Goal: Contribute content: Contribute content

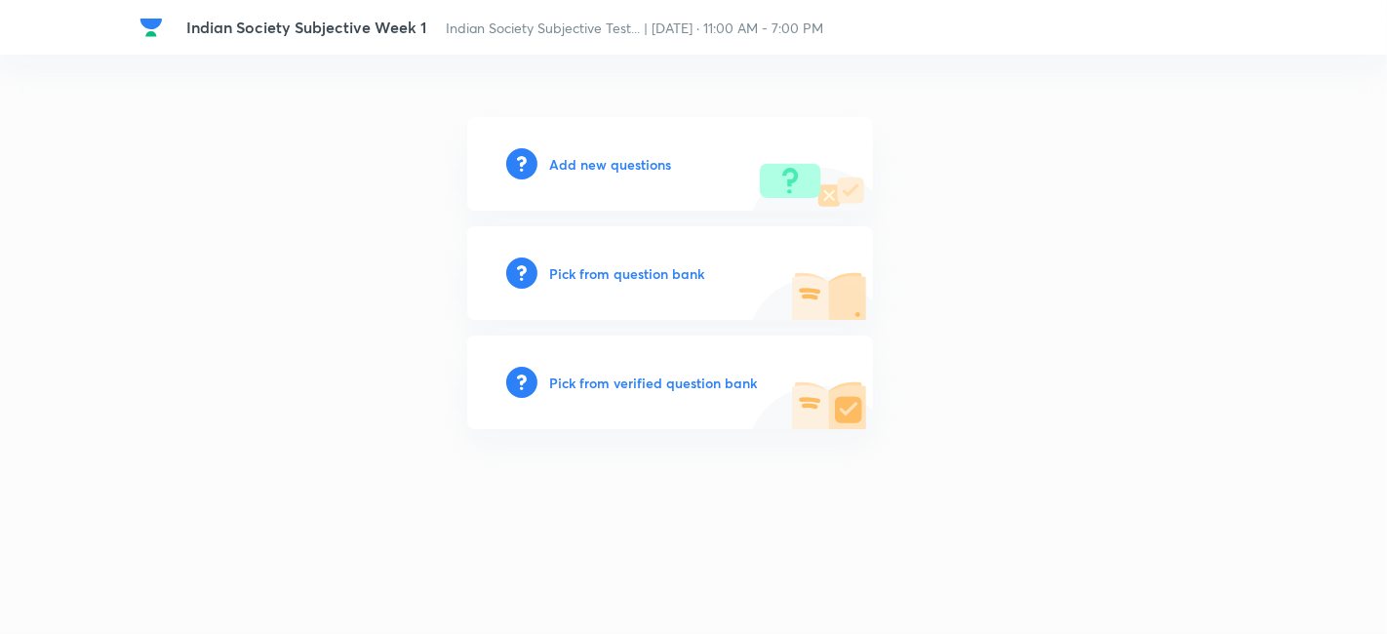
click at [584, 166] on h6 "Add new questions" at bounding box center [610, 164] width 122 height 20
click at [583, 165] on h6 "Add new questions" at bounding box center [610, 164] width 122 height 20
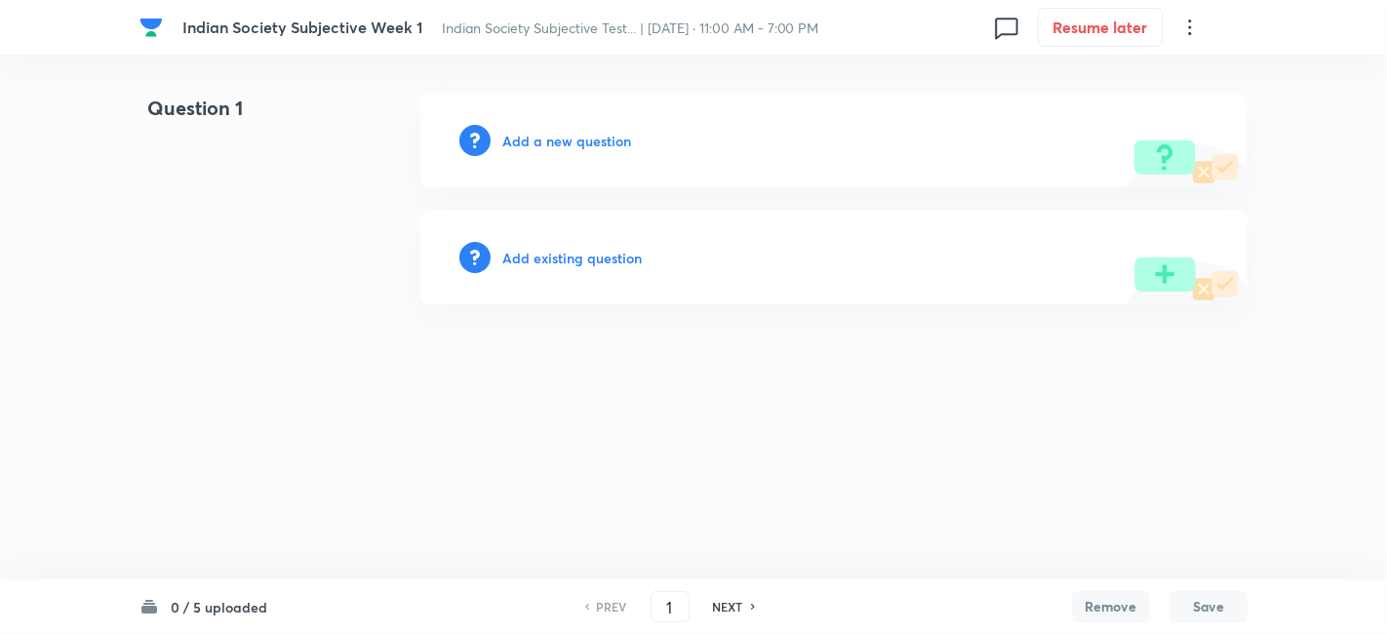
click at [598, 140] on h6 "Add a new question" at bounding box center [566, 141] width 129 height 20
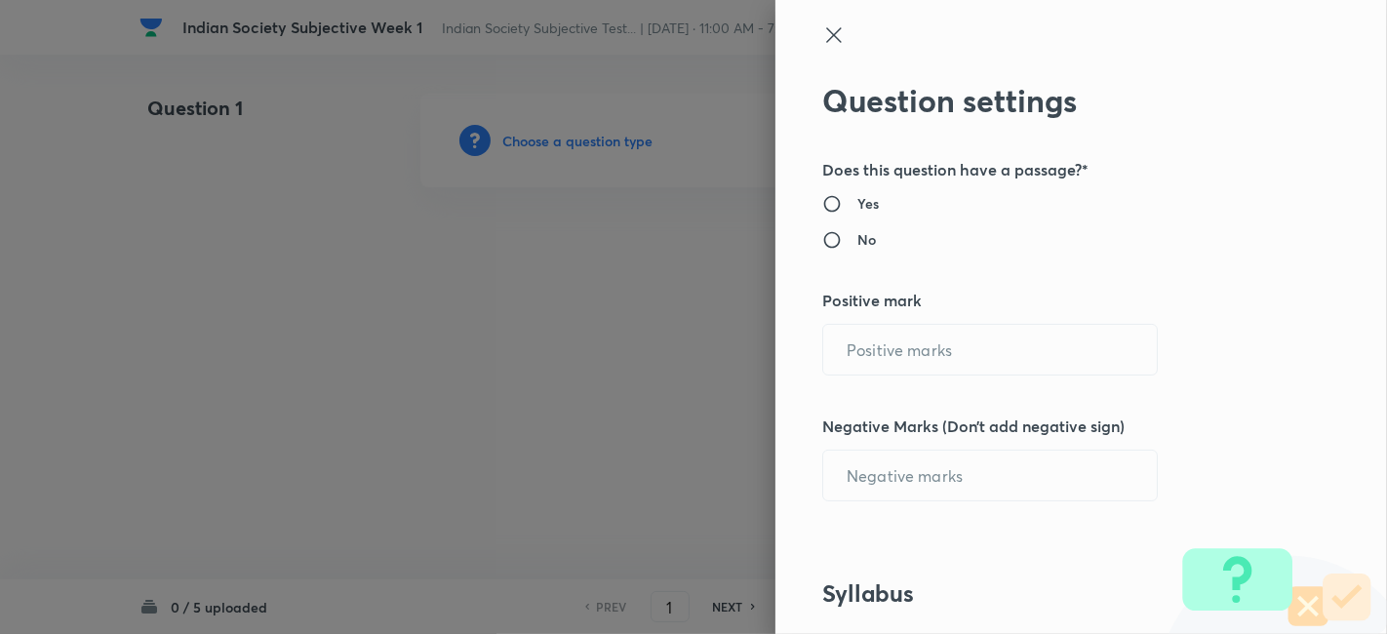
radio input "true"
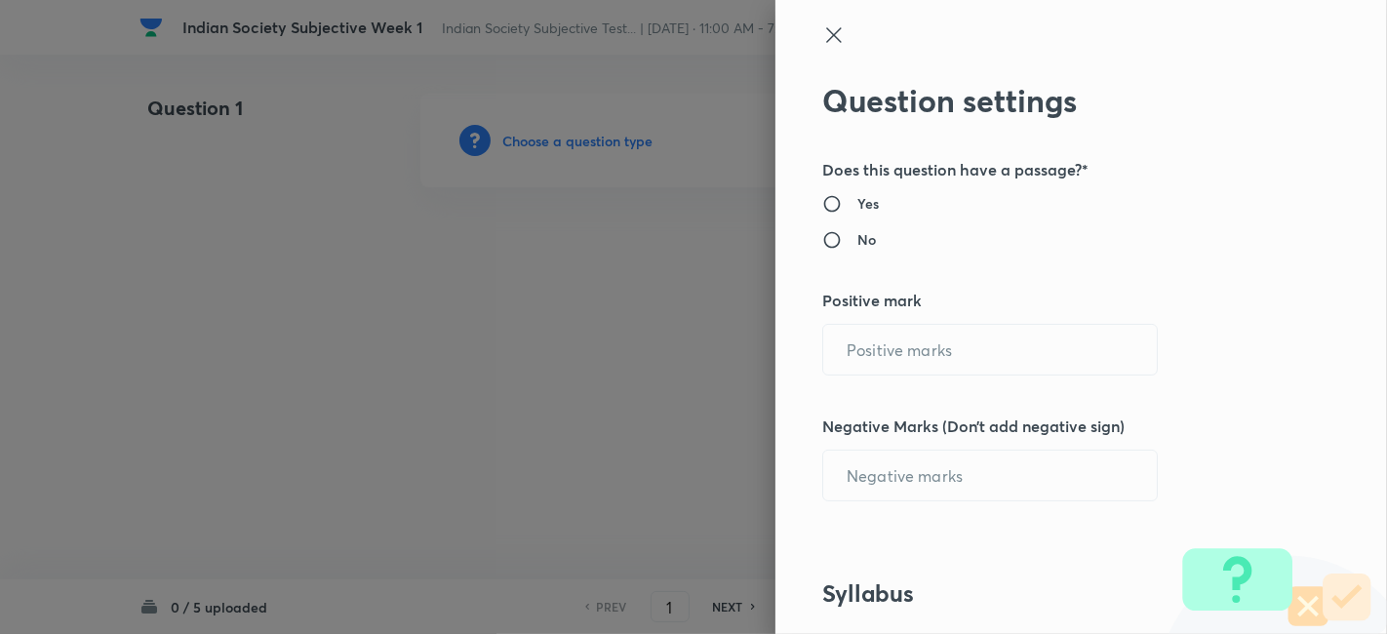
radio input "true"
type input "1"
type input "0"
click at [858, 344] on input "1" at bounding box center [990, 350] width 334 height 50
type input "15"
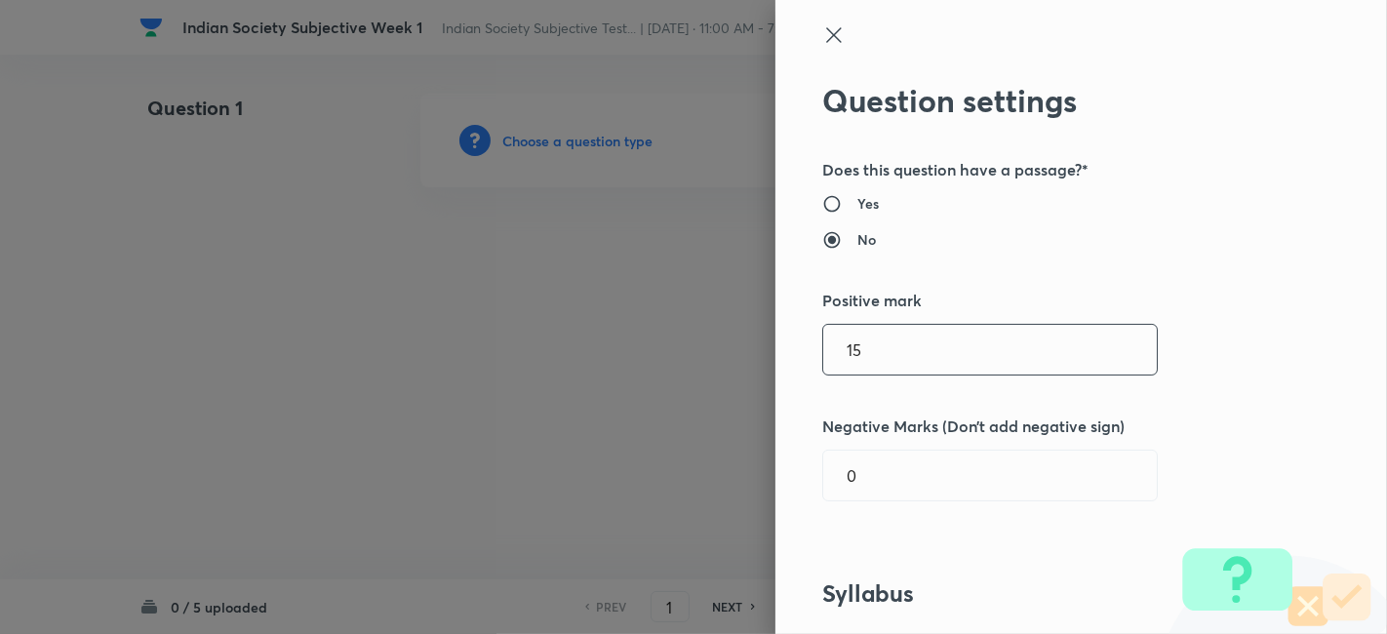
click at [1186, 397] on div "Question settings Does this question have a passage?* Yes No Positive mark 15 ​…" at bounding box center [1082, 317] width 612 height 634
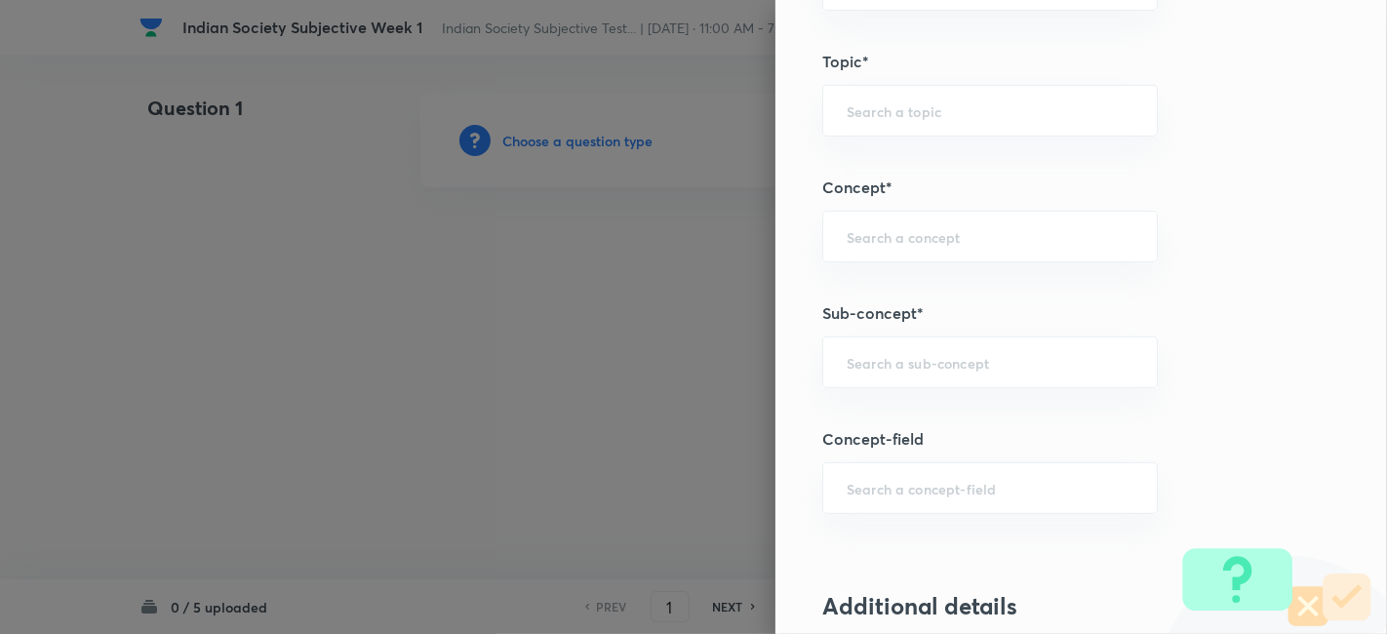
scroll to position [866, 0]
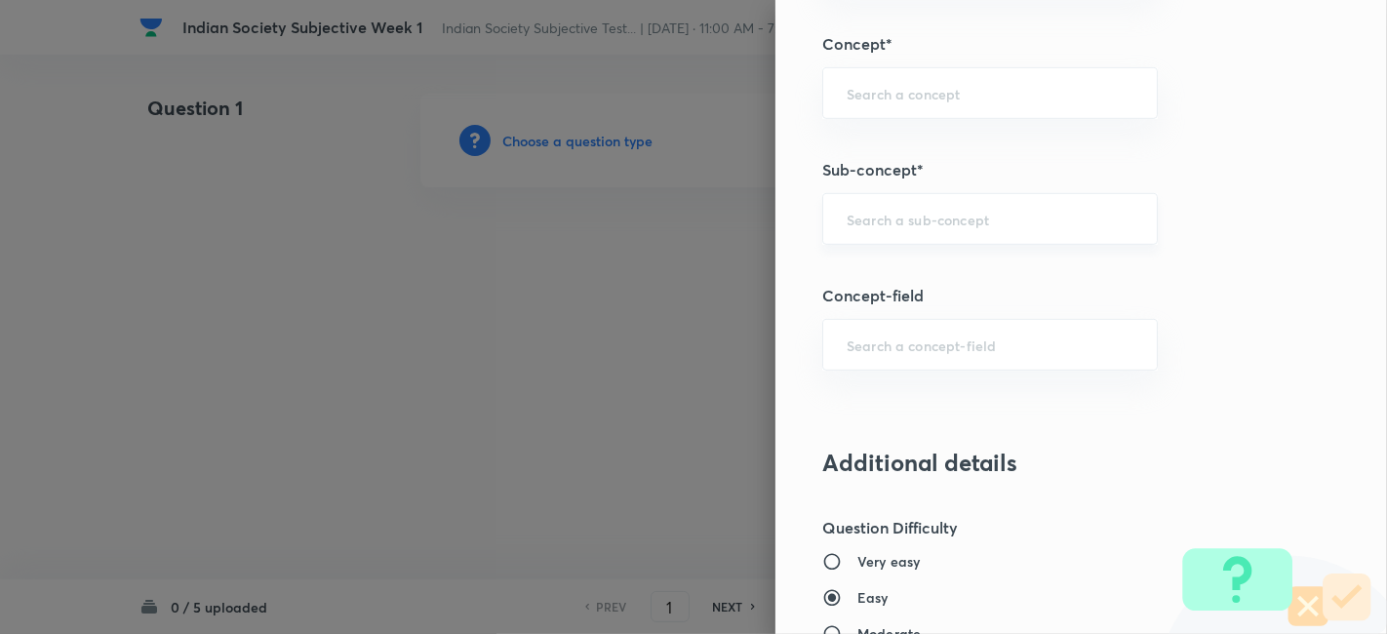
click at [984, 224] on input "text" at bounding box center [990, 219] width 287 height 19
click at [984, 224] on input "a" at bounding box center [990, 219] width 287 height 19
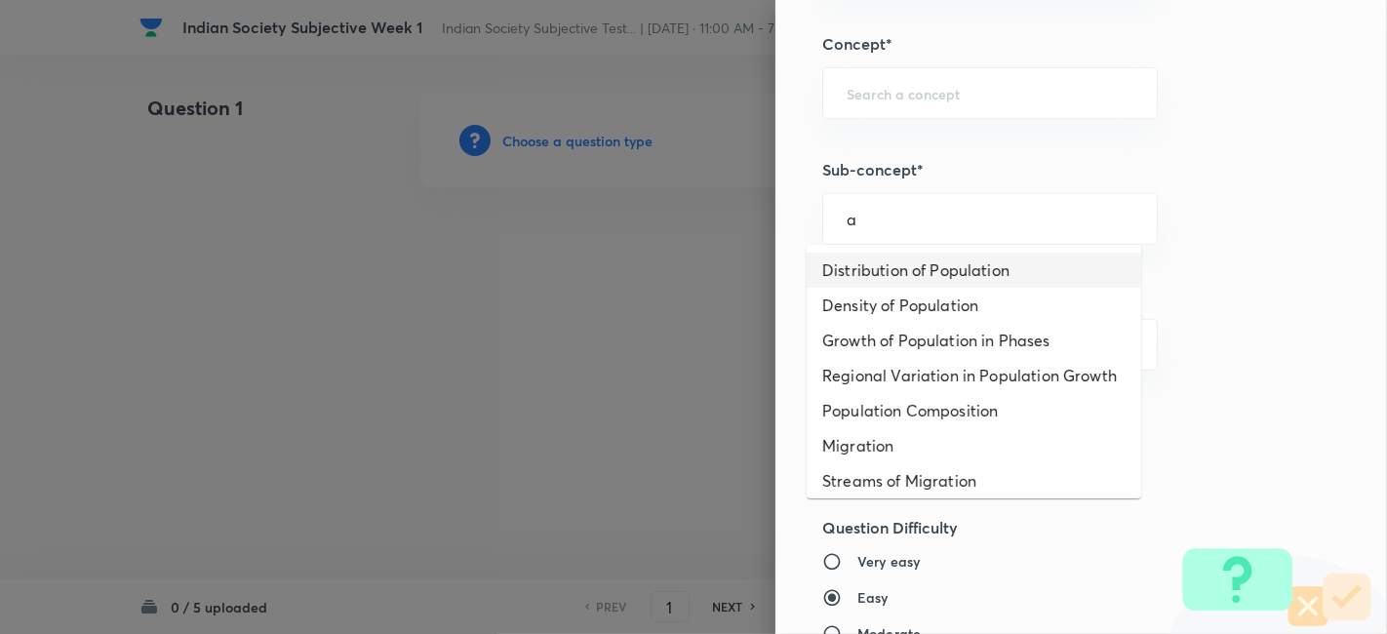
click at [972, 262] on li "Distribution of Population" at bounding box center [974, 270] width 335 height 35
type input "Distribution of Population"
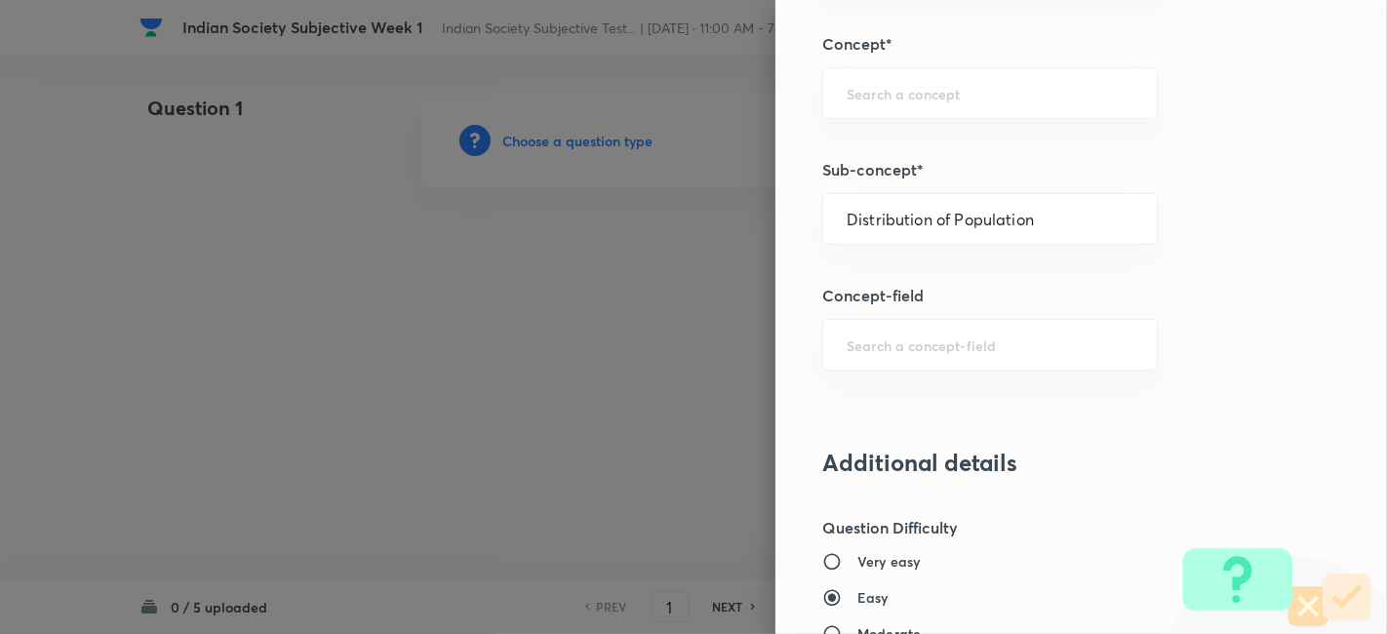
type input "Geography"
type input "Human Geography"
type input "Population:Growth and Composition"
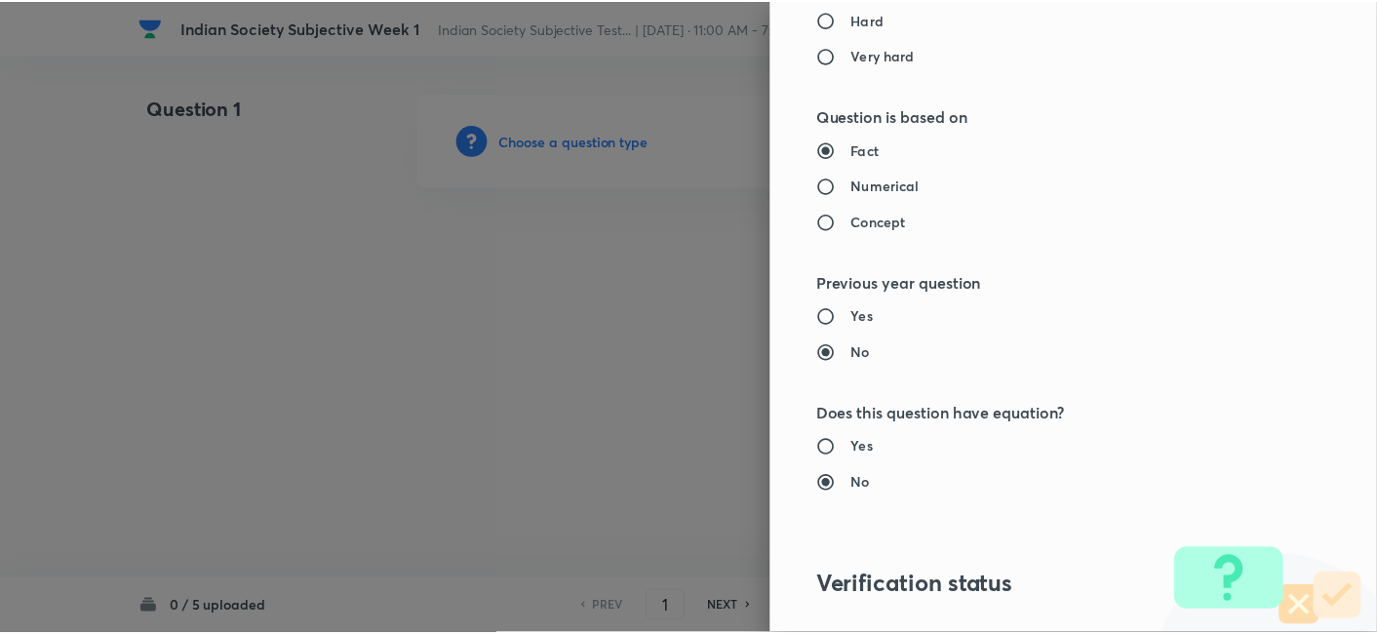
scroll to position [1785, 0]
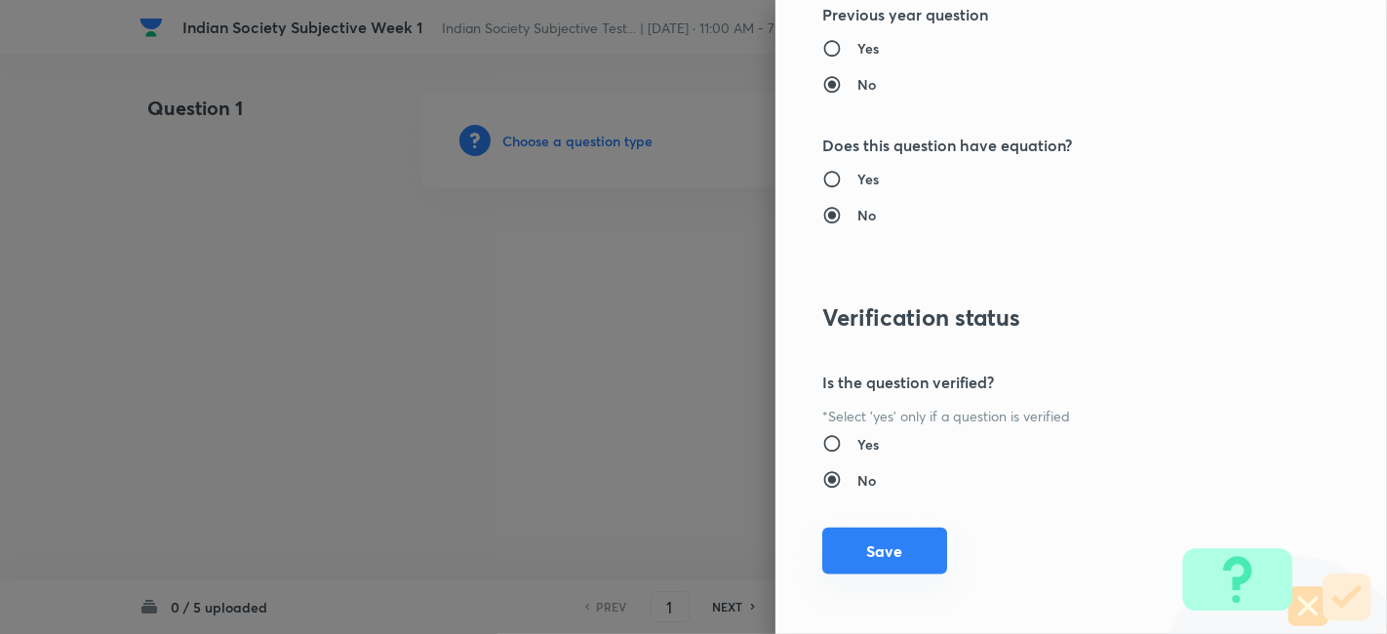
click at [912, 540] on button "Save" at bounding box center [884, 551] width 125 height 47
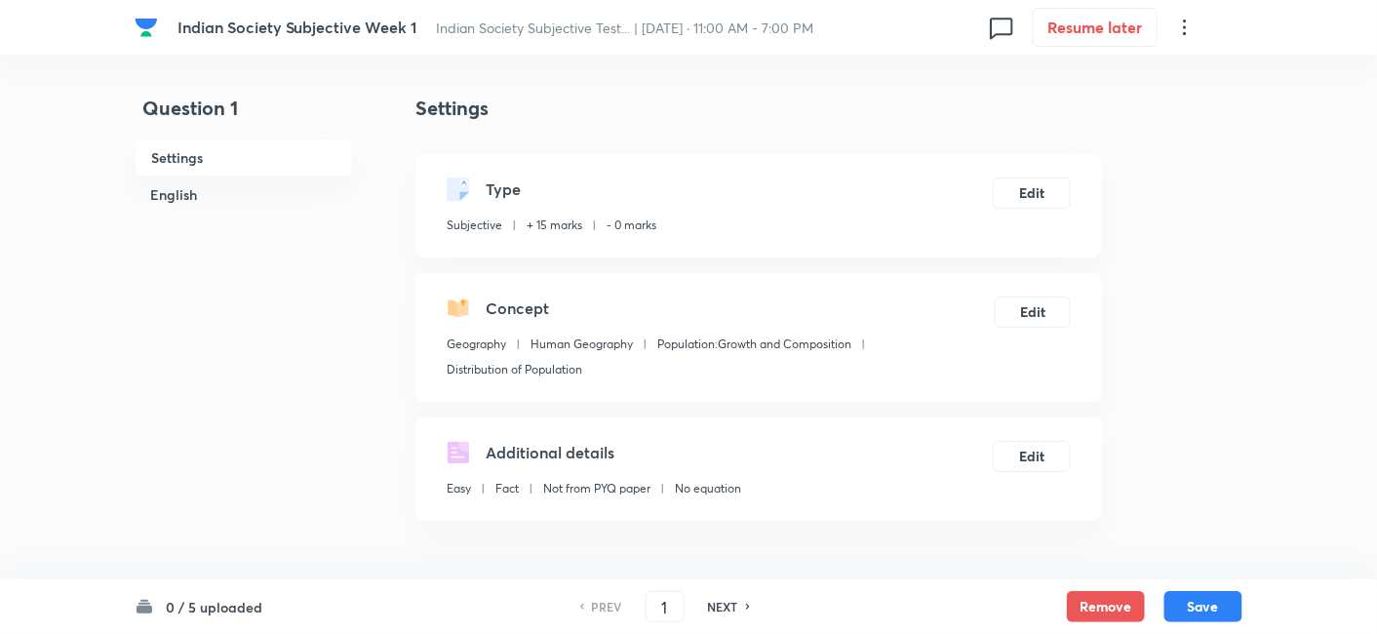
click at [225, 198] on h6 "English" at bounding box center [244, 195] width 219 height 36
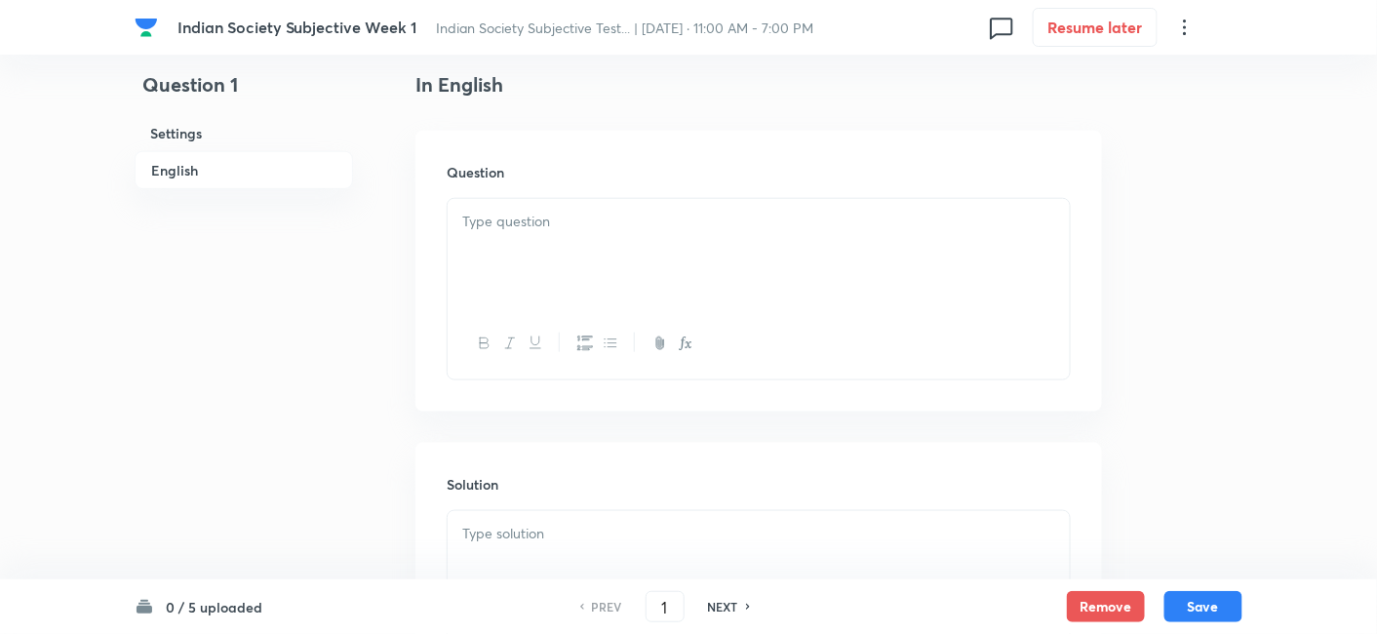
click at [620, 263] on div at bounding box center [759, 253] width 622 height 109
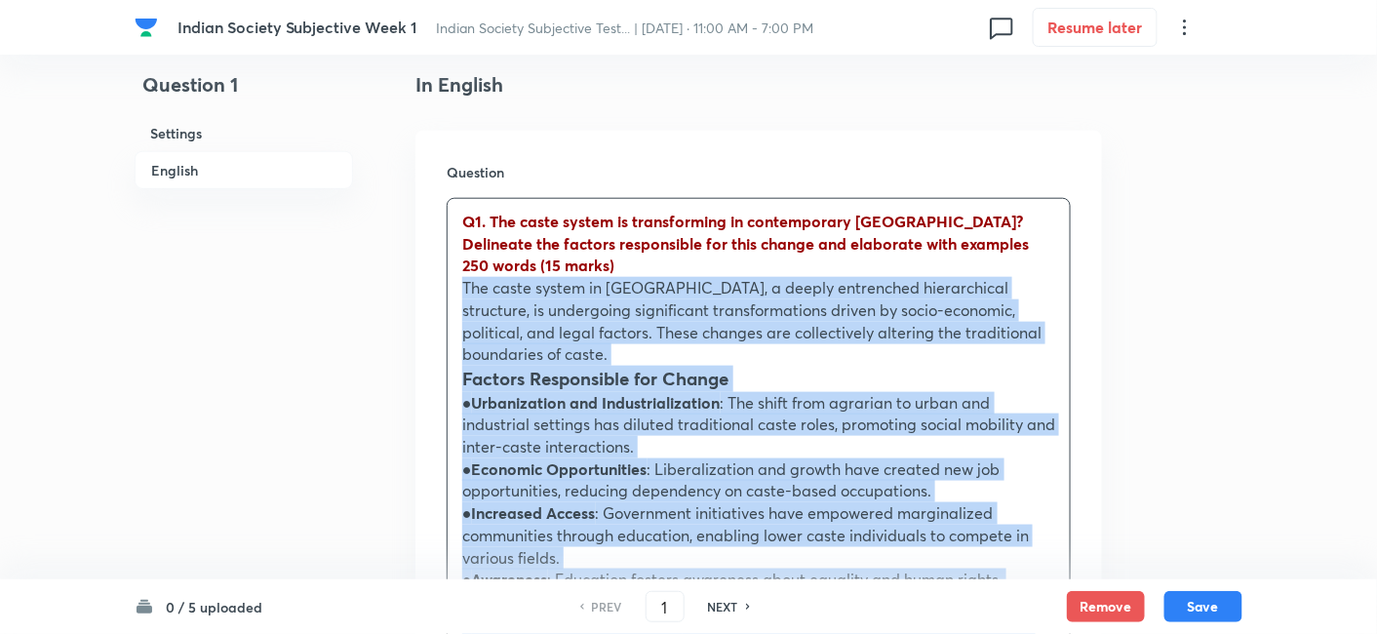
drag, startPoint x: 475, startPoint y: 287, endPoint x: 427, endPoint y: 289, distance: 47.8
click at [427, 289] on div "Question Q1. The caste system is transforming in contemporary India? Delineate …" at bounding box center [759, 629] width 687 height 997
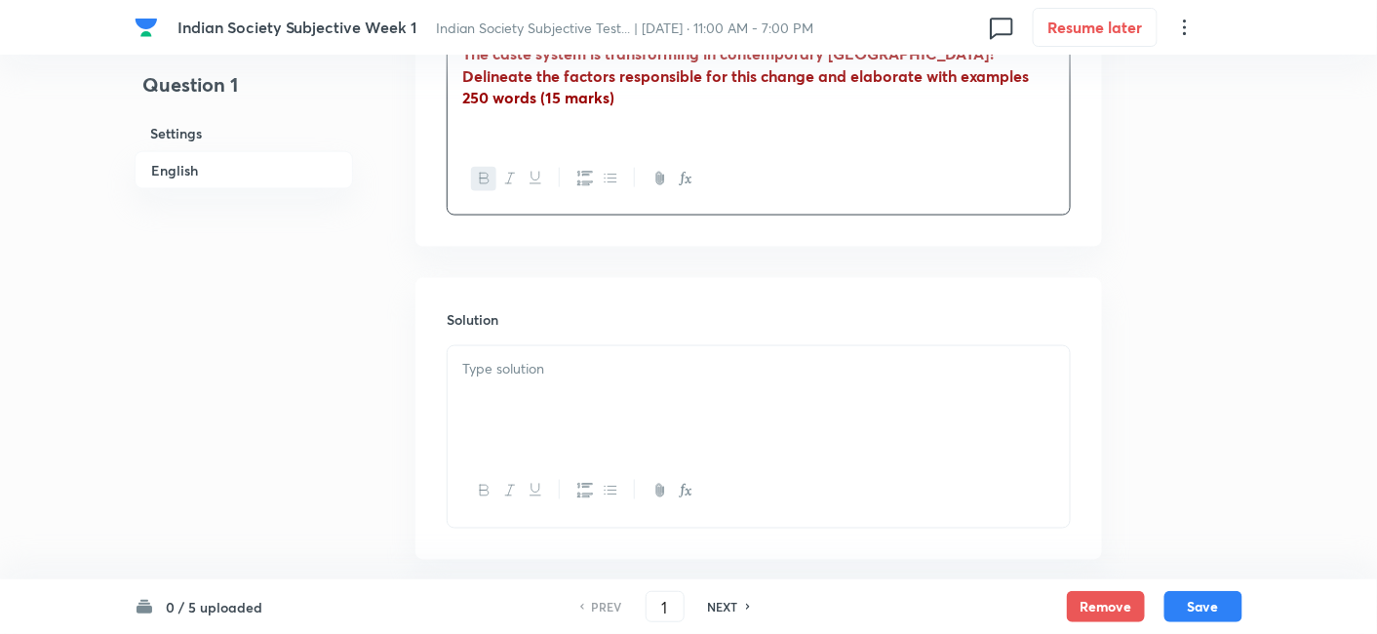
scroll to position [792, 0]
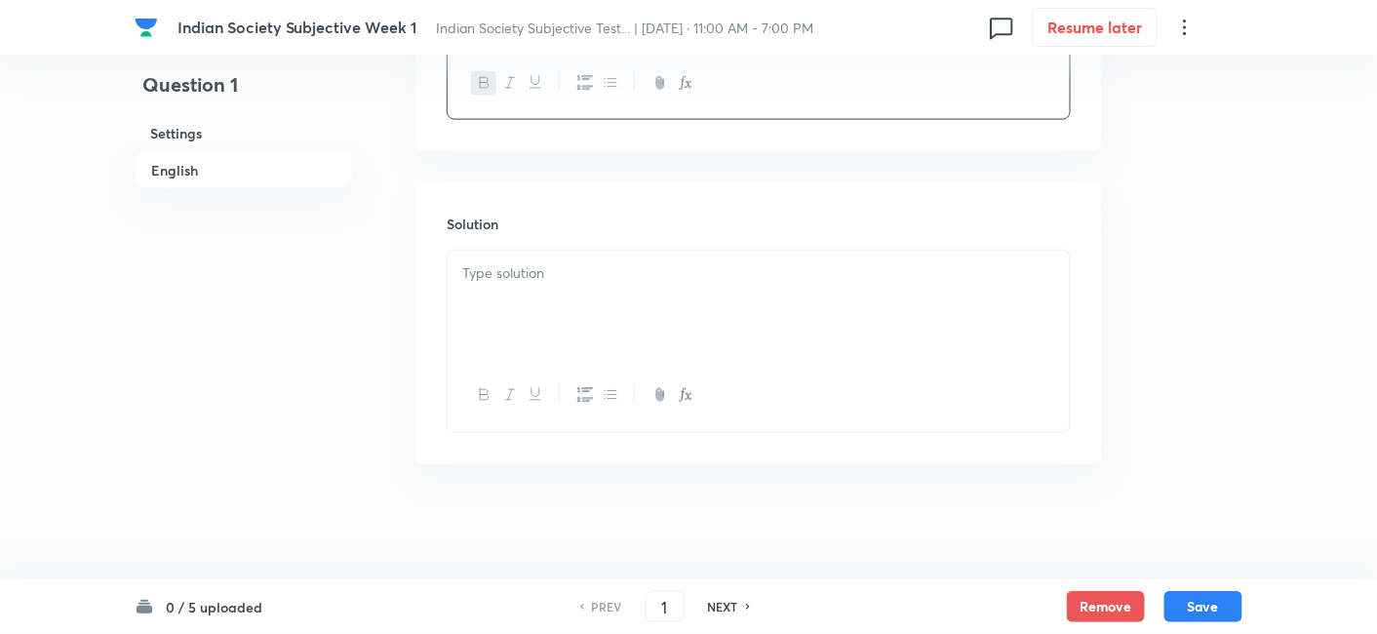
click at [609, 329] on div at bounding box center [759, 305] width 622 height 109
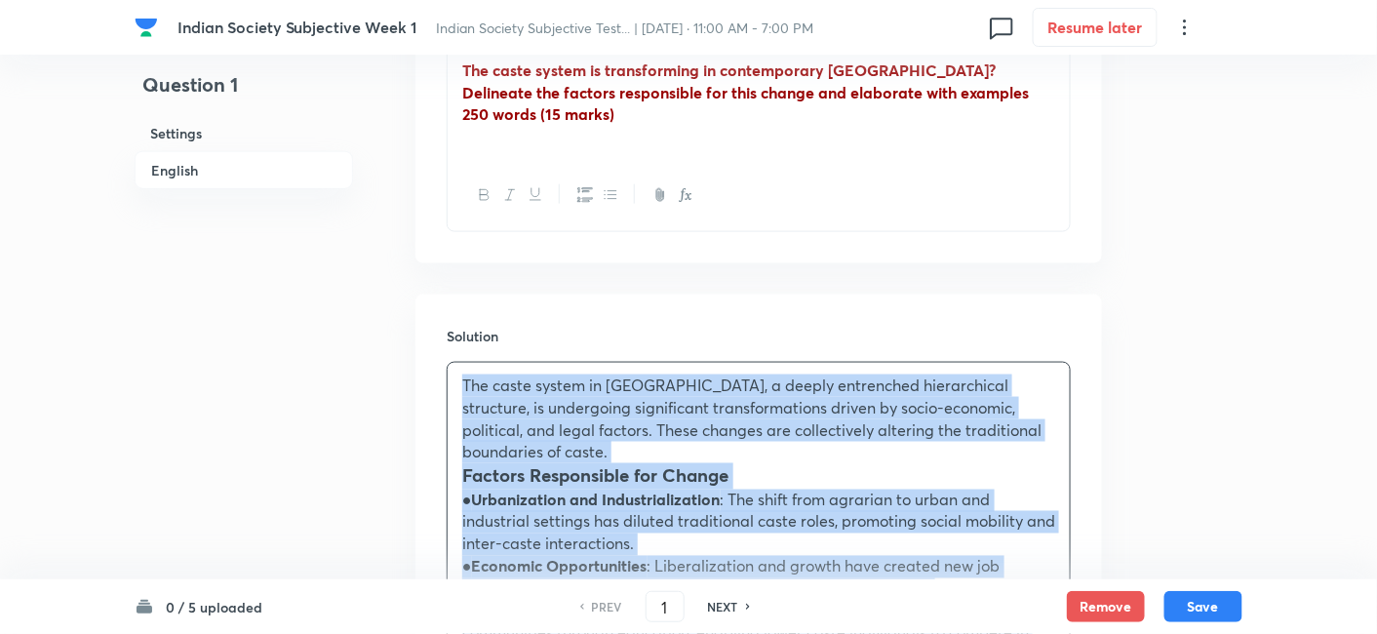
scroll to position [467, 0]
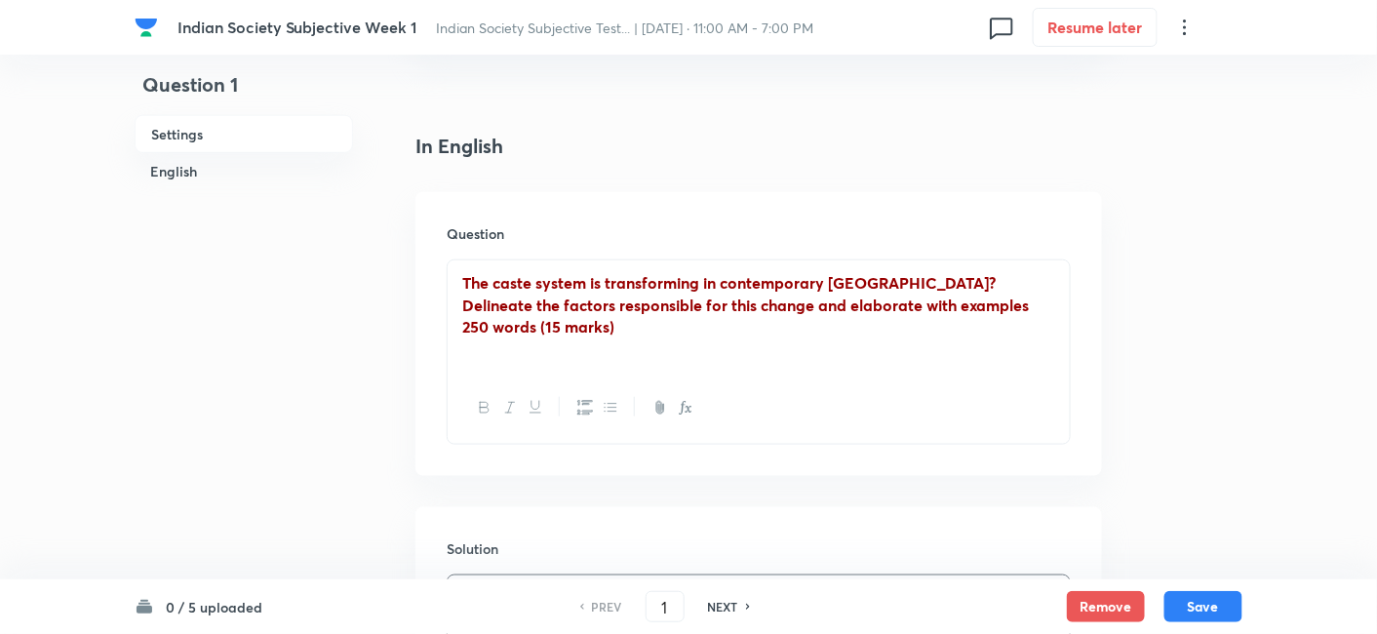
click at [632, 311] on strong "The caste system is transforming in contemporary India? Delineate the factors r…" at bounding box center [745, 293] width 567 height 43
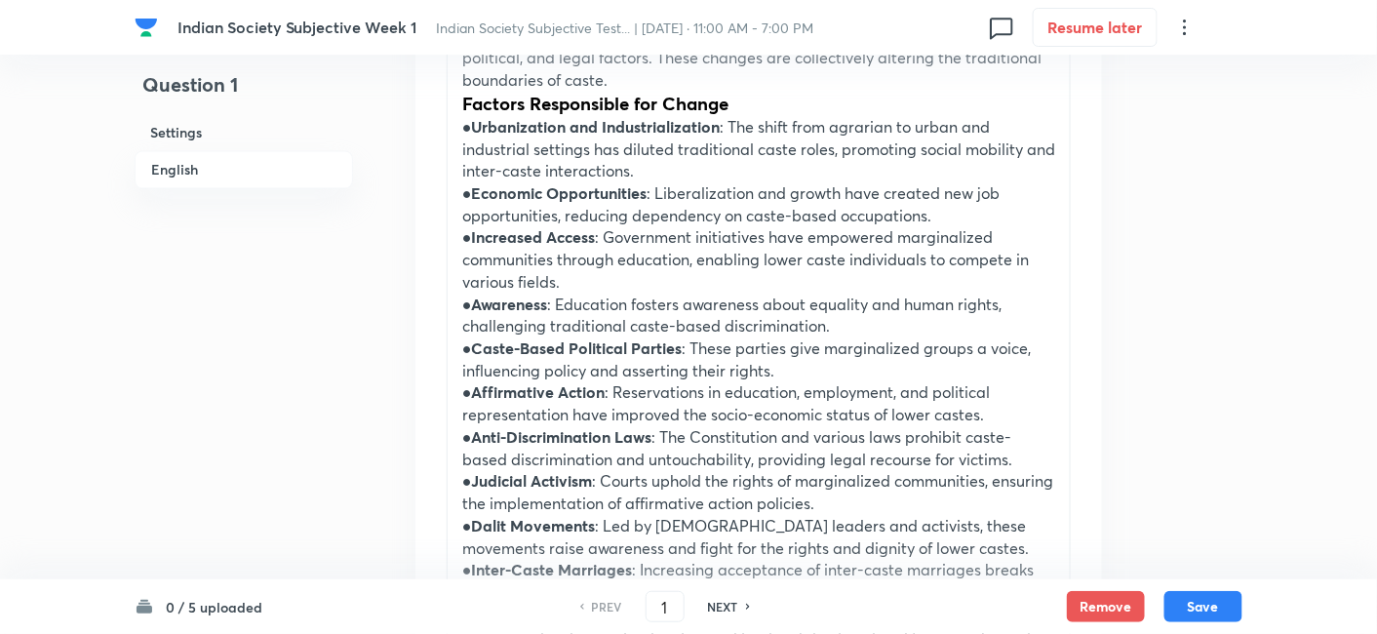
scroll to position [1009, 0]
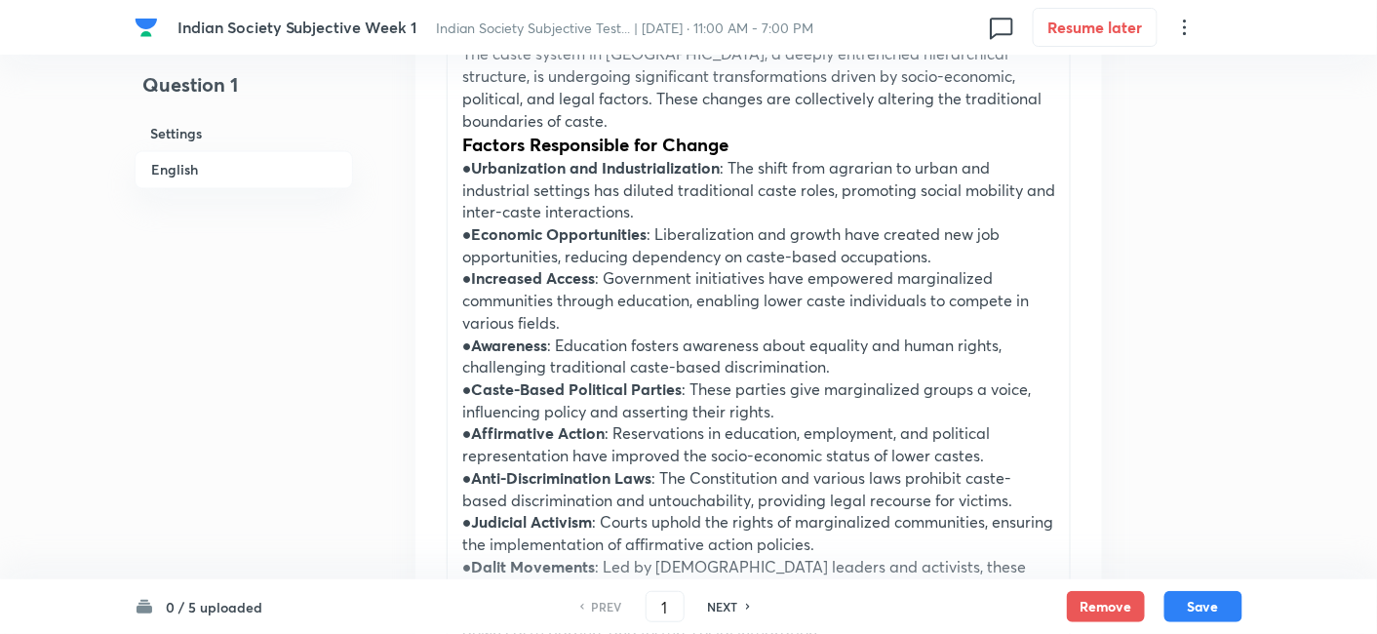
click at [593, 271] on strong "Increased Access" at bounding box center [534, 278] width 124 height 20
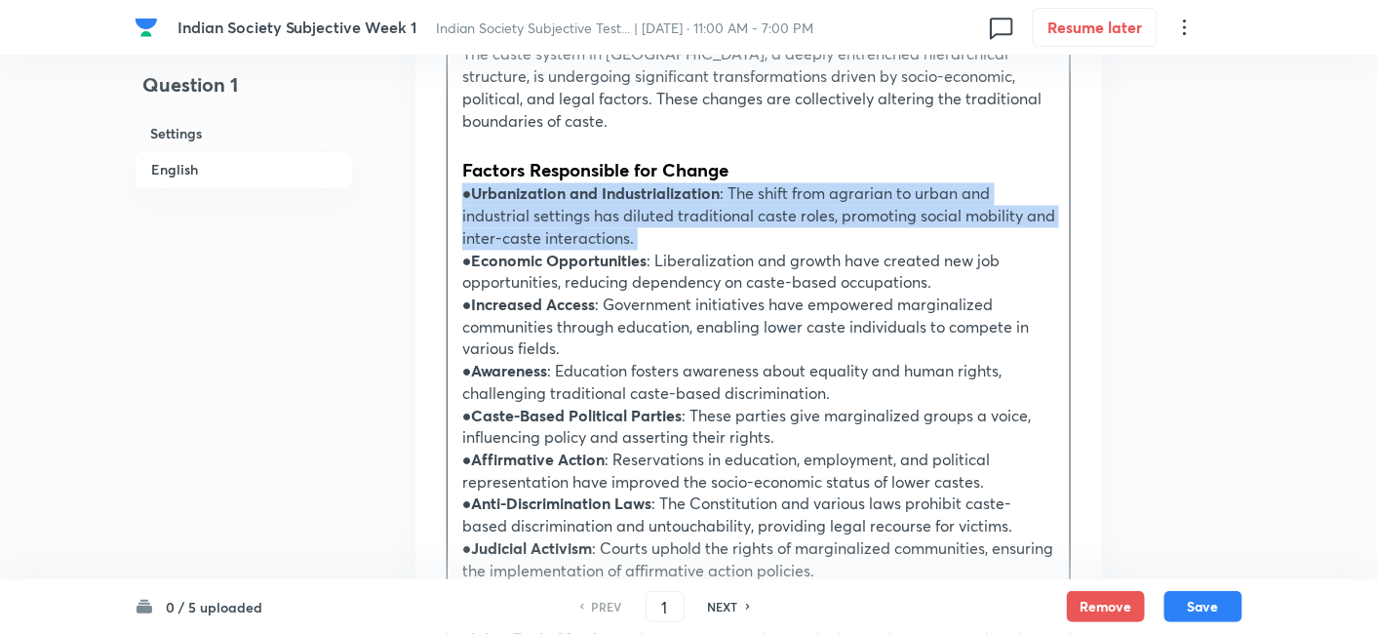
scroll to position [1464, 0]
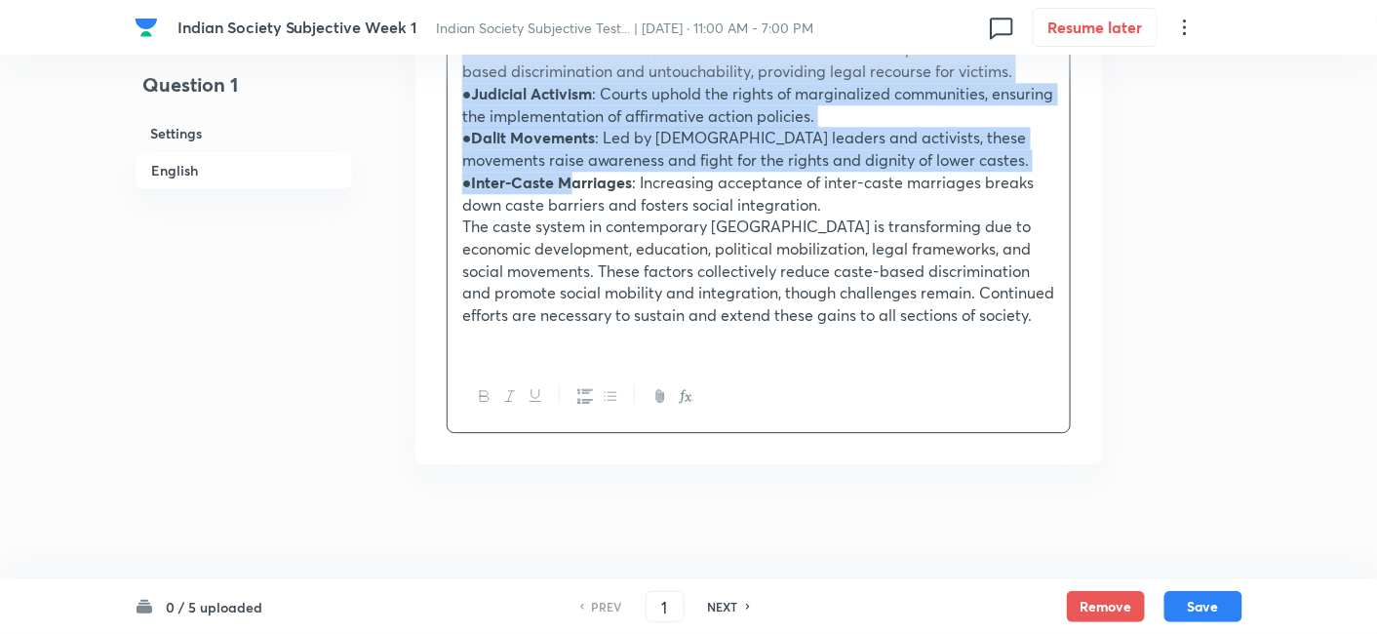
click at [564, 190] on strong "Inter-Caste Marriages" at bounding box center [552, 182] width 161 height 20
click at [611, 388] on icon "button" at bounding box center [611, 396] width 16 height 16
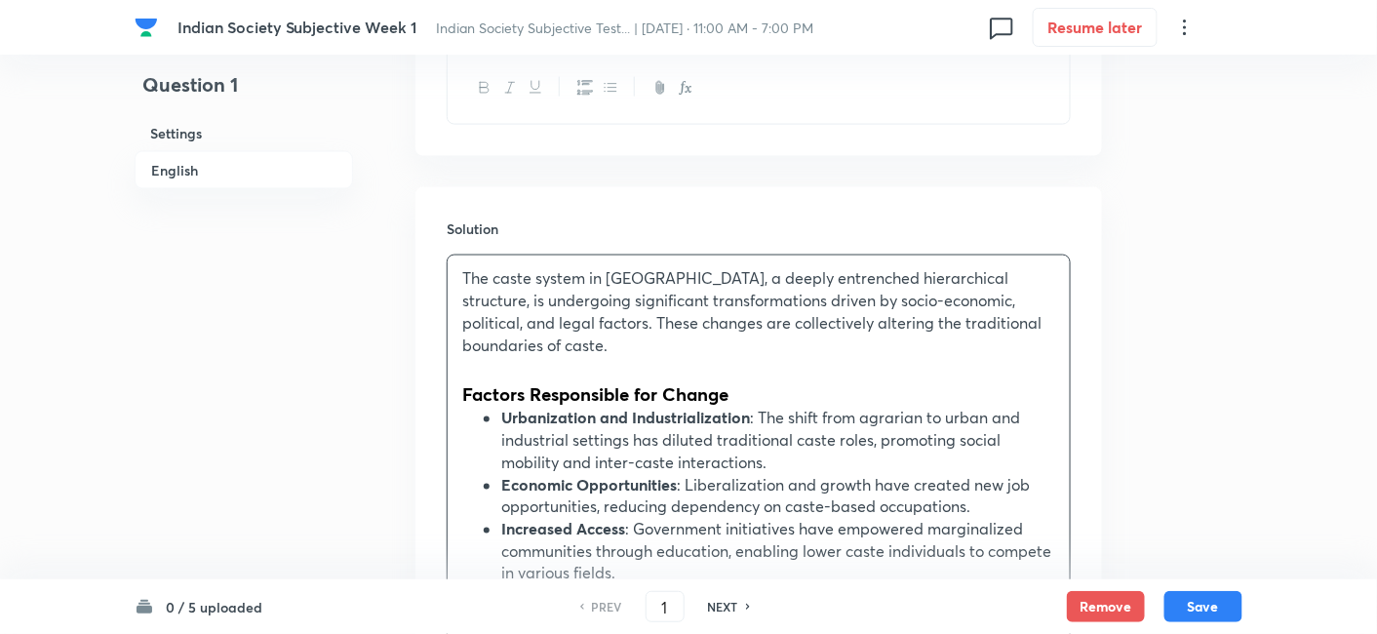
scroll to position [758, 0]
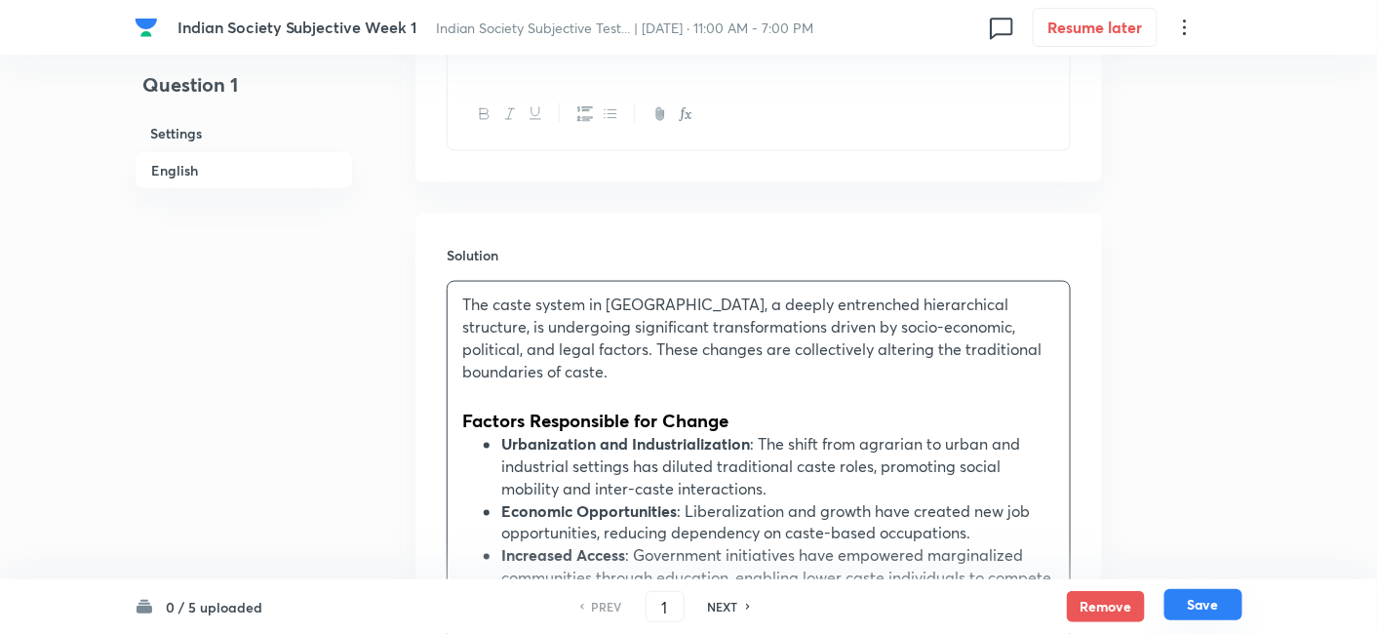
click at [1198, 593] on button "Save" at bounding box center [1204, 604] width 78 height 31
type input "2"
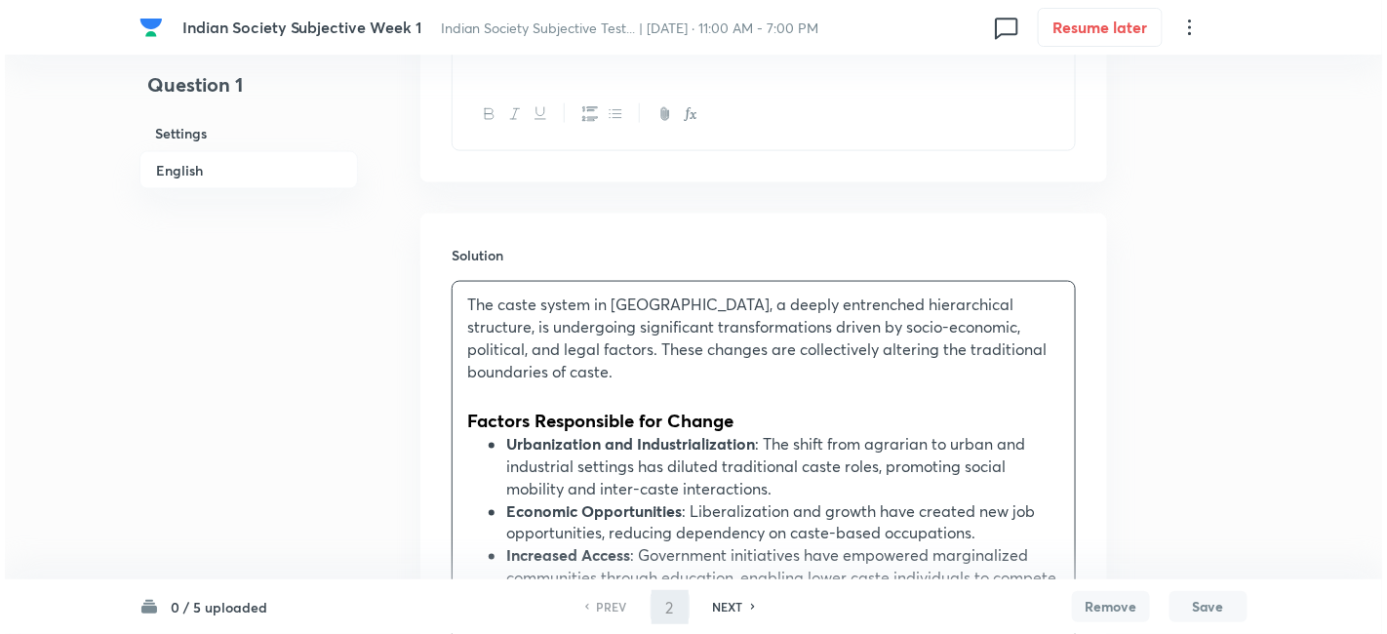
scroll to position [0, 0]
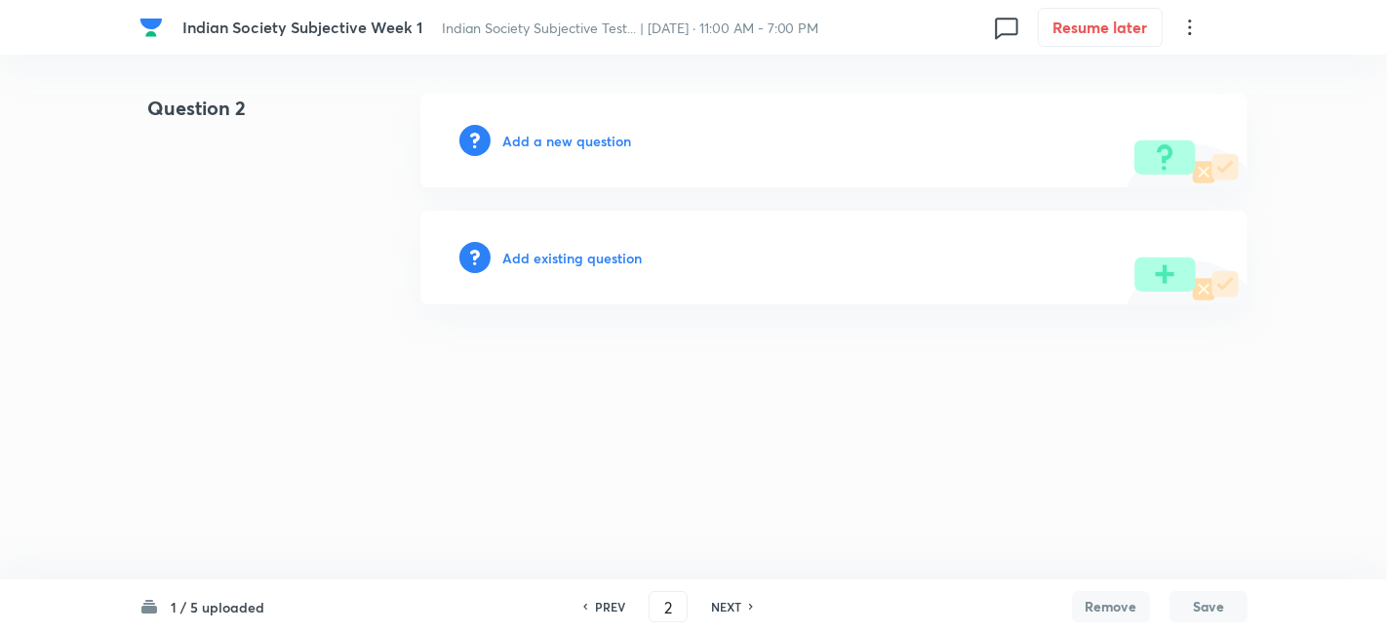
click at [583, 148] on h6 "Add a new question" at bounding box center [566, 141] width 129 height 20
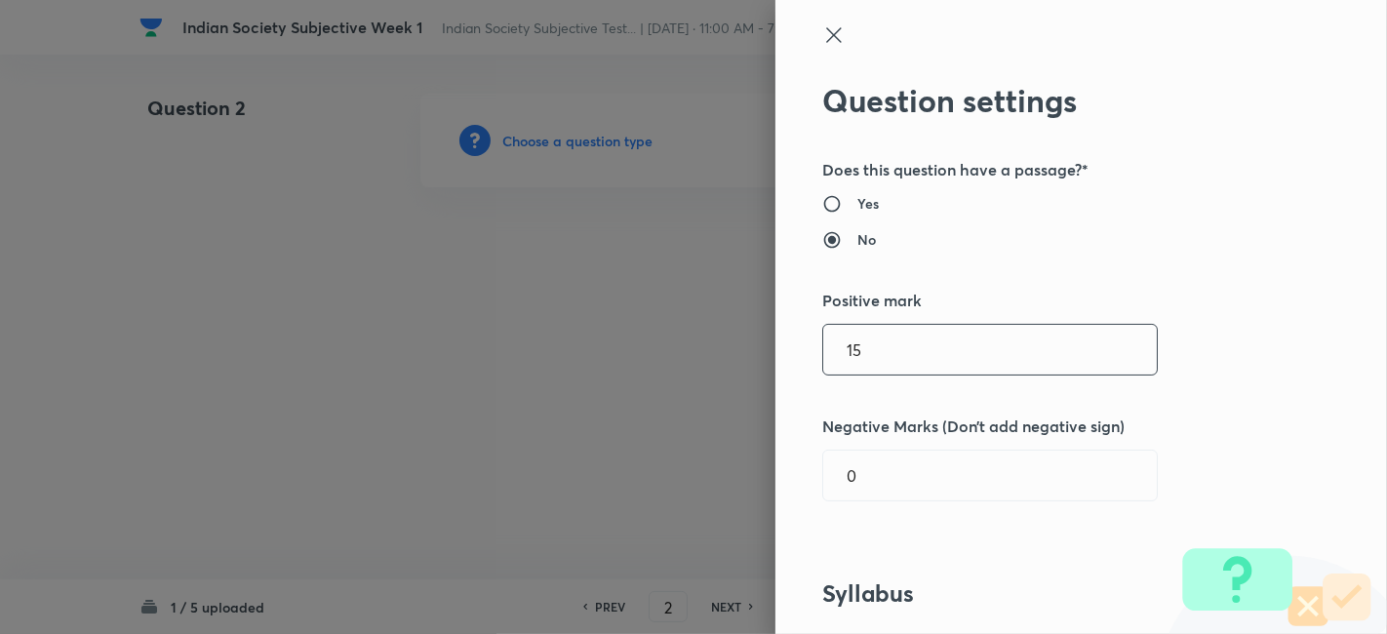
drag, startPoint x: 871, startPoint y: 363, endPoint x: 719, endPoint y: 340, distance: 153.8
click at [719, 340] on div "Question settings Does this question have a passage?* Yes No Positive mark 15 ​…" at bounding box center [693, 317] width 1387 height 634
type input "10"
click at [1254, 312] on div "Question settings Does this question have a passage?* Yes No Positive mark 10 ​…" at bounding box center [1082, 317] width 612 height 634
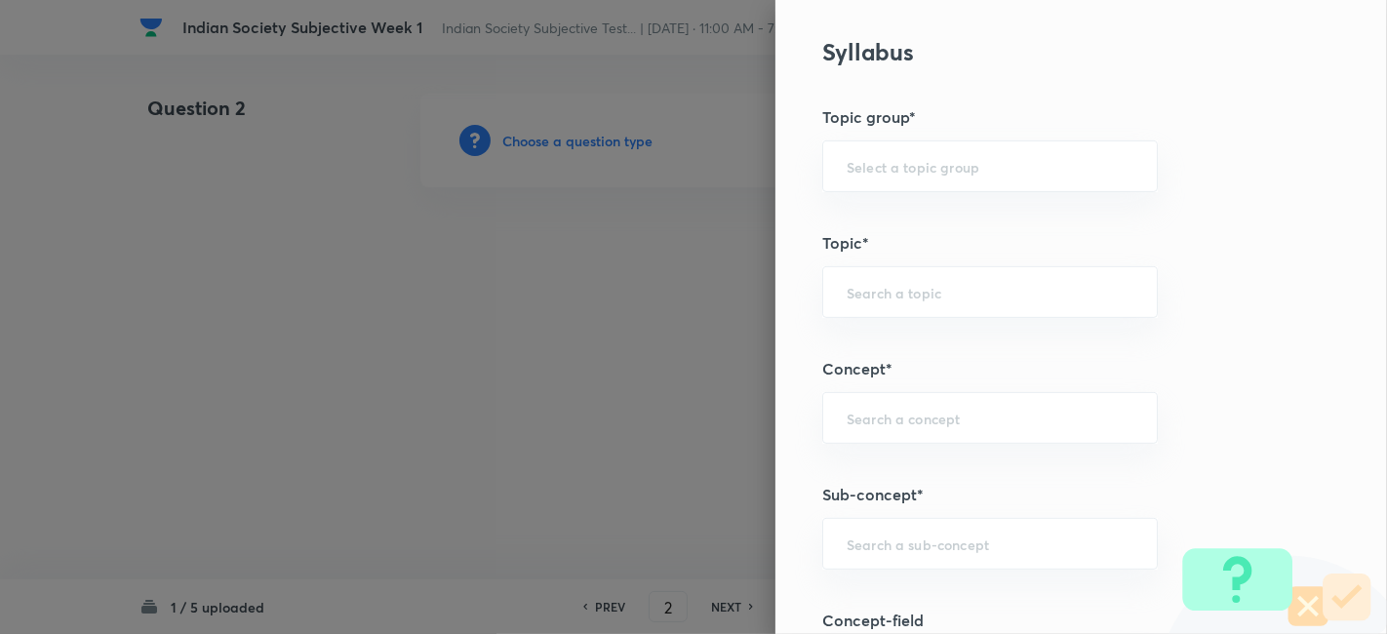
scroll to position [976, 0]
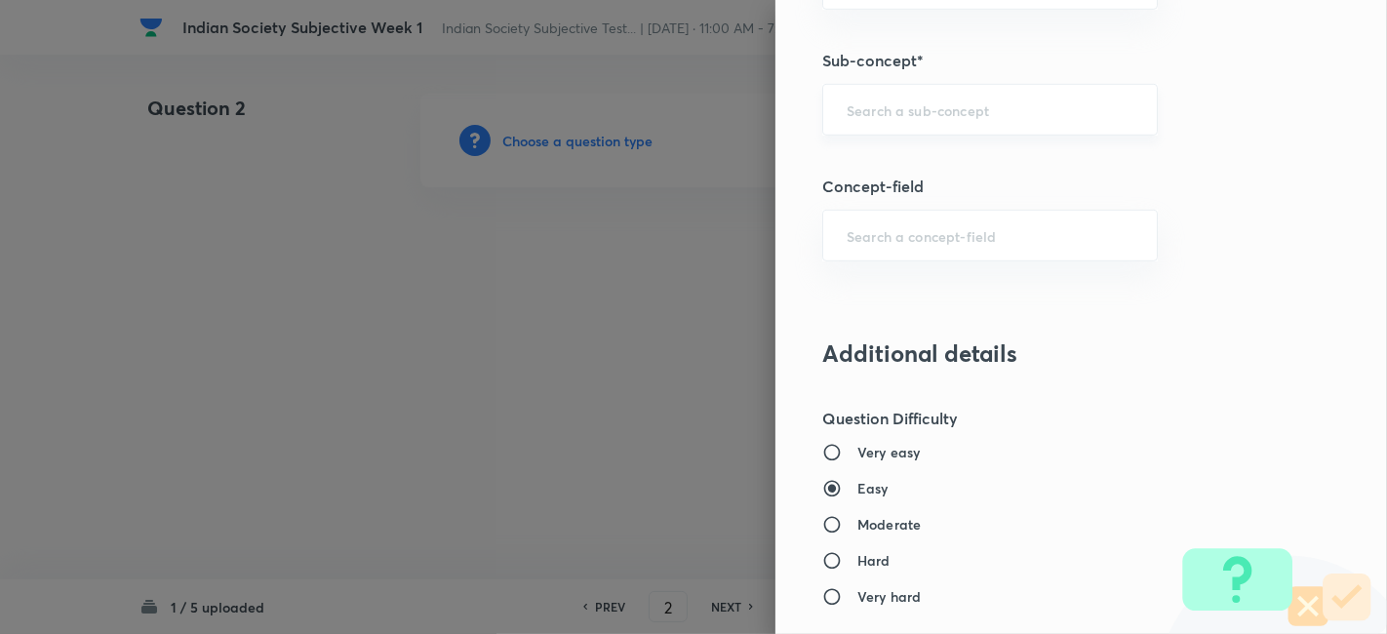
click at [963, 86] on div "​" at bounding box center [990, 110] width 336 height 52
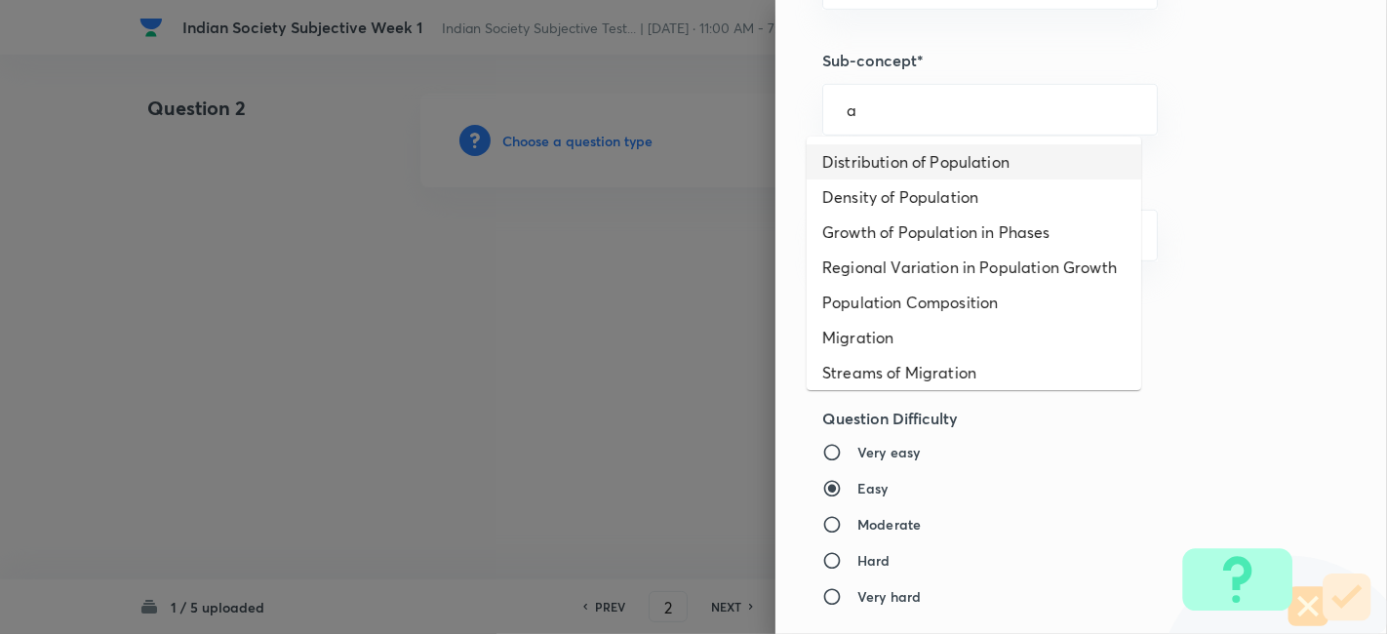
click at [936, 174] on li "Distribution of Population" at bounding box center [974, 161] width 335 height 35
type input "Distribution of Population"
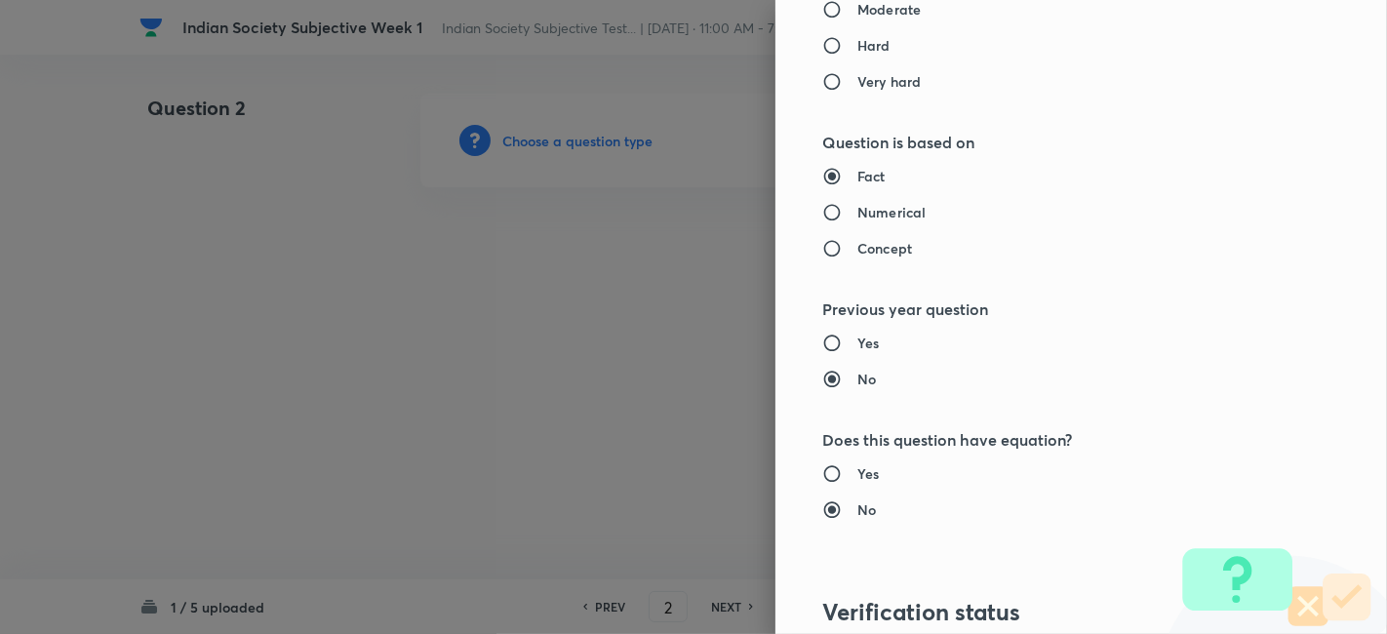
type input "Geography"
type input "Human Geography"
type input "Population:Growth and Composition"
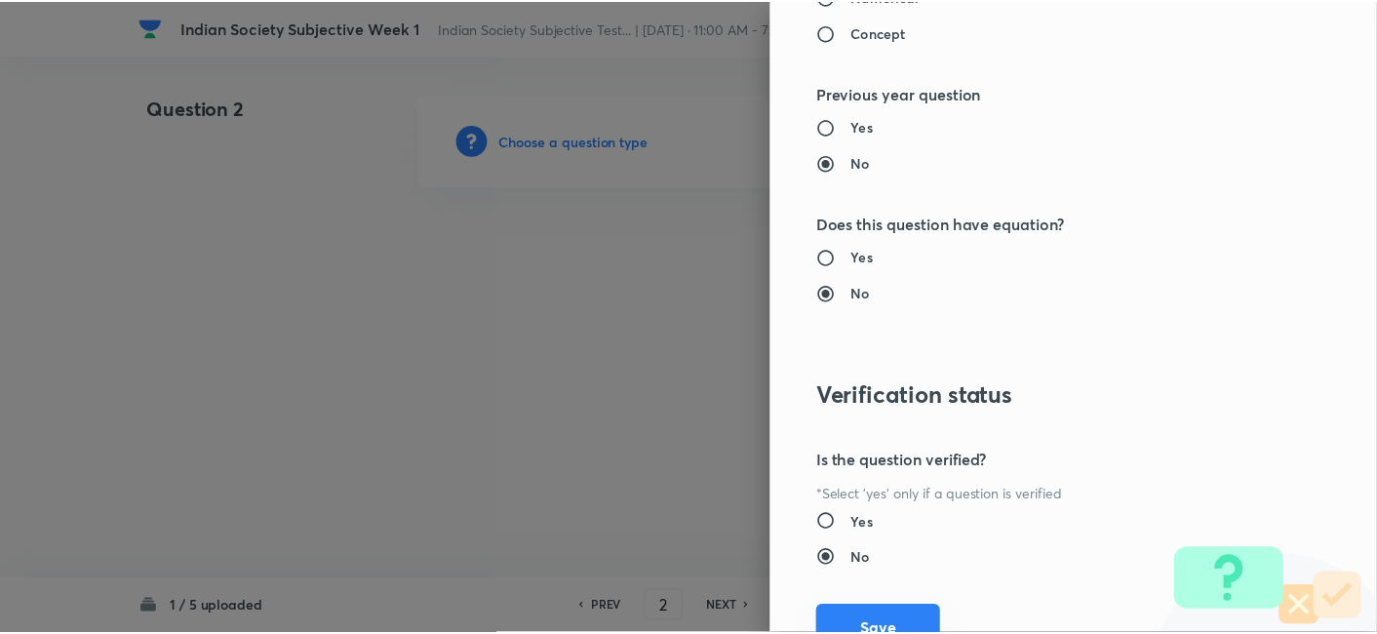
scroll to position [1785, 0]
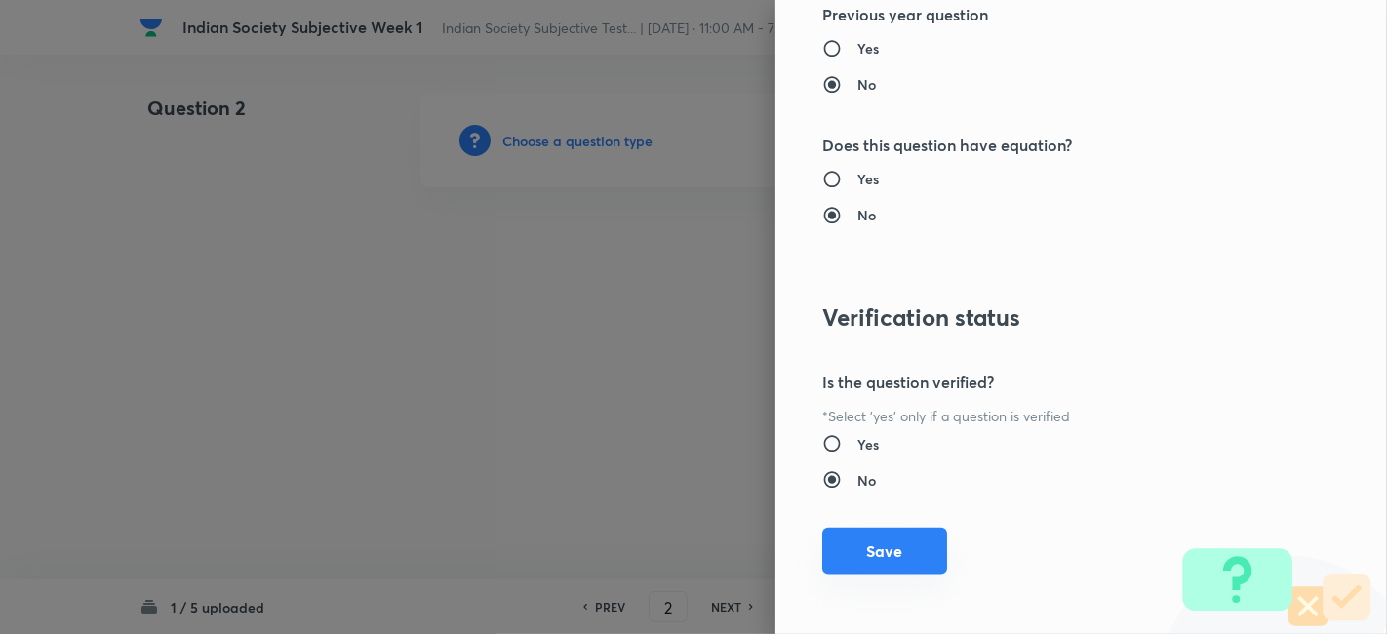
click at [883, 537] on button "Save" at bounding box center [884, 551] width 125 height 47
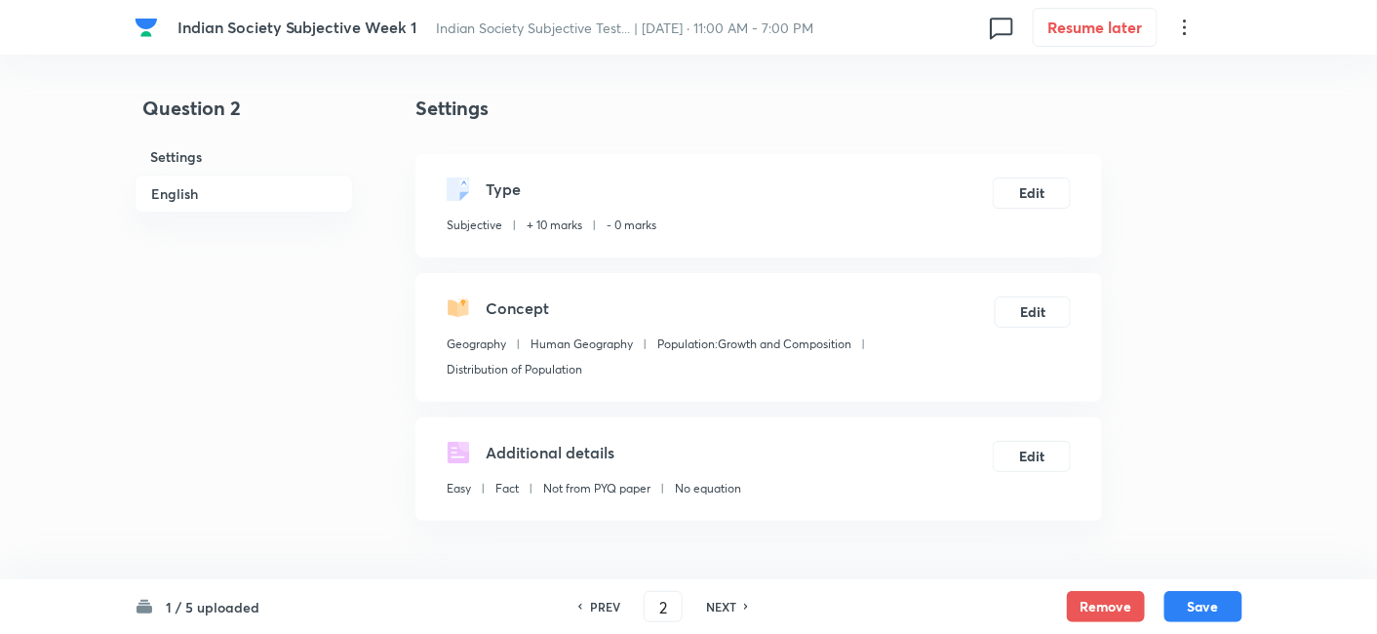
click at [223, 190] on h6 "English" at bounding box center [244, 194] width 219 height 38
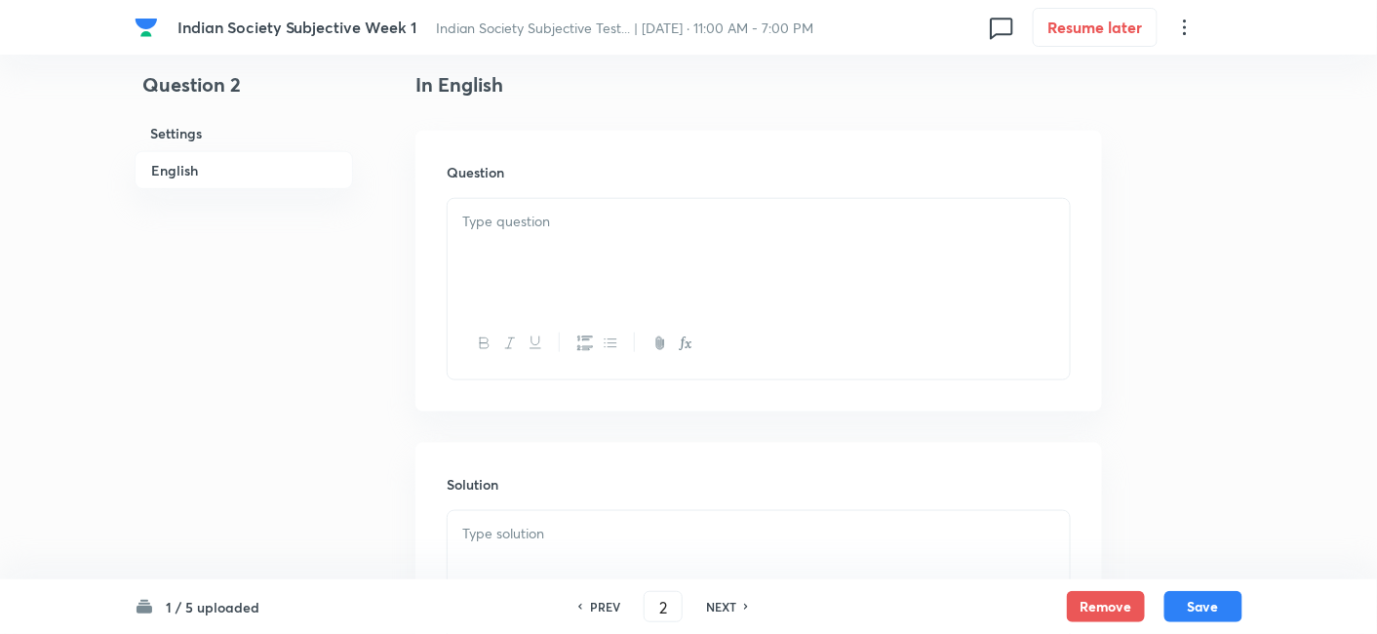
click at [584, 213] on p at bounding box center [758, 222] width 593 height 22
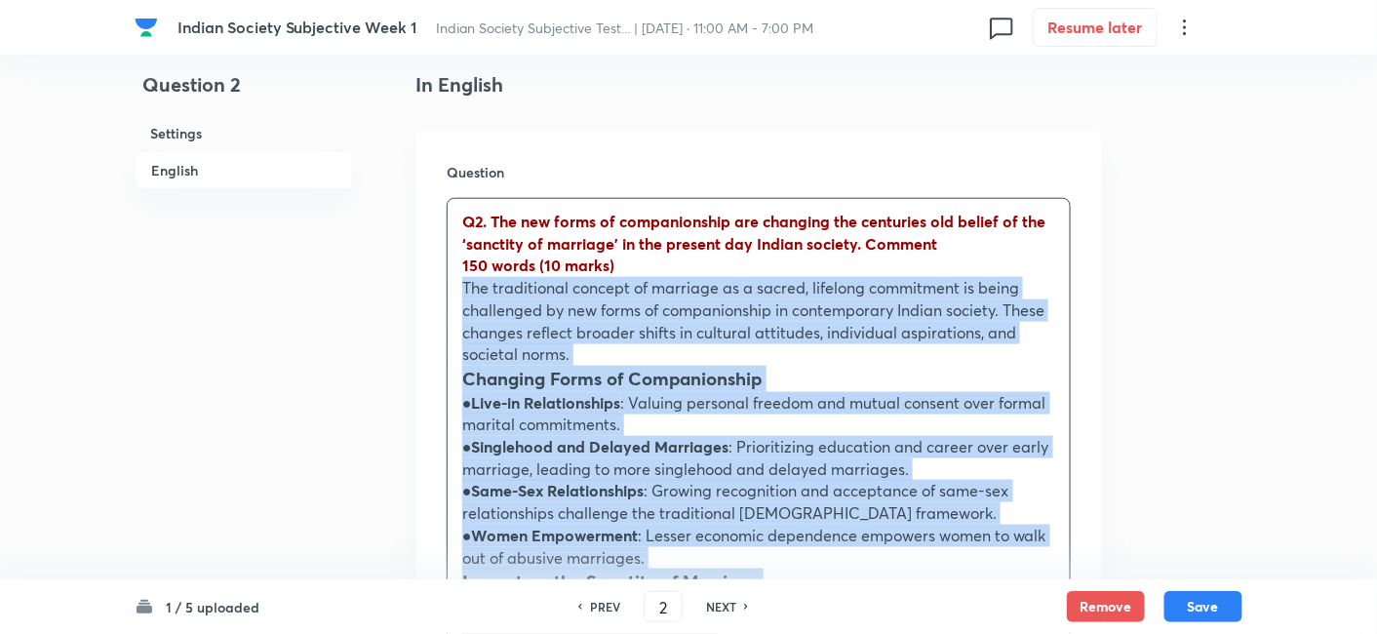
drag, startPoint x: 471, startPoint y: 273, endPoint x: 444, endPoint y: 280, distance: 28.2
click at [444, 280] on div "Question Q2. The new forms of companionship are changing the centuries old beli…" at bounding box center [759, 509] width 687 height 757
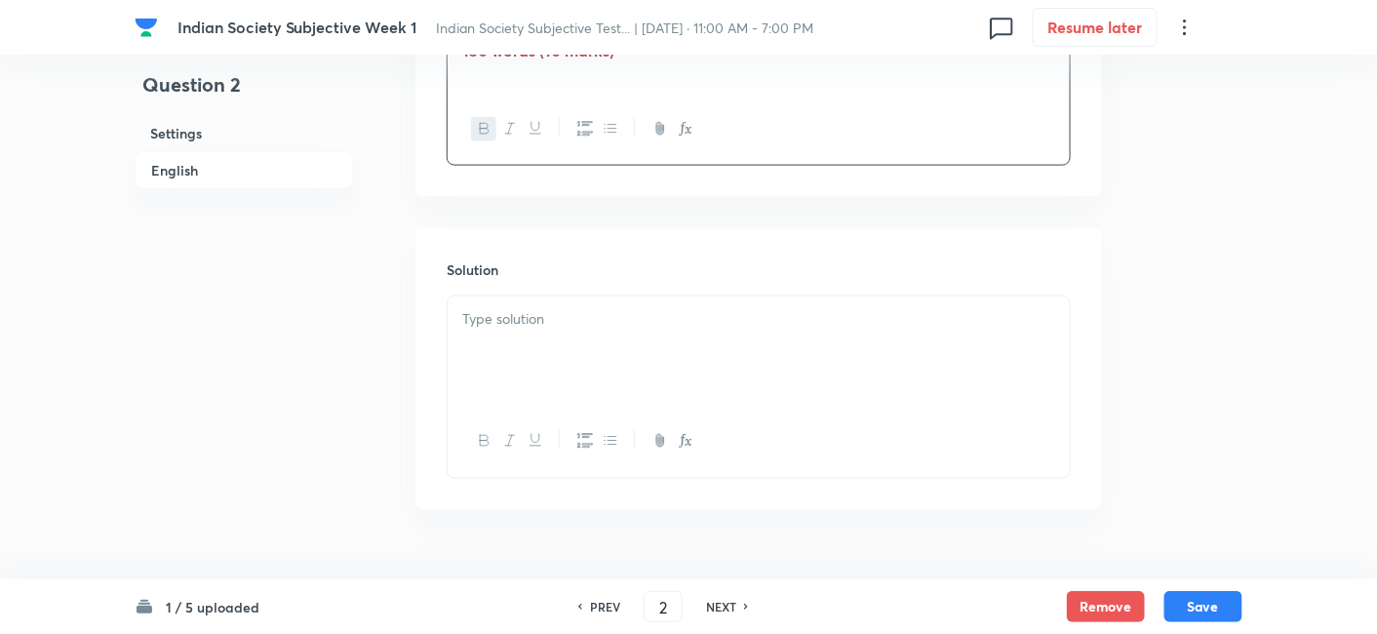
scroll to position [745, 0]
click at [570, 316] on p at bounding box center [758, 317] width 593 height 22
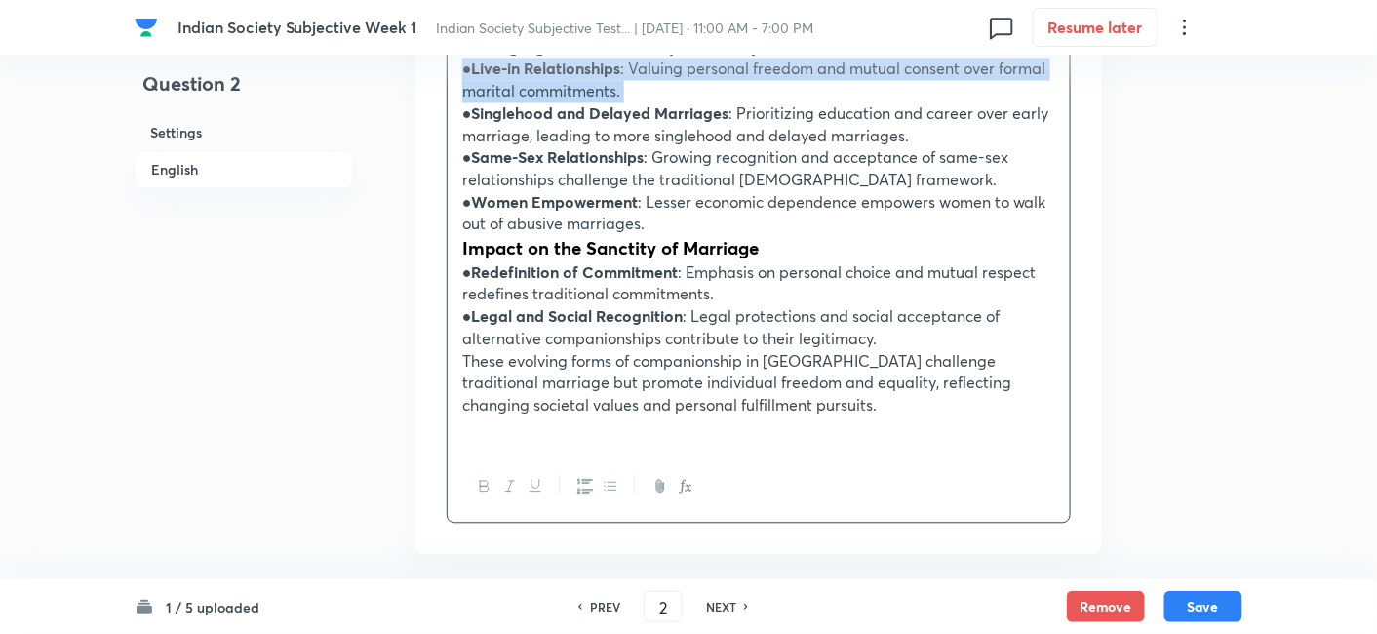
scroll to position [1178, 0]
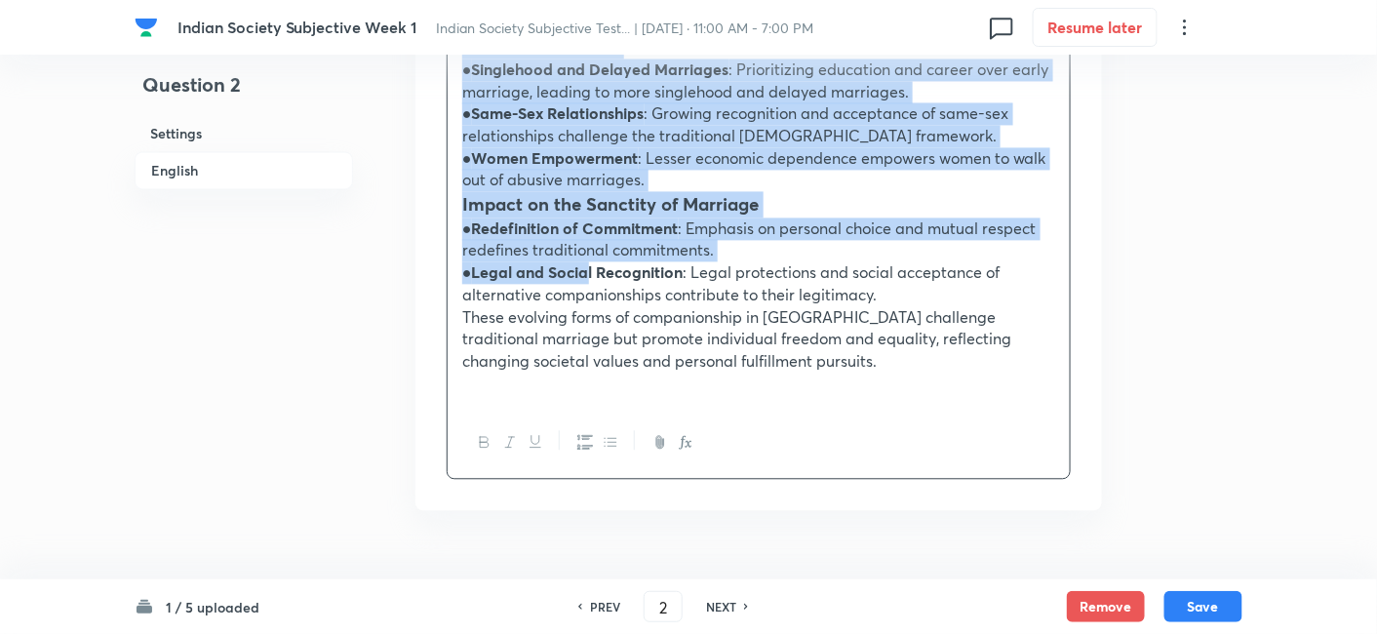
click at [585, 265] on strong "Legal and Social Recognition" at bounding box center [578, 271] width 212 height 20
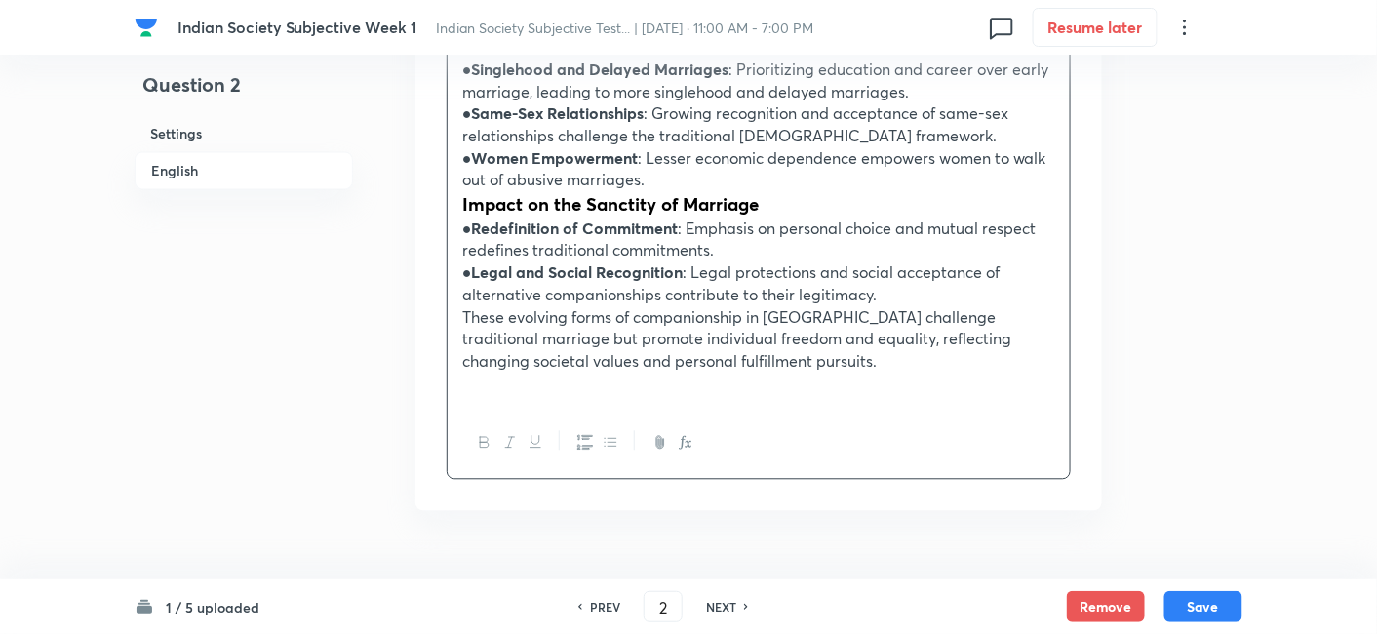
click at [607, 426] on div at bounding box center [759, 442] width 622 height 71
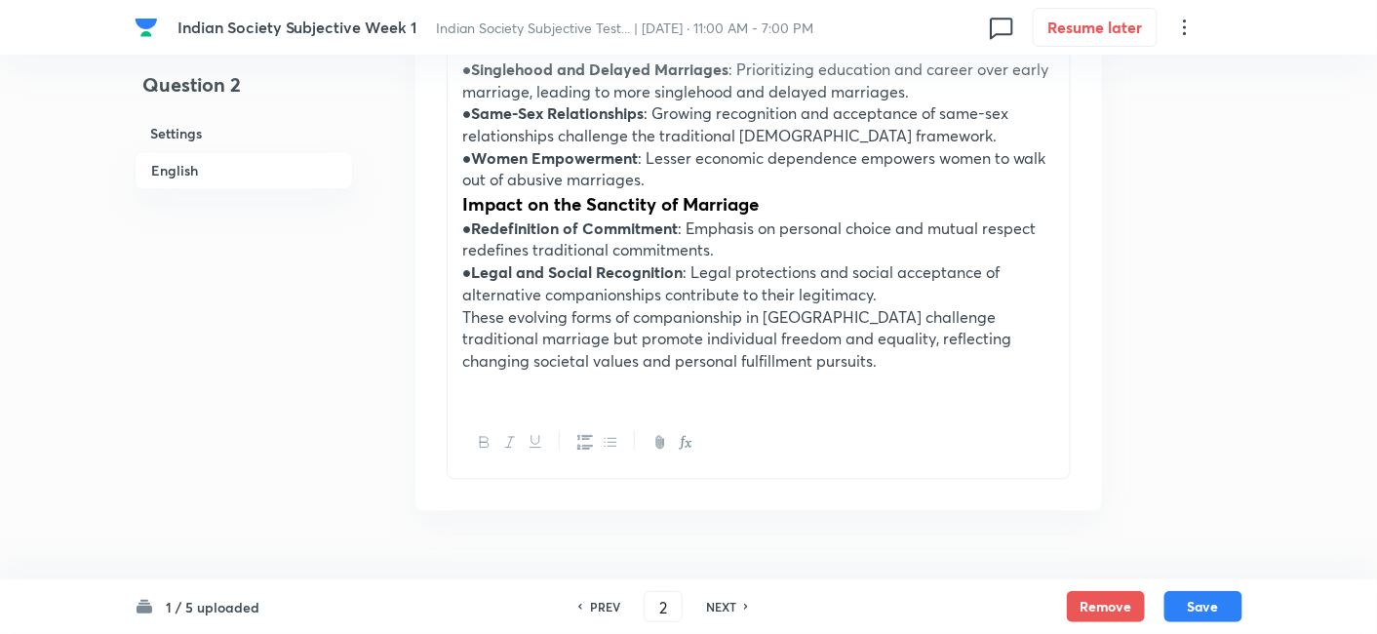
click at [613, 440] on icon "button" at bounding box center [611, 442] width 16 height 16
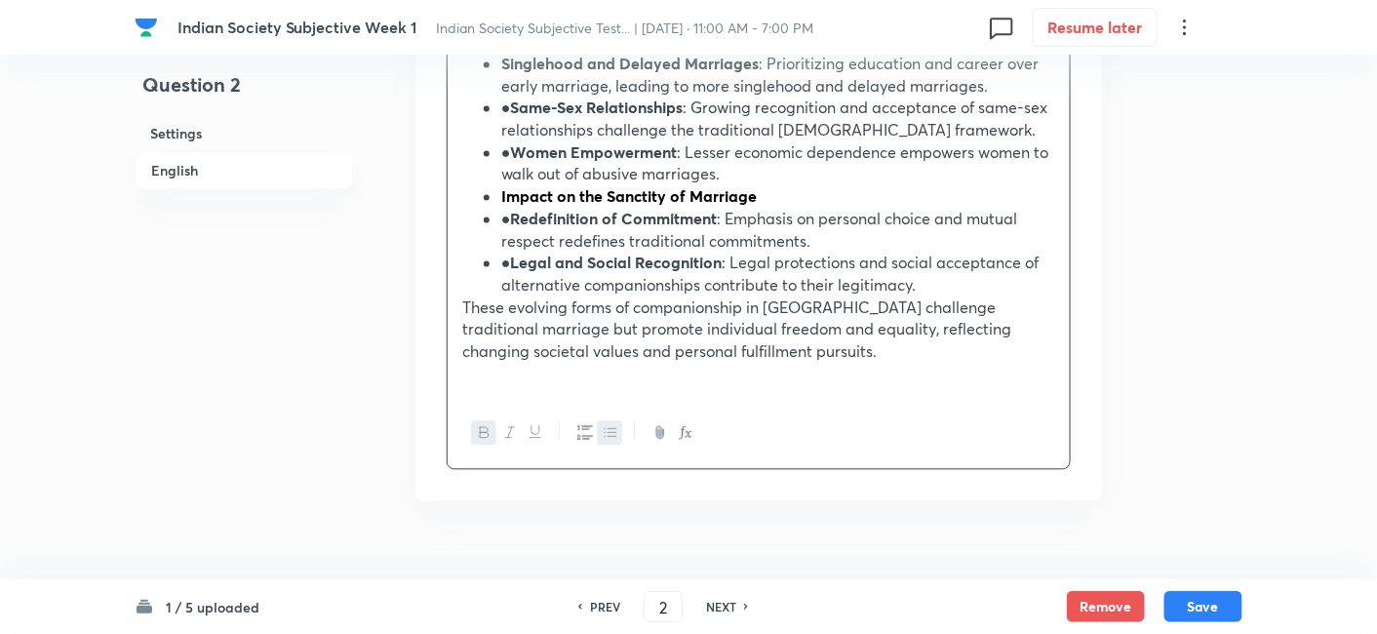
scroll to position [1220, 0]
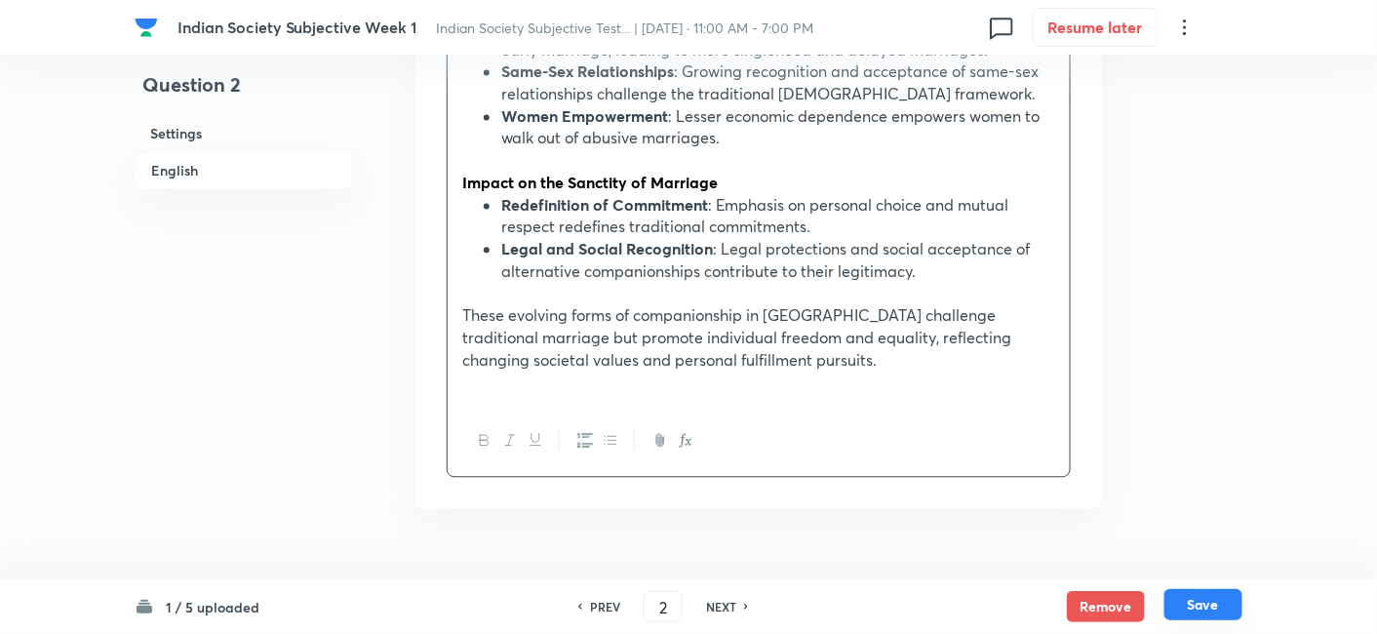
click at [1229, 602] on button "Save" at bounding box center [1204, 604] width 78 height 31
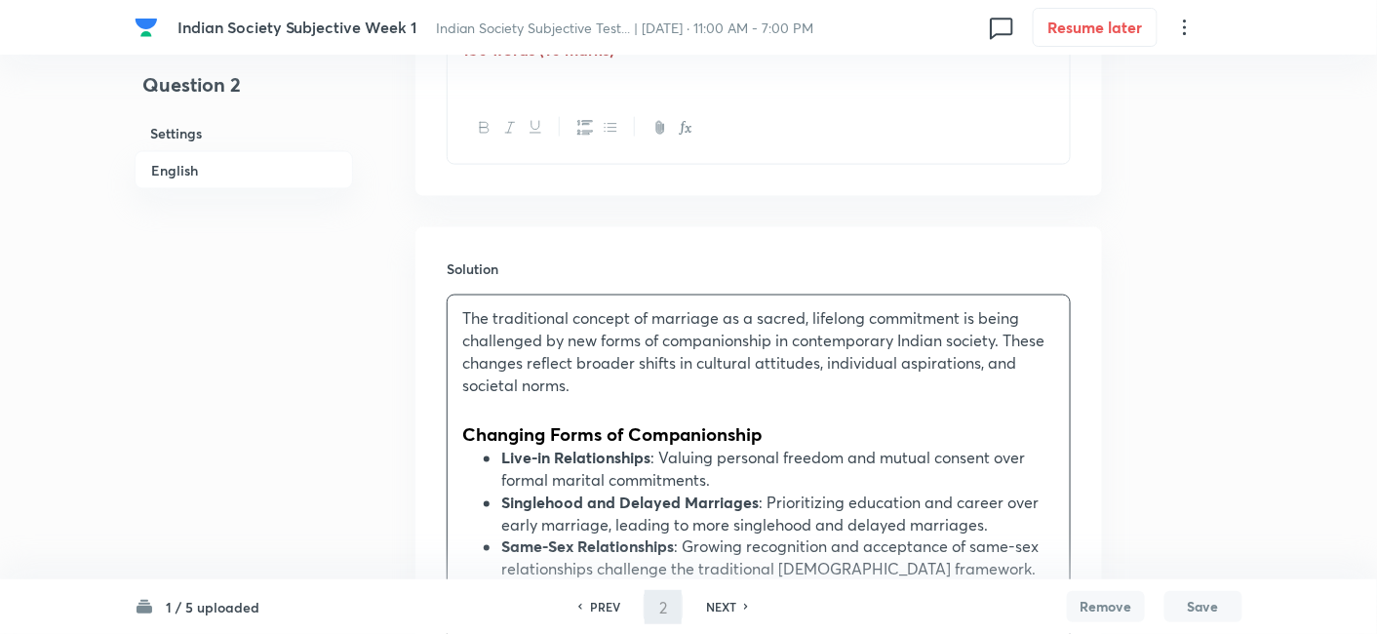
type input "3"
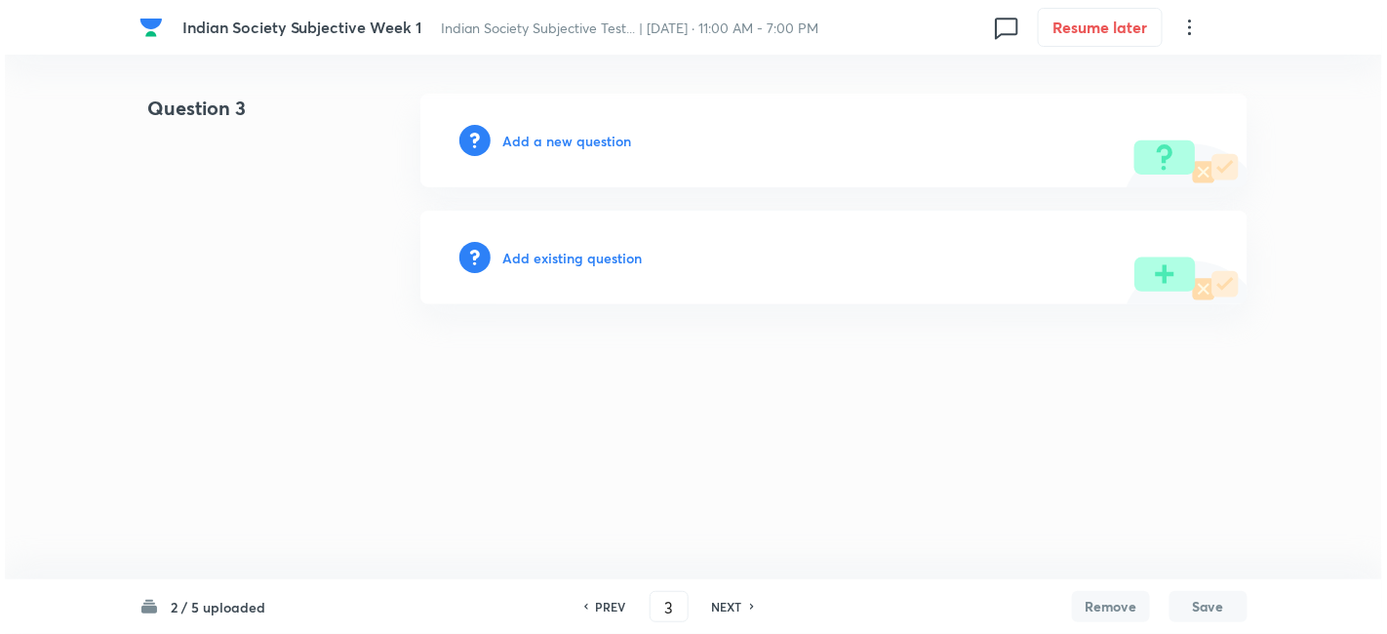
scroll to position [0, 0]
click at [578, 143] on h6 "Add a new question" at bounding box center [566, 141] width 129 height 20
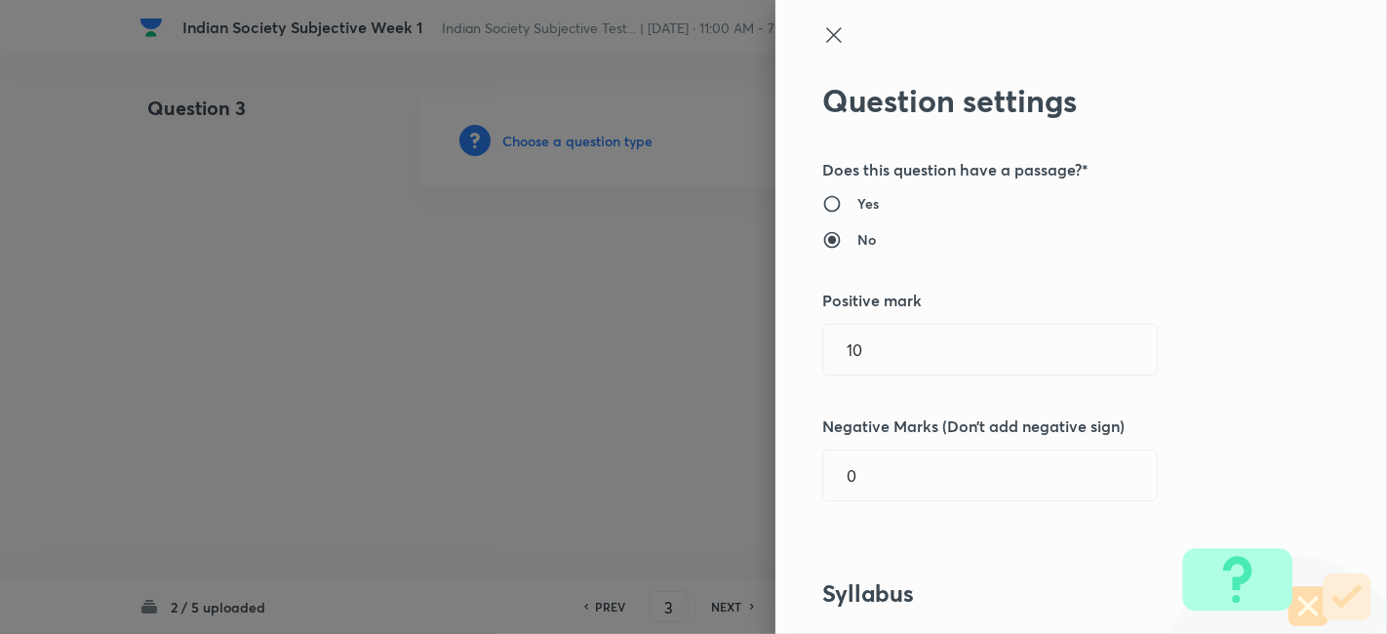
click at [578, 143] on div at bounding box center [693, 317] width 1387 height 634
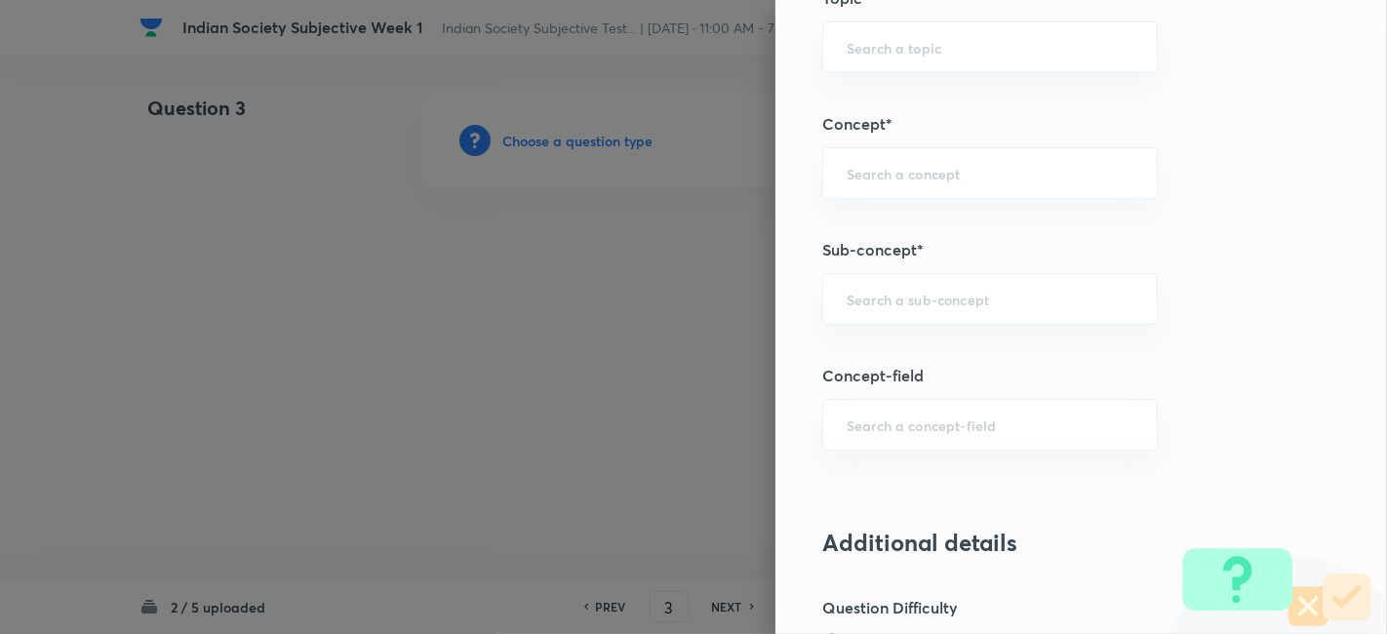
drag, startPoint x: 1065, startPoint y: 322, endPoint x: 1055, endPoint y: 304, distance: 20.1
click at [1065, 321] on div "Question settings Does this question have a passage?* Yes No Positive mark 10 ​…" at bounding box center [1082, 317] width 612 height 634
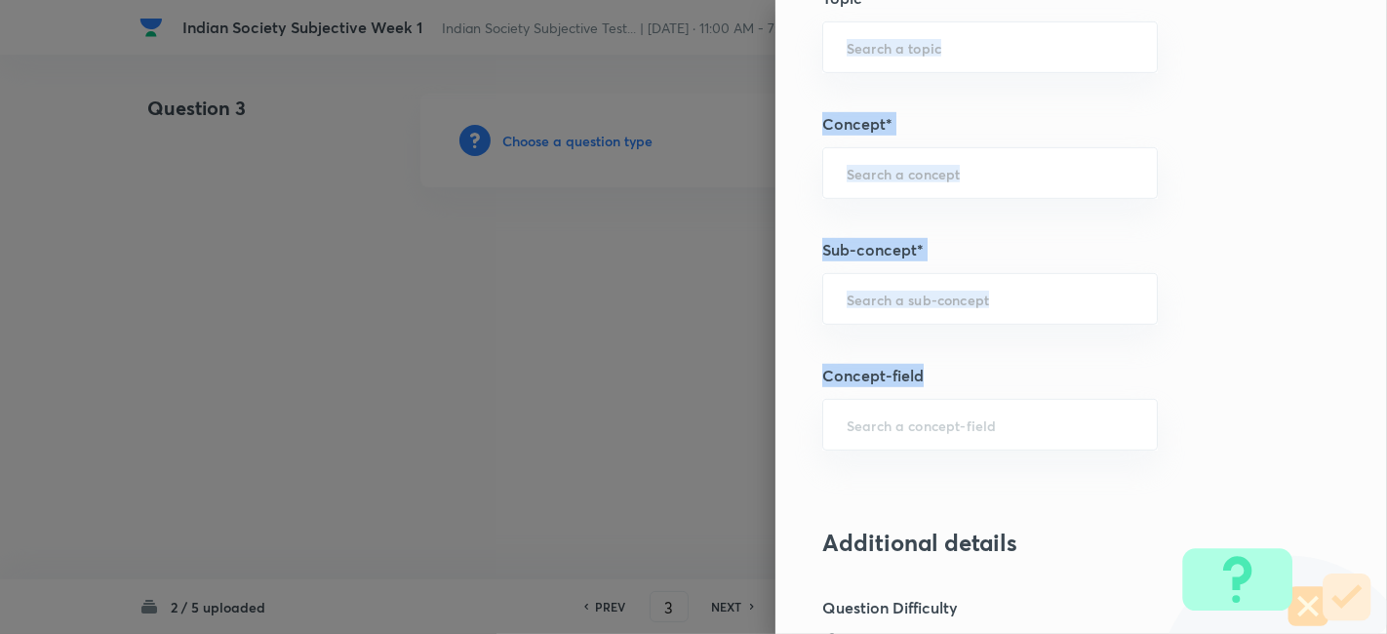
scroll to position [866, 0]
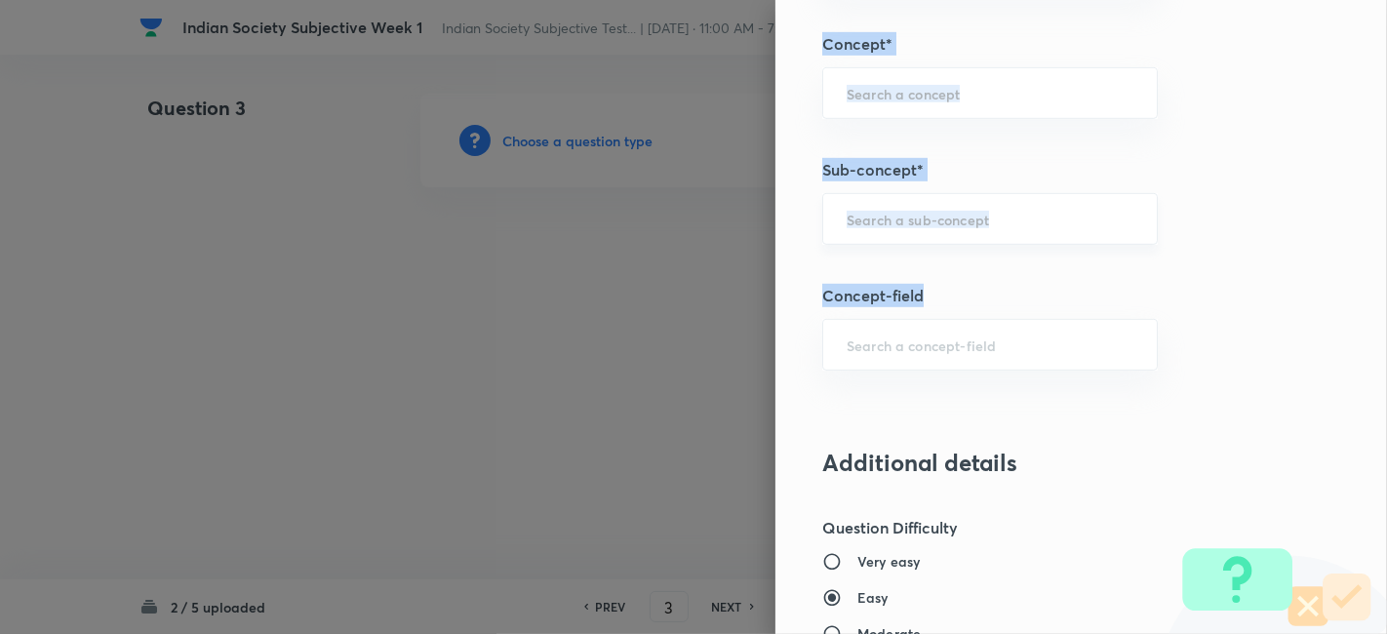
click at [990, 229] on div "​" at bounding box center [990, 219] width 336 height 52
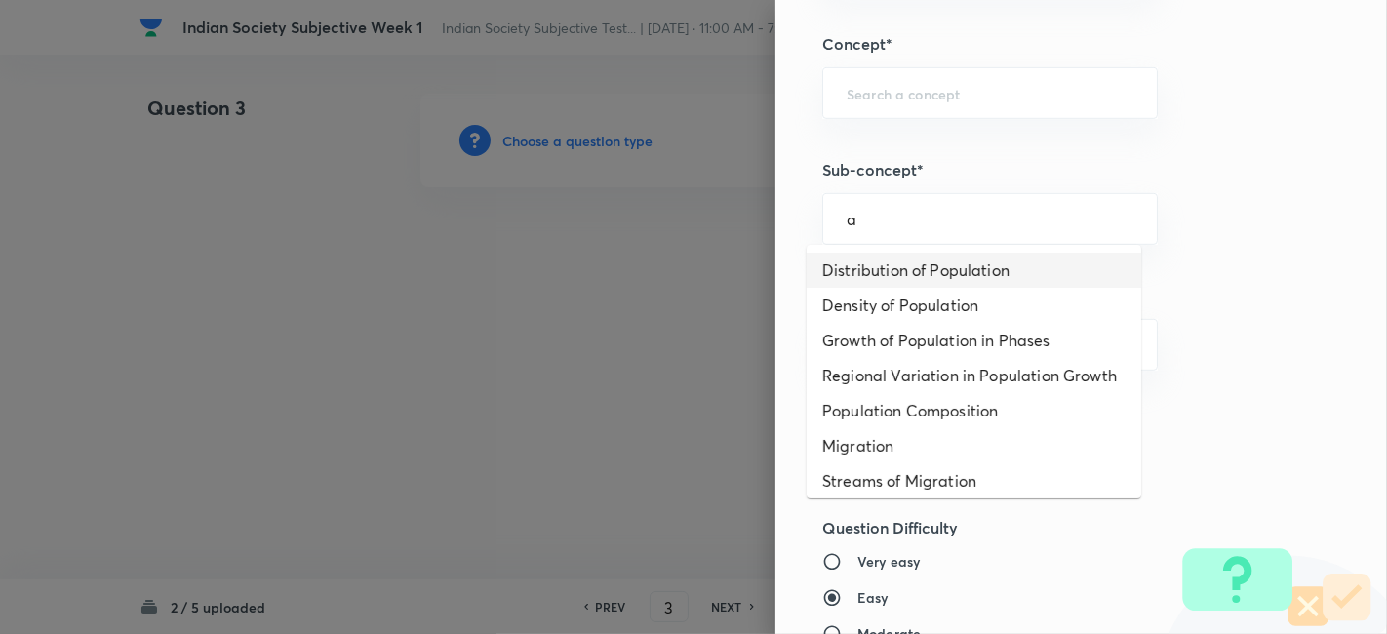
click at [952, 277] on li "Distribution of Population" at bounding box center [974, 270] width 335 height 35
type input "Distribution of Population"
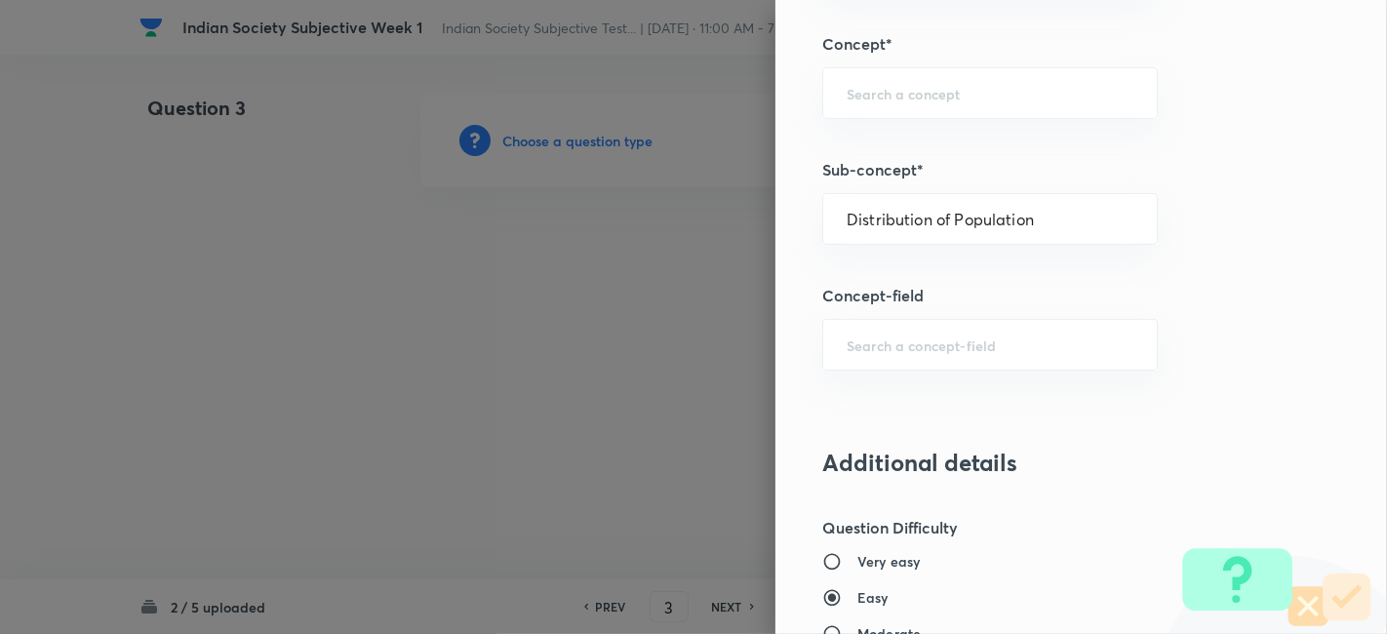
type input "Geography"
type input "Human Geography"
type input "Population:Growth and Composition"
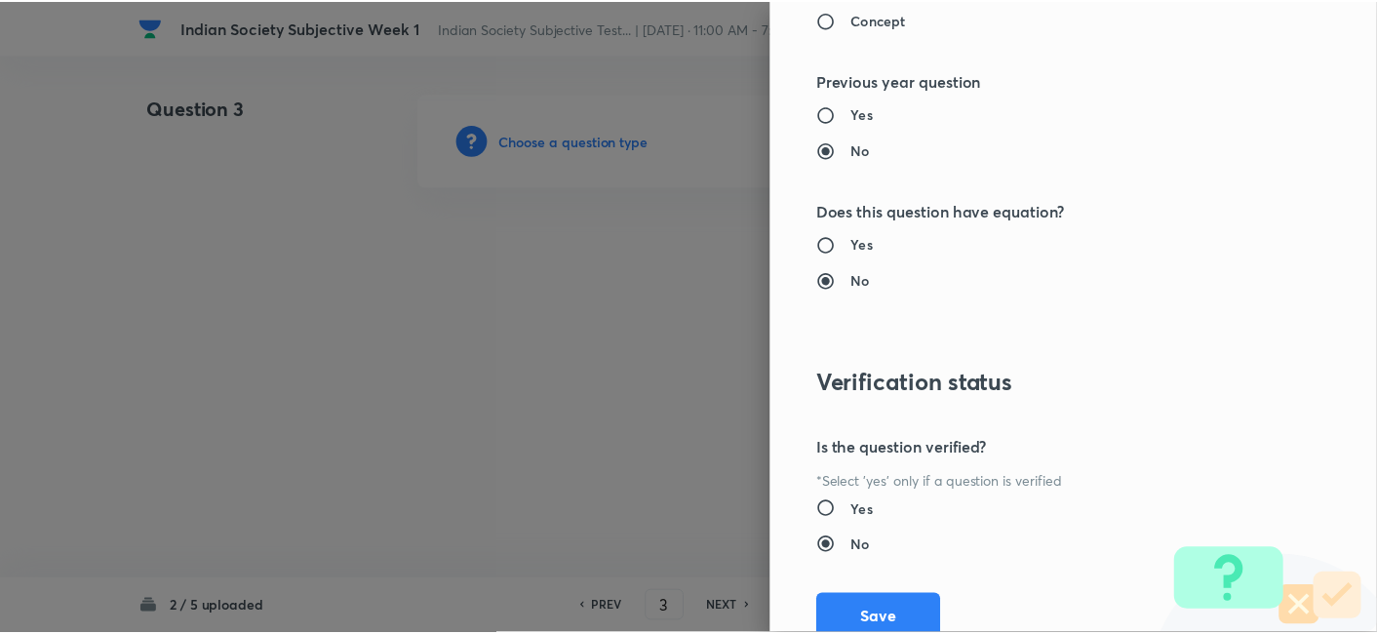
scroll to position [1785, 0]
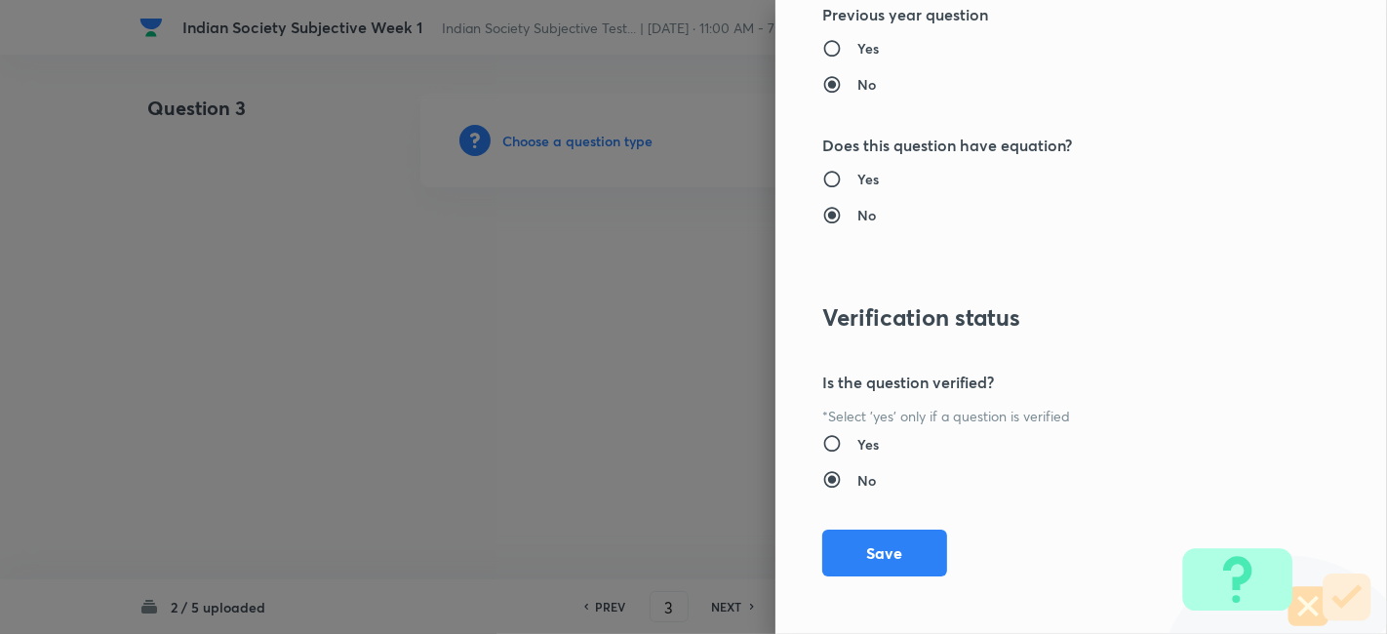
click at [936, 537] on div "Question settings Does this question have a passage?* Yes No Positive mark 10 ​…" at bounding box center [1082, 317] width 612 height 634
click at [896, 539] on button "Save" at bounding box center [884, 551] width 125 height 47
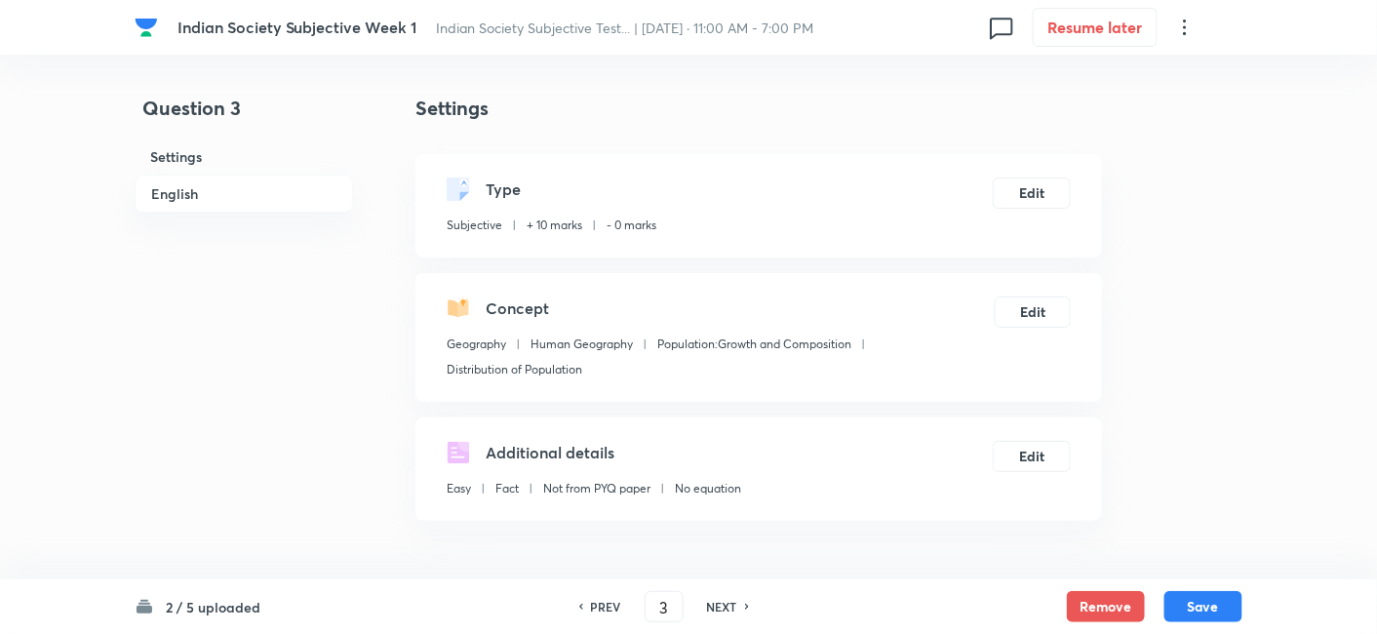
click at [222, 188] on h6 "English" at bounding box center [244, 194] width 219 height 38
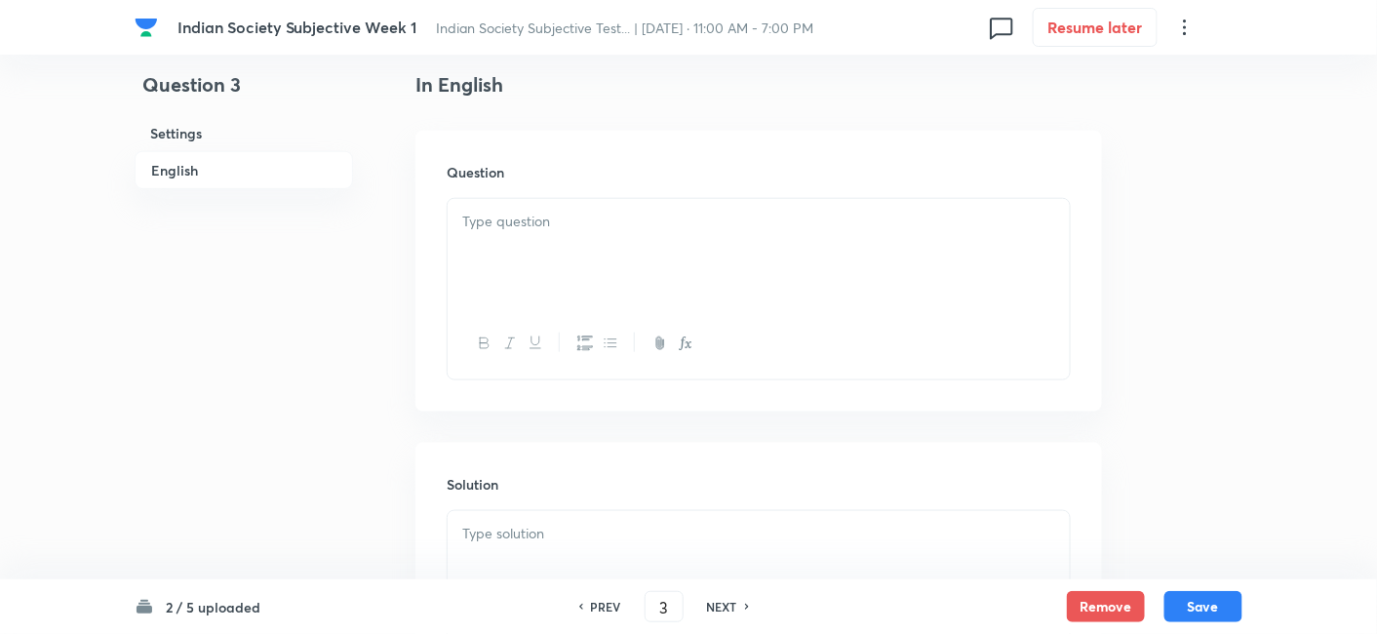
click at [542, 235] on div at bounding box center [759, 253] width 622 height 109
click at [595, 255] on div at bounding box center [759, 253] width 622 height 109
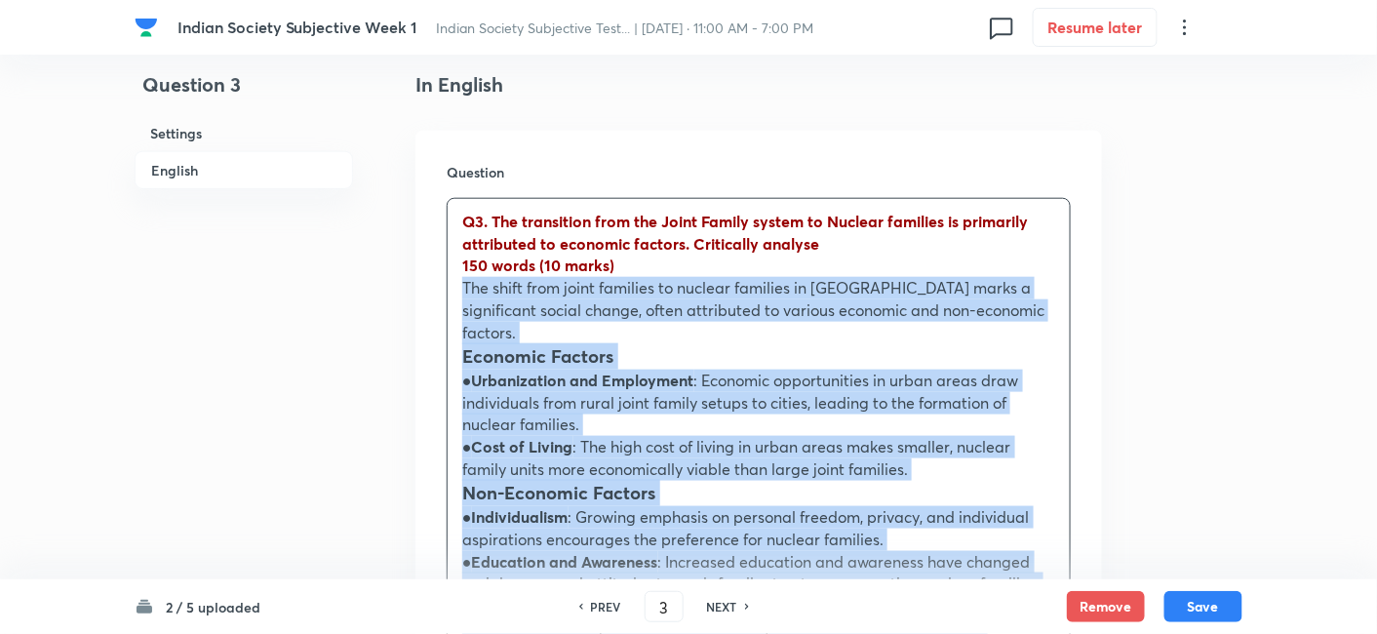
click at [454, 295] on div "Q3. The transition from the Joint Family system to Nuclear families is primaril…" at bounding box center [759, 458] width 622 height 519
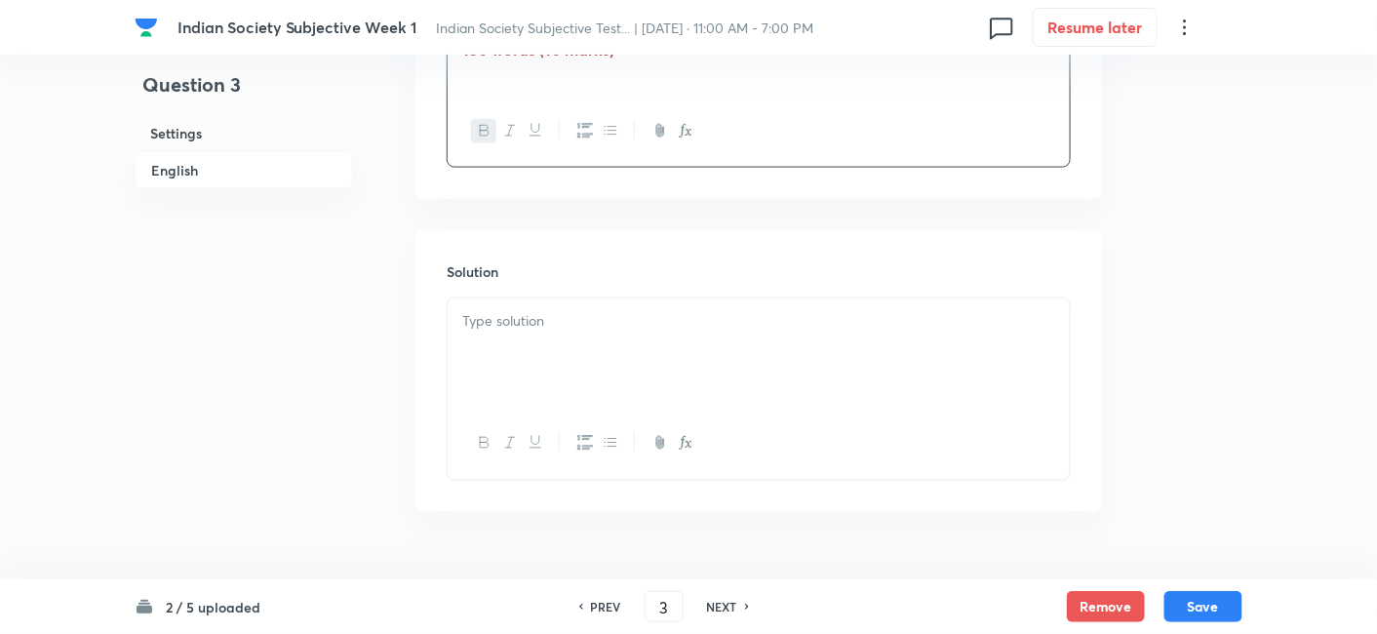
scroll to position [745, 0]
click at [551, 307] on div at bounding box center [759, 352] width 622 height 109
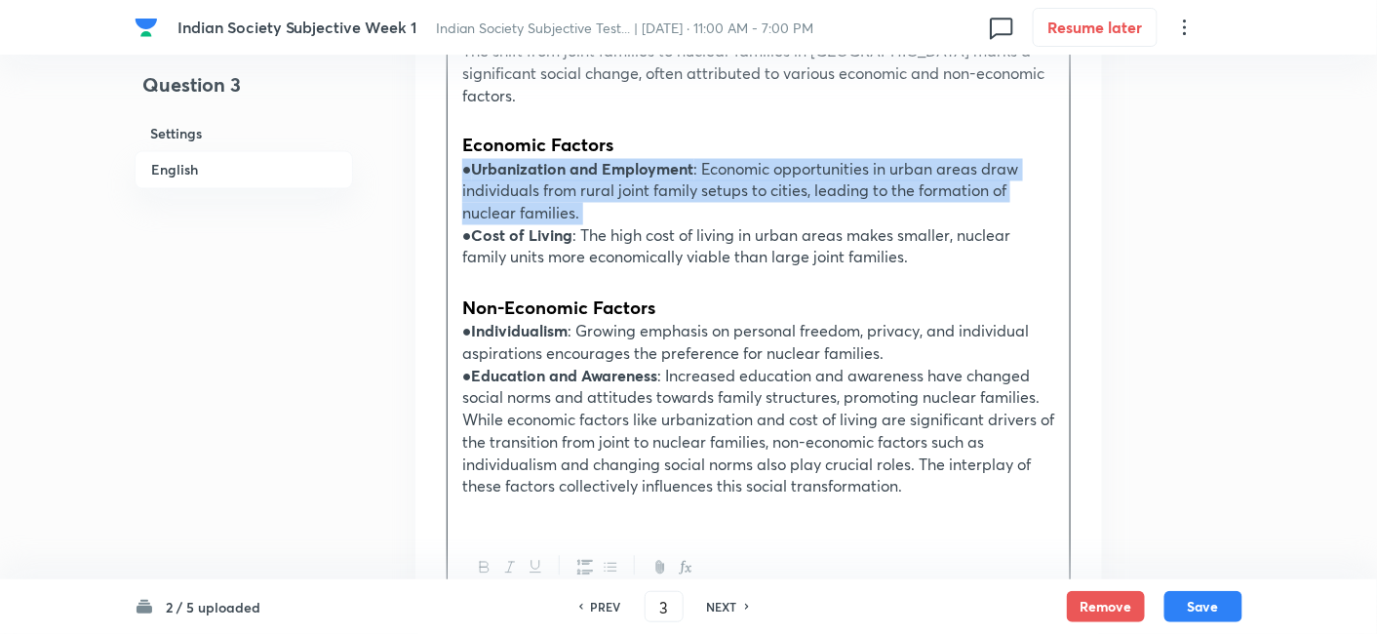
scroll to position [1070, 0]
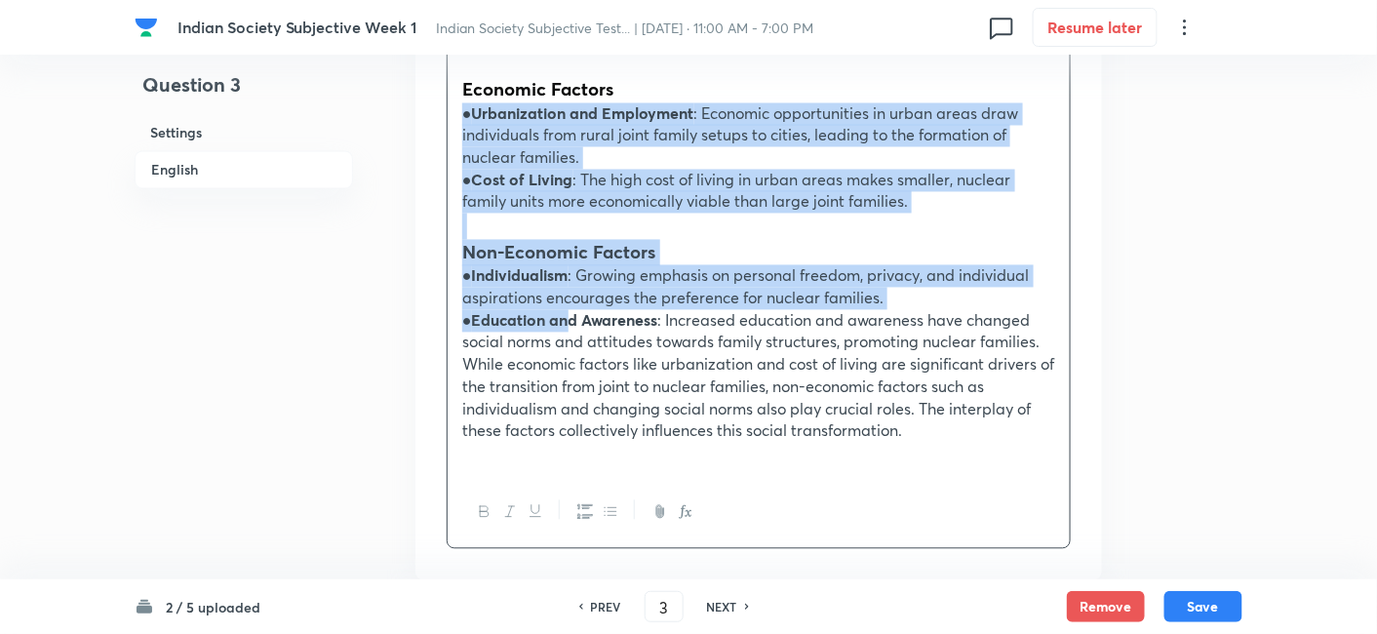
click at [571, 310] on strong "Education and Awareness" at bounding box center [565, 320] width 186 height 20
click at [606, 500] on button "button" at bounding box center [609, 512] width 25 height 24
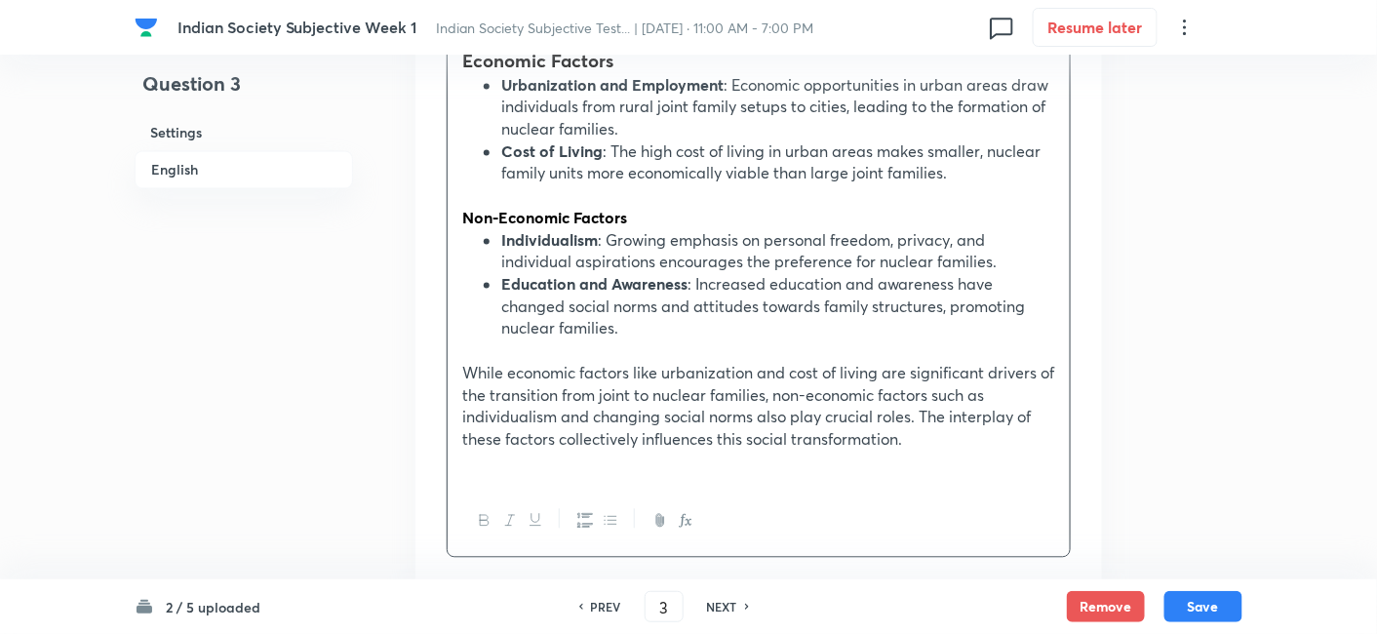
scroll to position [1201, 0]
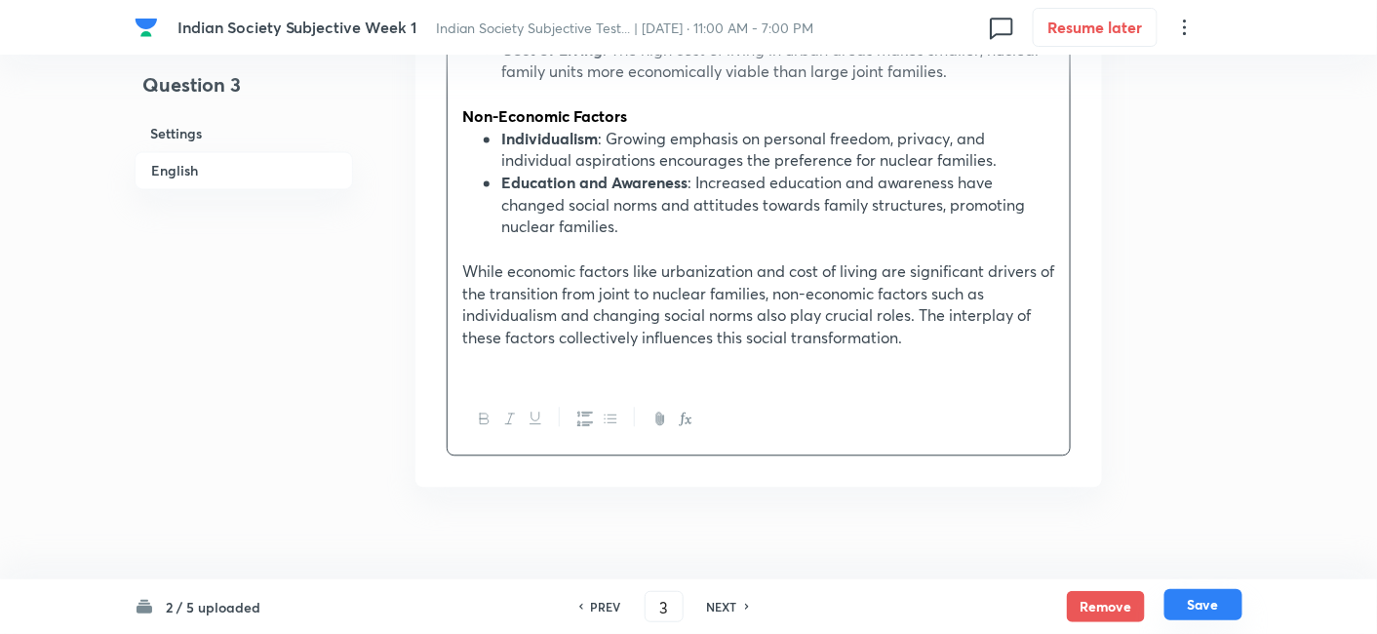
click at [1215, 616] on button "Save" at bounding box center [1204, 604] width 78 height 31
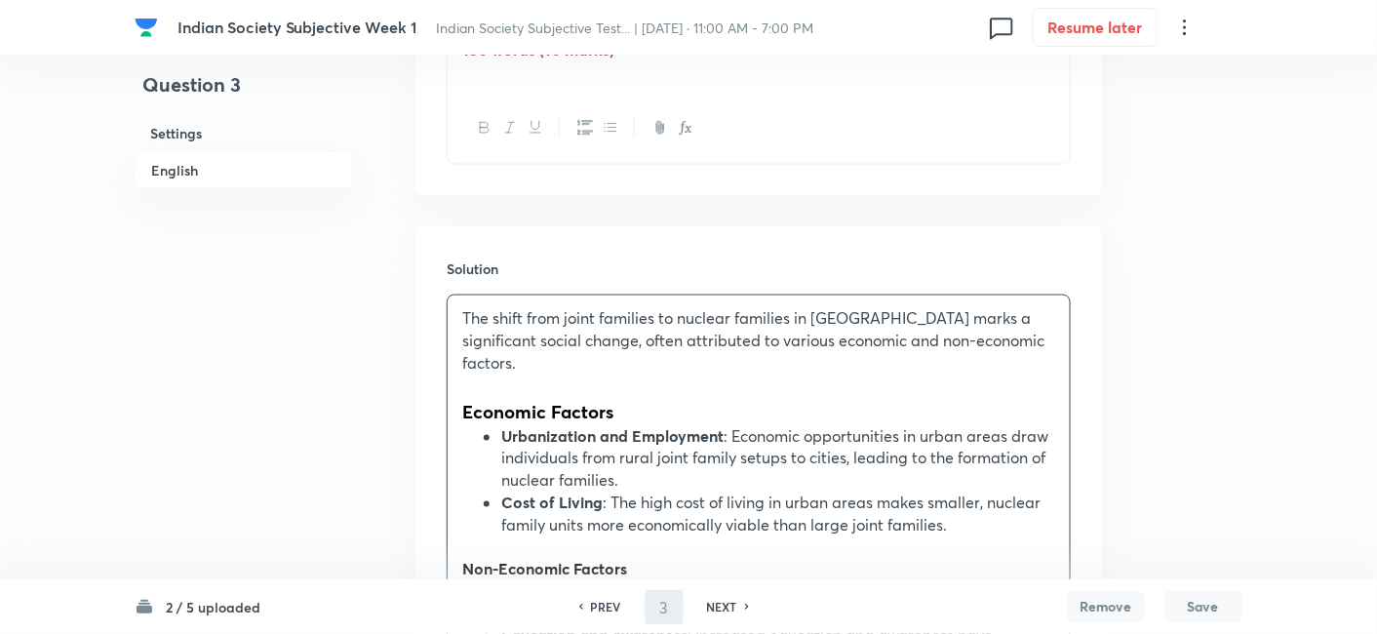
type input "4"
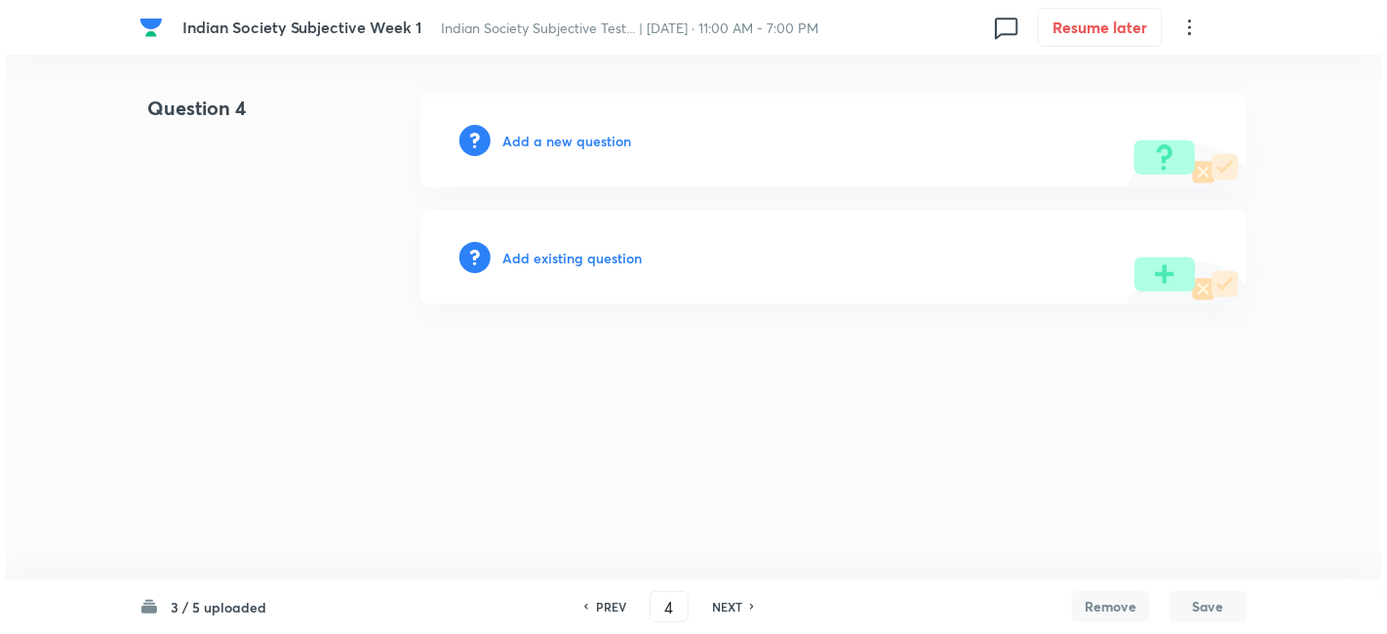
scroll to position [0, 0]
click at [569, 140] on h6 "Add a new question" at bounding box center [566, 141] width 129 height 20
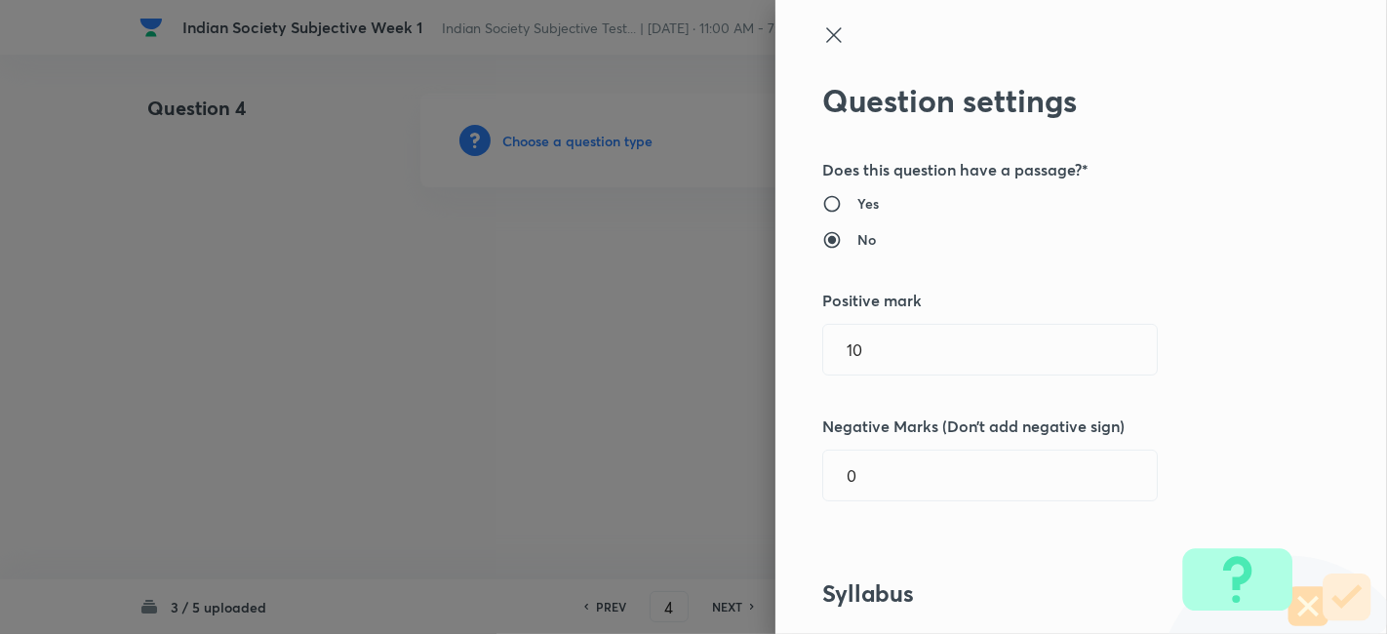
drag, startPoint x: 790, startPoint y: 341, endPoint x: 686, endPoint y: 341, distance: 104.4
click at [686, 341] on div "Question settings Does this question have a passage?* Yes No Positive mark 10 ​…" at bounding box center [693, 317] width 1387 height 634
type input "15"
click at [1145, 391] on div "Question settings Does this question have a passage?* Yes No Positive mark 15 ​…" at bounding box center [1082, 317] width 612 height 634
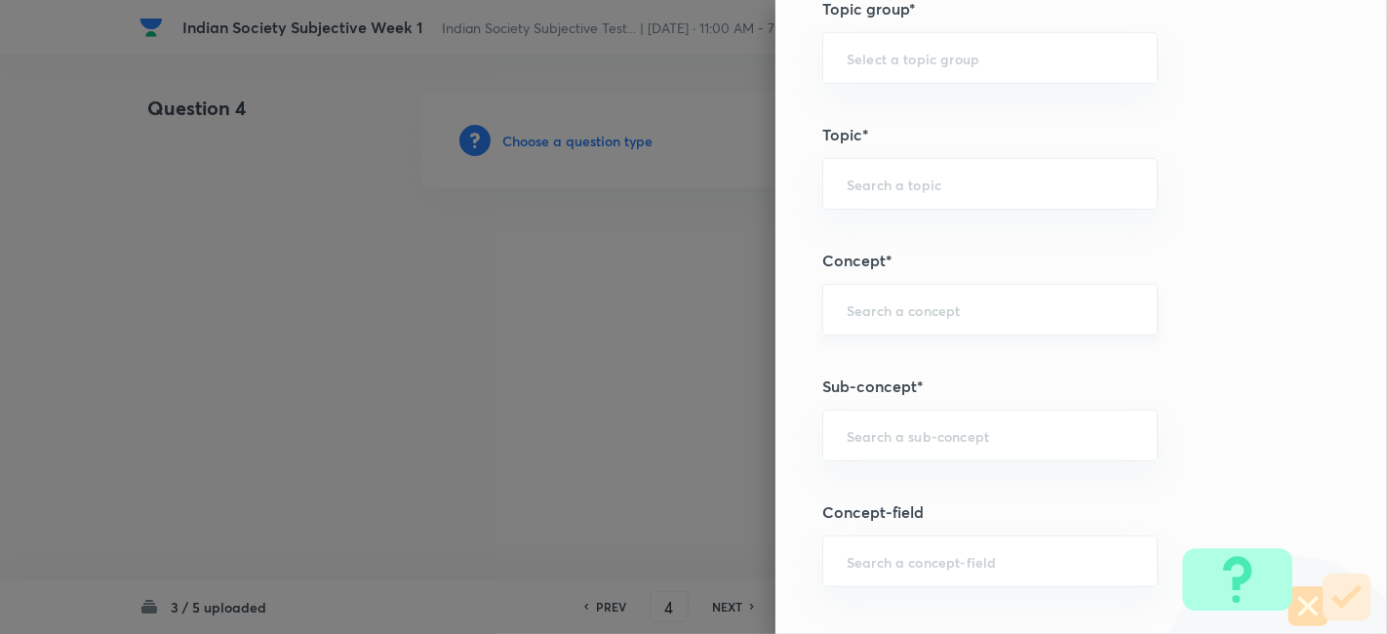
scroll to position [866, 0]
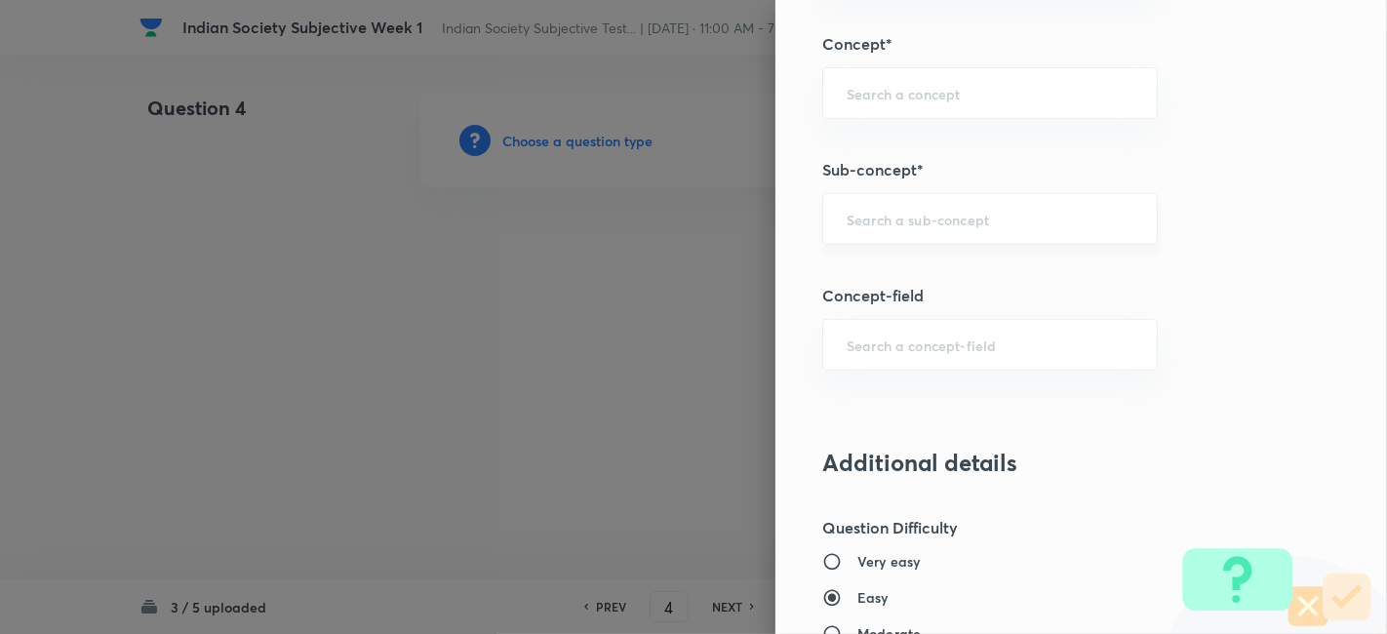
click at [984, 214] on input "text" at bounding box center [990, 219] width 287 height 19
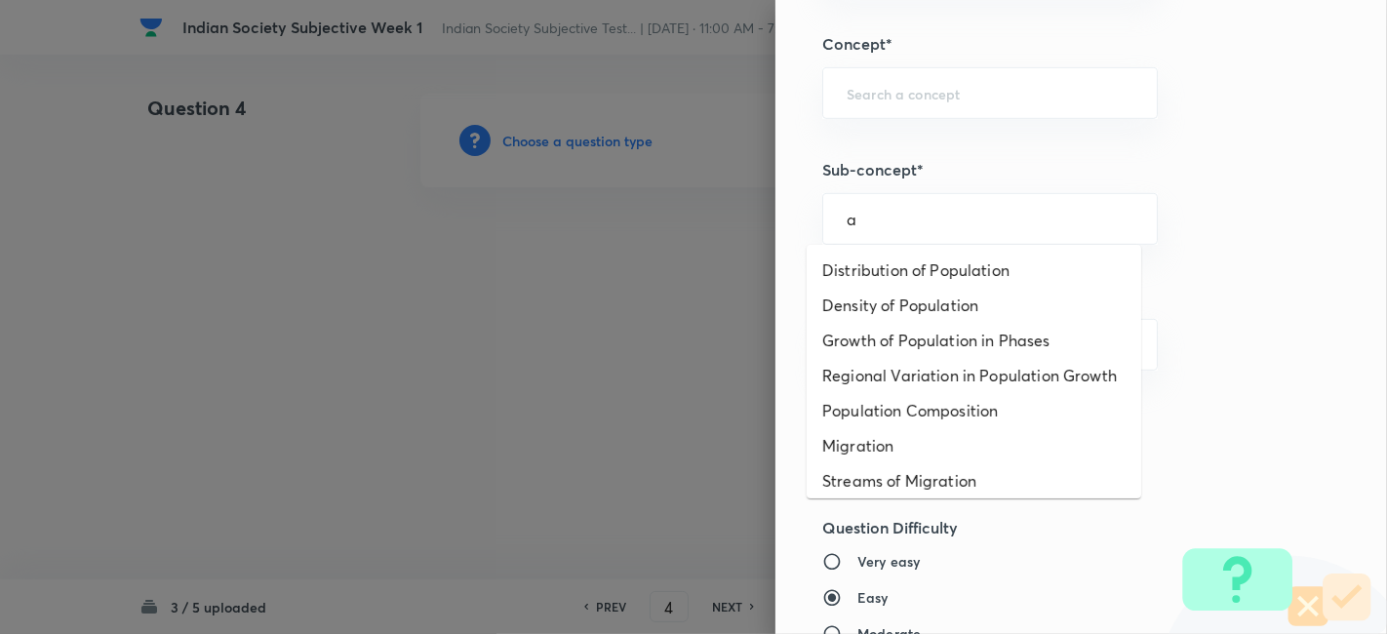
click at [922, 246] on ul "Distribution of Population Density of Population Growth of Population in Phases…" at bounding box center [974, 372] width 335 height 254
click at [921, 261] on li "Distribution of Population" at bounding box center [974, 270] width 335 height 35
type input "Distribution of Population"
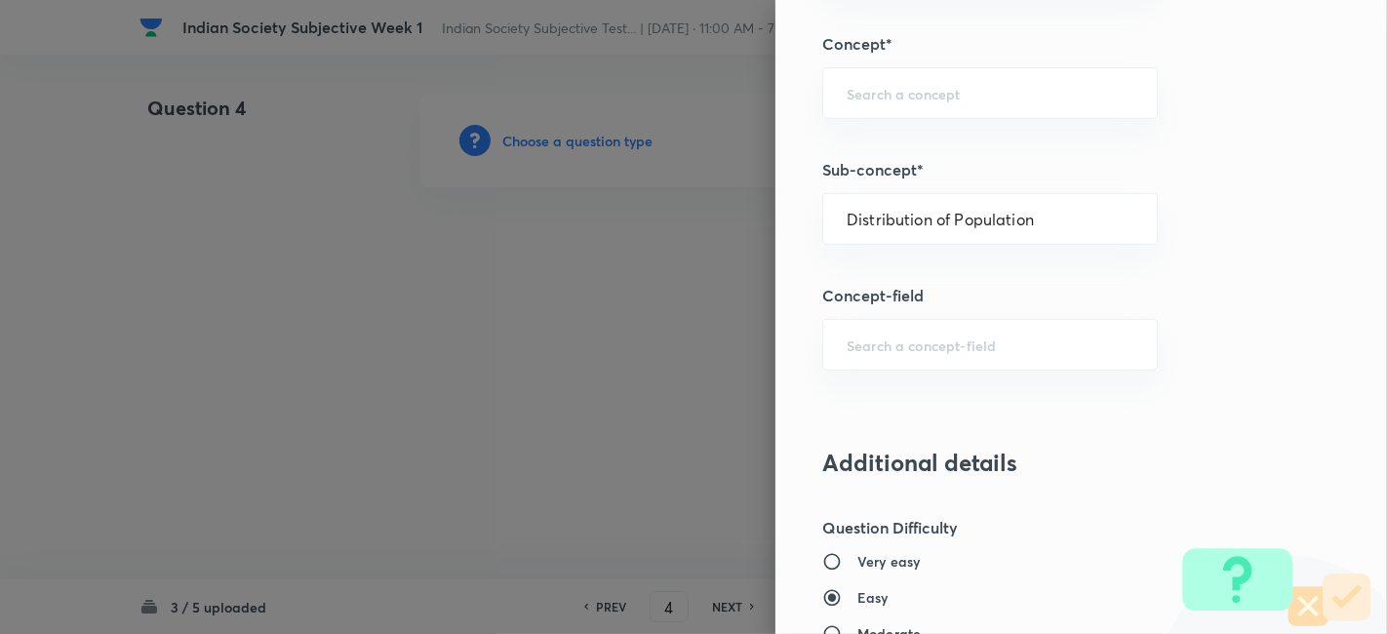
click at [921, 261] on div "Question settings Does this question have a passage?* Yes No Positive mark 15 ​…" at bounding box center [1082, 317] width 612 height 634
type input "Geography"
type input "Human Geography"
type input "Population:Growth and Composition"
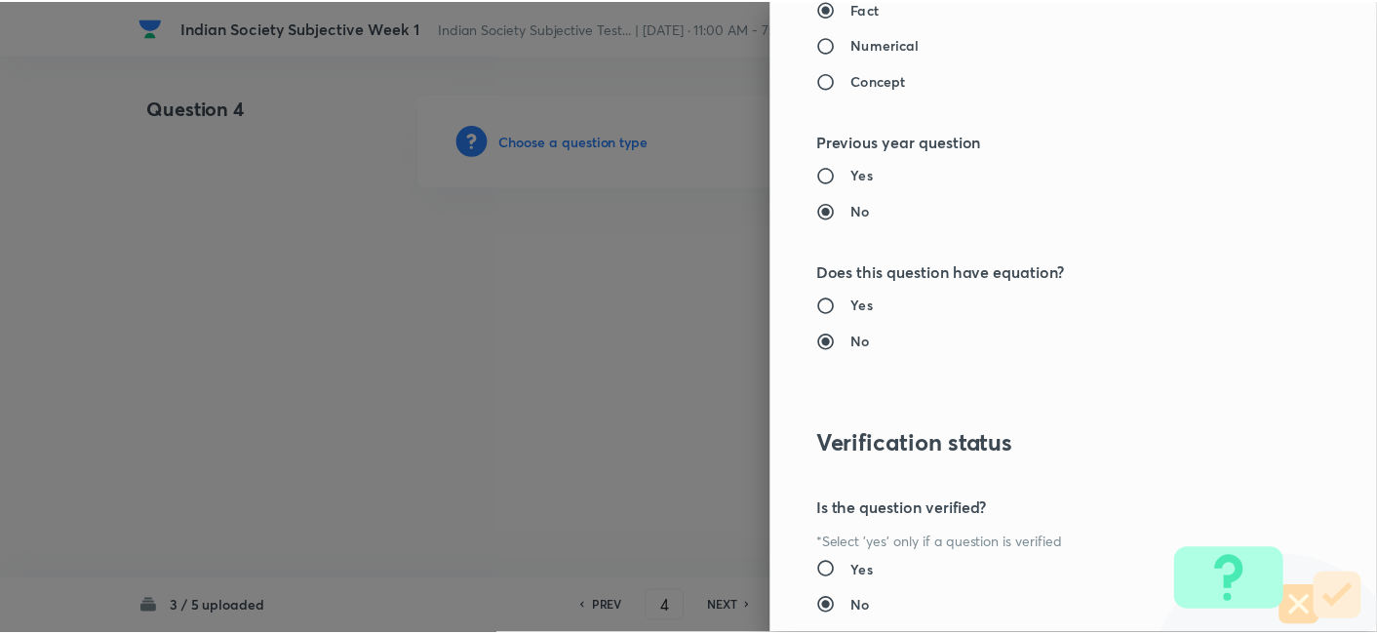
scroll to position [1785, 0]
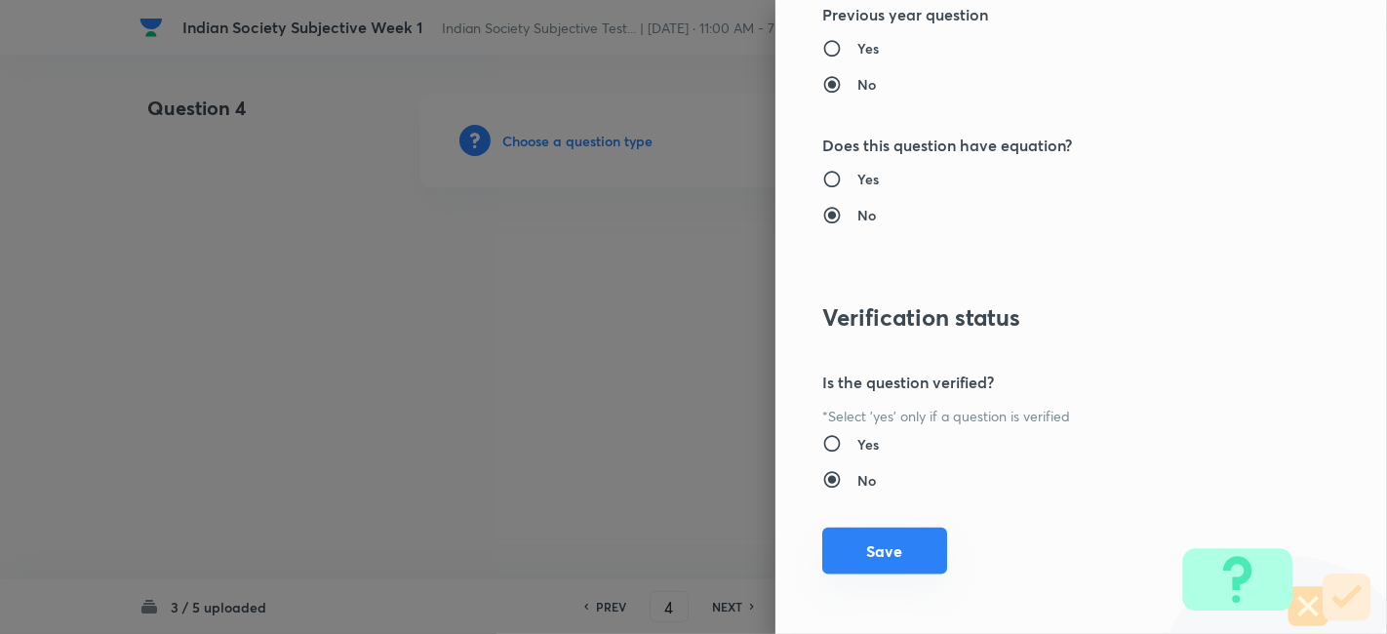
click at [889, 534] on button "Save" at bounding box center [884, 551] width 125 height 47
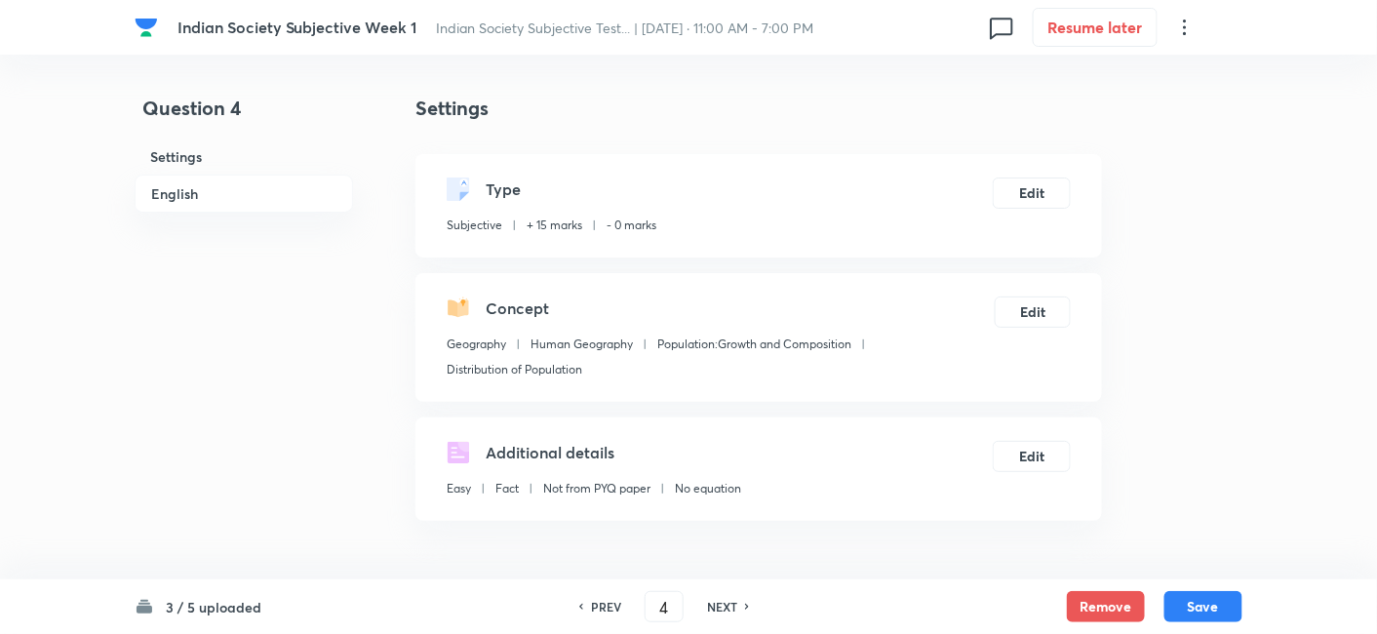
click at [212, 185] on h6 "English" at bounding box center [244, 194] width 219 height 38
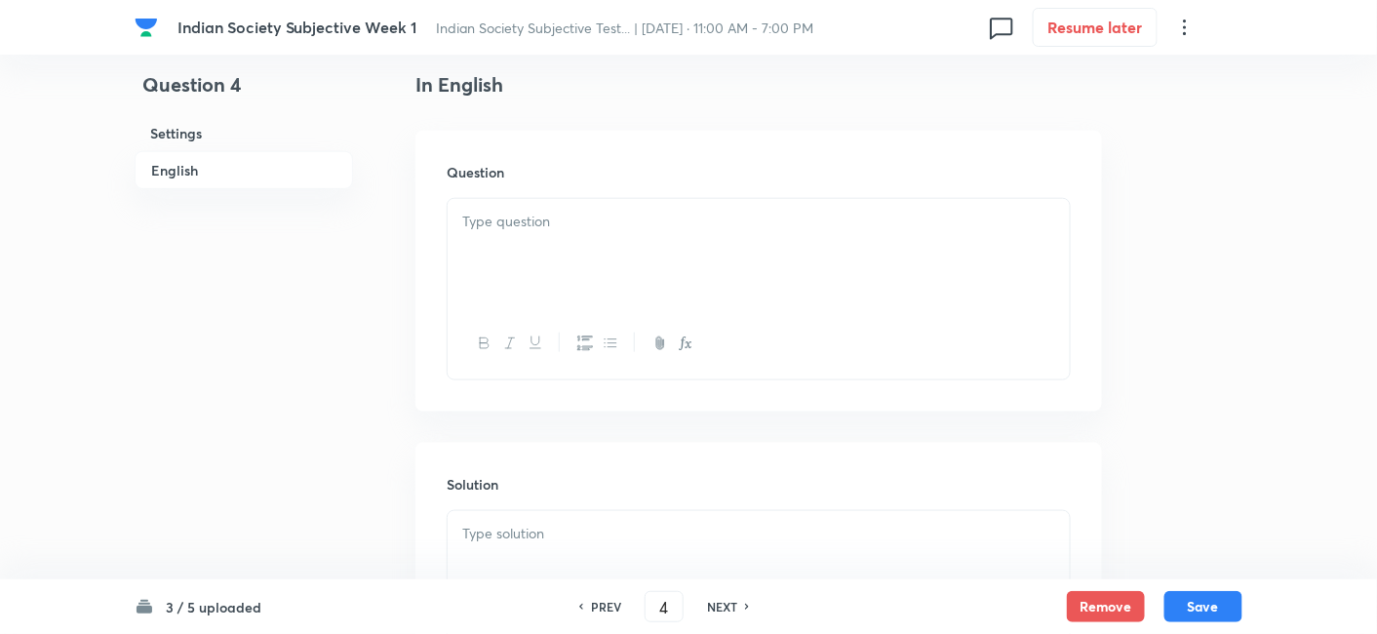
click at [535, 238] on div at bounding box center [759, 253] width 622 height 109
click at [543, 277] on div at bounding box center [759, 253] width 622 height 109
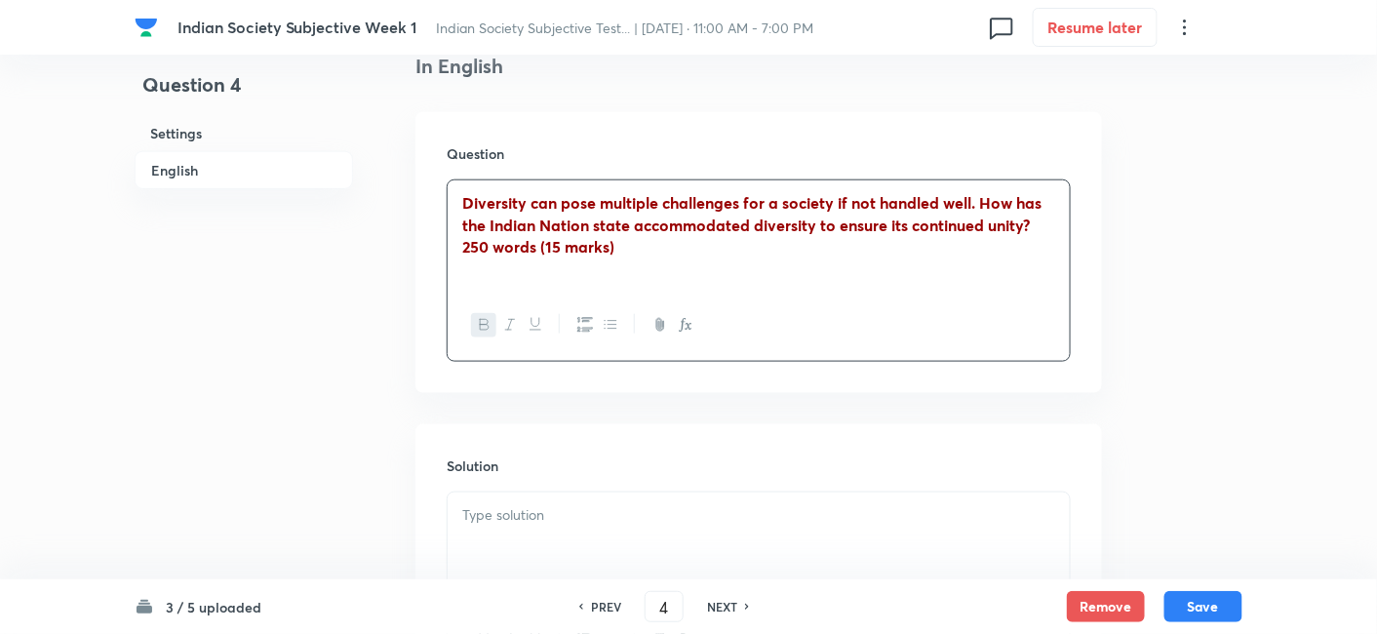
scroll to position [789, 0]
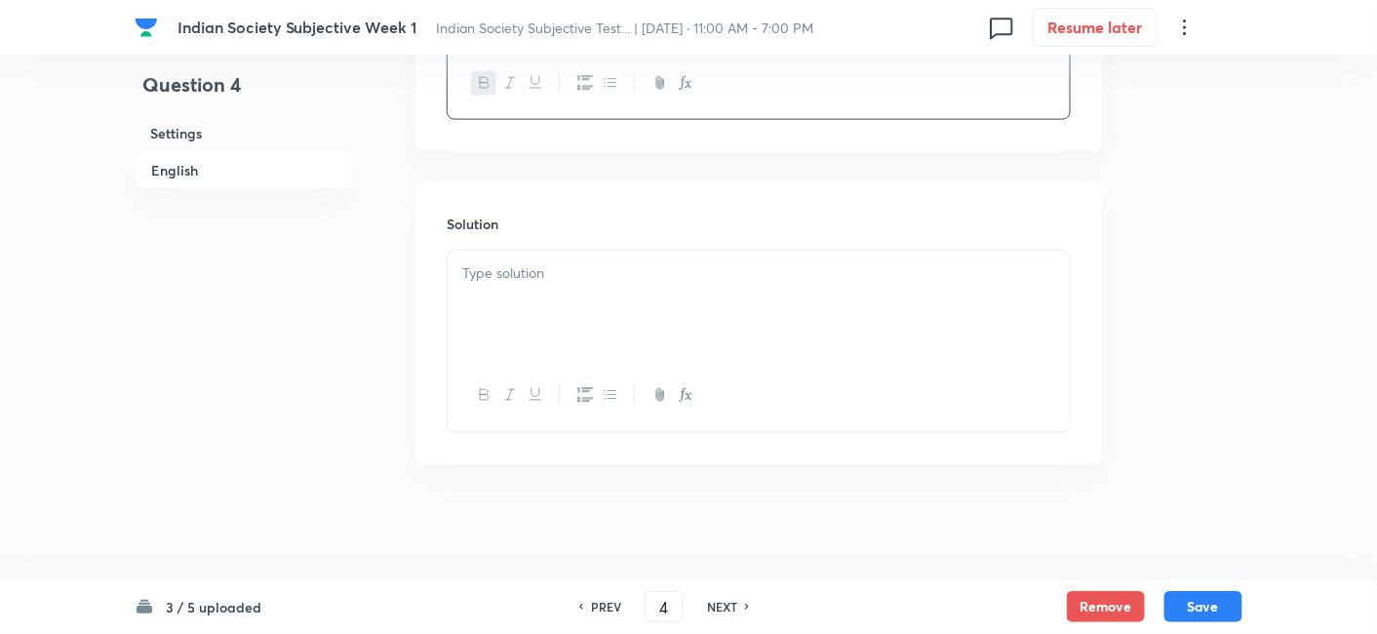
click at [613, 313] on div at bounding box center [759, 305] width 622 height 109
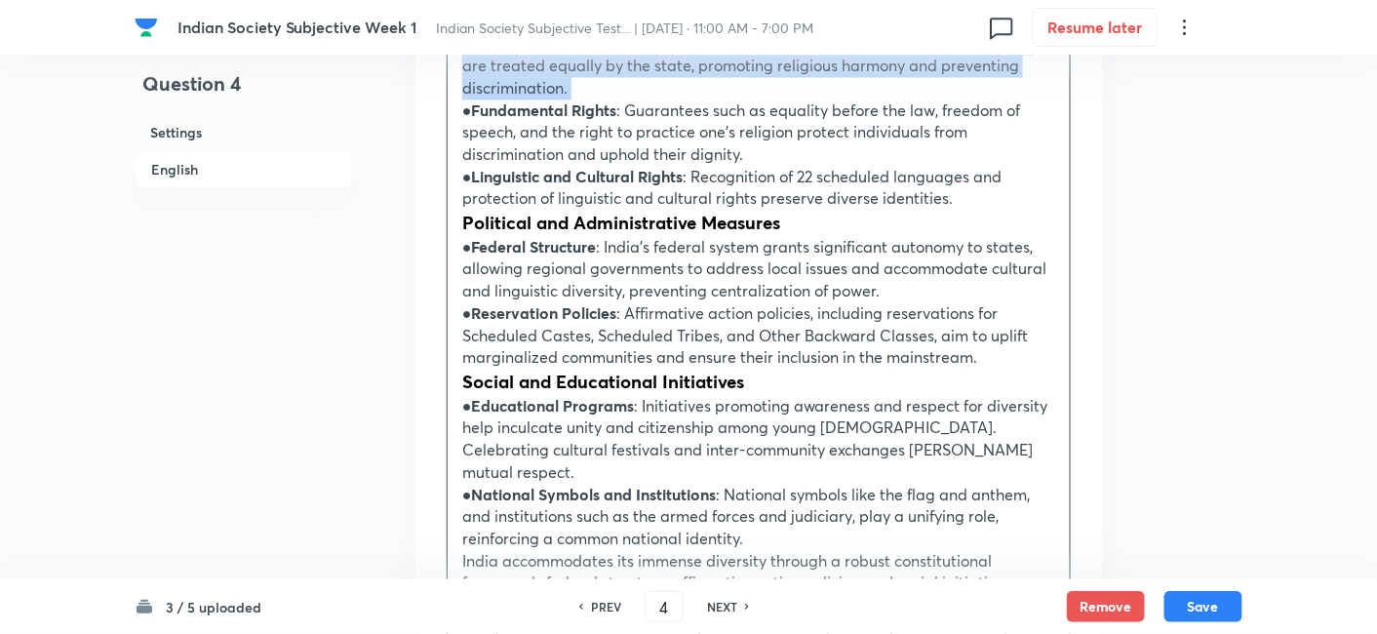
scroll to position [1332, 0]
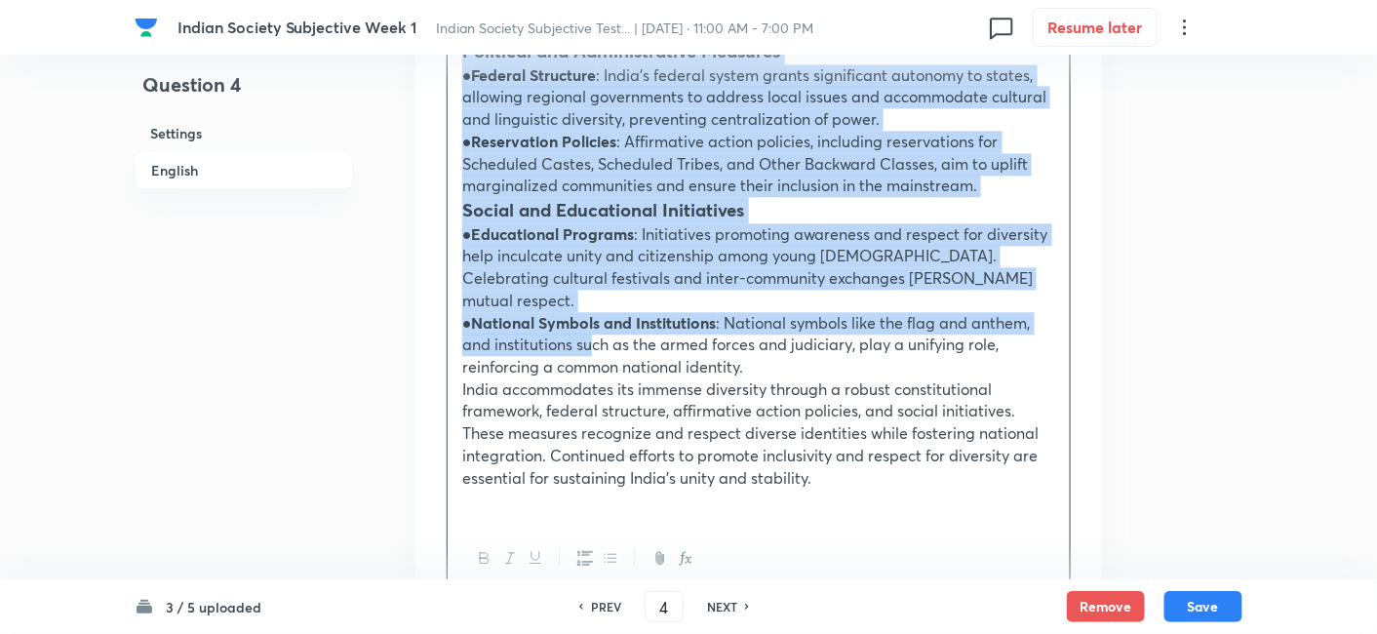
click at [589, 320] on p "● National Symbols and Institutions : National symbols like the flag and anthem…" at bounding box center [758, 345] width 593 height 66
click at [608, 554] on icon "button" at bounding box center [611, 558] width 12 height 8
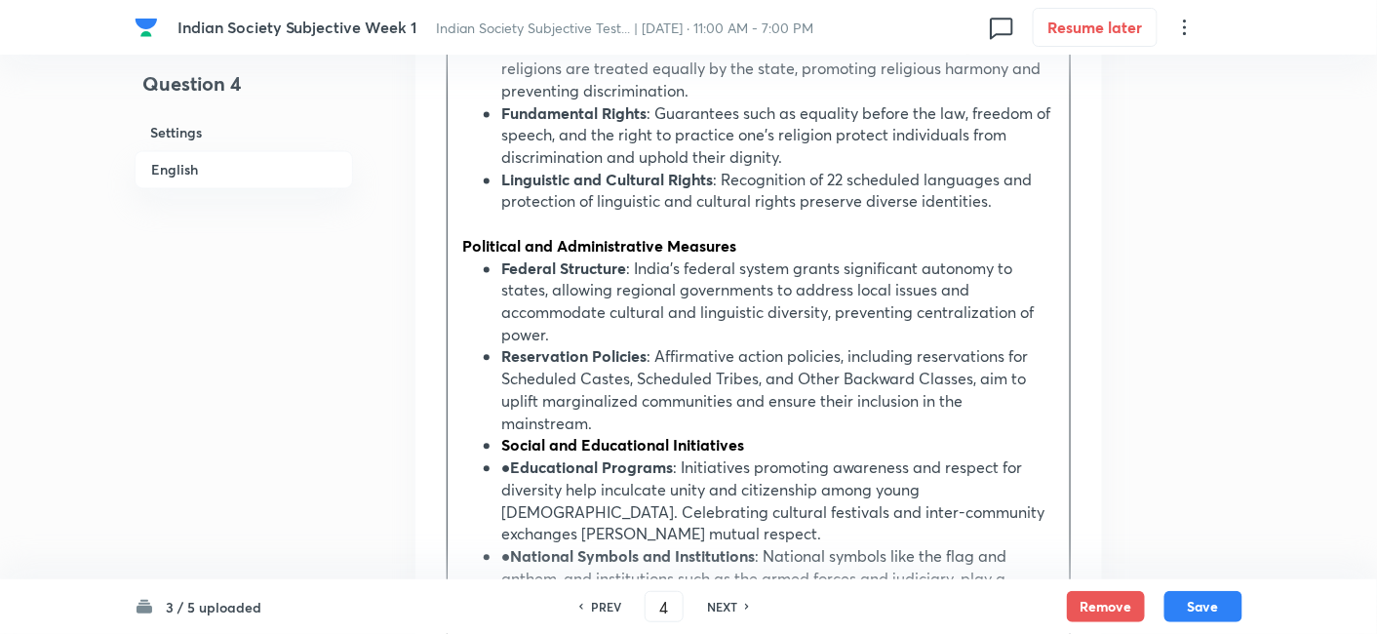
scroll to position [1299, 0]
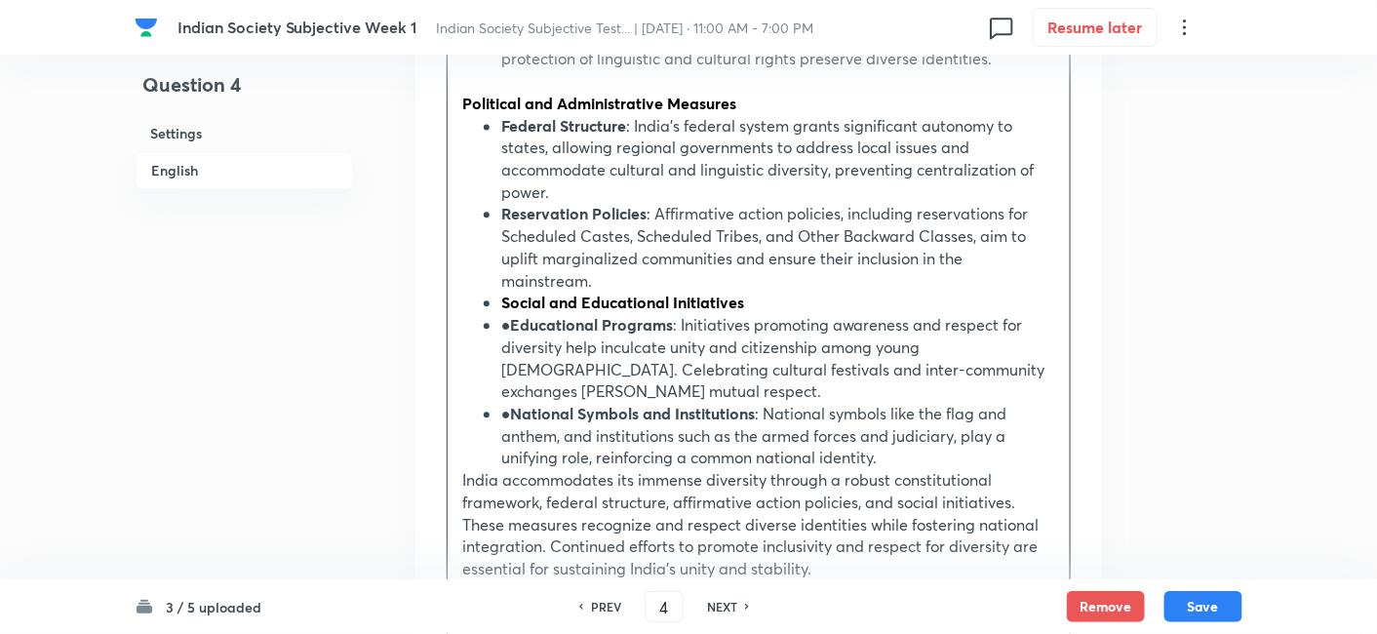
click at [511, 292] on strong "Social and Educational Initiatives" at bounding box center [622, 302] width 243 height 20
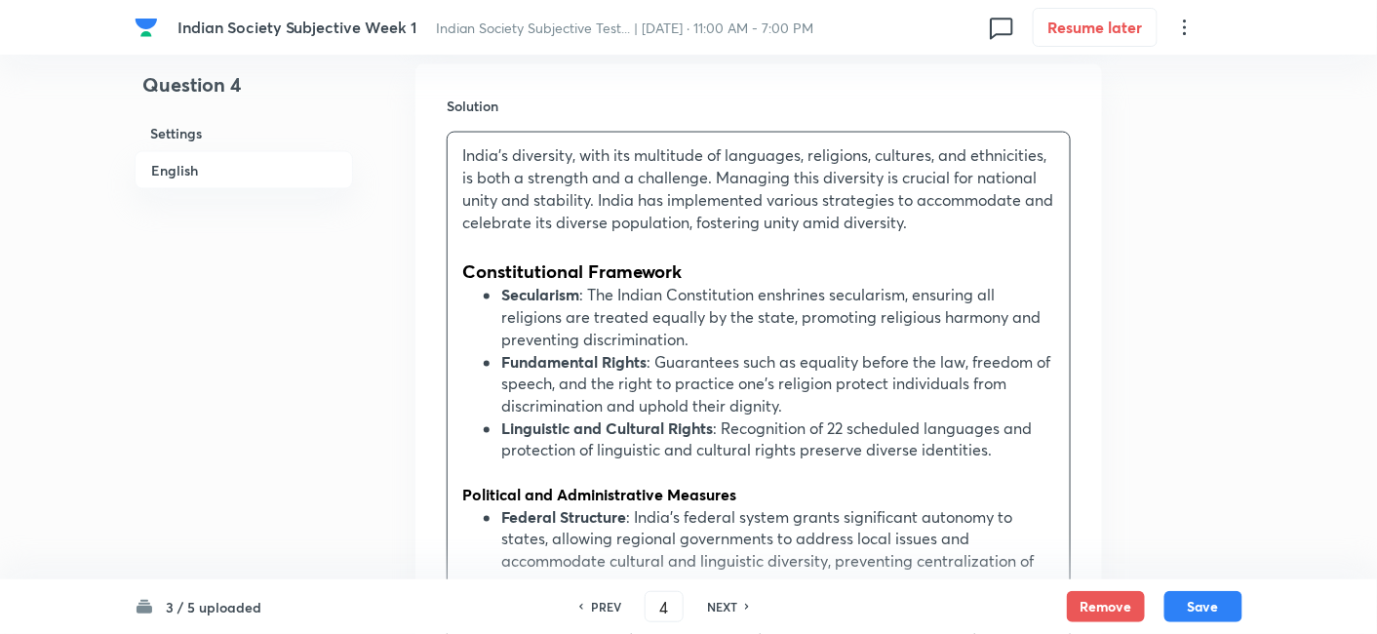
scroll to position [794, 0]
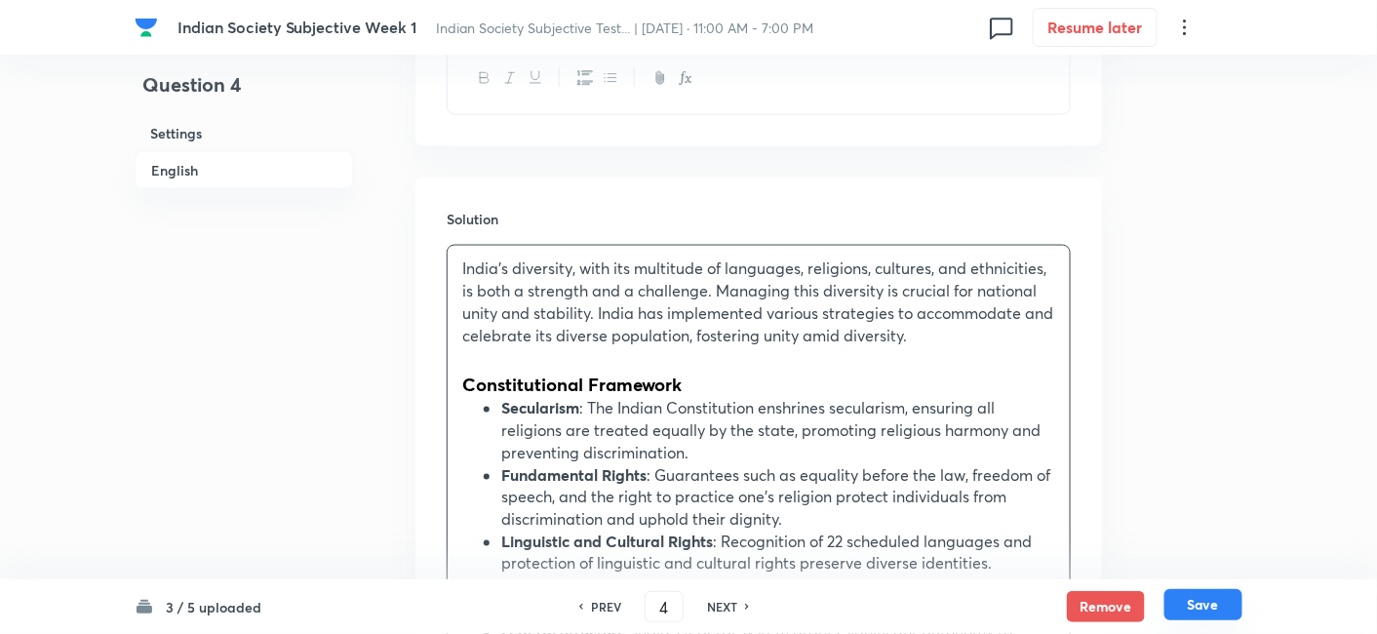
click at [1215, 606] on button "Save" at bounding box center [1204, 604] width 78 height 31
type input "5"
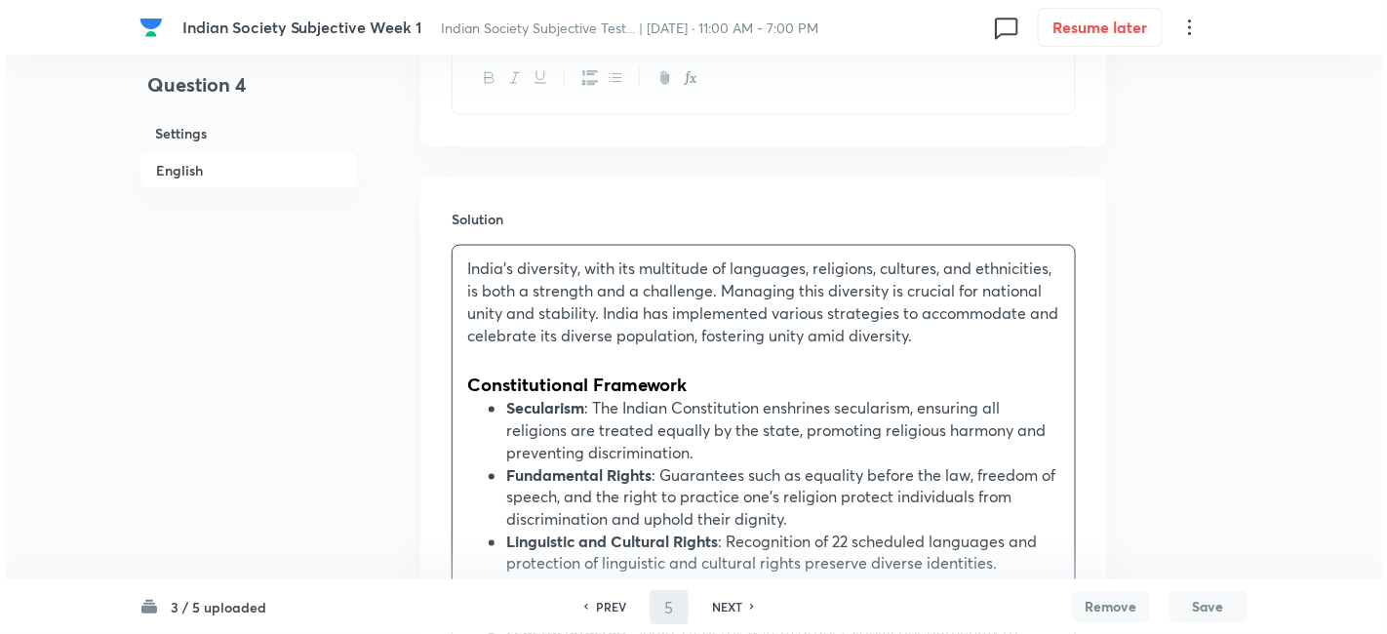
scroll to position [0, 0]
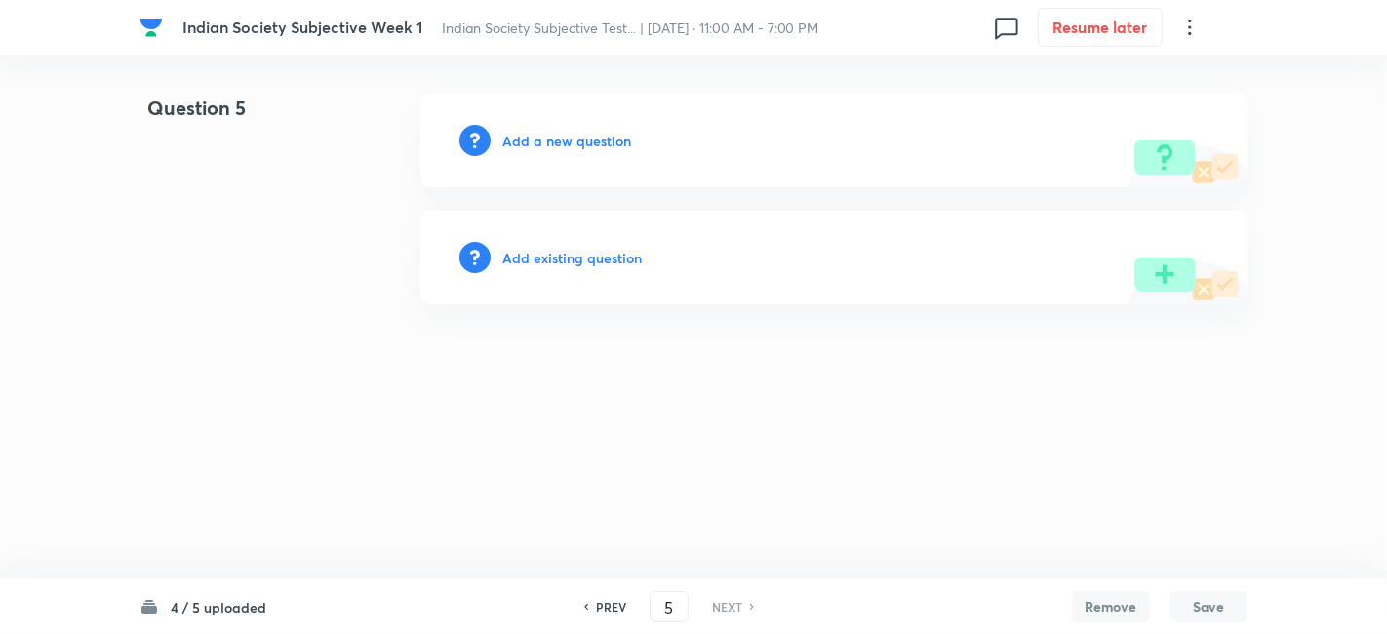
click at [570, 132] on h6 "Add a new question" at bounding box center [566, 141] width 129 height 20
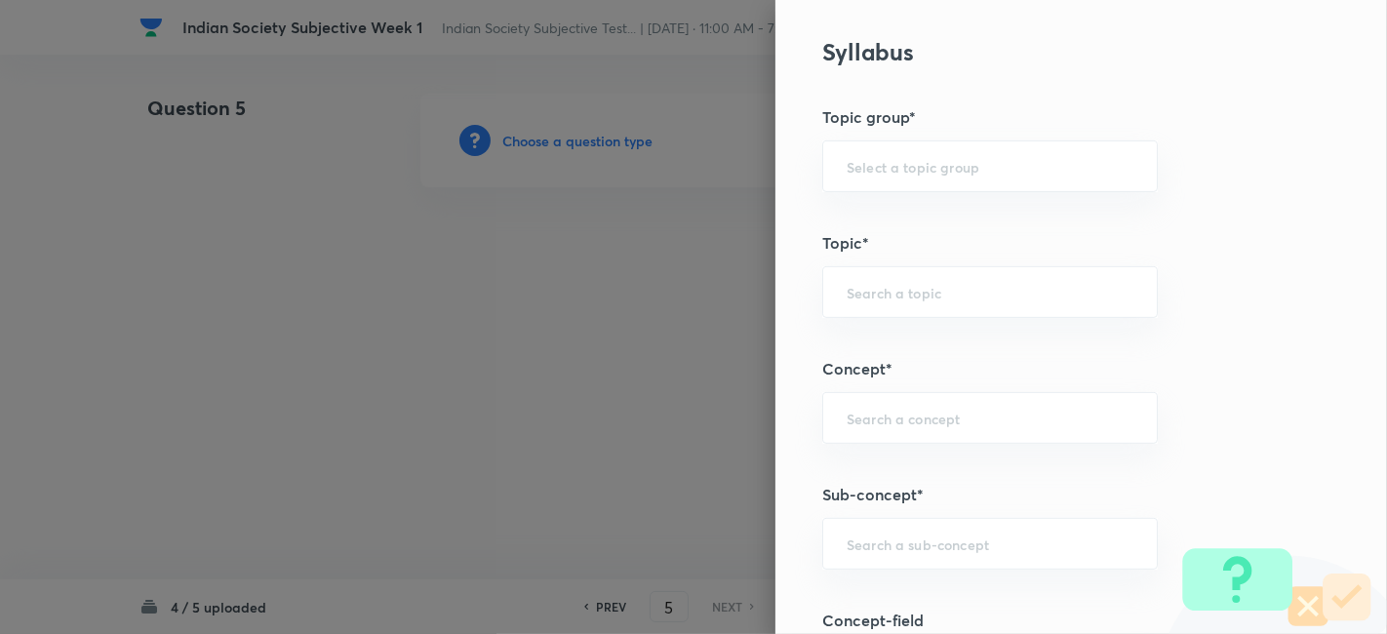
click at [1019, 321] on div "Question settings Does this question have a passage?* Yes No Positive mark 15 ​…" at bounding box center [1082, 317] width 612 height 634
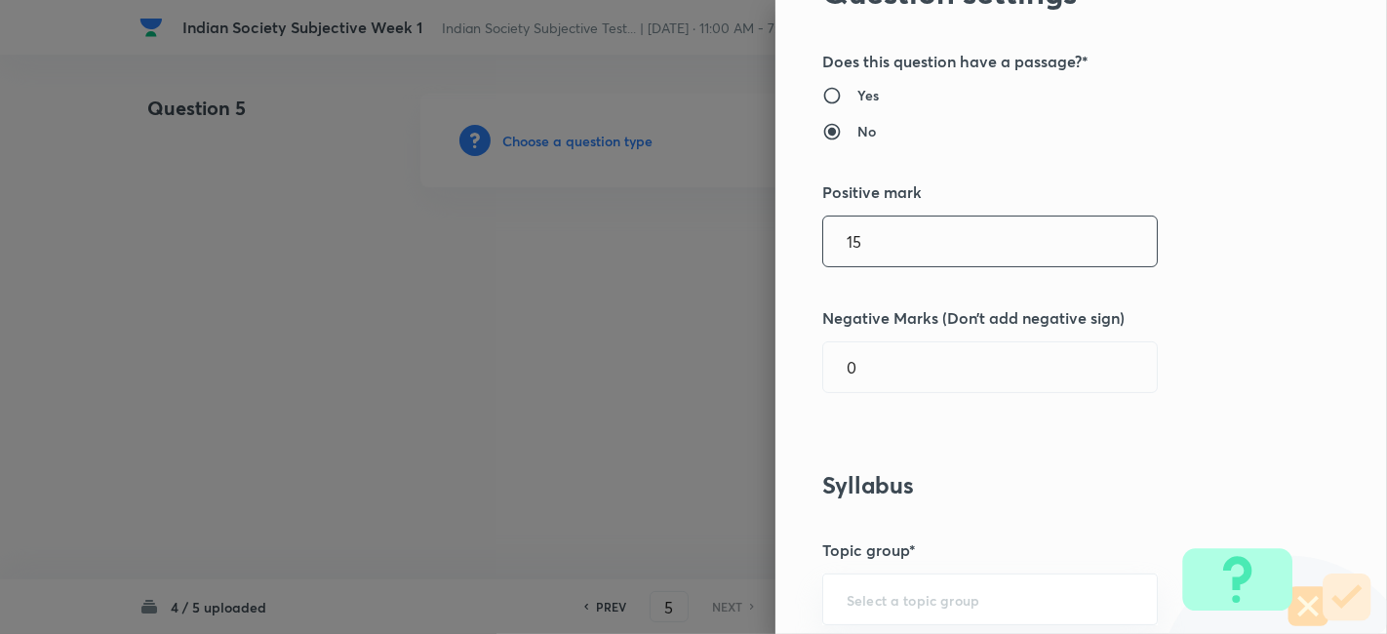
drag, startPoint x: 866, startPoint y: 254, endPoint x: 737, endPoint y: 236, distance: 130.9
click at [737, 236] on div "Question settings Does this question have a passage?* Yes No Positive mark 15 ​…" at bounding box center [693, 317] width 1387 height 634
type input "10"
click at [1291, 317] on div "Question settings Does this question have a passage?* Yes No Positive mark 10 ​…" at bounding box center [1082, 317] width 612 height 634
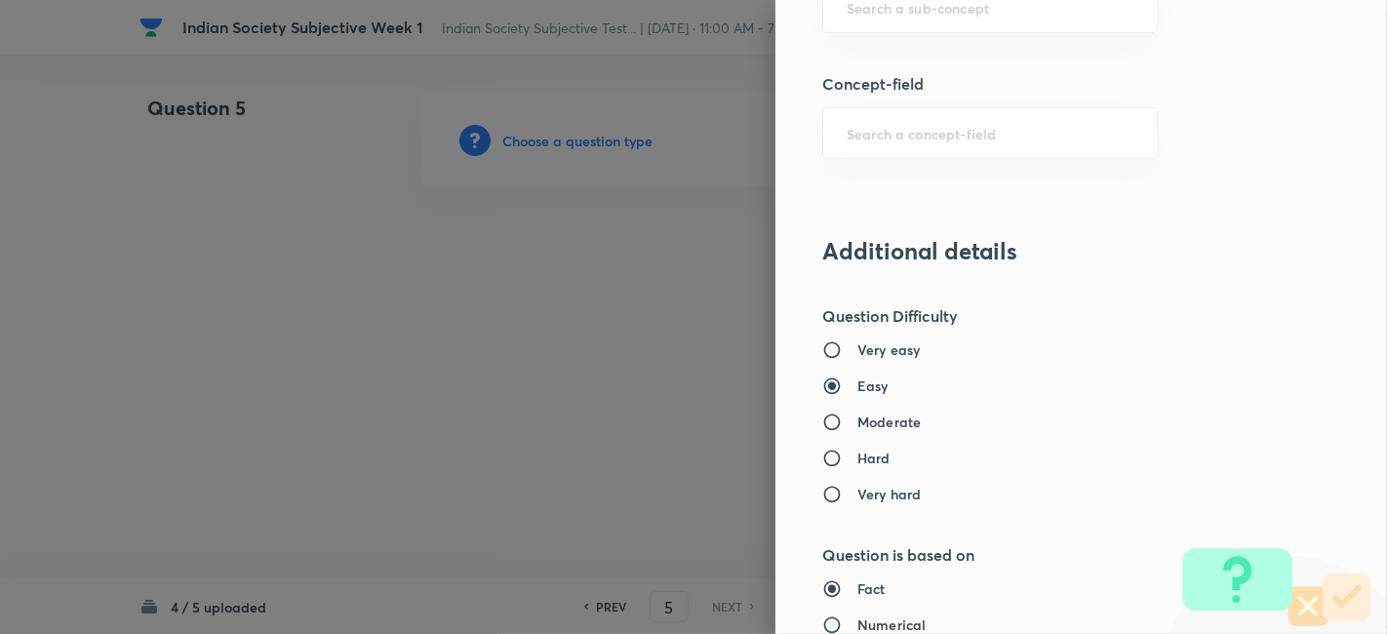
scroll to position [976, 0]
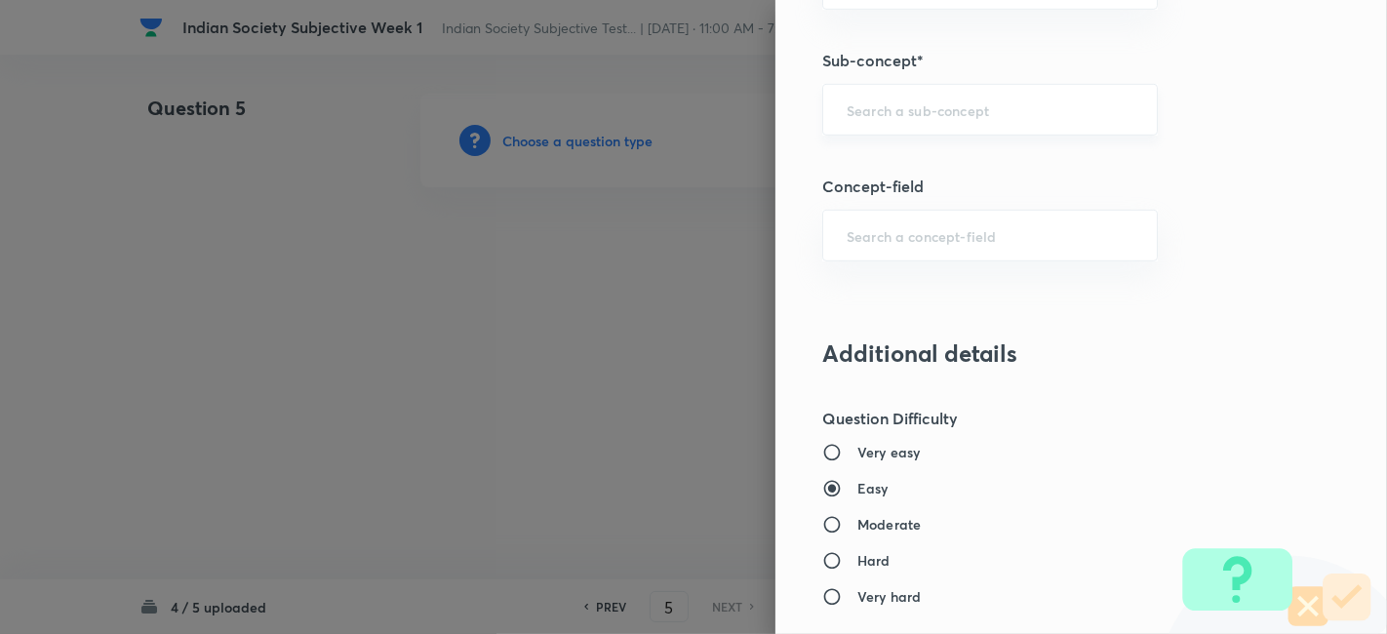
click at [923, 127] on div "​" at bounding box center [990, 110] width 336 height 52
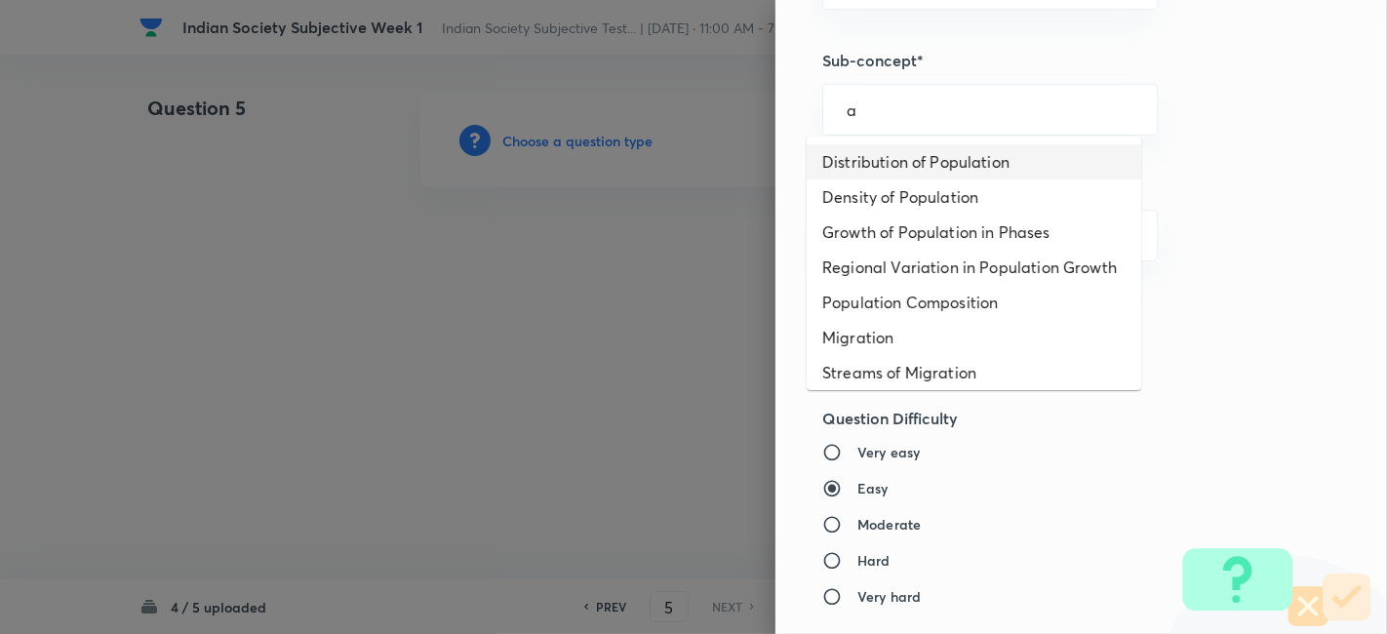
click at [922, 156] on li "Distribution of Population" at bounding box center [974, 161] width 335 height 35
type input "Distribution of Population"
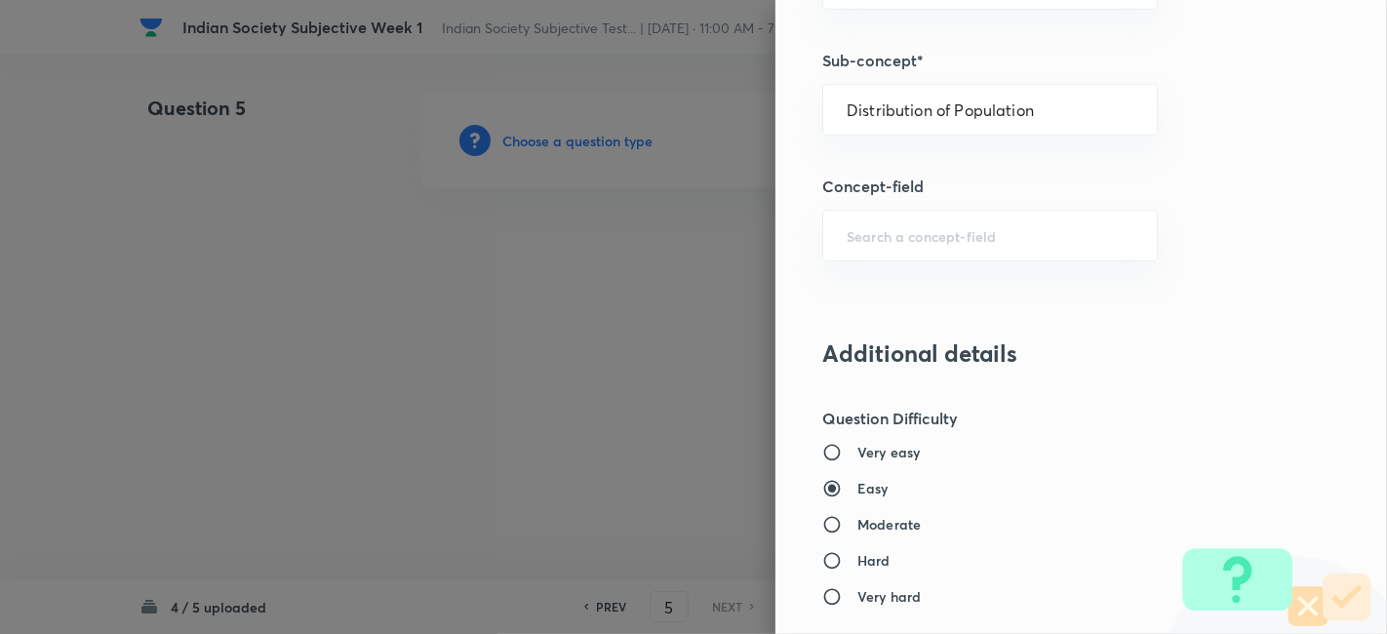
type input "Geography"
type input "Human Geography"
type input "Population:Growth and Composition"
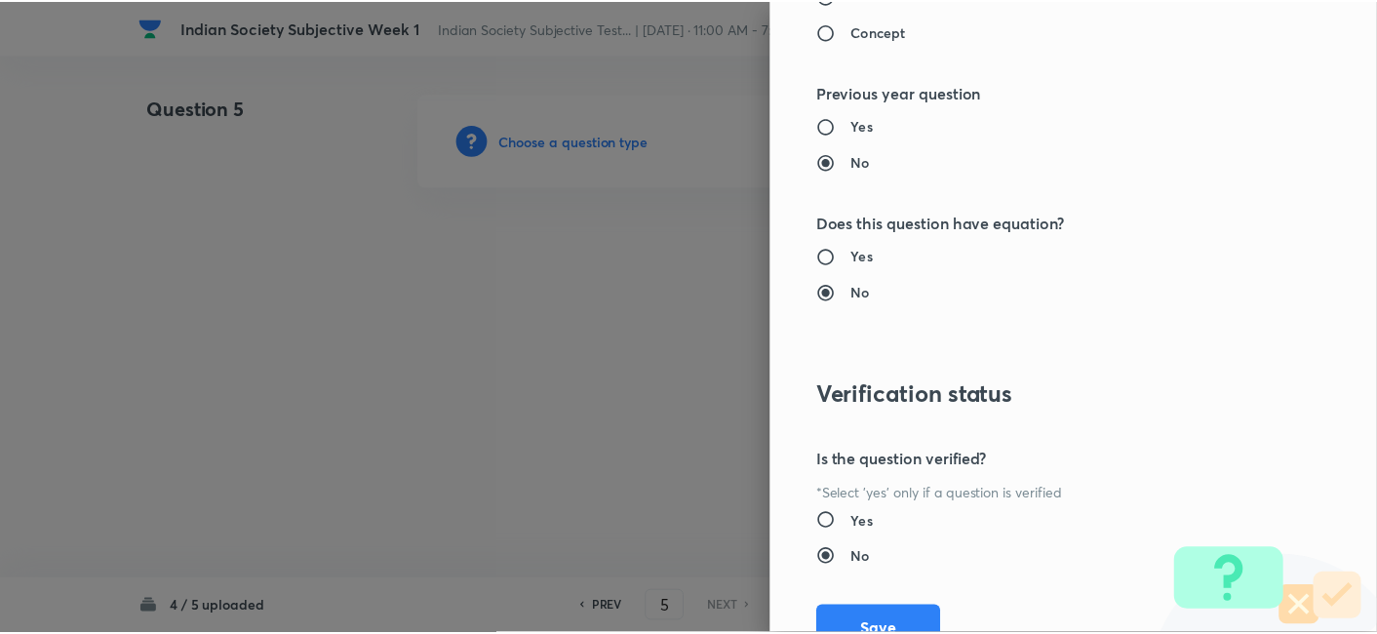
scroll to position [1785, 0]
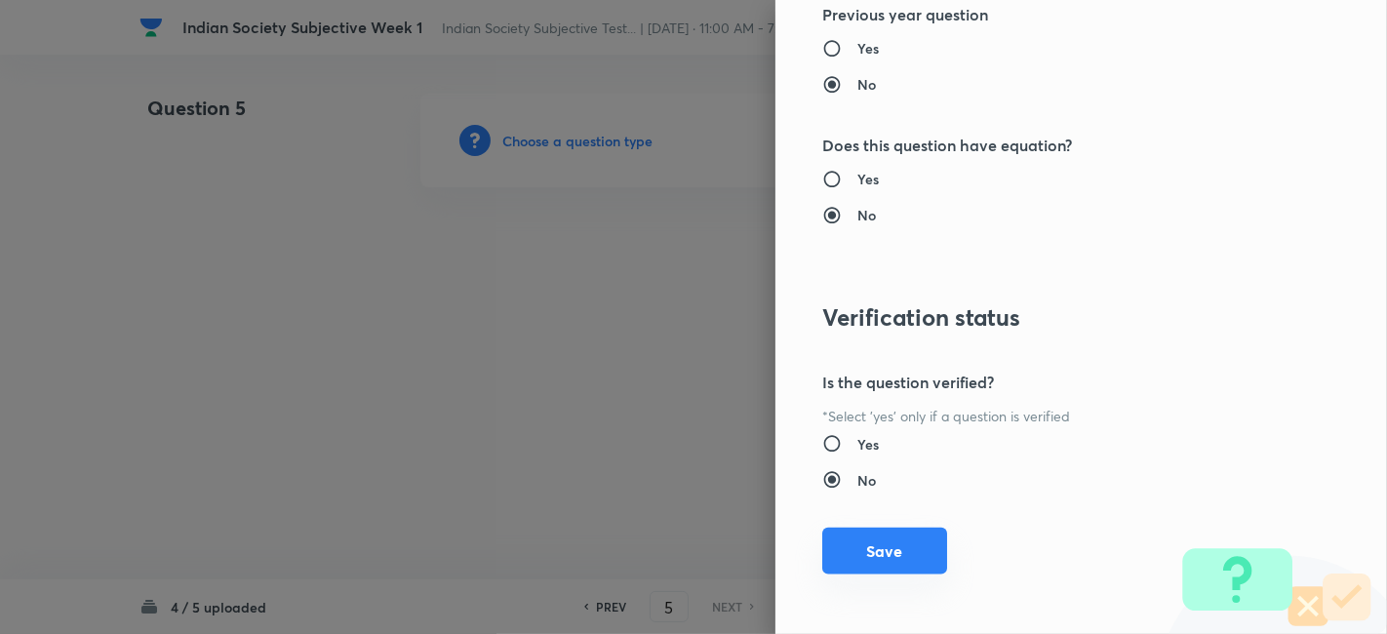
click at [872, 536] on button "Save" at bounding box center [884, 551] width 125 height 47
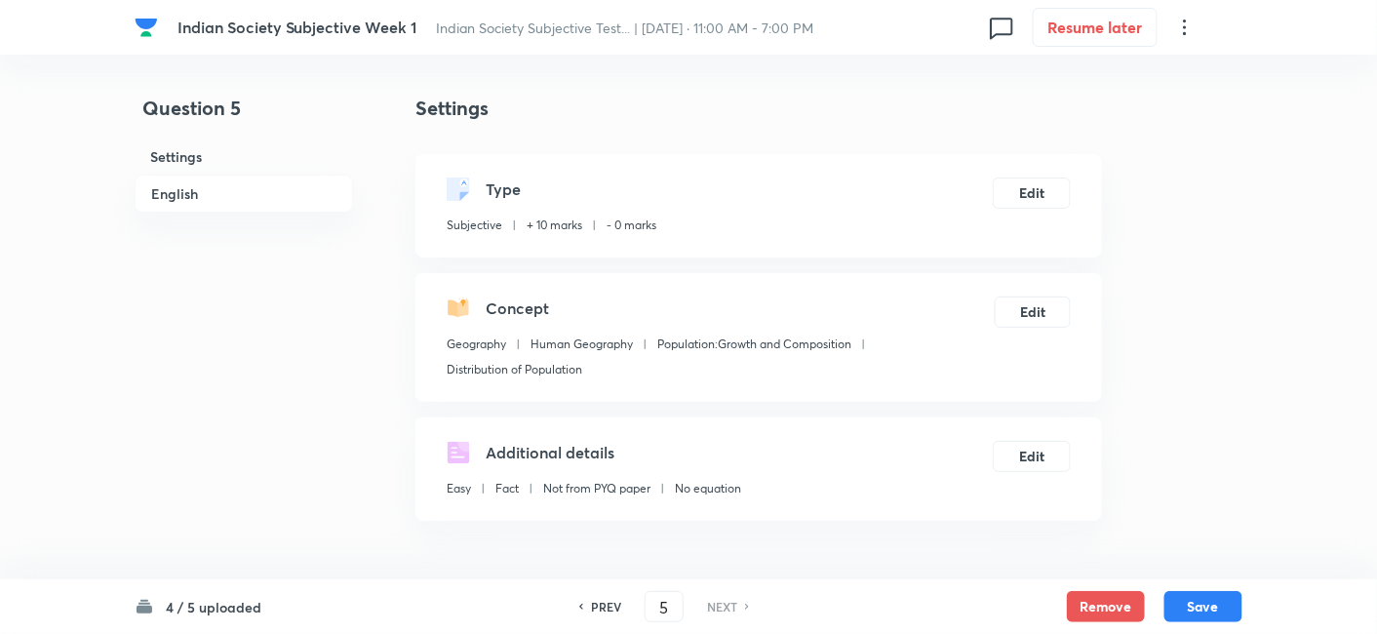
click at [218, 191] on h6 "English" at bounding box center [244, 194] width 219 height 38
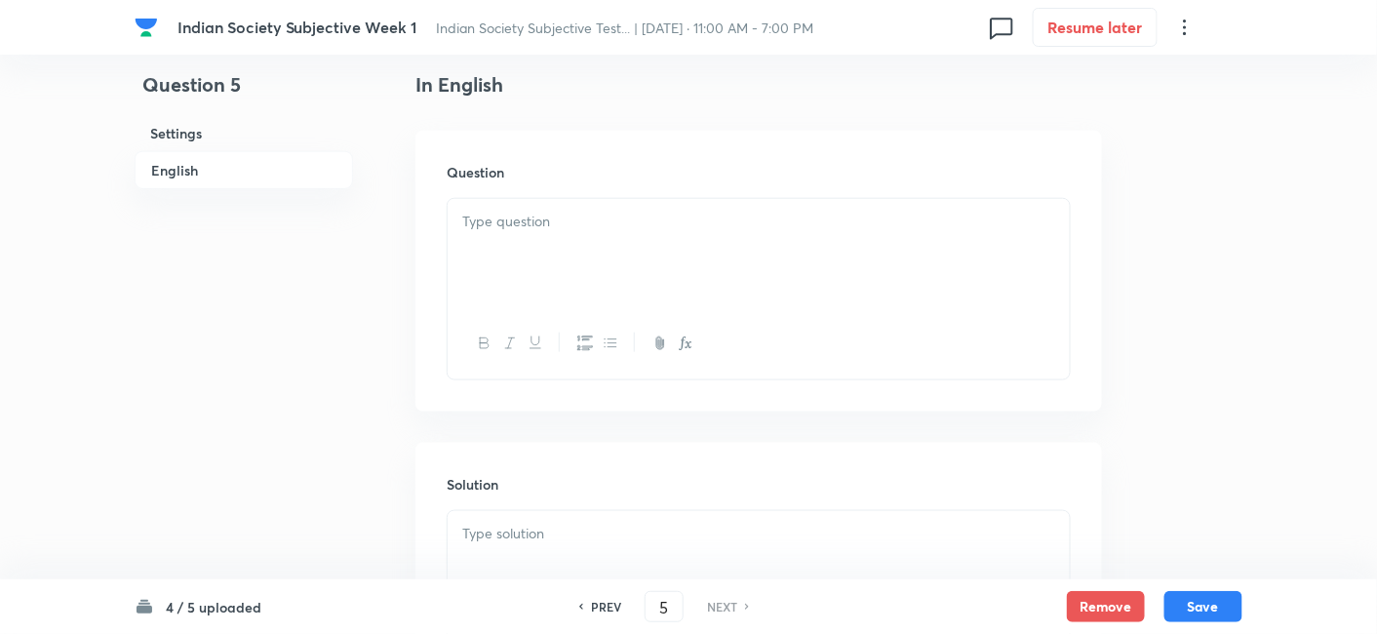
click at [652, 258] on div at bounding box center [759, 253] width 622 height 109
click at [619, 283] on div at bounding box center [759, 253] width 622 height 109
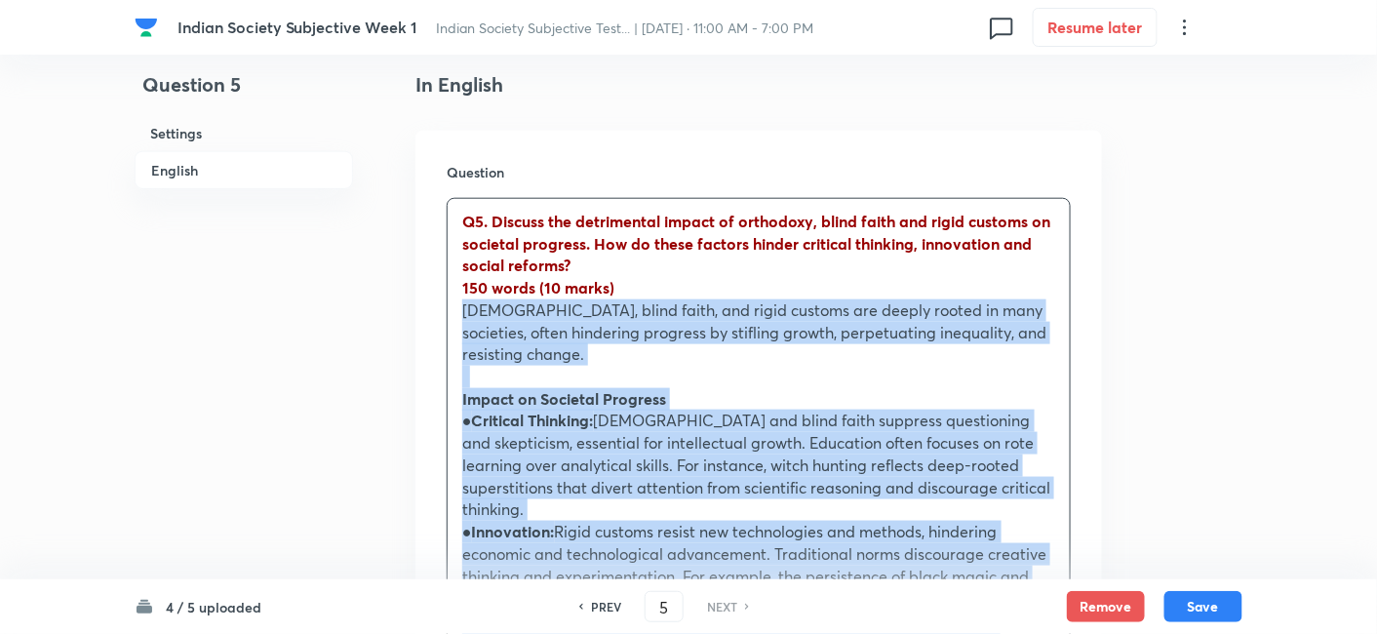
click at [457, 319] on div "Q5. Discuss the detrimental impact of orthodoxy, blind faith and rigid customs …" at bounding box center [759, 565] width 622 height 733
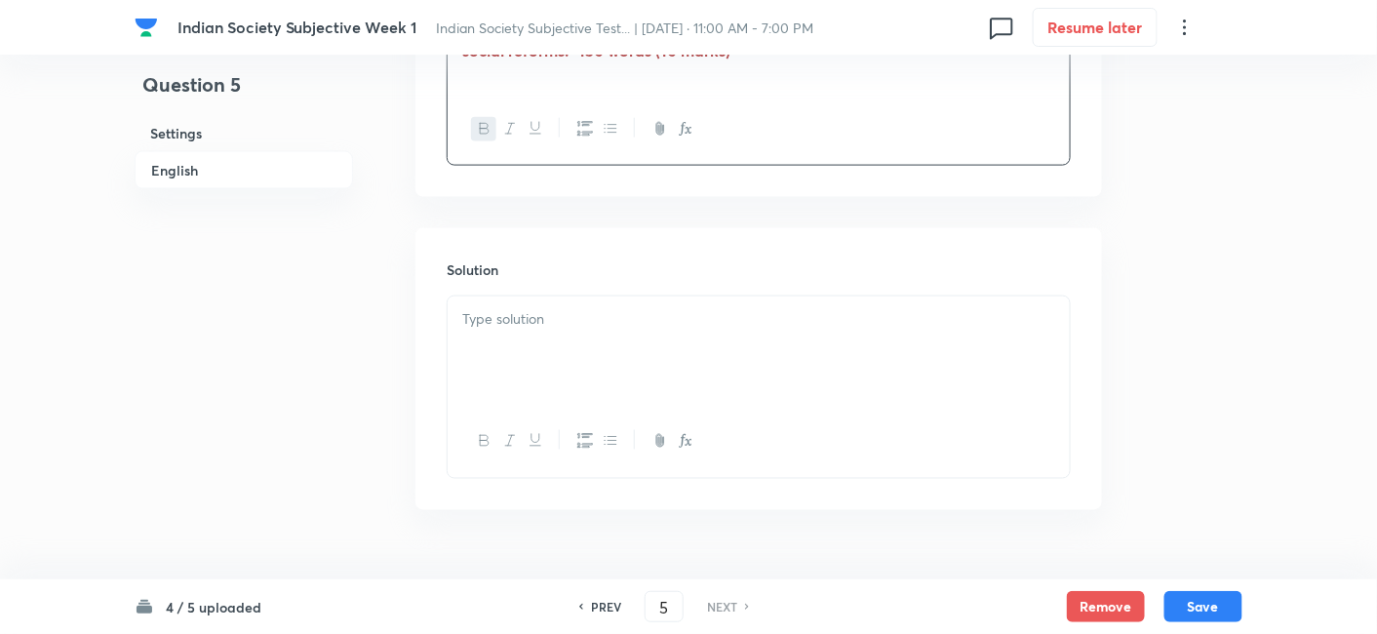
scroll to position [745, 0]
click at [614, 345] on div at bounding box center [759, 349] width 622 height 109
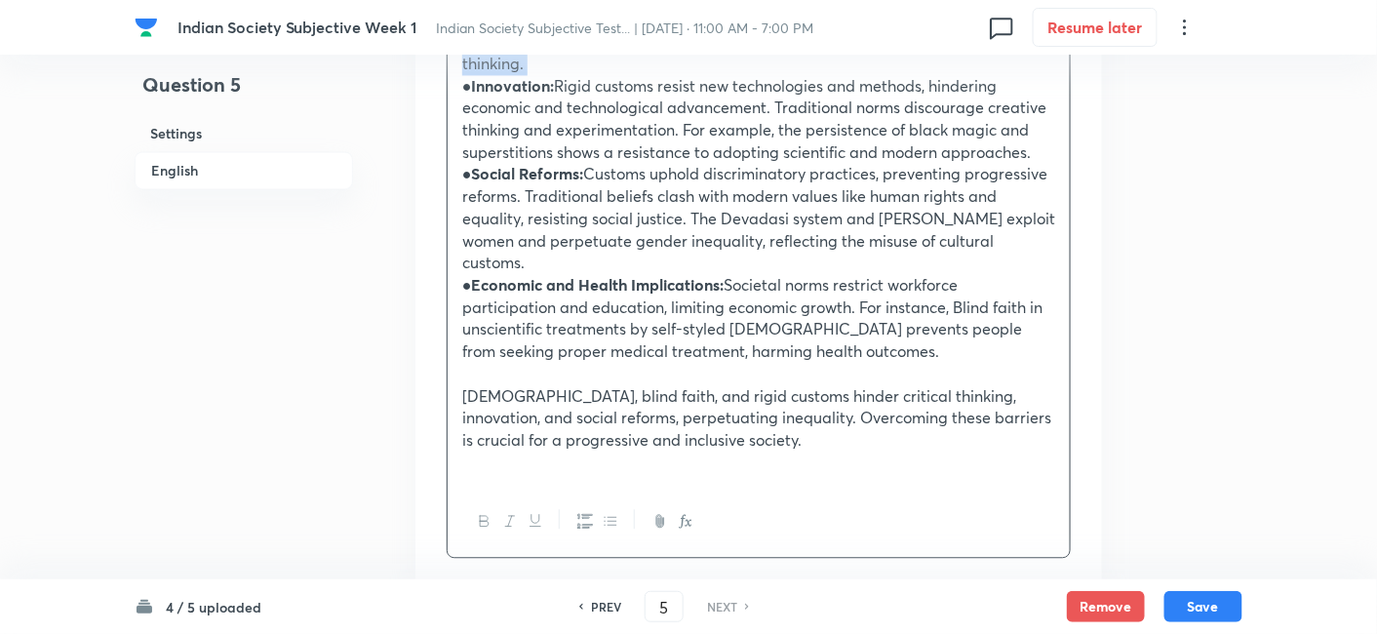
scroll to position [1324, 0]
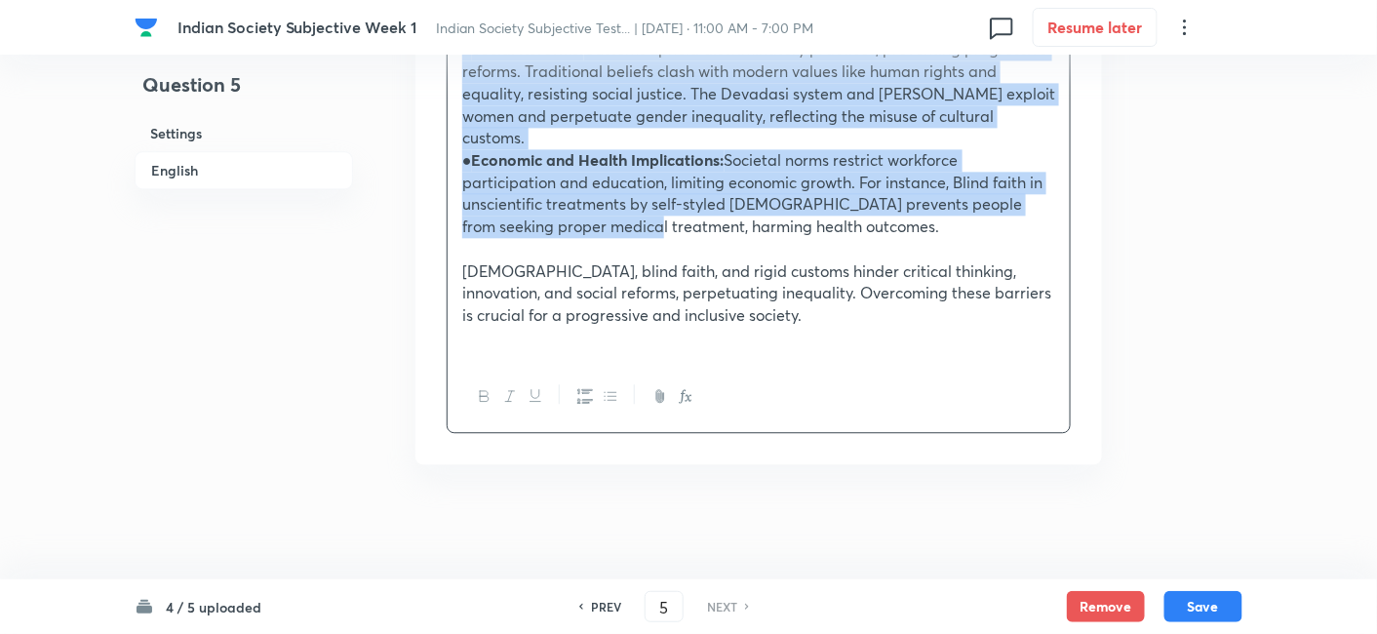
click at [599, 216] on p "● Economic and Health Implications: Societal norms restrict workforce participa…" at bounding box center [758, 193] width 593 height 89
click at [618, 402] on button "button" at bounding box center [609, 396] width 25 height 24
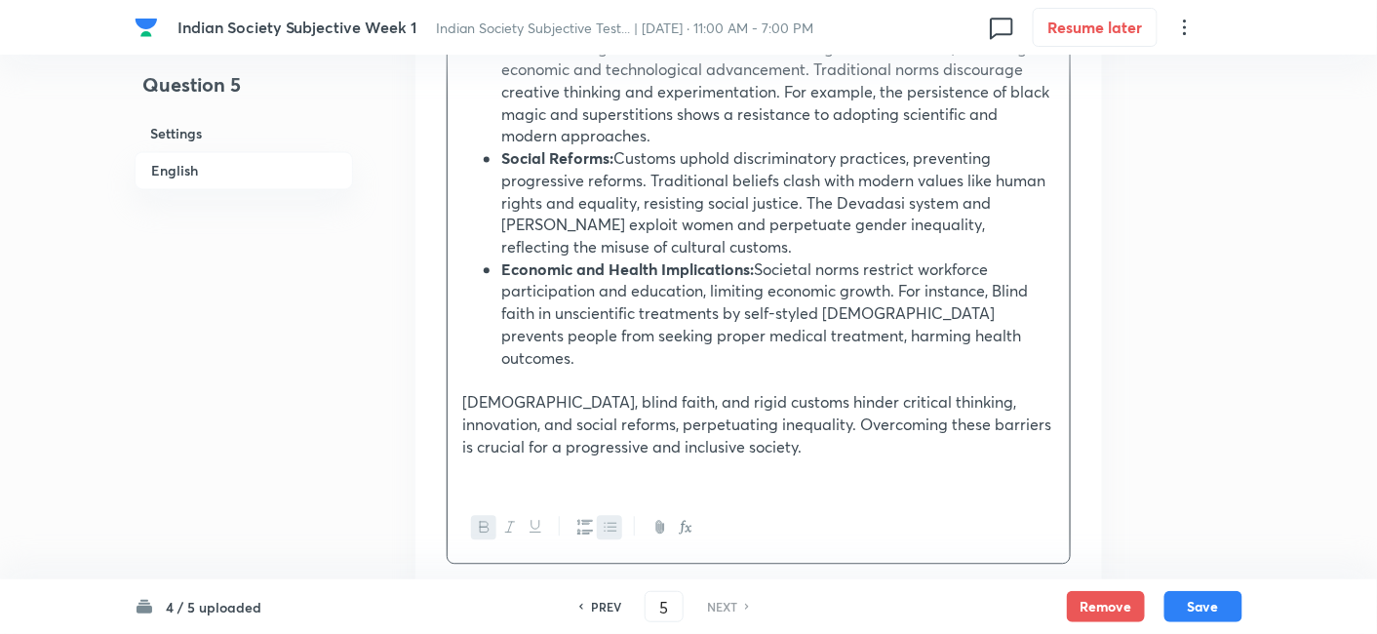
scroll to position [1346, 0]
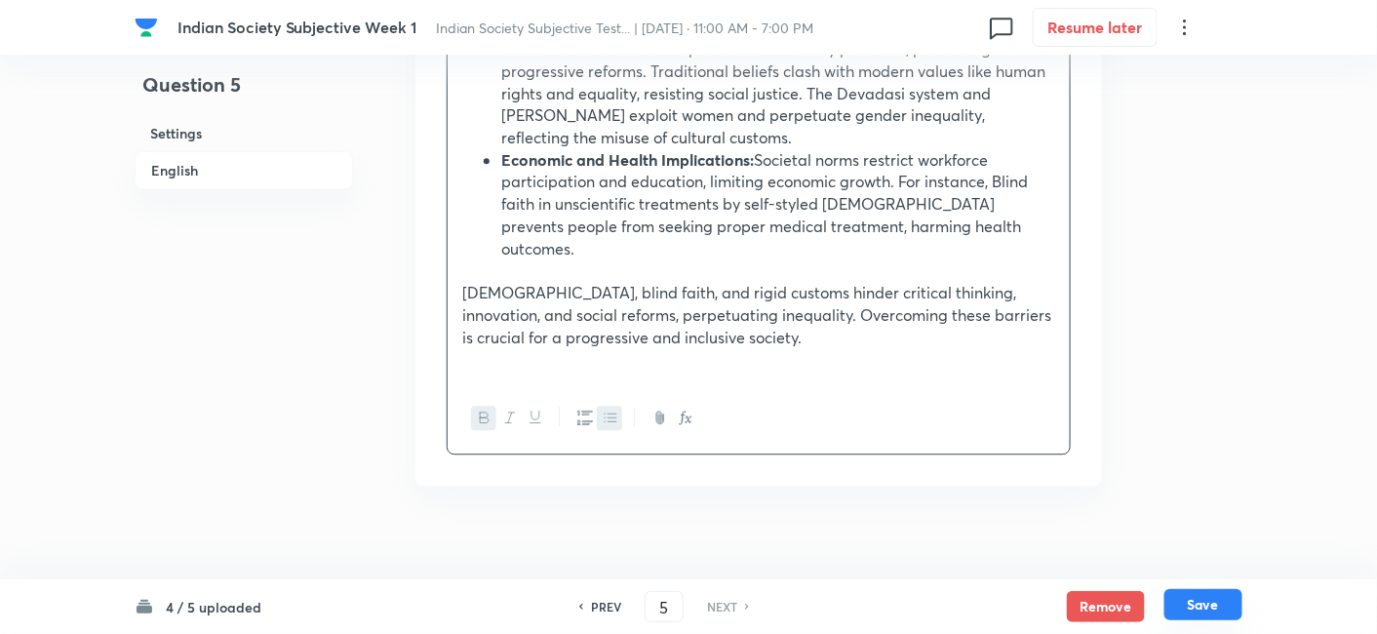
click at [1223, 595] on button "Save" at bounding box center [1204, 604] width 78 height 31
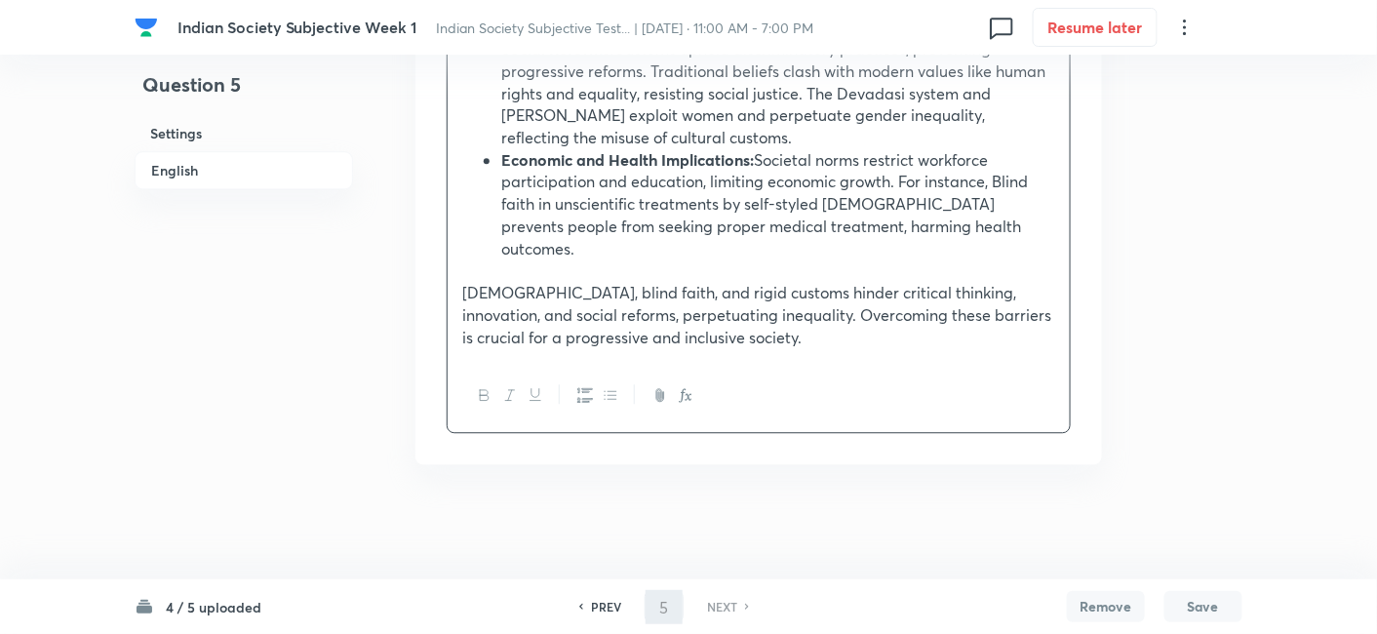
scroll to position [744, 0]
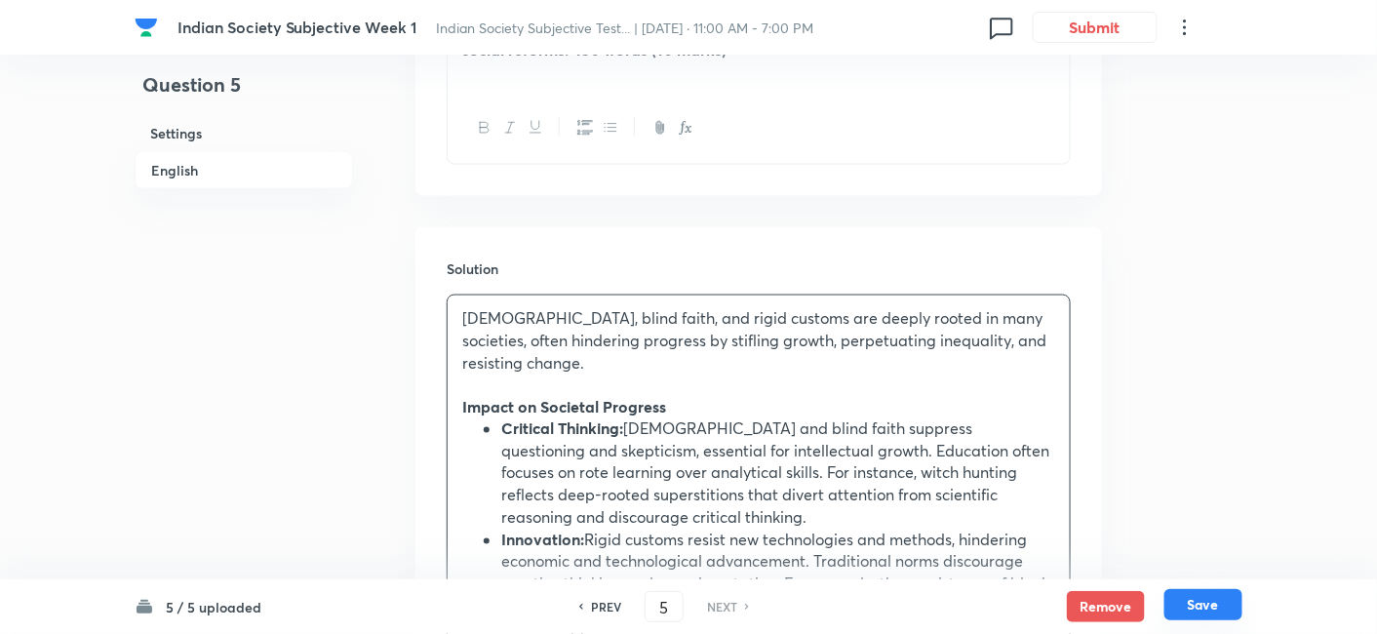
click at [1220, 609] on button "Save" at bounding box center [1204, 604] width 78 height 31
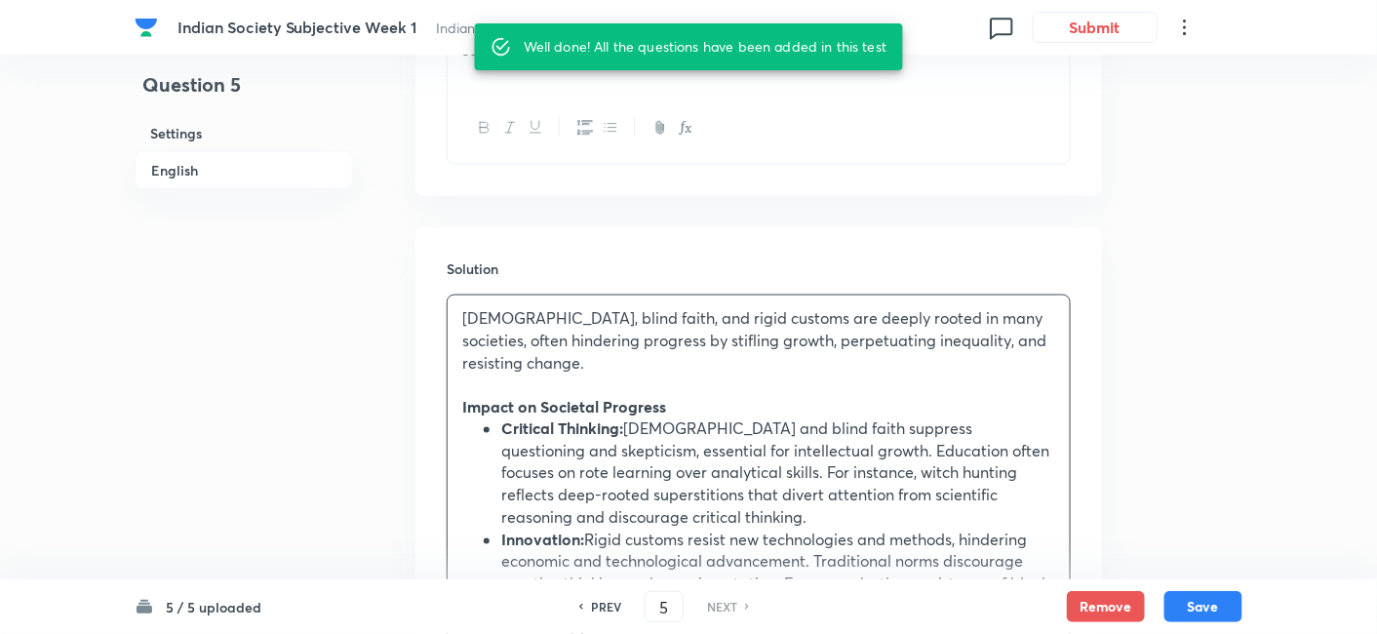
click at [245, 163] on h6 "English" at bounding box center [244, 170] width 219 height 38
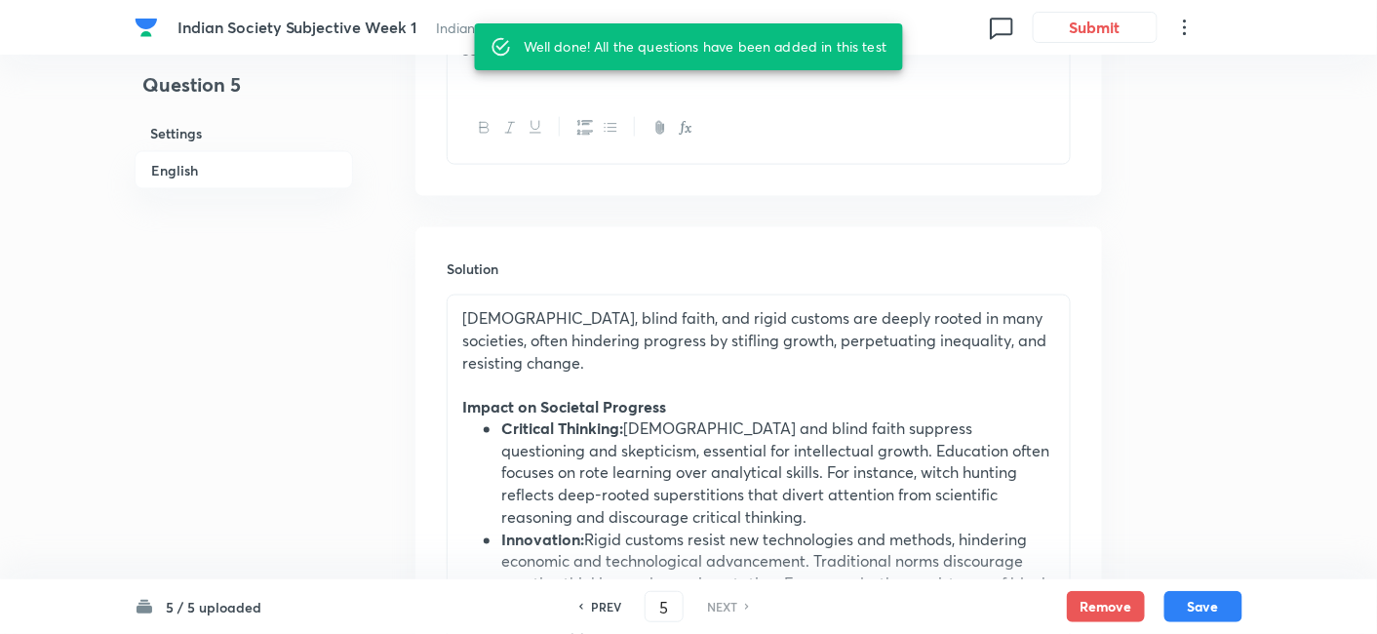
scroll to position [529, 0]
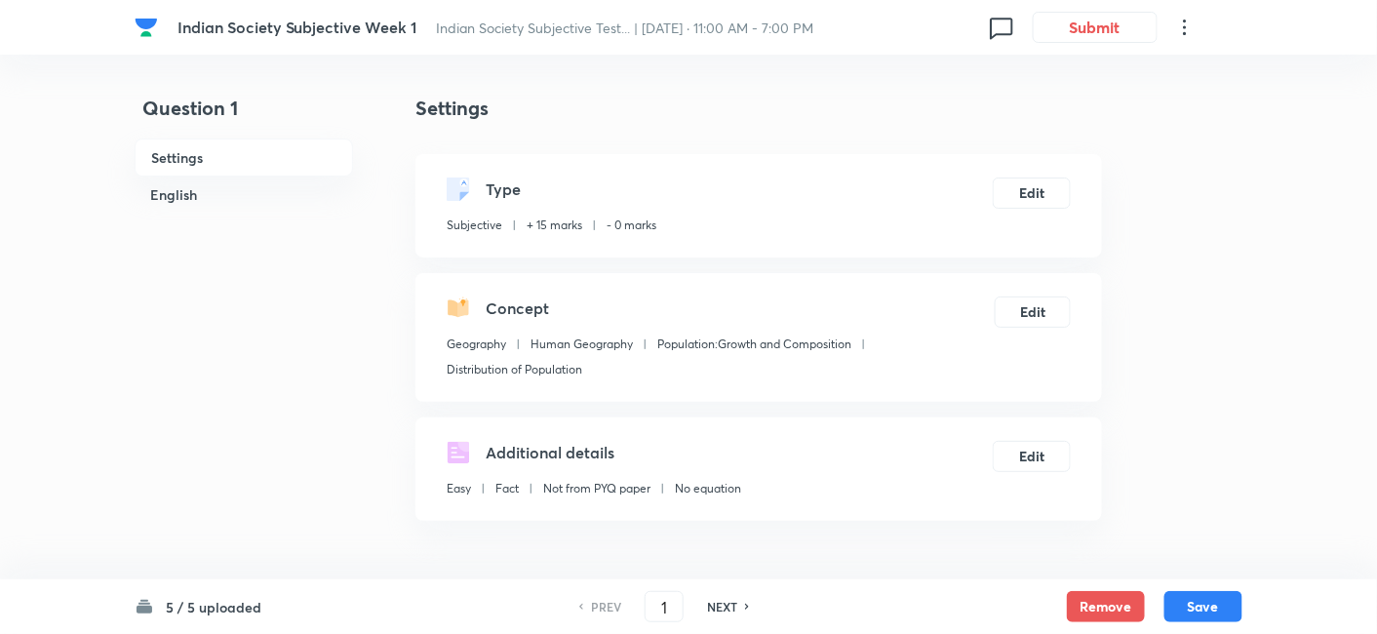
click at [206, 193] on h6 "English" at bounding box center [244, 195] width 219 height 36
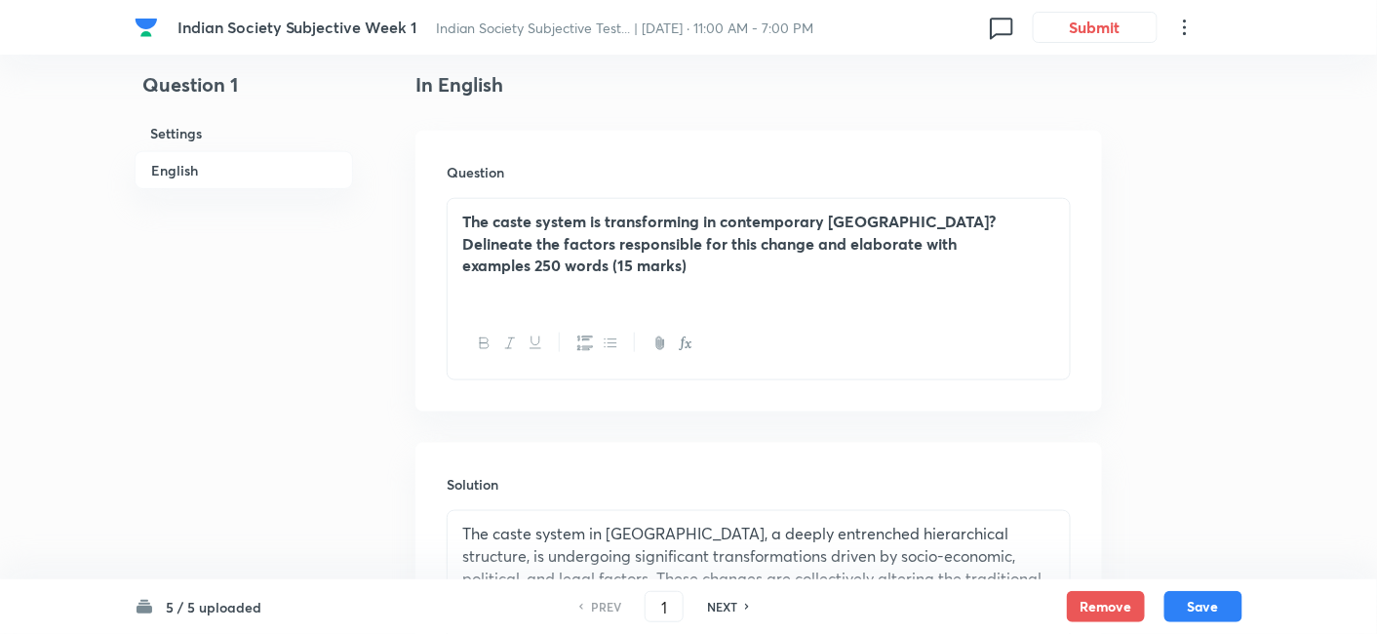
click at [251, 152] on h6 "English" at bounding box center [244, 170] width 219 height 38
click at [222, 138] on h6 "Settings" at bounding box center [244, 133] width 219 height 36
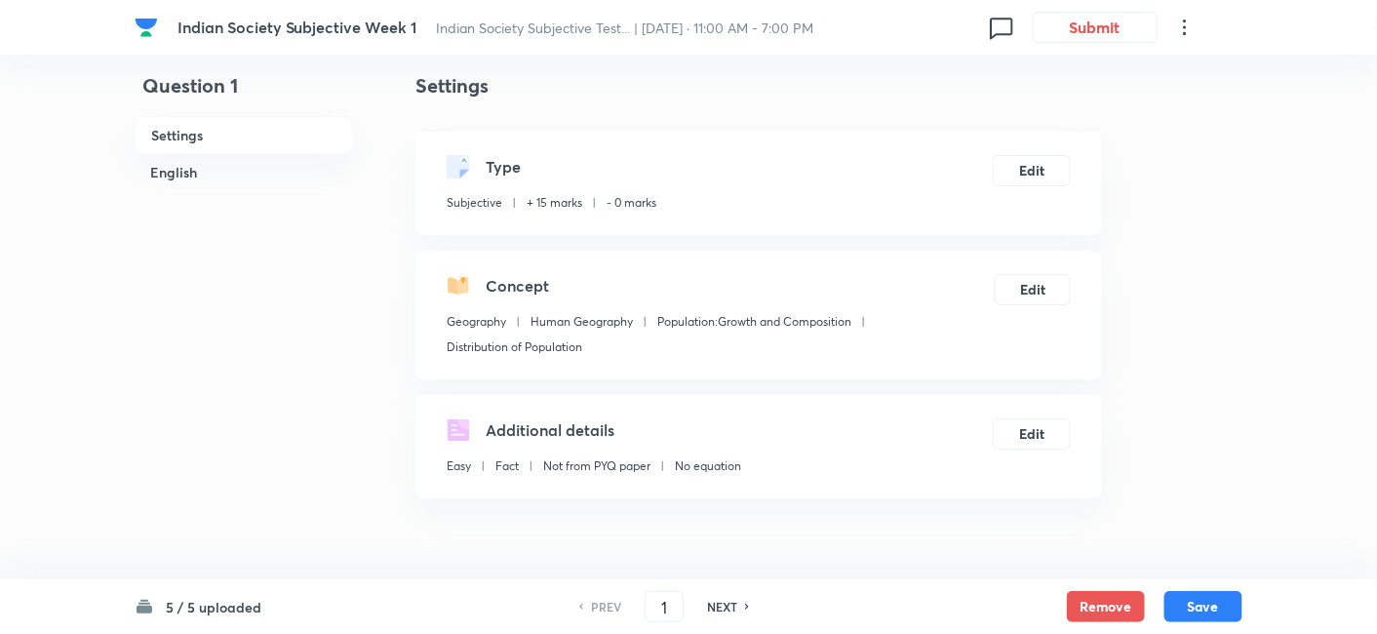
click at [206, 171] on h6 "English" at bounding box center [244, 172] width 219 height 36
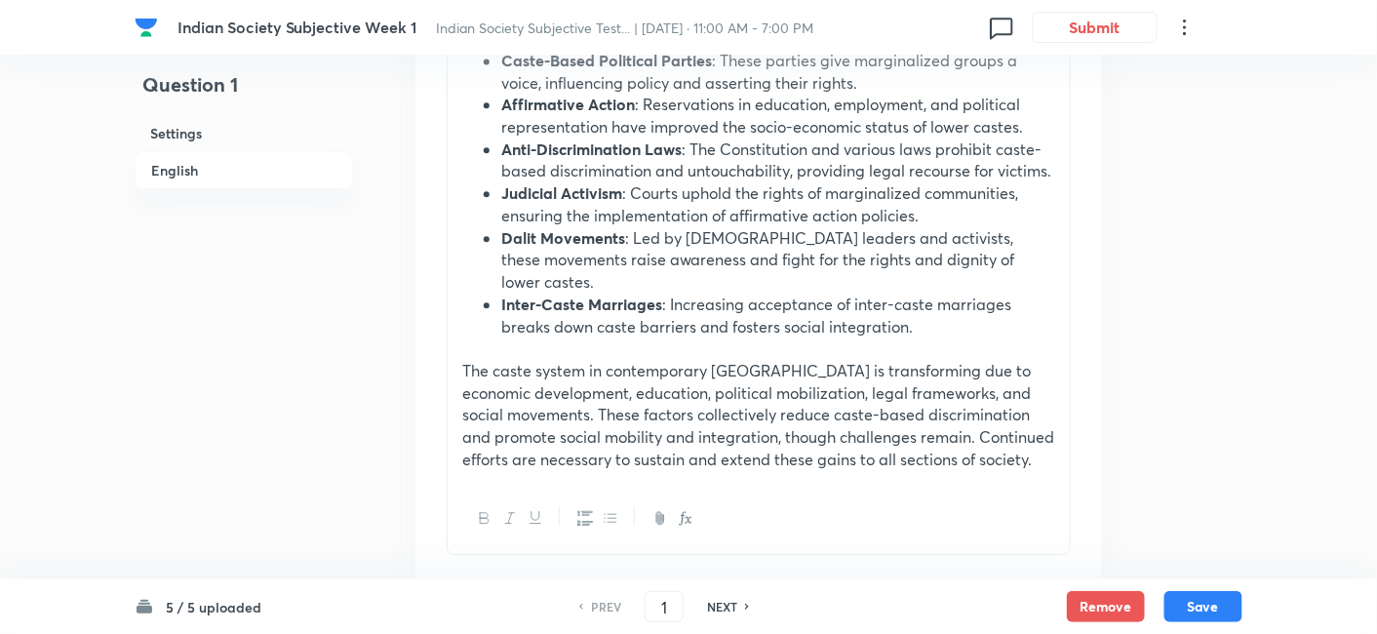
scroll to position [1456, 0]
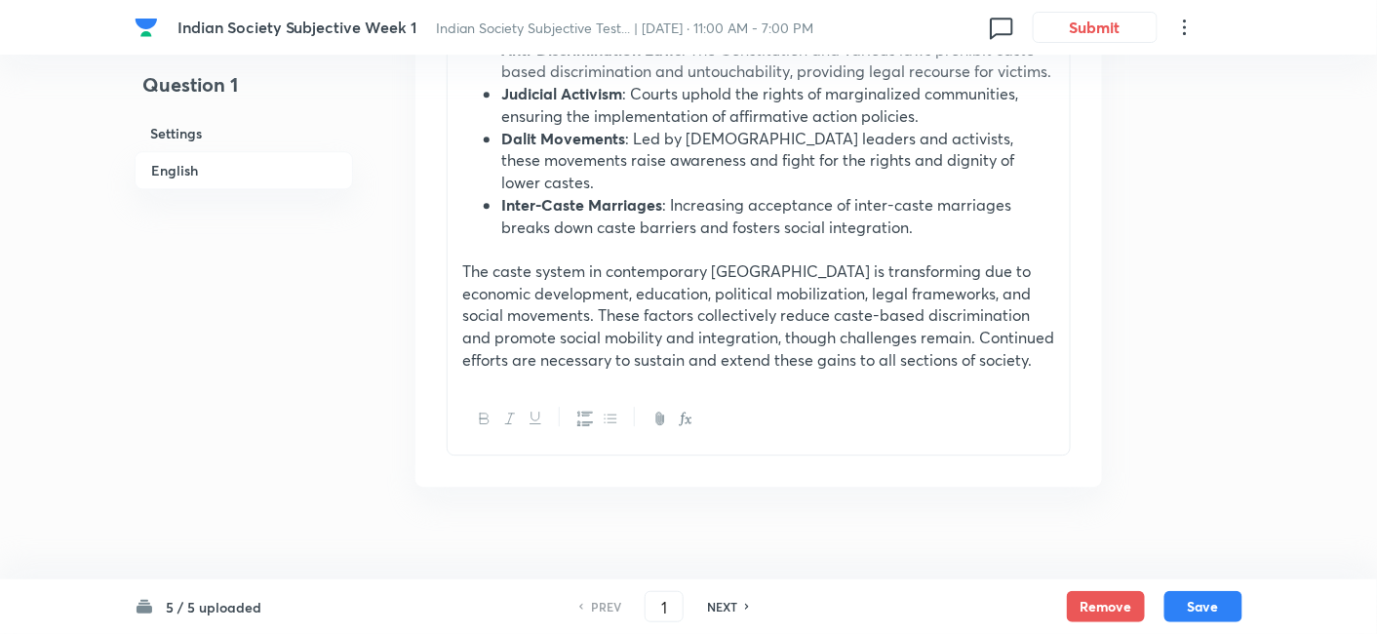
click at [739, 599] on div "NEXT" at bounding box center [725, 607] width 52 height 18
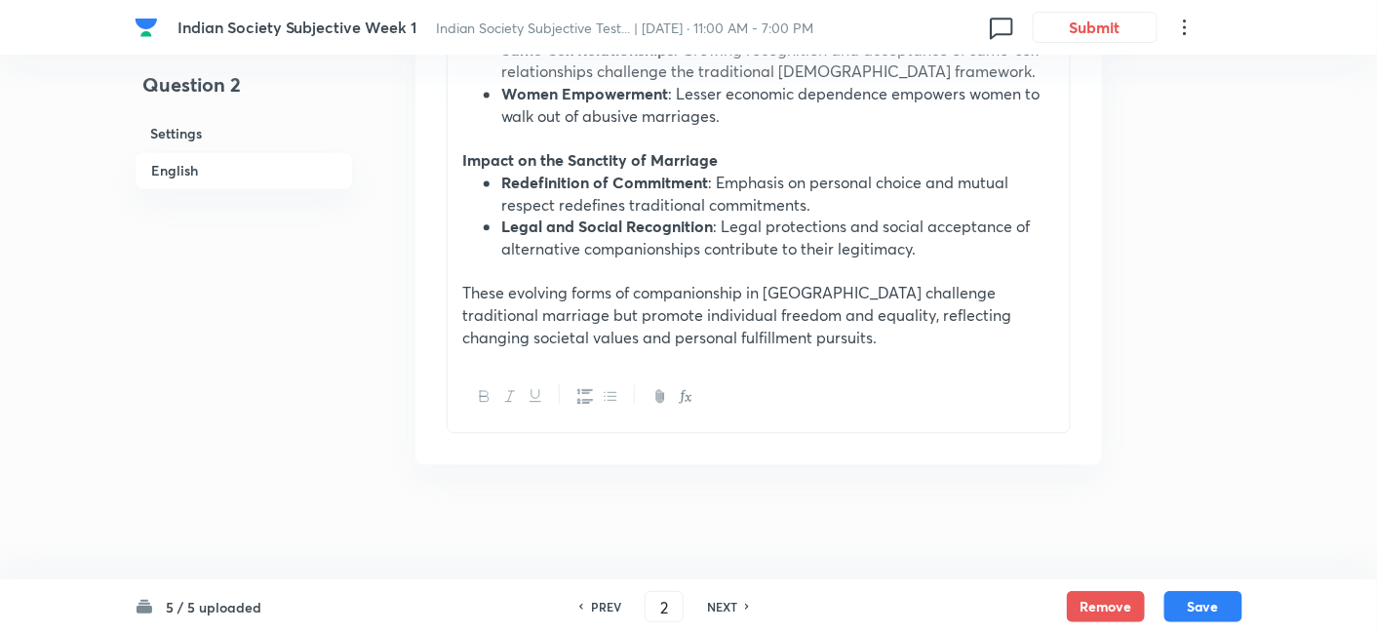
click at [275, 143] on h6 "Settings" at bounding box center [244, 133] width 219 height 36
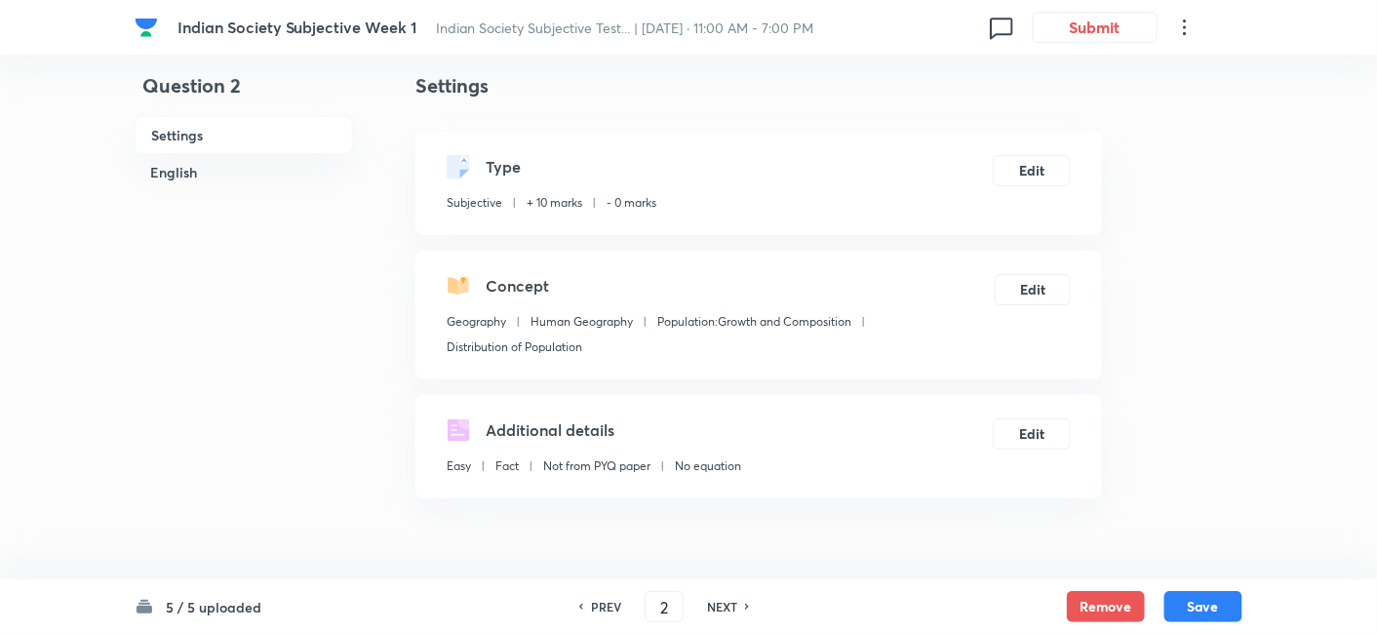
click at [227, 163] on h6 "English" at bounding box center [244, 172] width 219 height 36
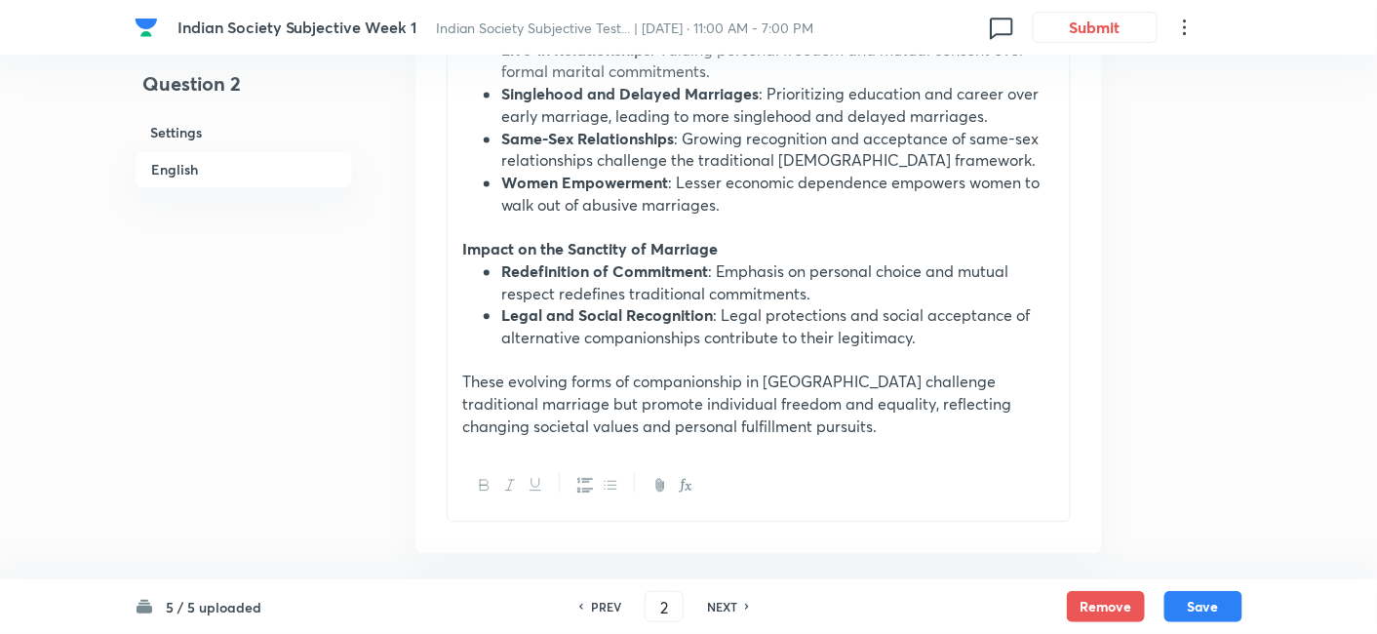
scroll to position [1235, 0]
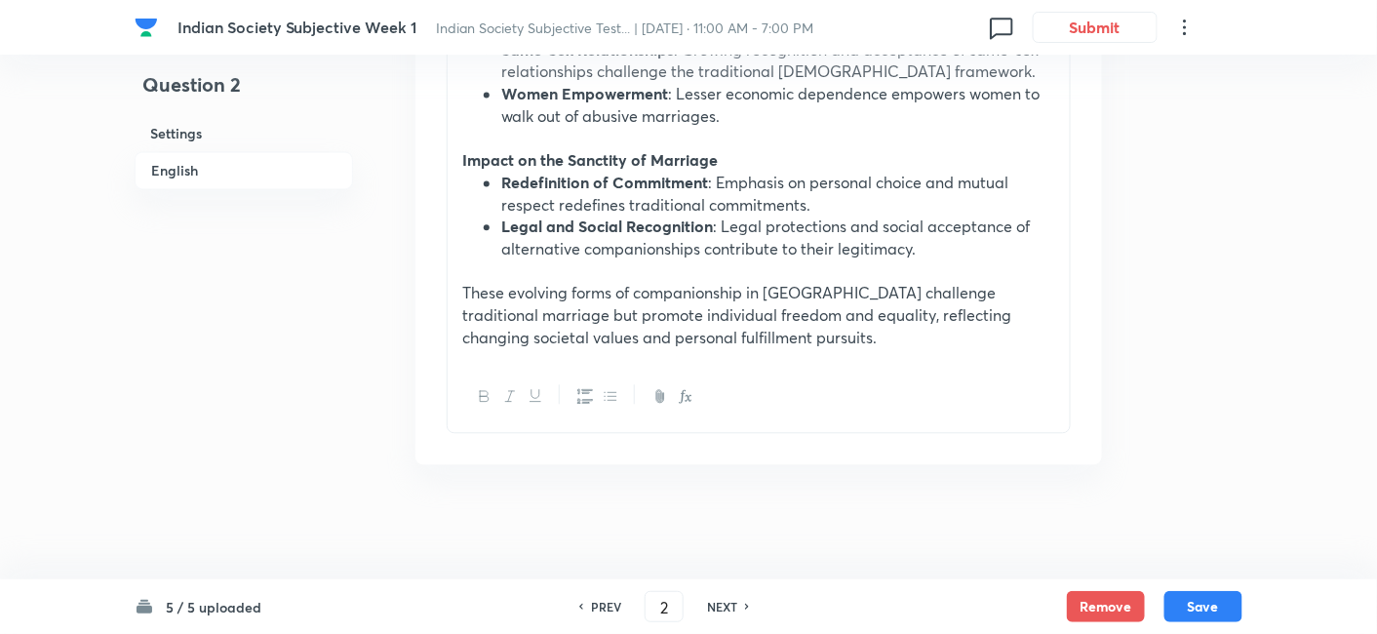
click at [716, 607] on h6 "NEXT" at bounding box center [722, 607] width 30 height 18
type input "3"
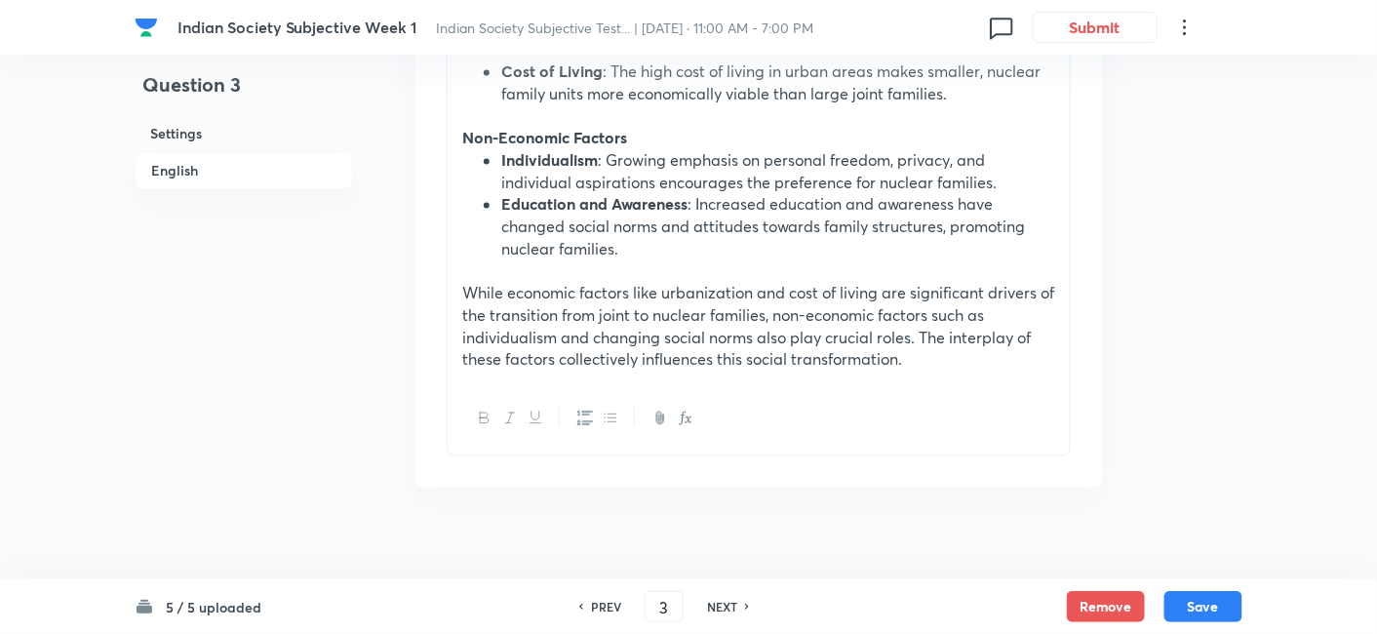
click at [251, 164] on h6 "English" at bounding box center [244, 170] width 219 height 38
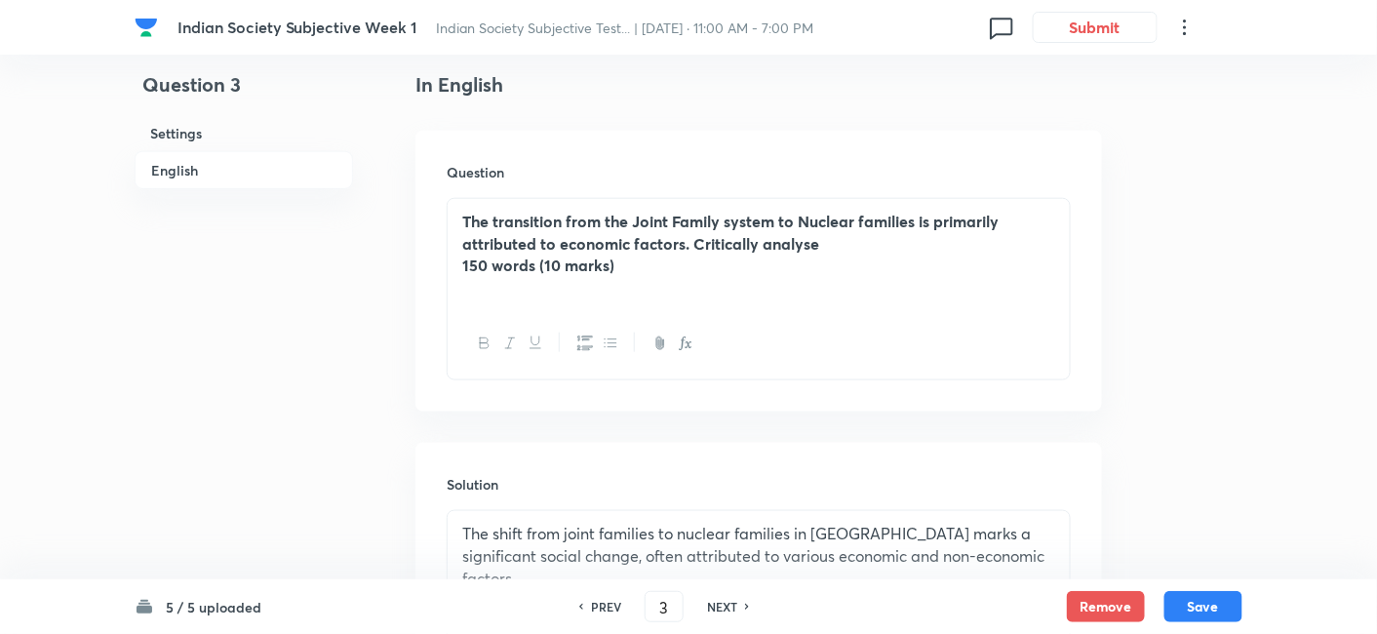
click at [234, 132] on h6 "Settings" at bounding box center [244, 133] width 219 height 36
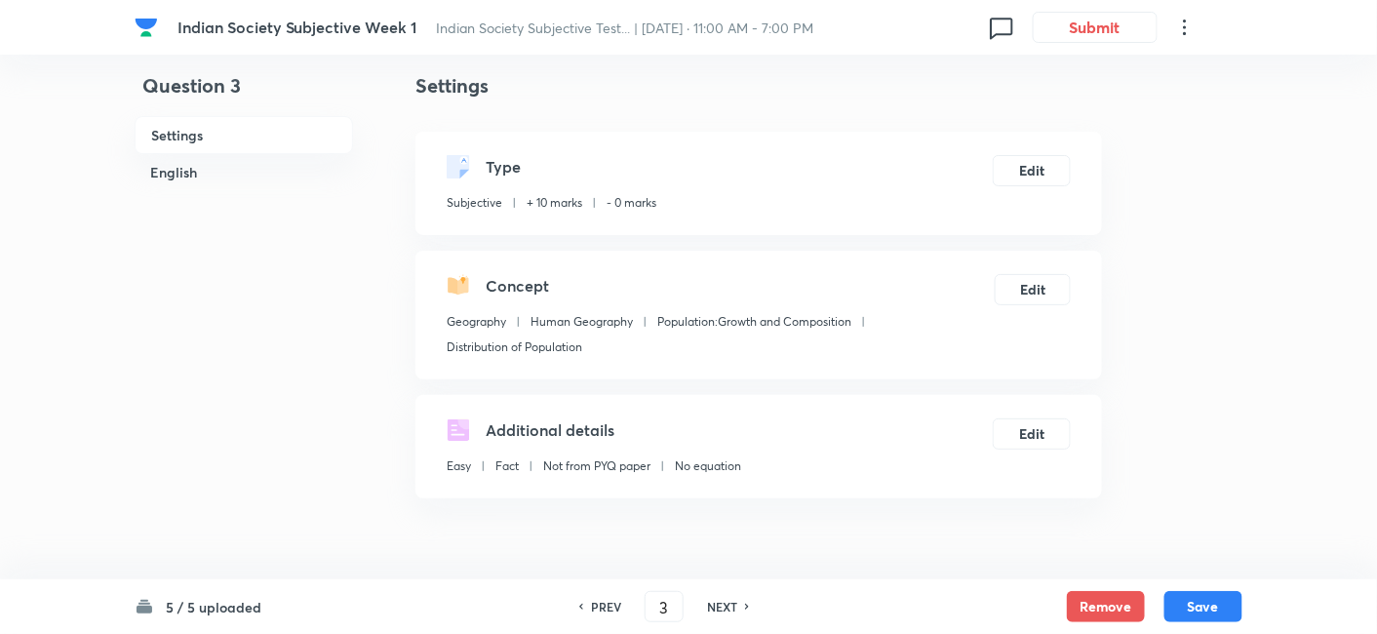
click at [250, 182] on h6 "English" at bounding box center [244, 172] width 219 height 36
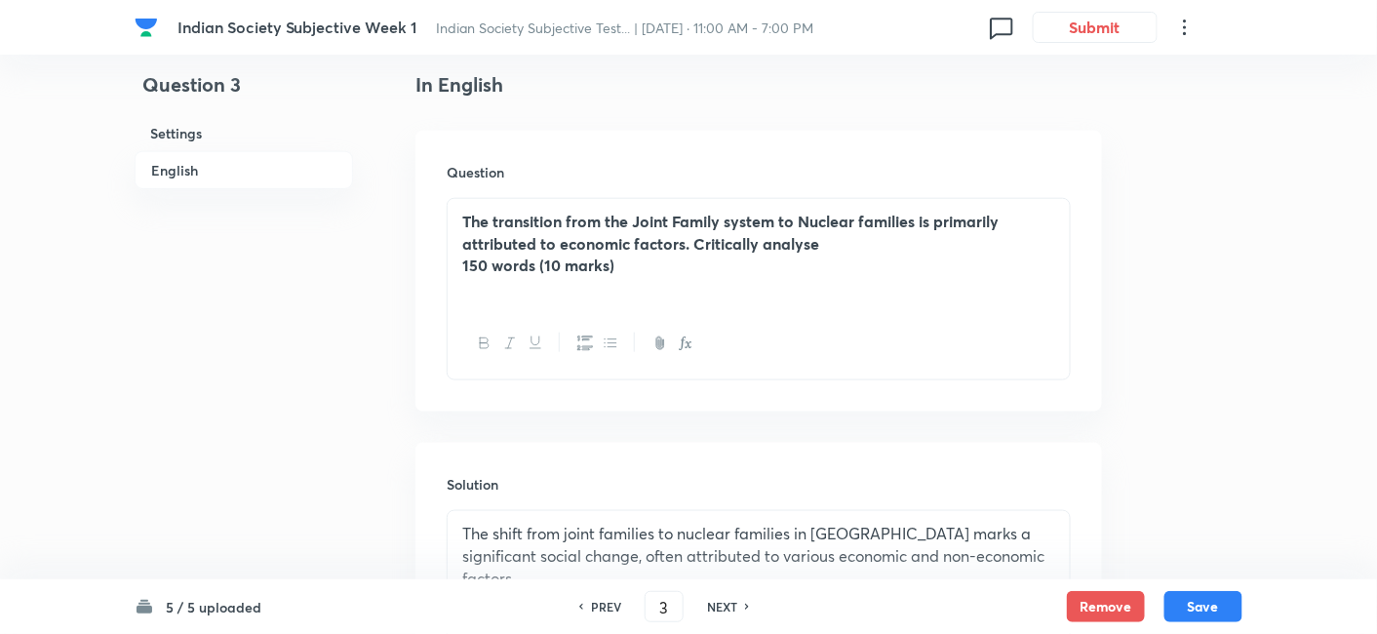
click at [454, 260] on div "The transition from the Joint Family system to Nuclear families is primarily at…" at bounding box center [759, 253] width 622 height 109
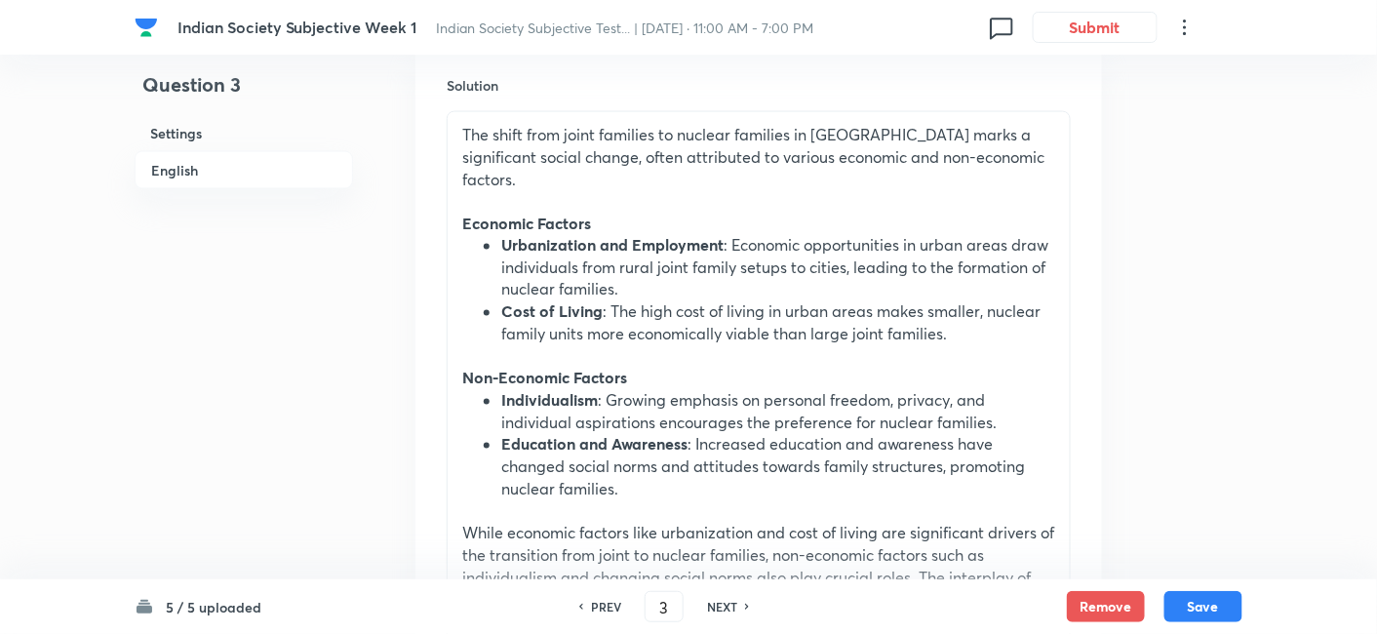
scroll to position [1070, 0]
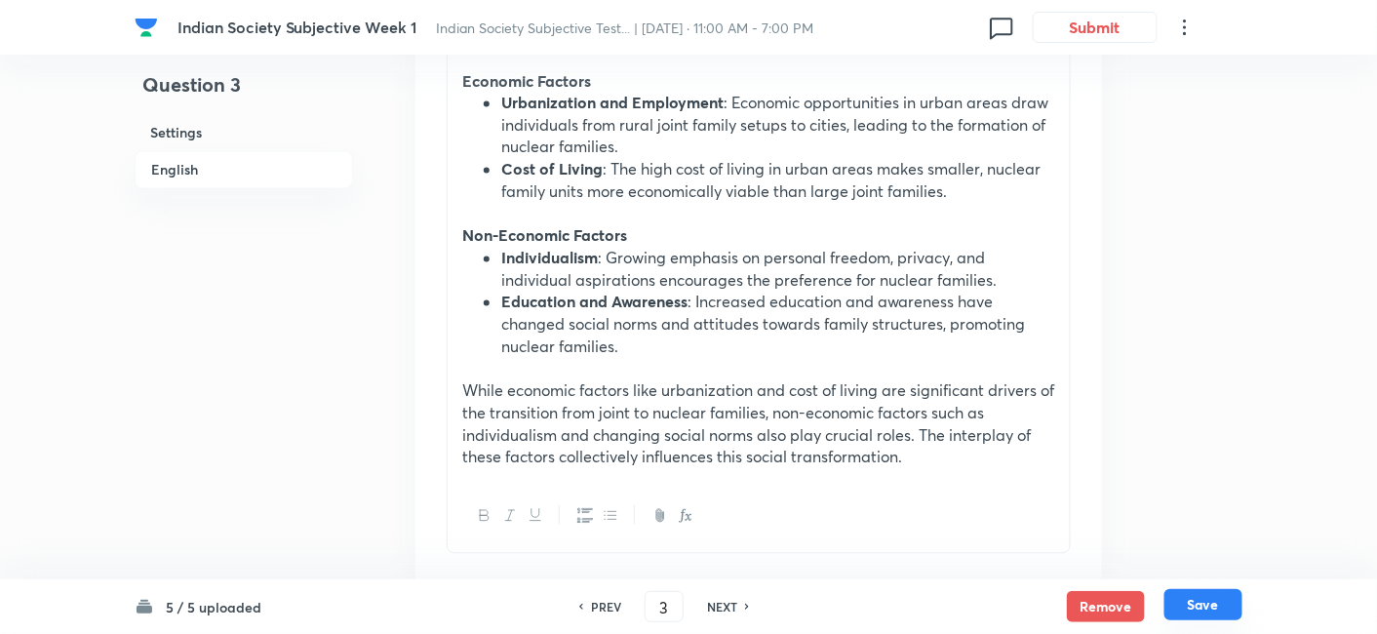
click at [1207, 617] on button "Save" at bounding box center [1204, 604] width 78 height 31
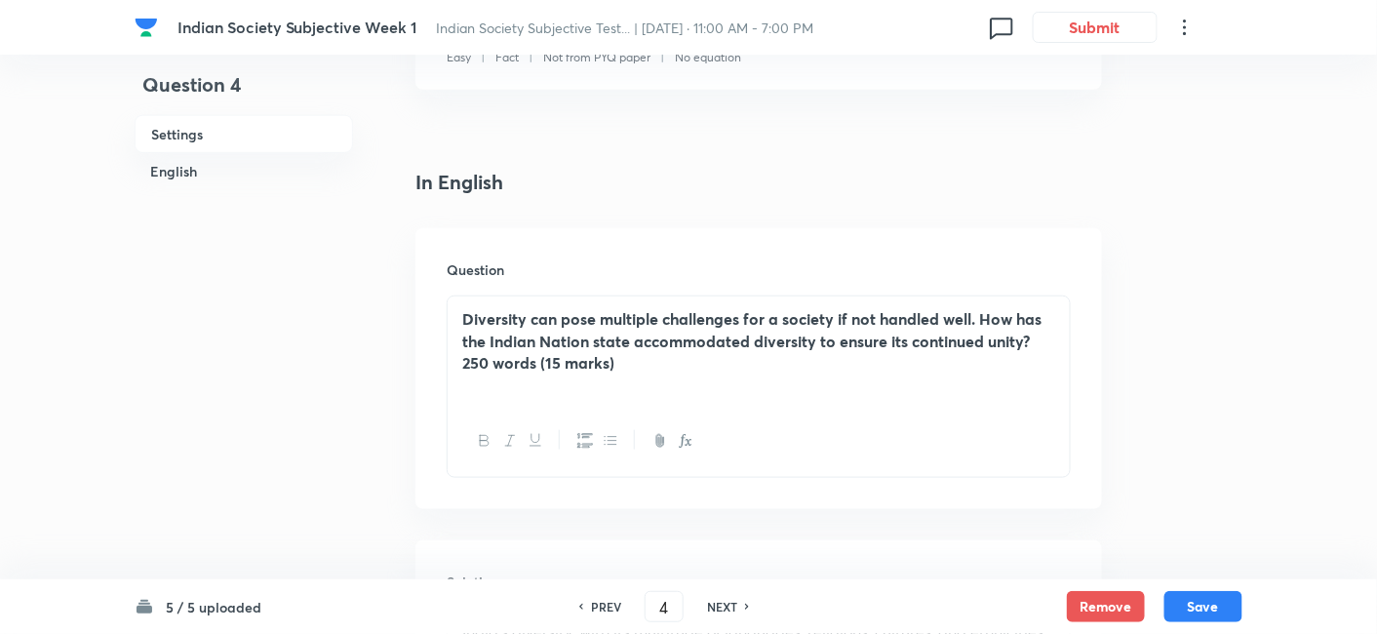
click at [348, 187] on h6 "English" at bounding box center [244, 171] width 219 height 36
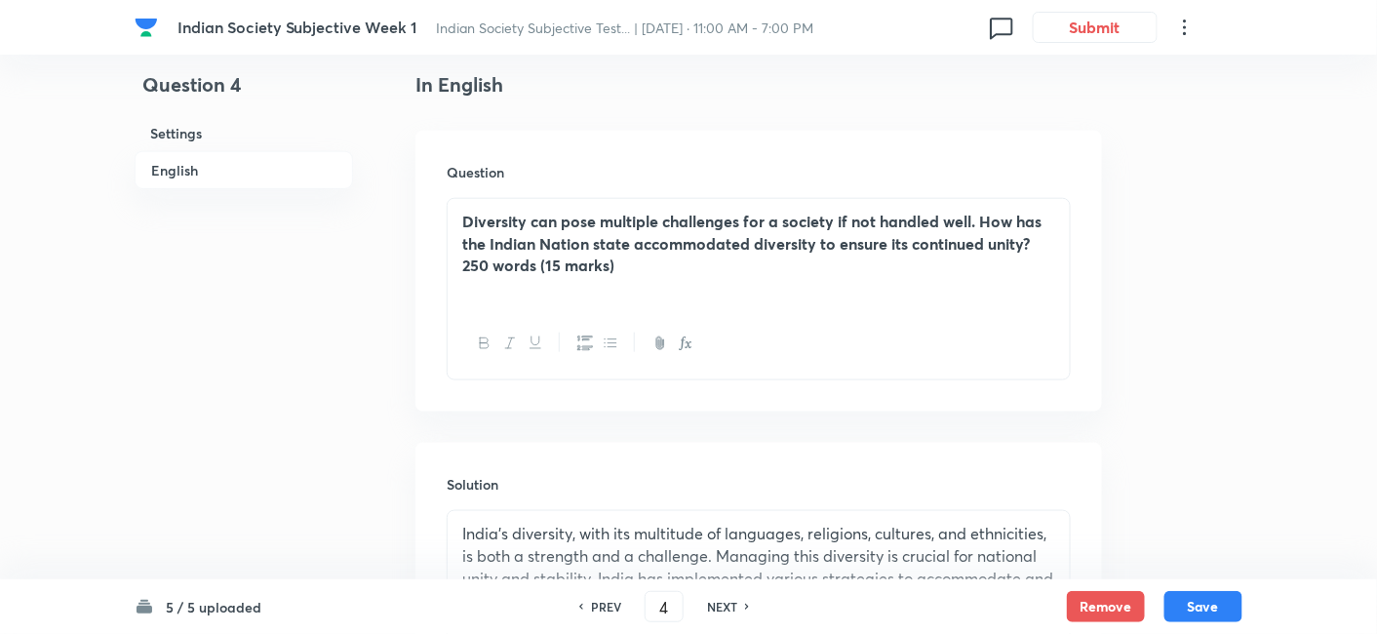
click at [242, 136] on h6 "Settings" at bounding box center [244, 133] width 219 height 36
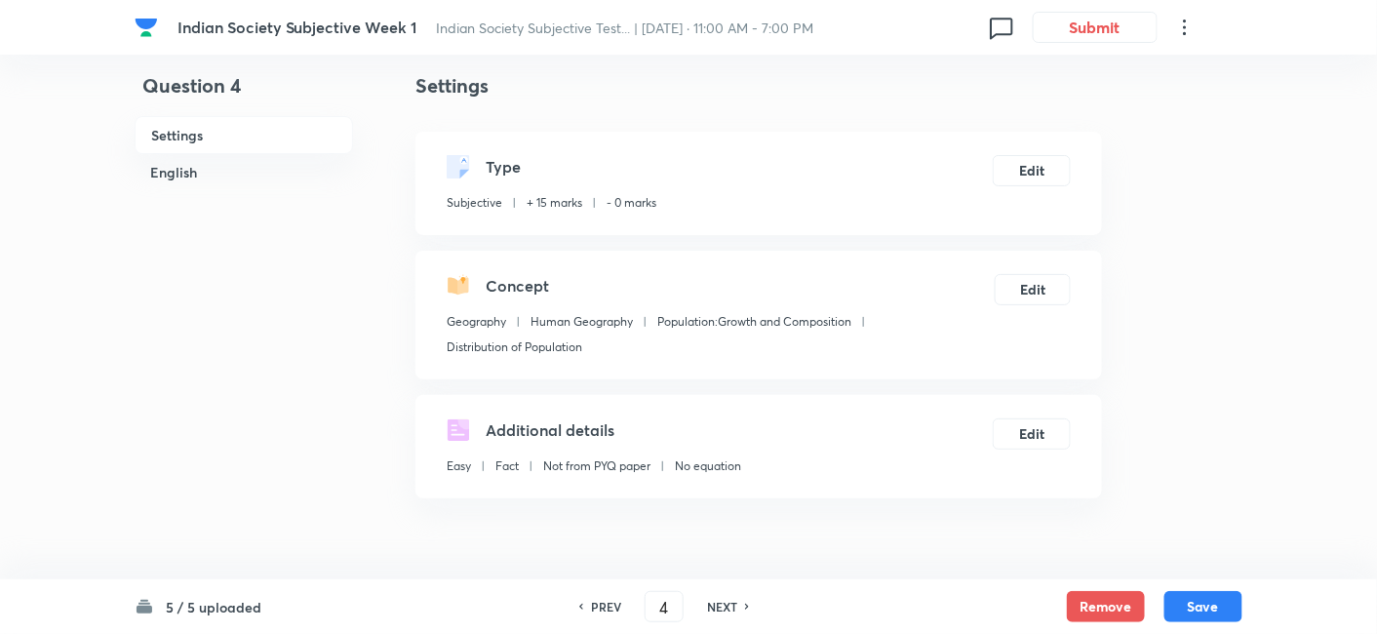
click at [232, 163] on h6 "English" at bounding box center [244, 172] width 219 height 36
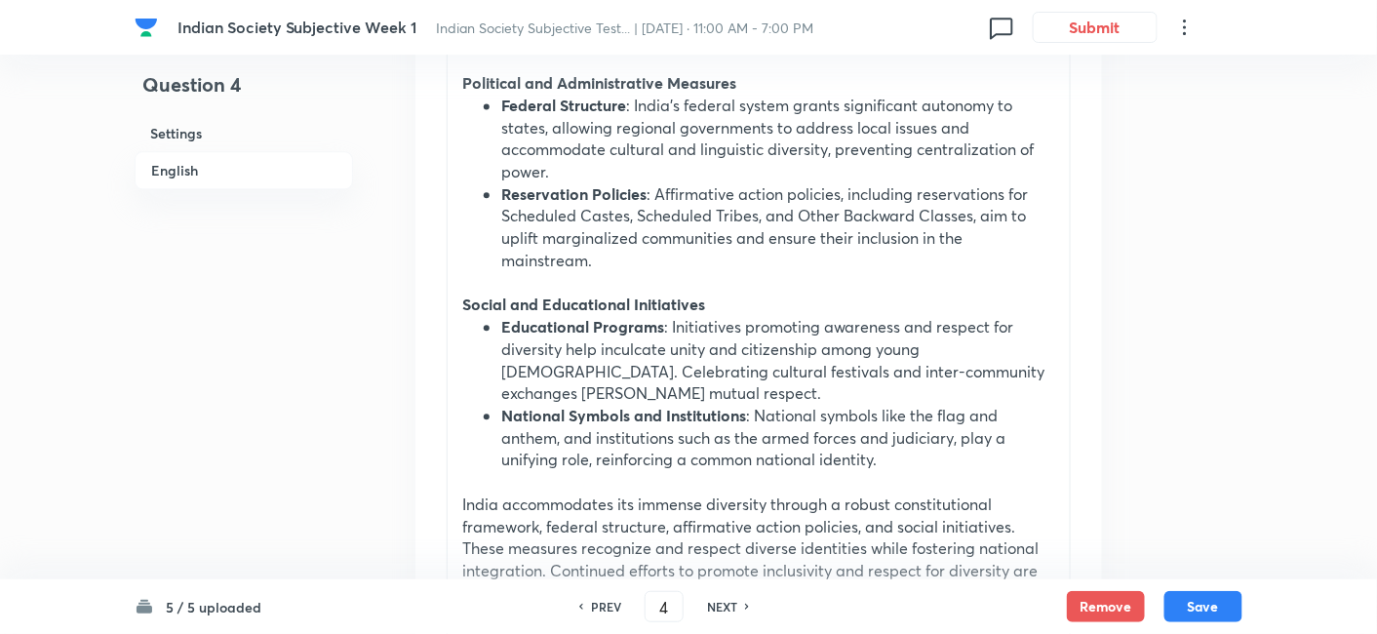
scroll to position [1545, 0]
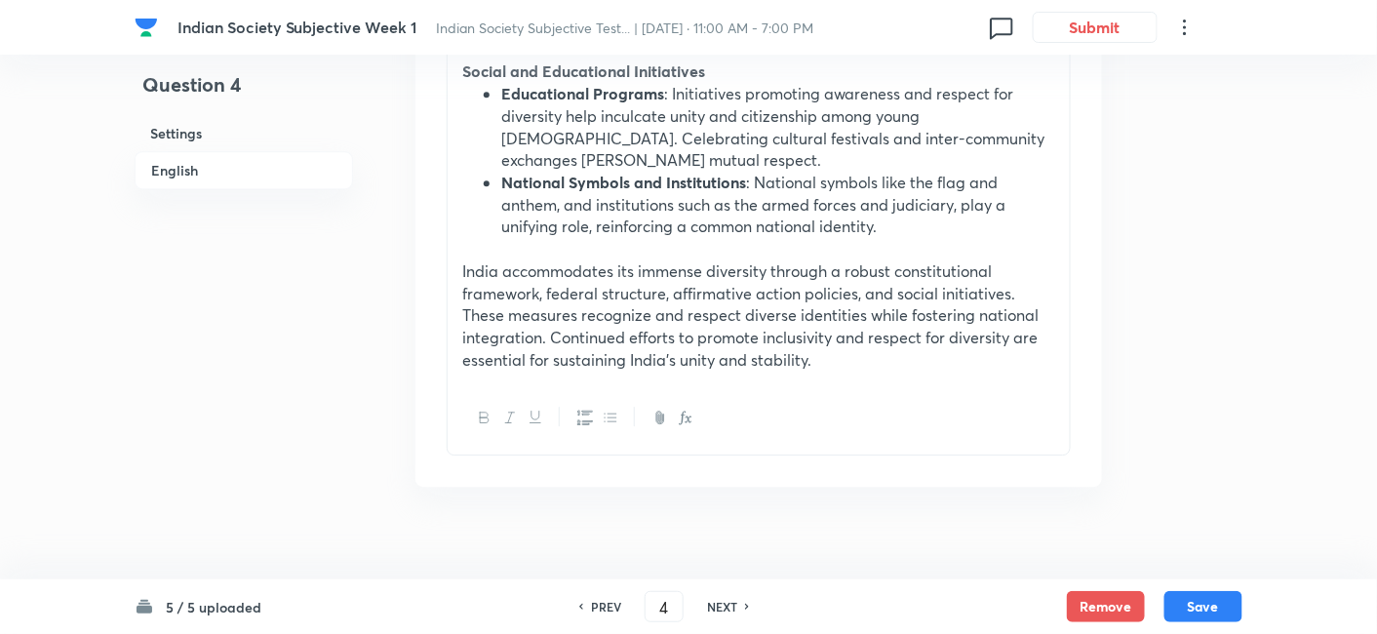
click at [722, 598] on h6 "NEXT" at bounding box center [722, 607] width 30 height 18
type input "5"
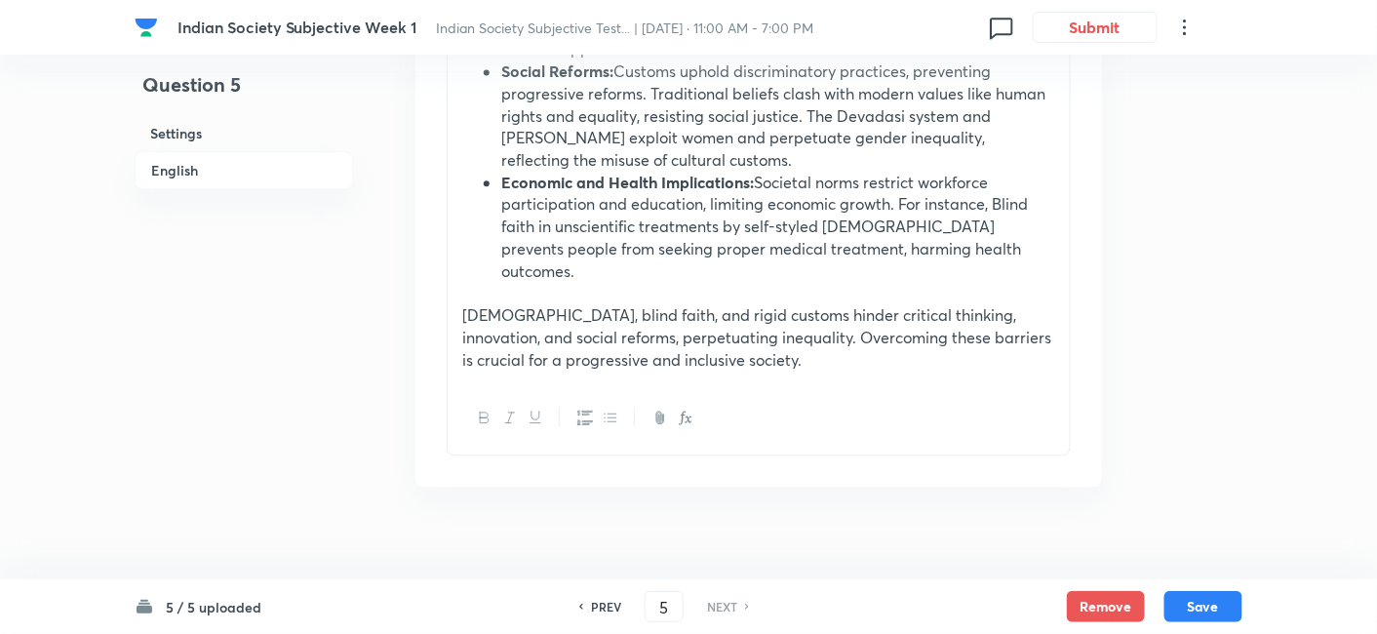
click at [186, 134] on h6 "Settings" at bounding box center [244, 133] width 219 height 36
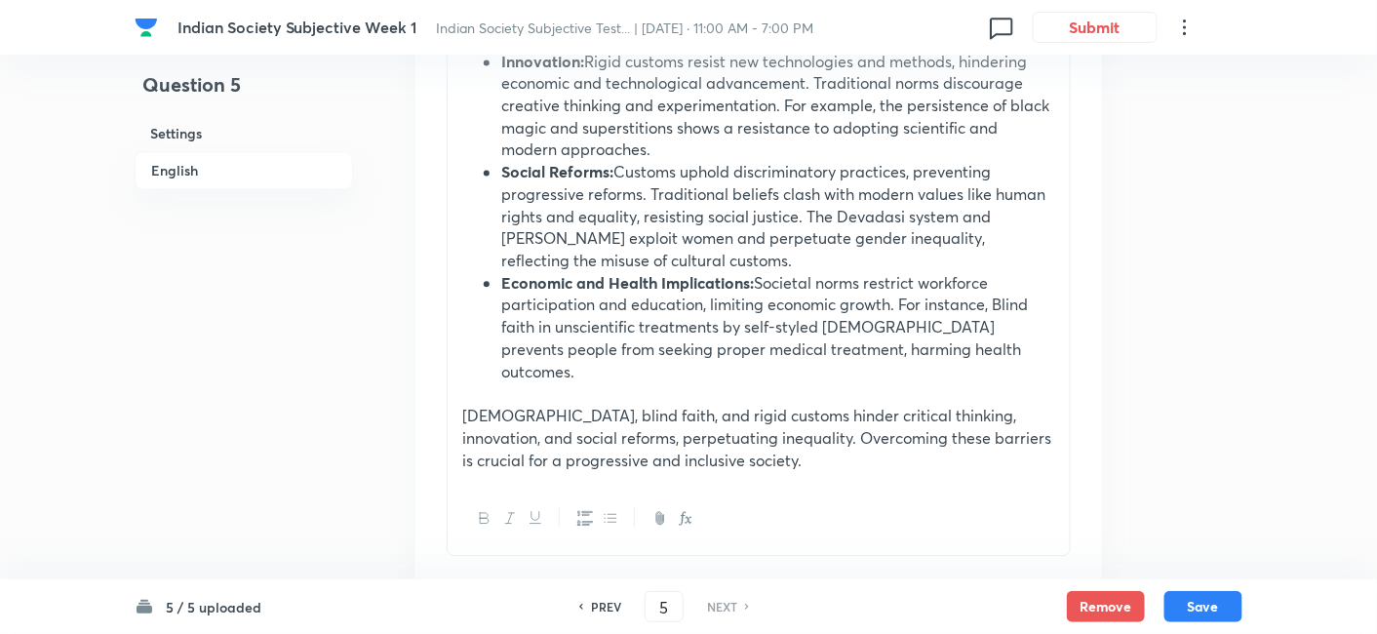
scroll to position [1324, 0]
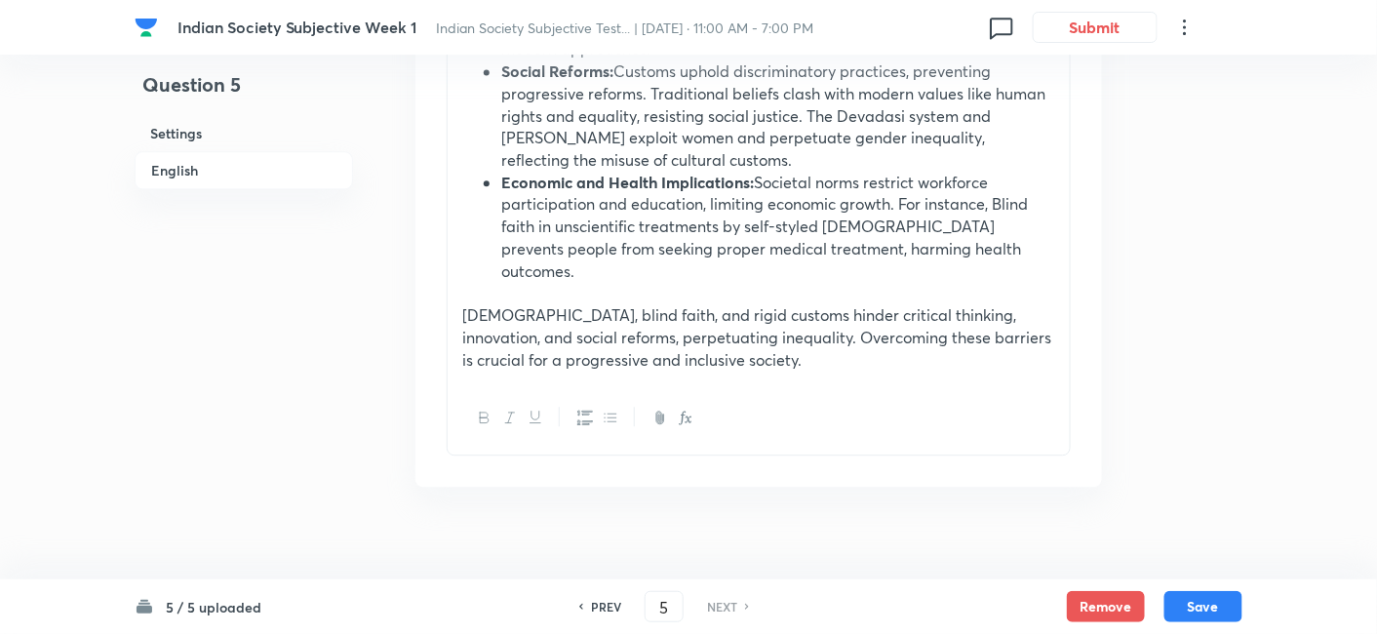
drag, startPoint x: 438, startPoint y: 31, endPoint x: 850, endPoint y: 34, distance: 411.7
click at [850, 34] on div "Indian Society Subjective Week 1 Indian Society Subjective Test... | Oct 5, 202…" at bounding box center [574, 28] width 793 height 18
copy span "Indian Society Subjective Test... | Oct 5, 2025 · 11:00 AM - 7:00 PM"
click at [1206, 597] on button "Save" at bounding box center [1204, 604] width 78 height 31
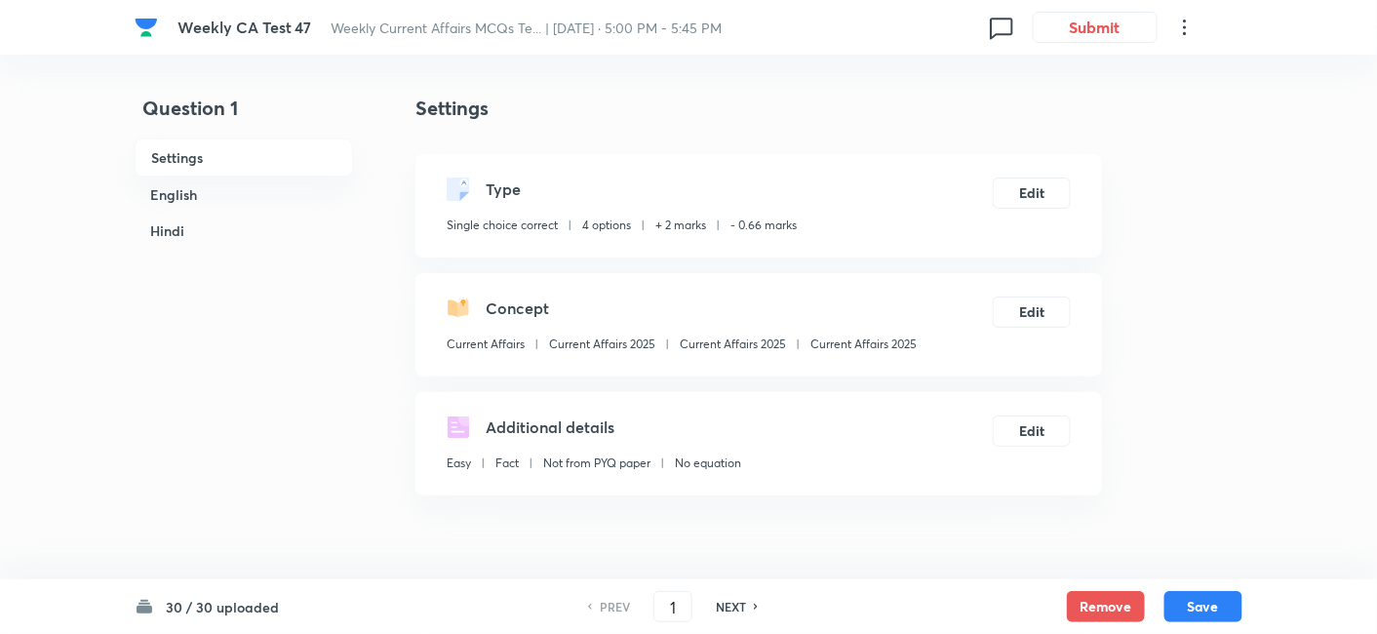
click at [192, 202] on h6 "English" at bounding box center [244, 195] width 219 height 36
click at [192, 213] on h6 "Hindi" at bounding box center [244, 231] width 219 height 36
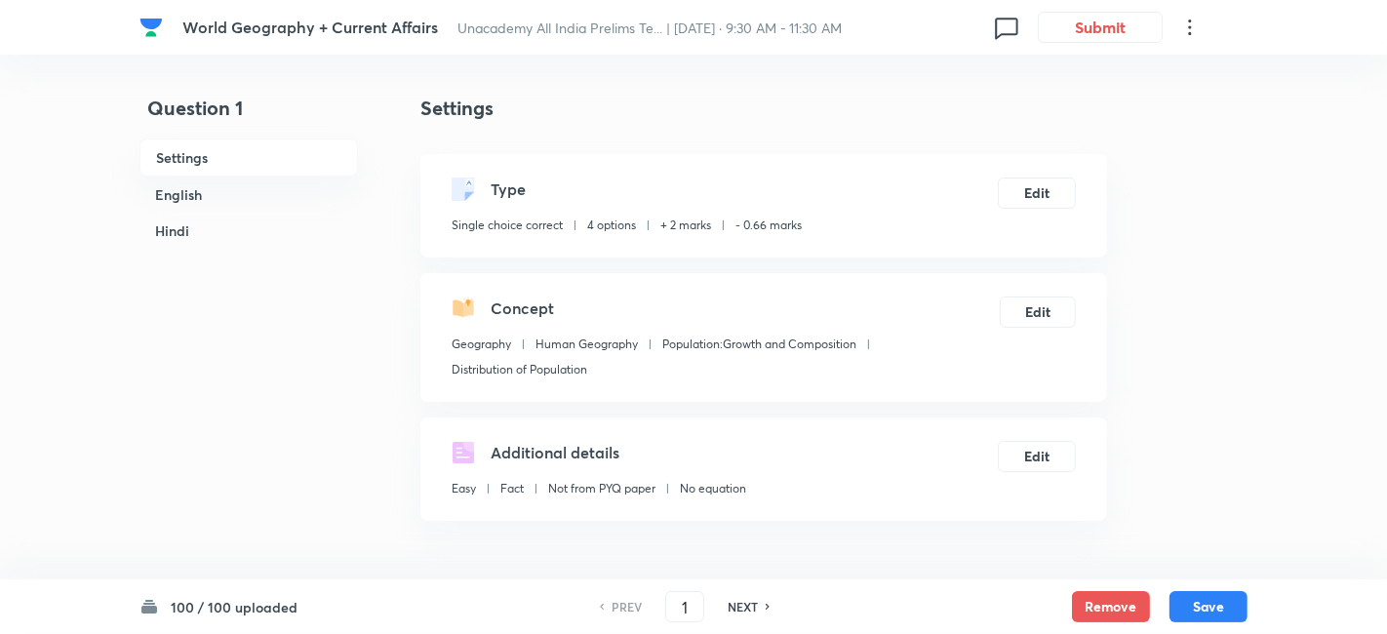
checkbox input "true"
click at [228, 179] on h6 "English" at bounding box center [244, 195] width 219 height 36
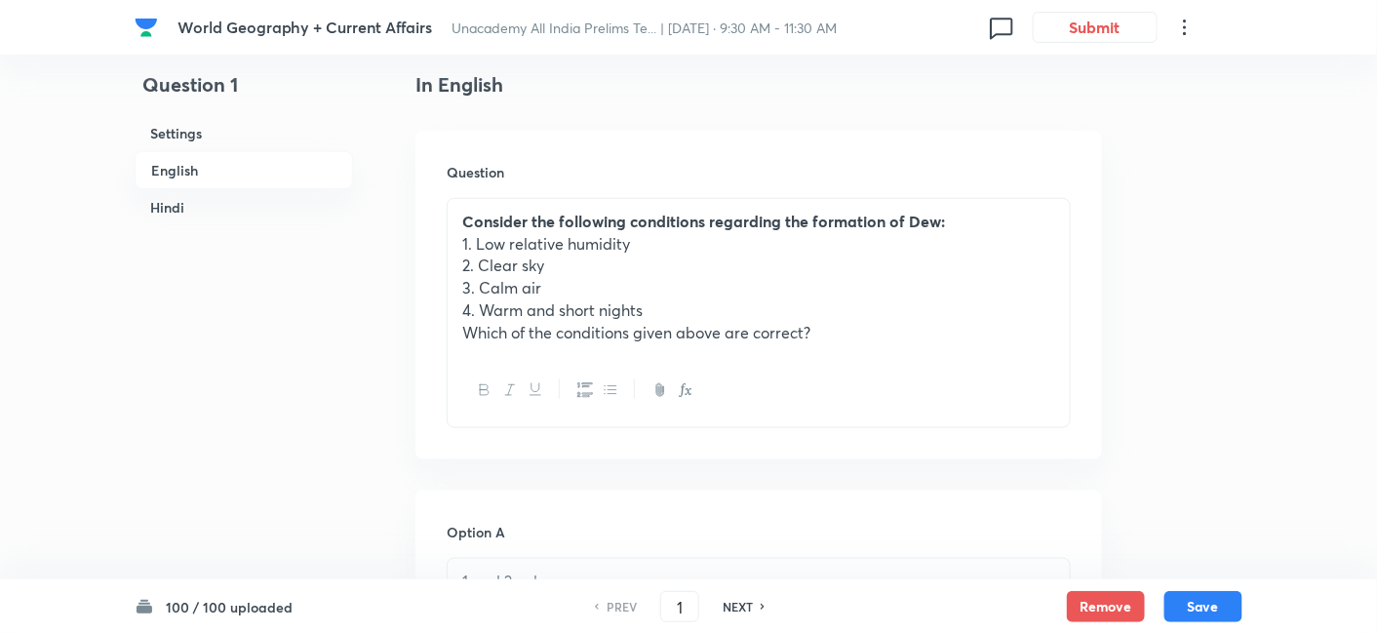
click at [196, 202] on h6 "Hindi" at bounding box center [244, 207] width 219 height 36
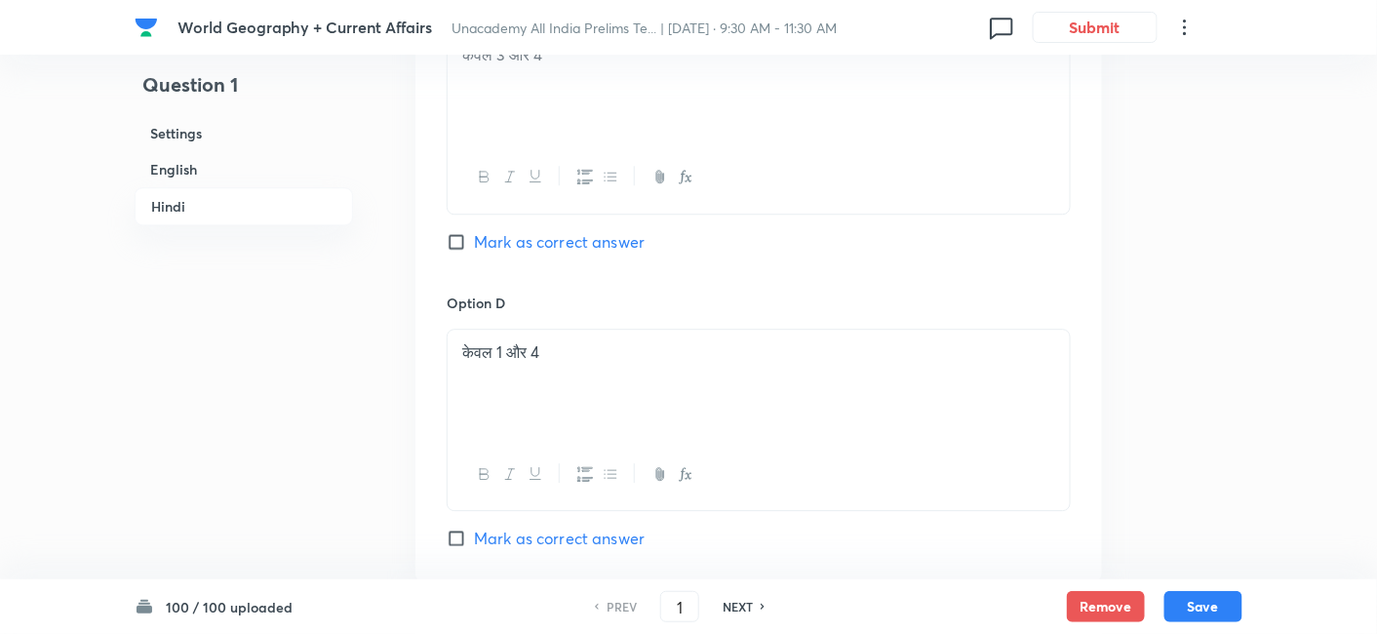
scroll to position [4159, 0]
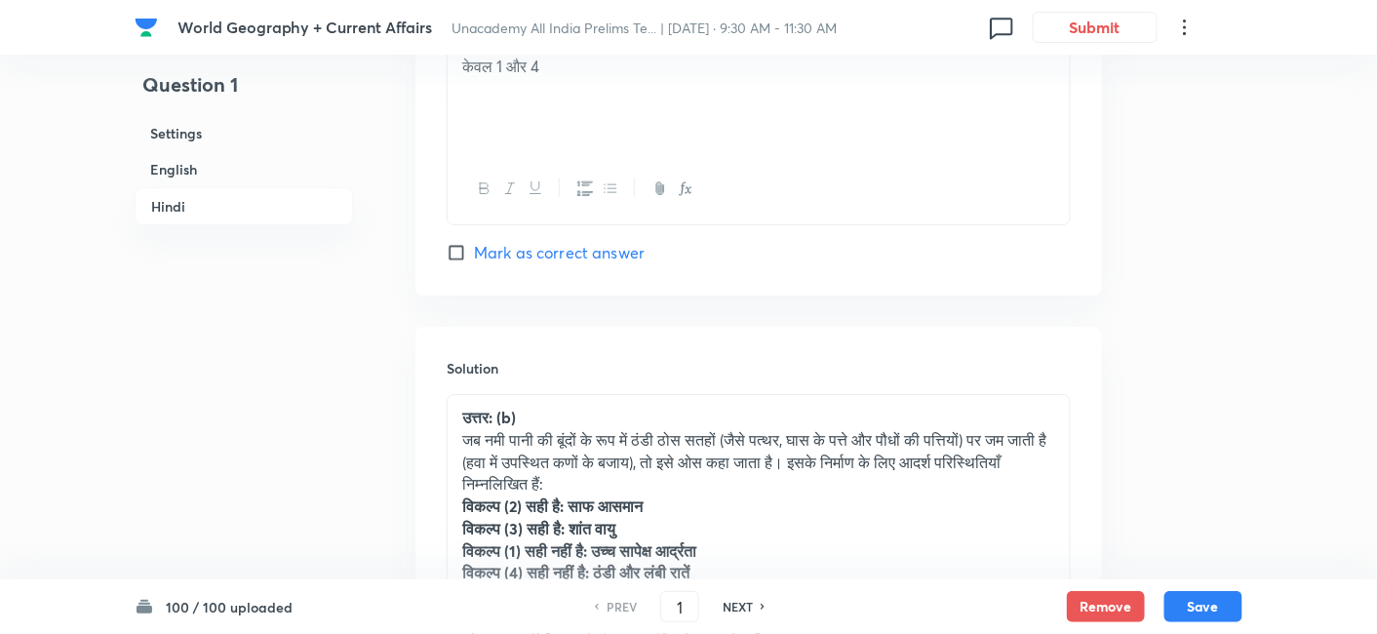
click at [744, 604] on h6 "NEXT" at bounding box center [738, 607] width 30 height 18
type input "2"
checkbox input "false"
checkbox input "true"
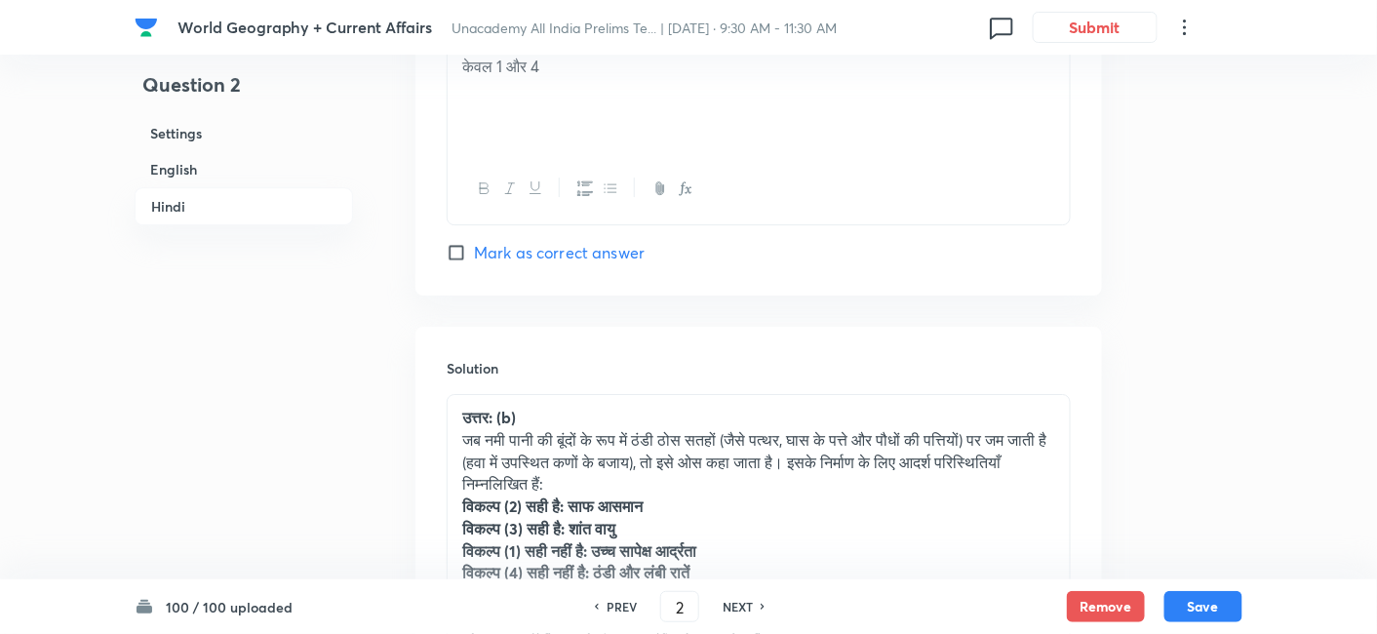
checkbox input "true"
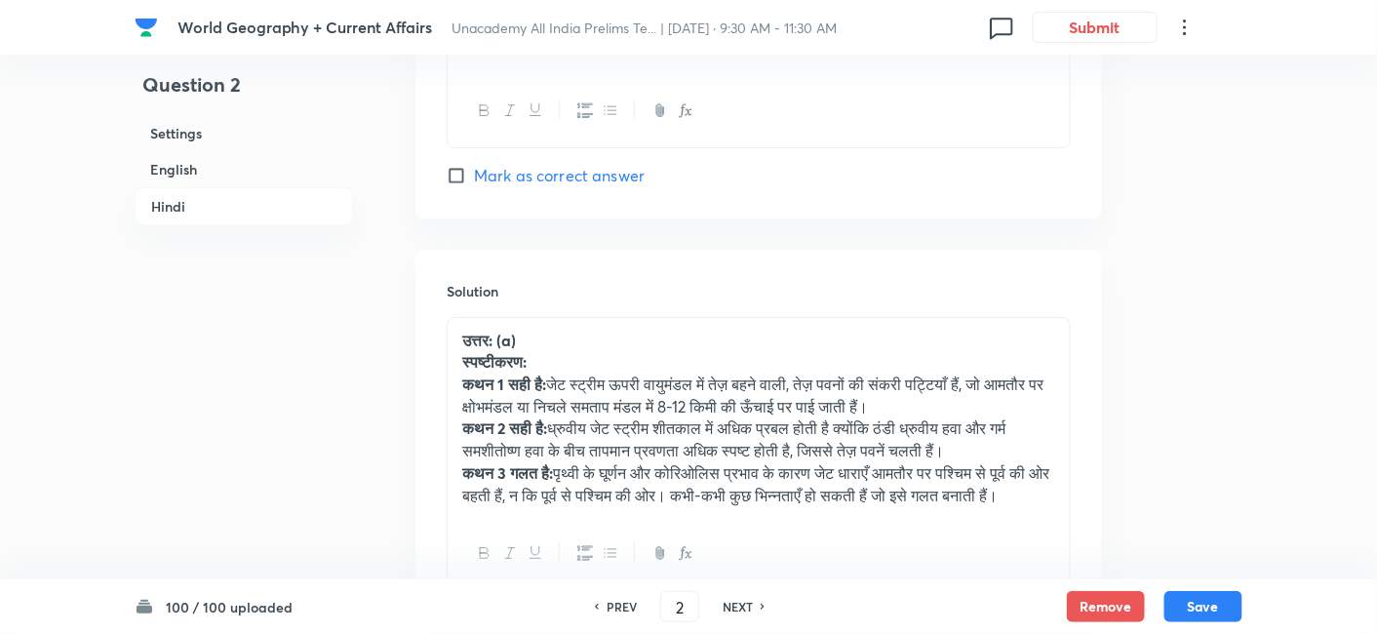
scroll to position [4390, 0]
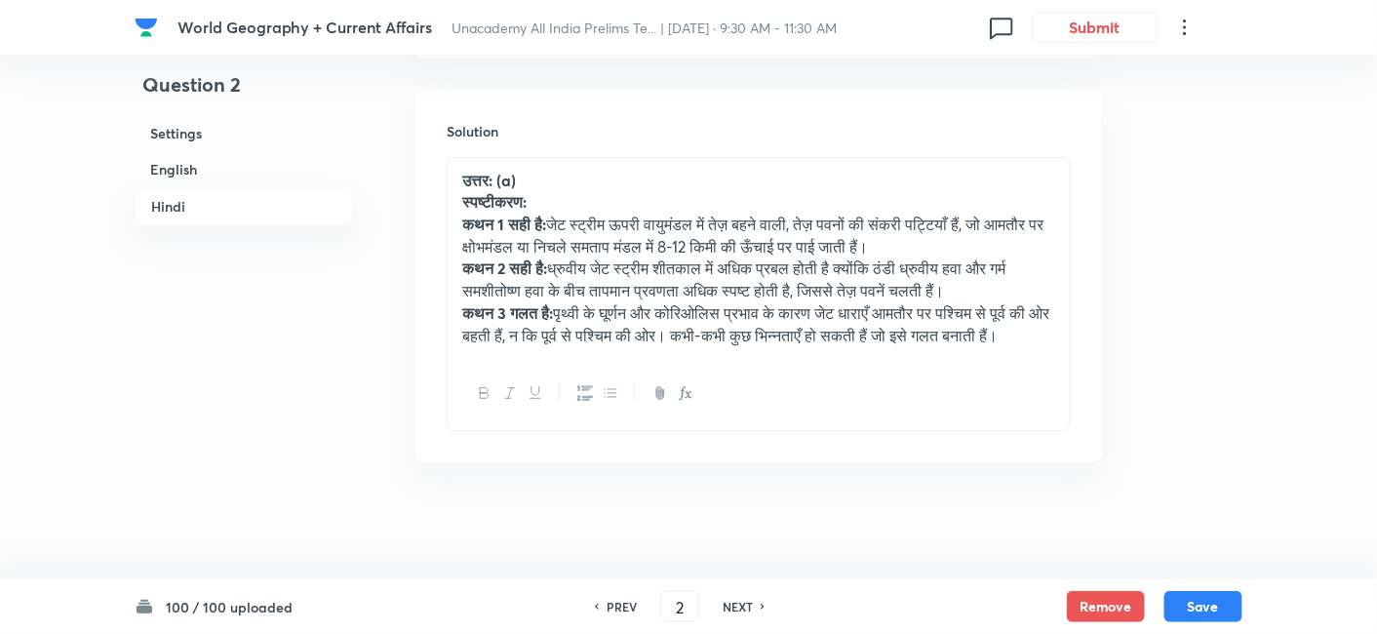
click at [745, 605] on h6 "NEXT" at bounding box center [738, 607] width 30 height 18
type input "3"
checkbox input "false"
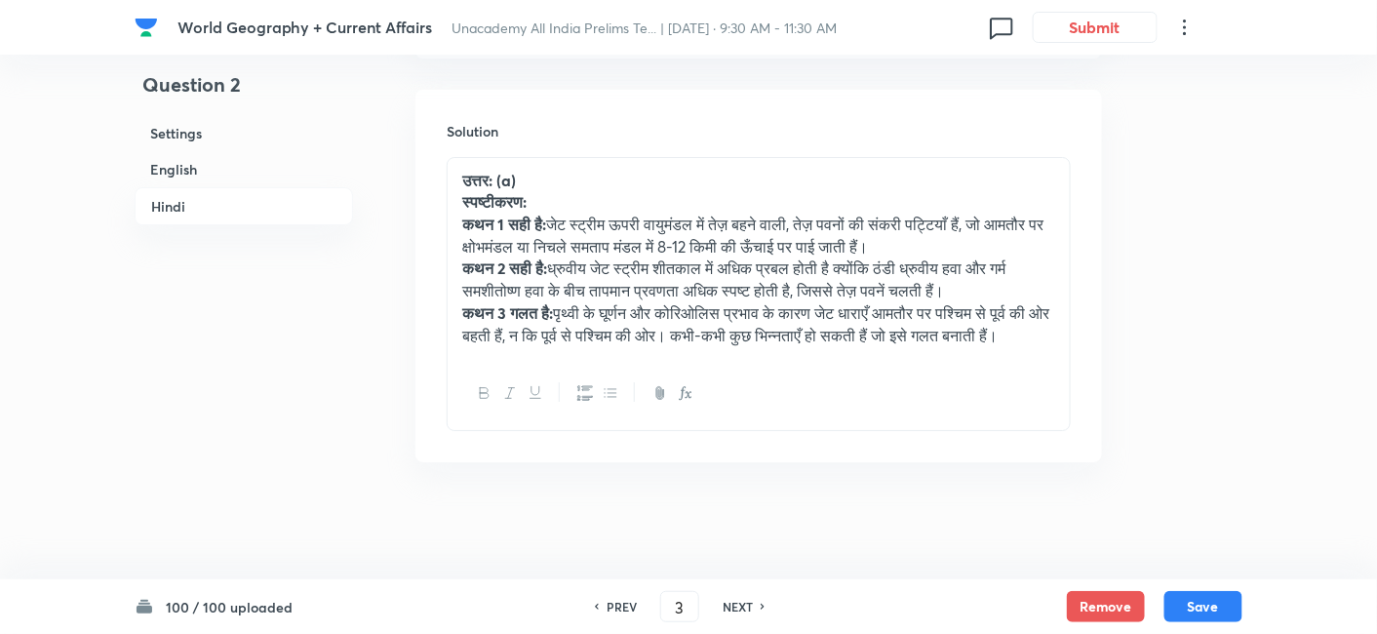
type input "4"
checkbox input "true"
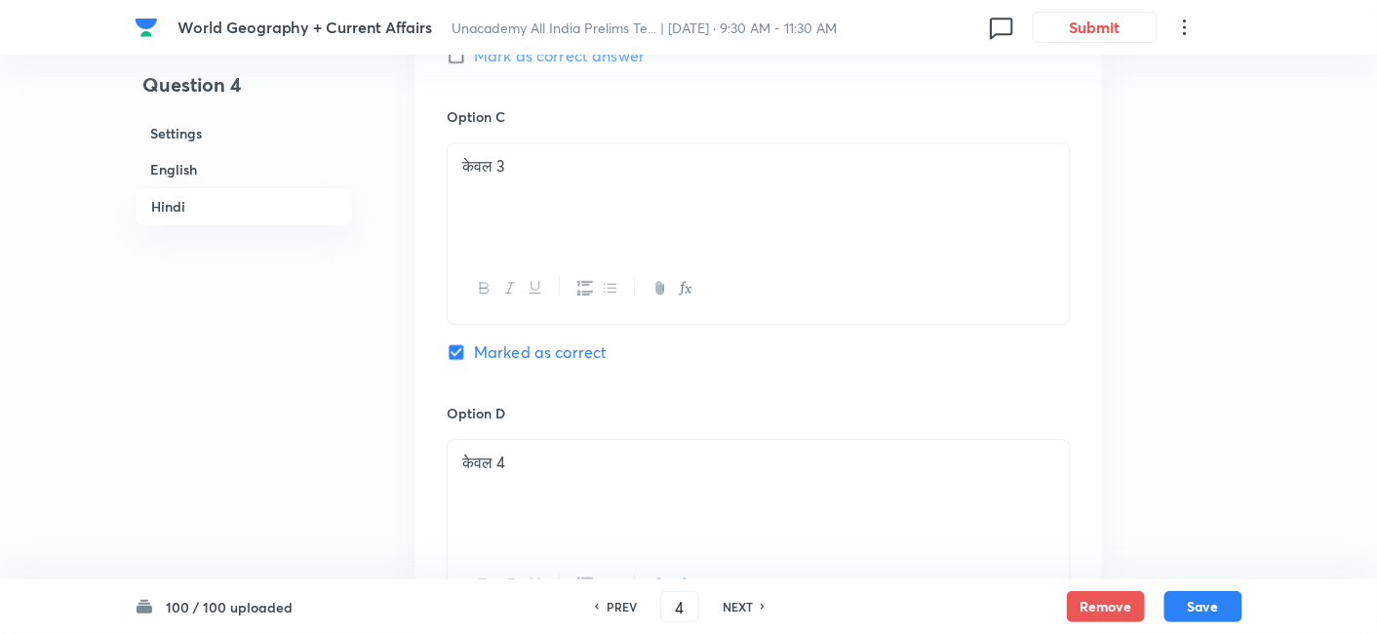
scroll to position [4282, 0]
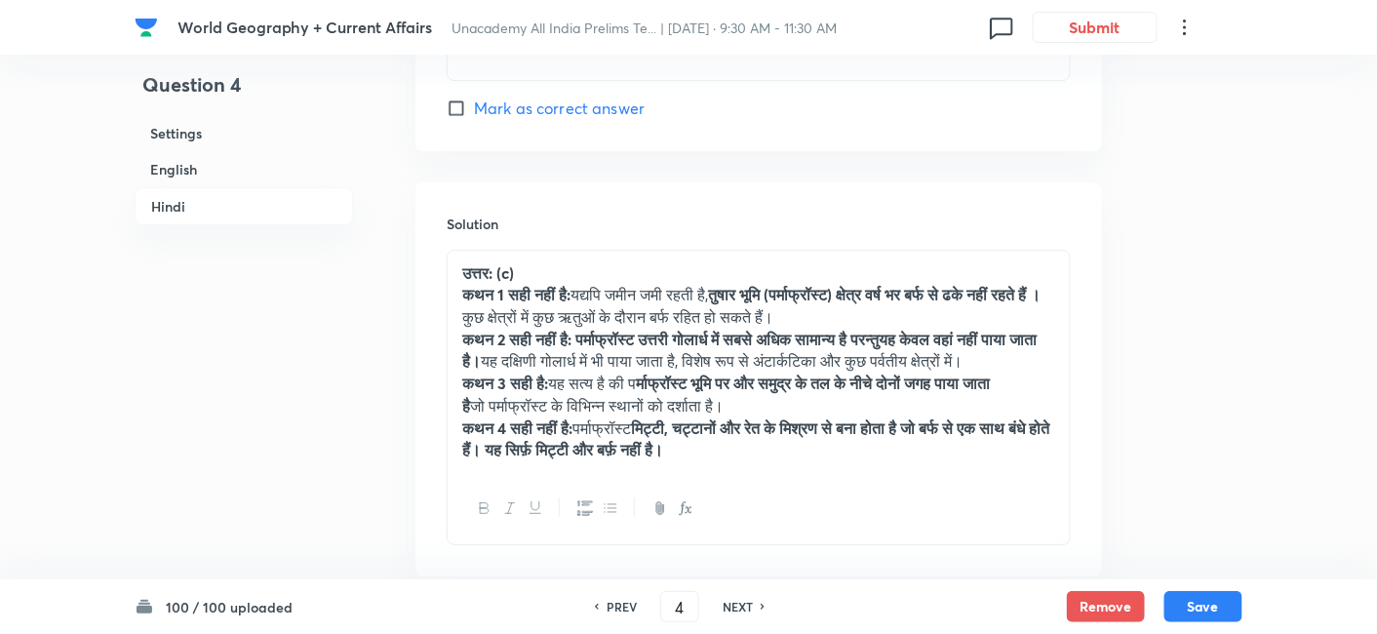
click at [745, 605] on h6 "NEXT" at bounding box center [738, 607] width 30 height 18
type input "5"
checkbox input "false"
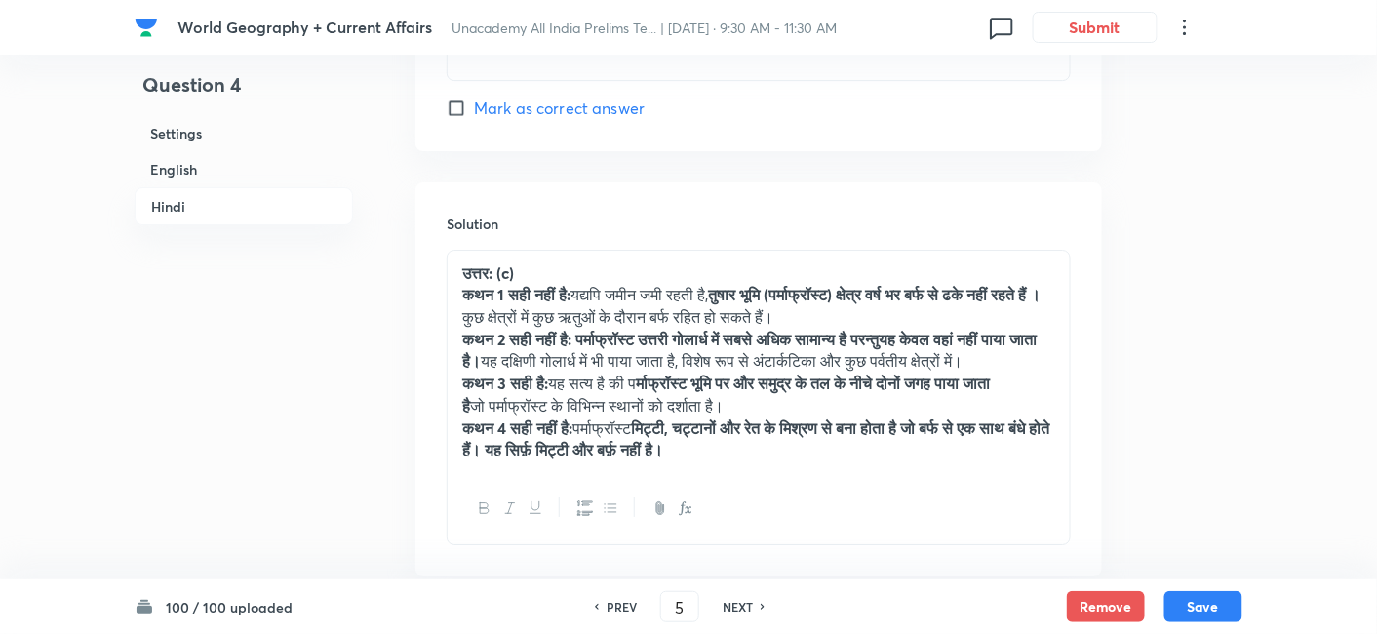
type input "6"
checkbox input "true"
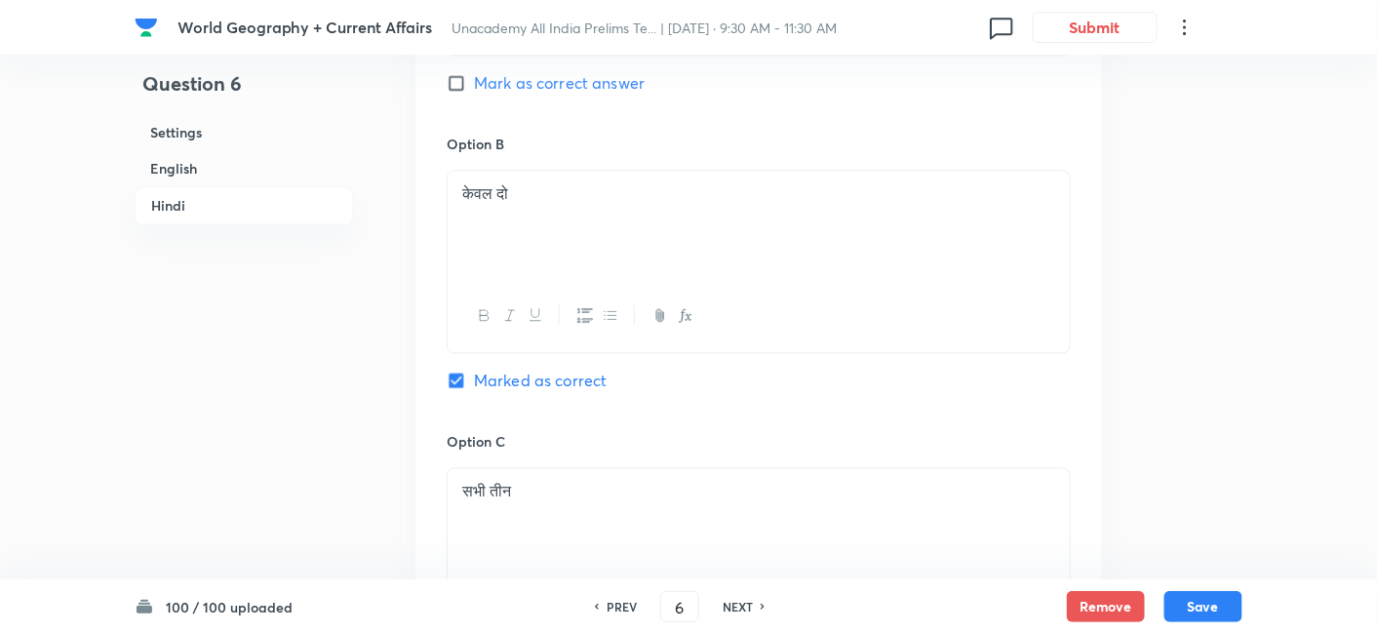
scroll to position [4065, 0]
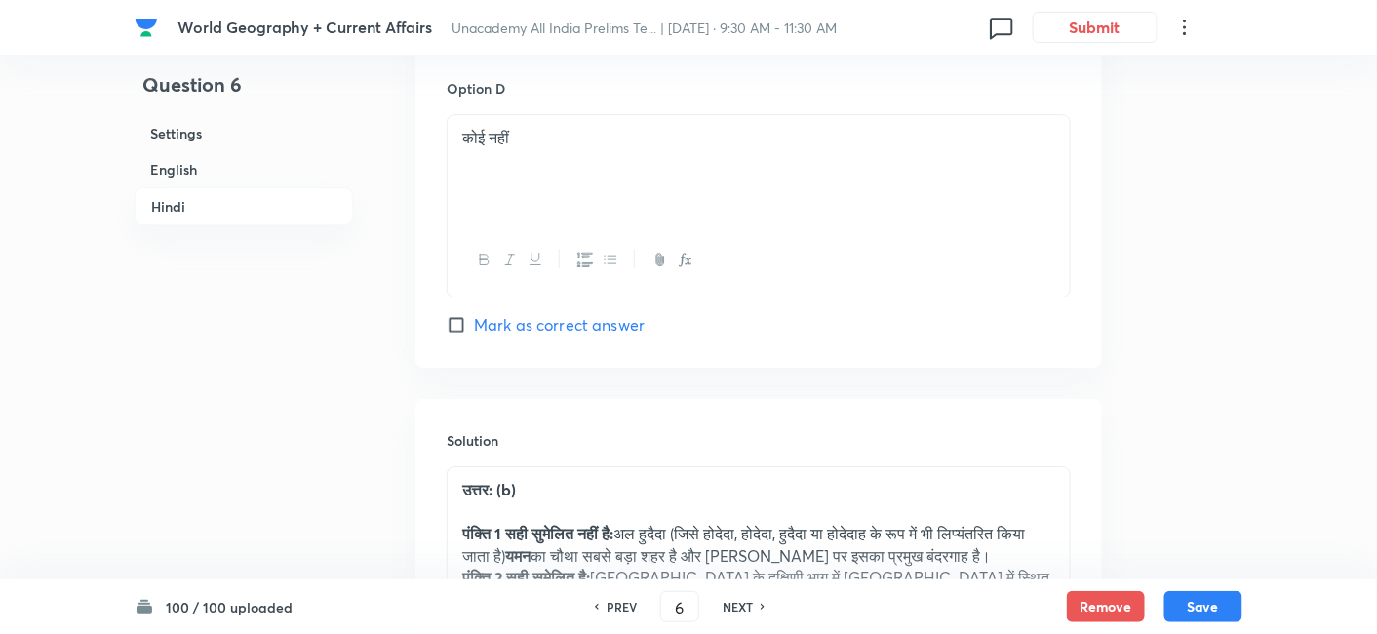
click at [745, 605] on h6 "NEXT" at bounding box center [738, 607] width 30 height 18
type input "7"
checkbox input "false"
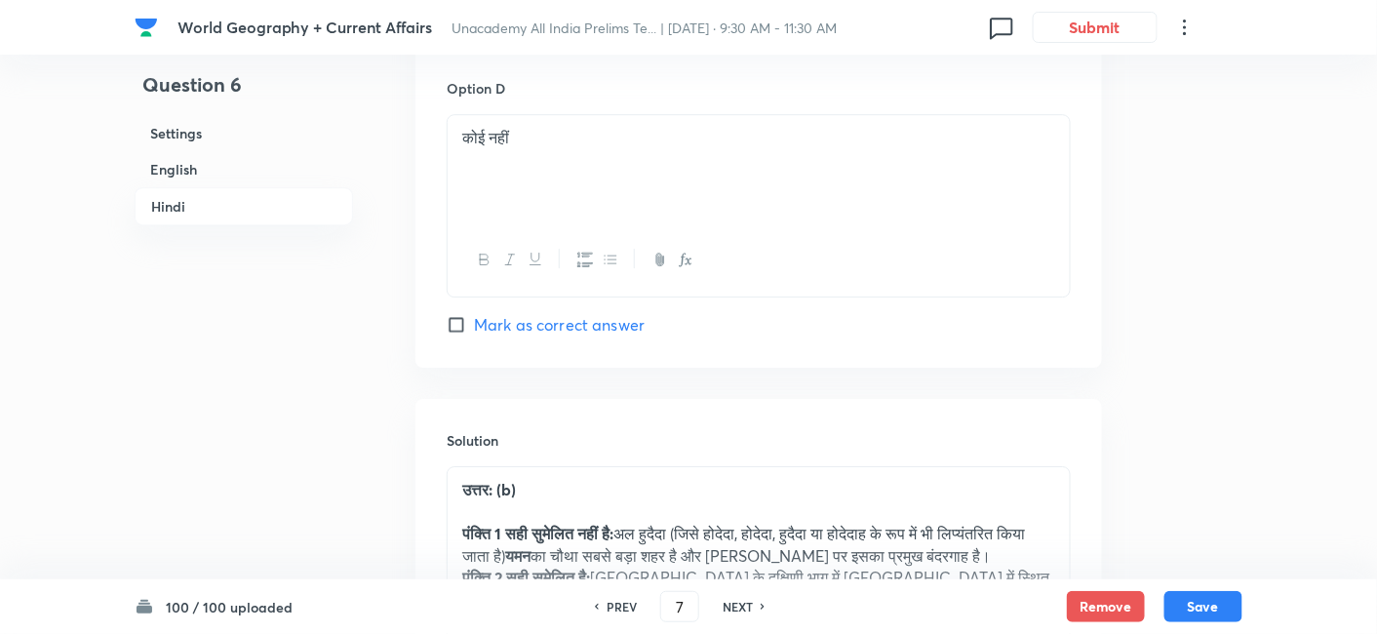
type input "8"
checkbox input "true"
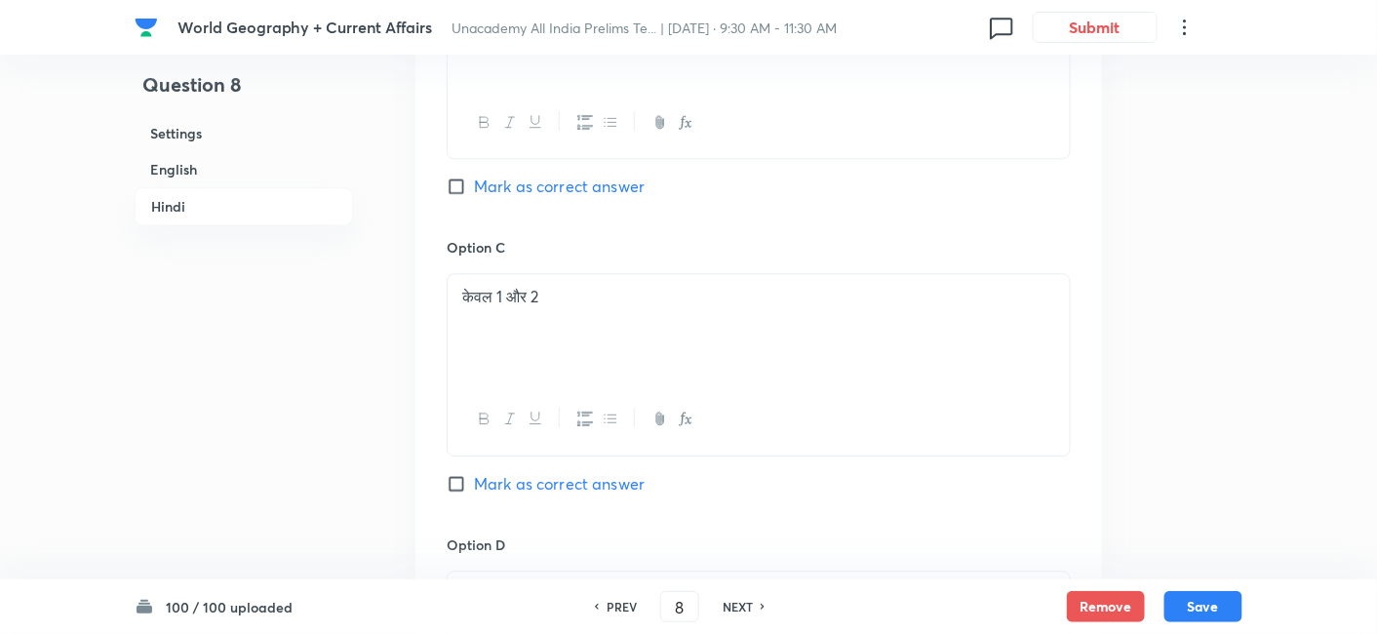
scroll to position [4173, 0]
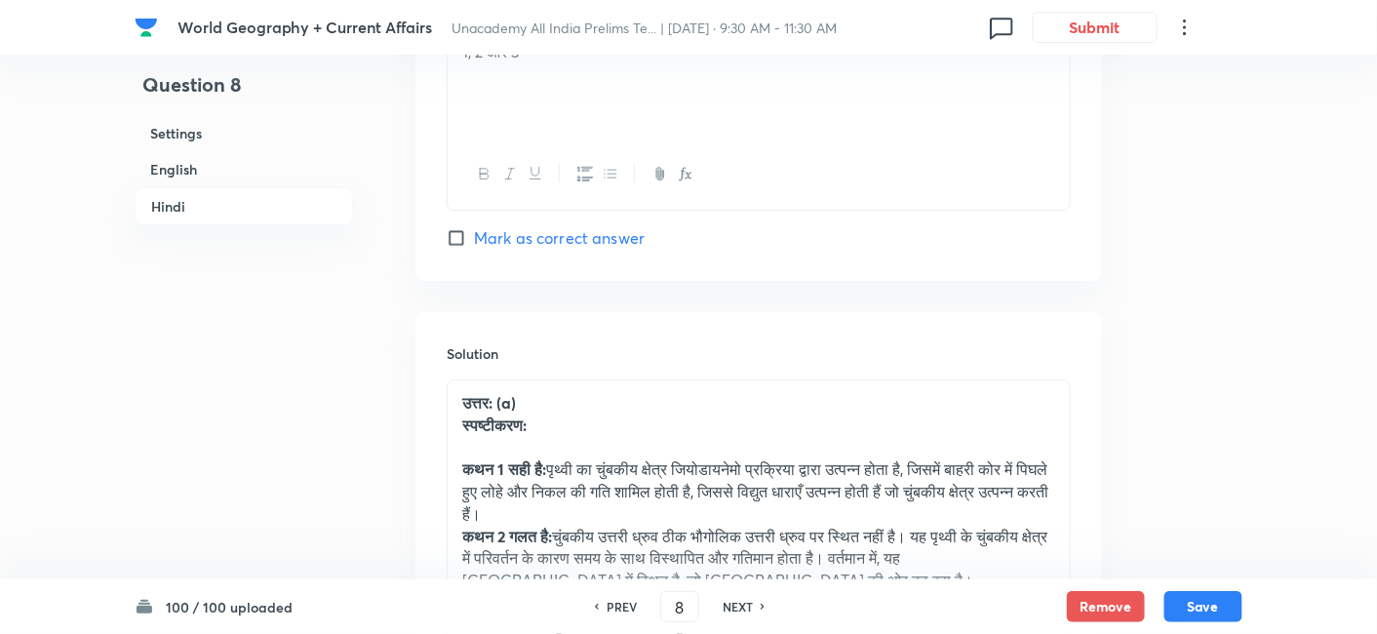
click at [745, 605] on h6 "NEXT" at bounding box center [738, 607] width 30 height 18
type input "9"
checkbox input "false"
checkbox input "true"
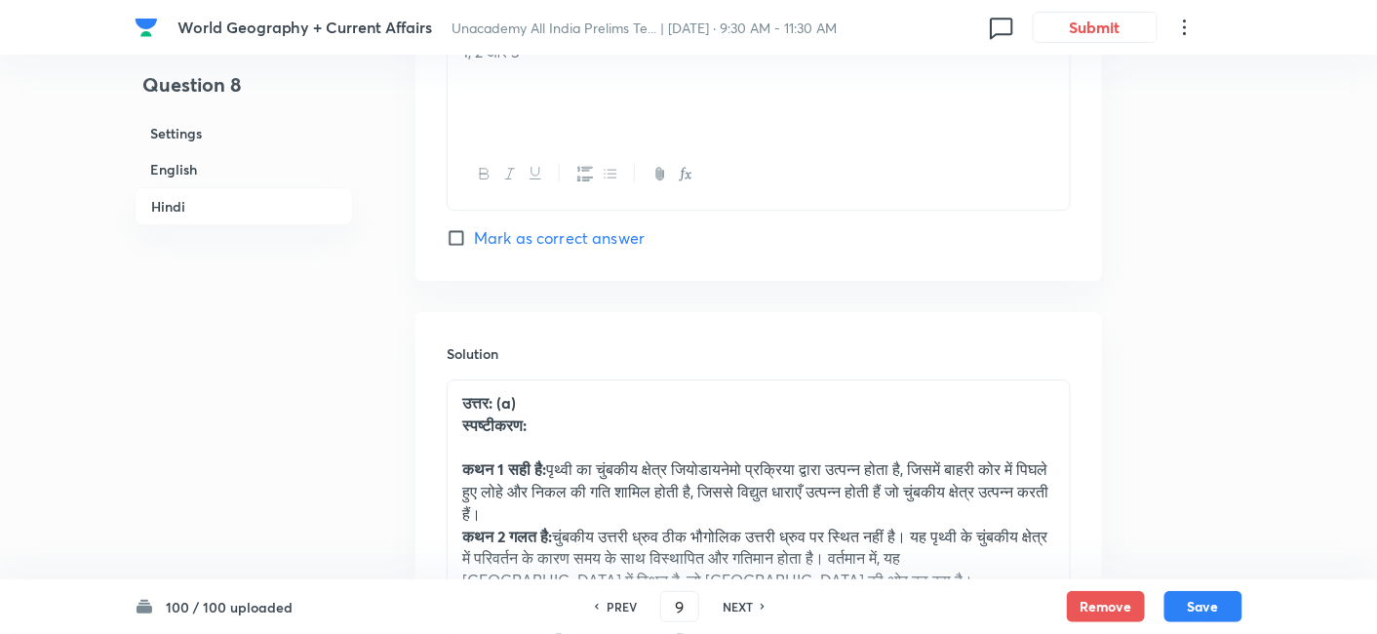
checkbox input "true"
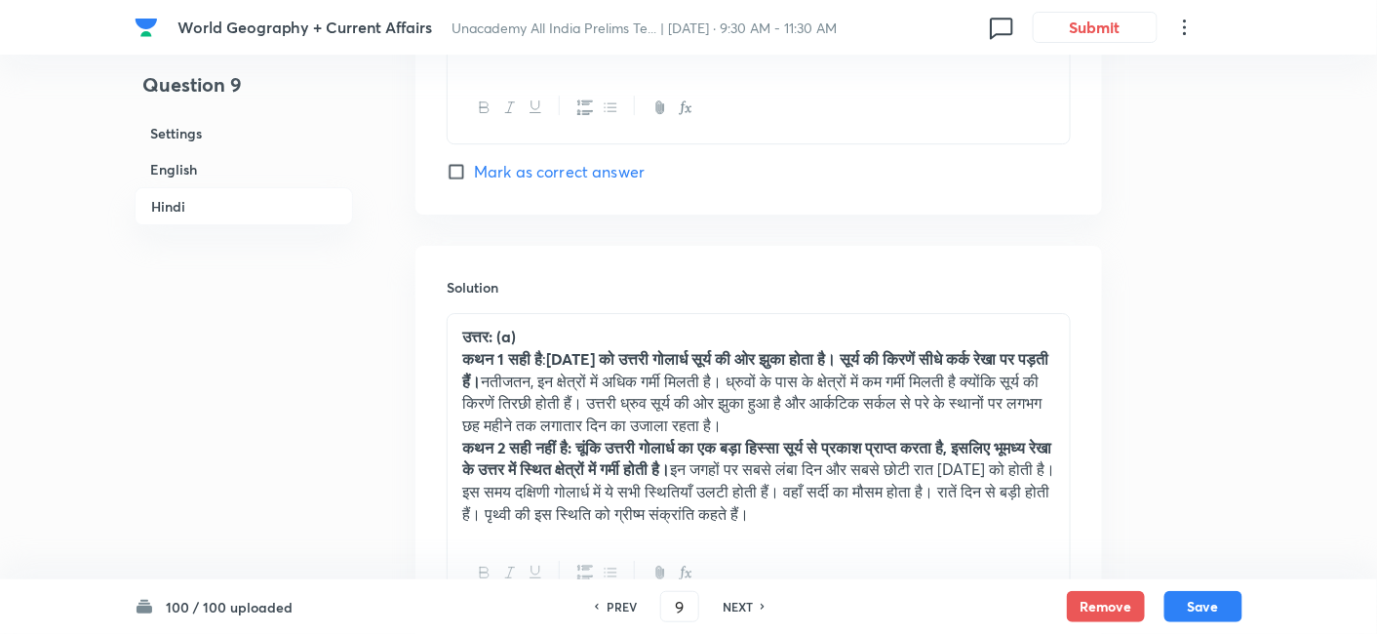
click at [745, 605] on h6 "NEXT" at bounding box center [738, 607] width 30 height 18
type input "10"
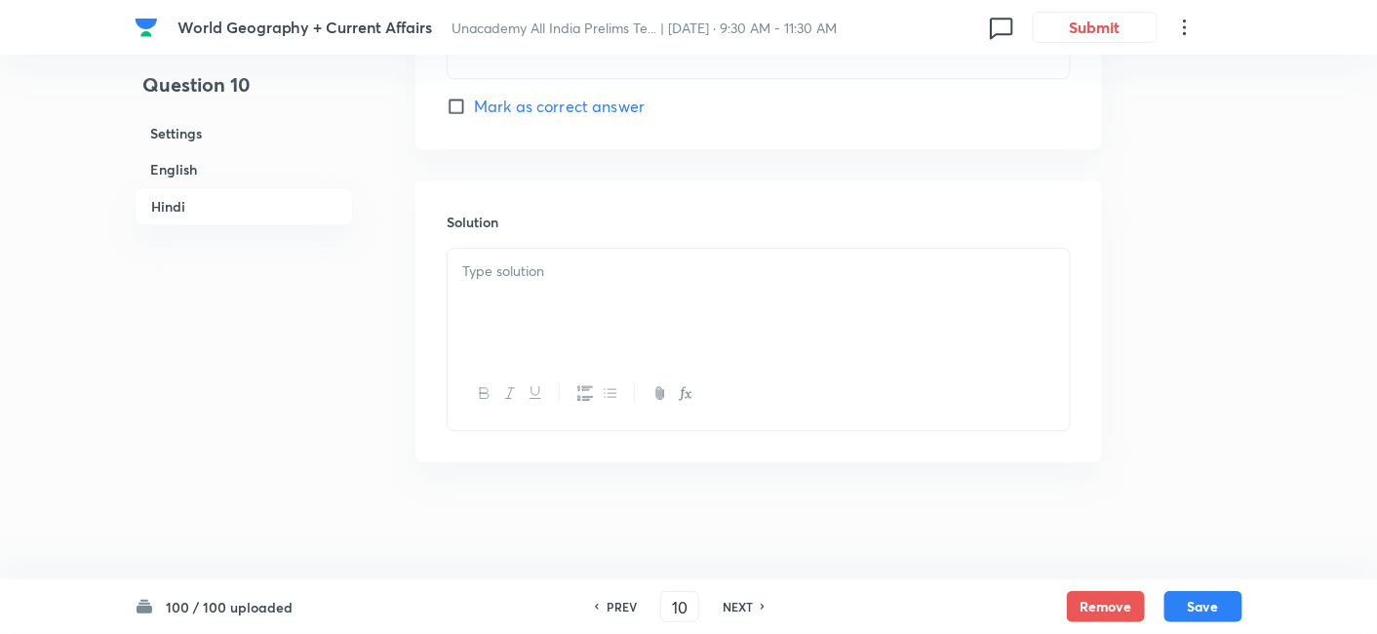
checkbox input "false"
checkbox input "true"
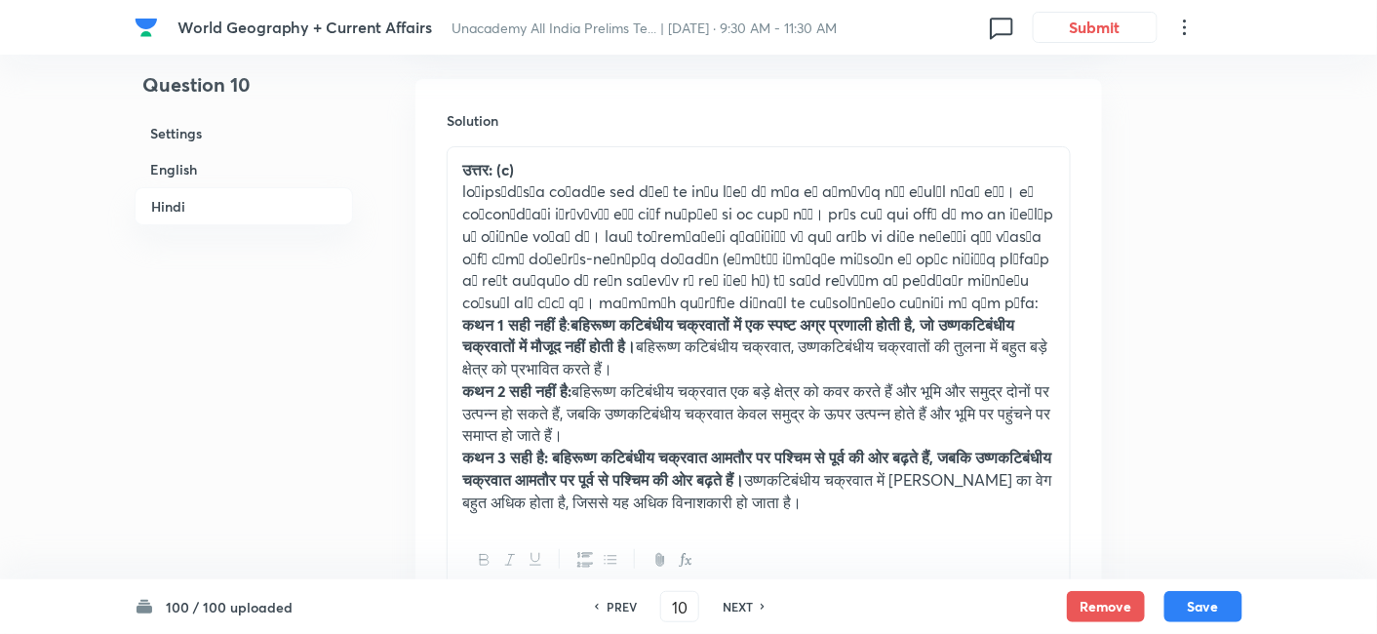
click at [745, 605] on h6 "NEXT" at bounding box center [738, 607] width 30 height 18
type input "11"
click at [745, 605] on h6 "NEXT" at bounding box center [738, 607] width 30 height 18
checkbox input "false"
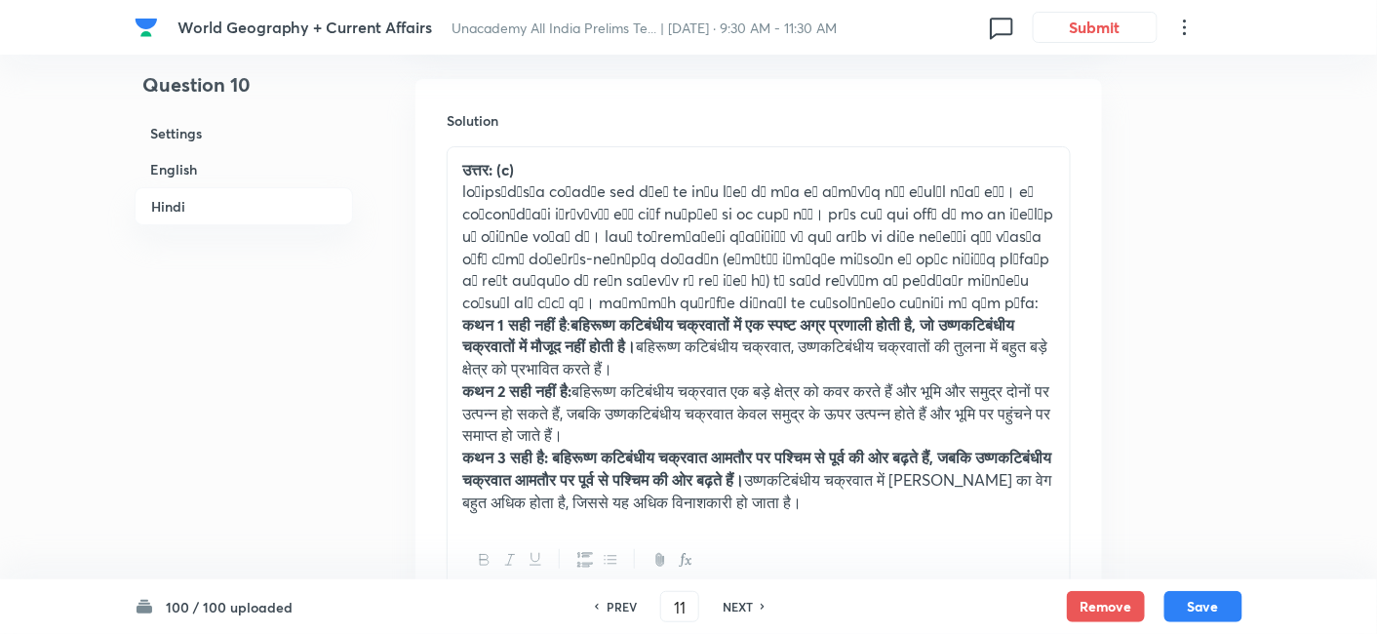
checkbox input "true"
type input "12"
checkbox input "false"
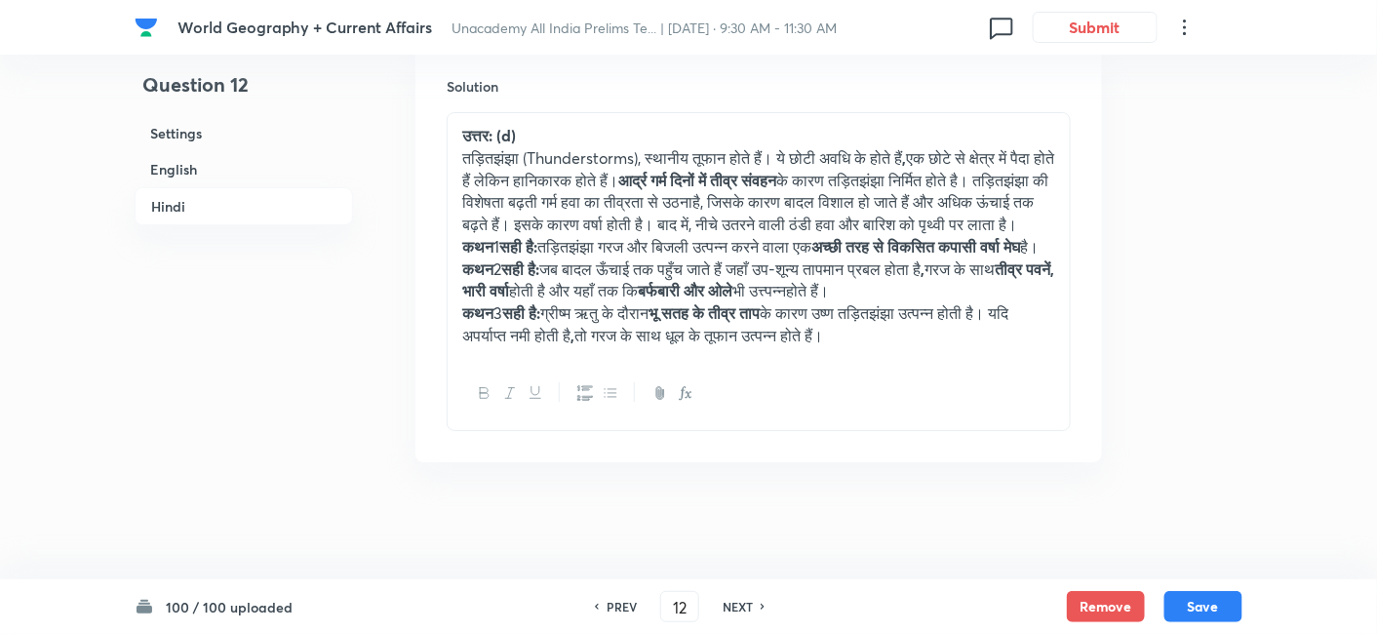
checkbox input "true"
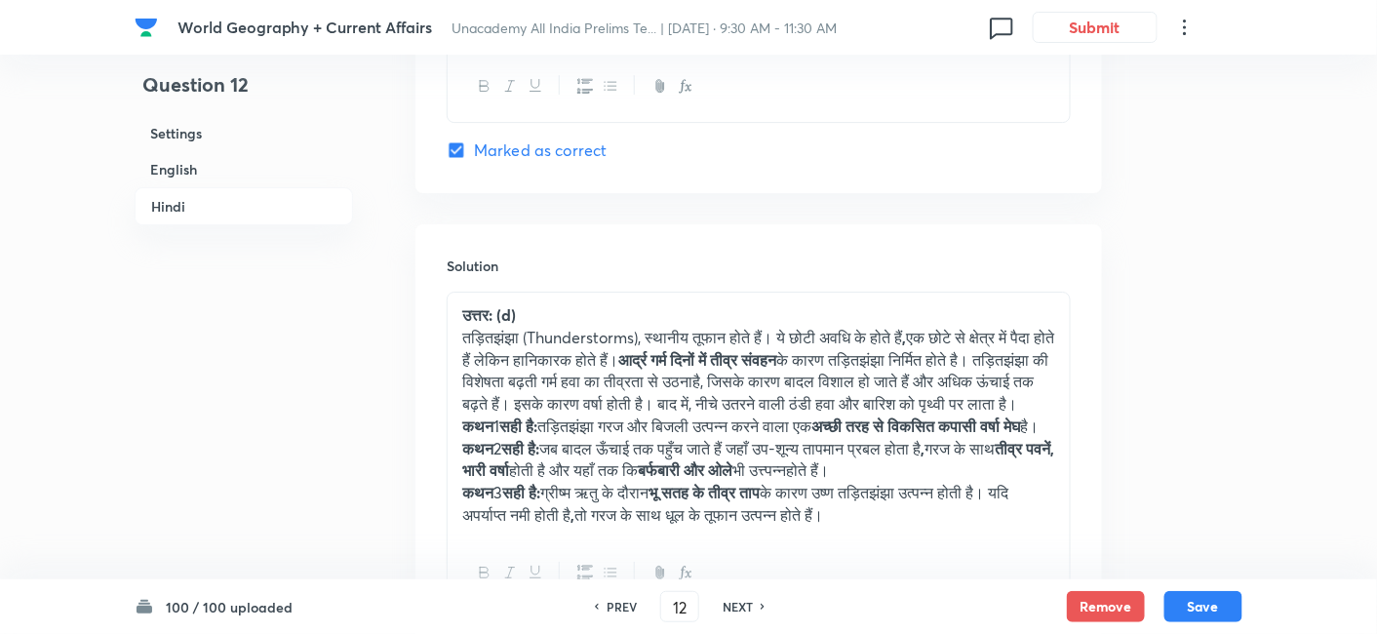
click at [745, 605] on h6 "NEXT" at bounding box center [738, 607] width 30 height 18
type input "13"
checkbox input "false"
checkbox input "true"
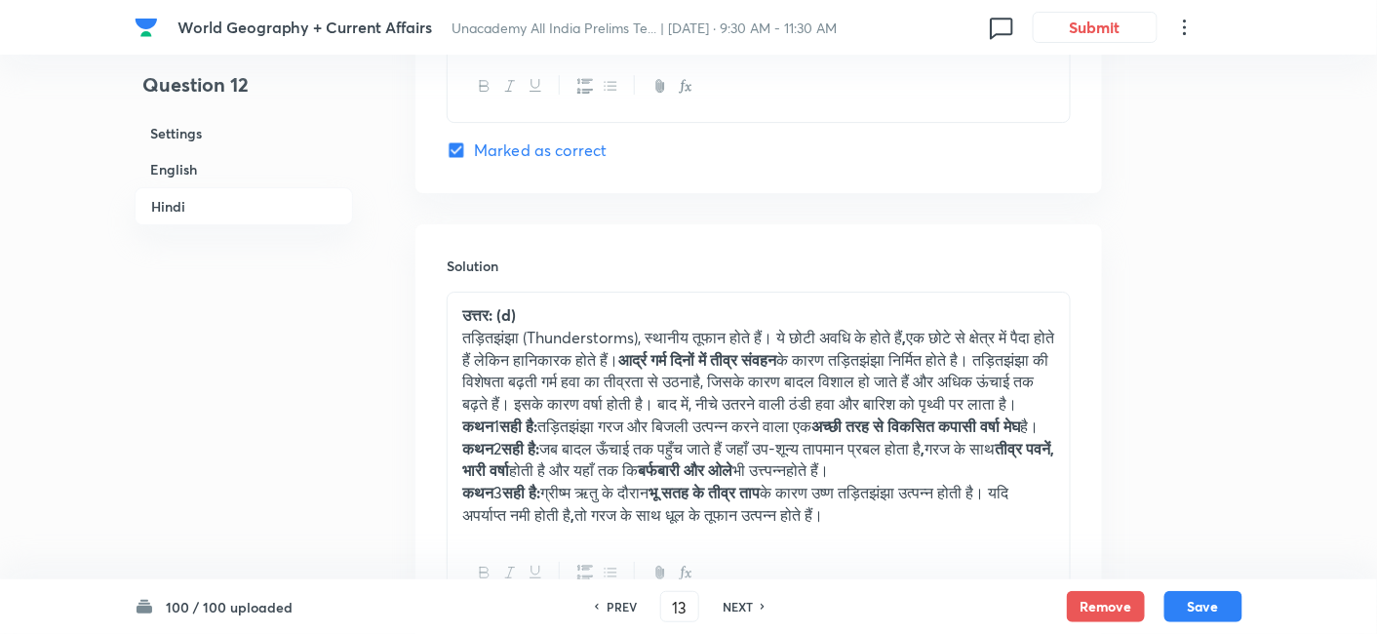
checkbox input "true"
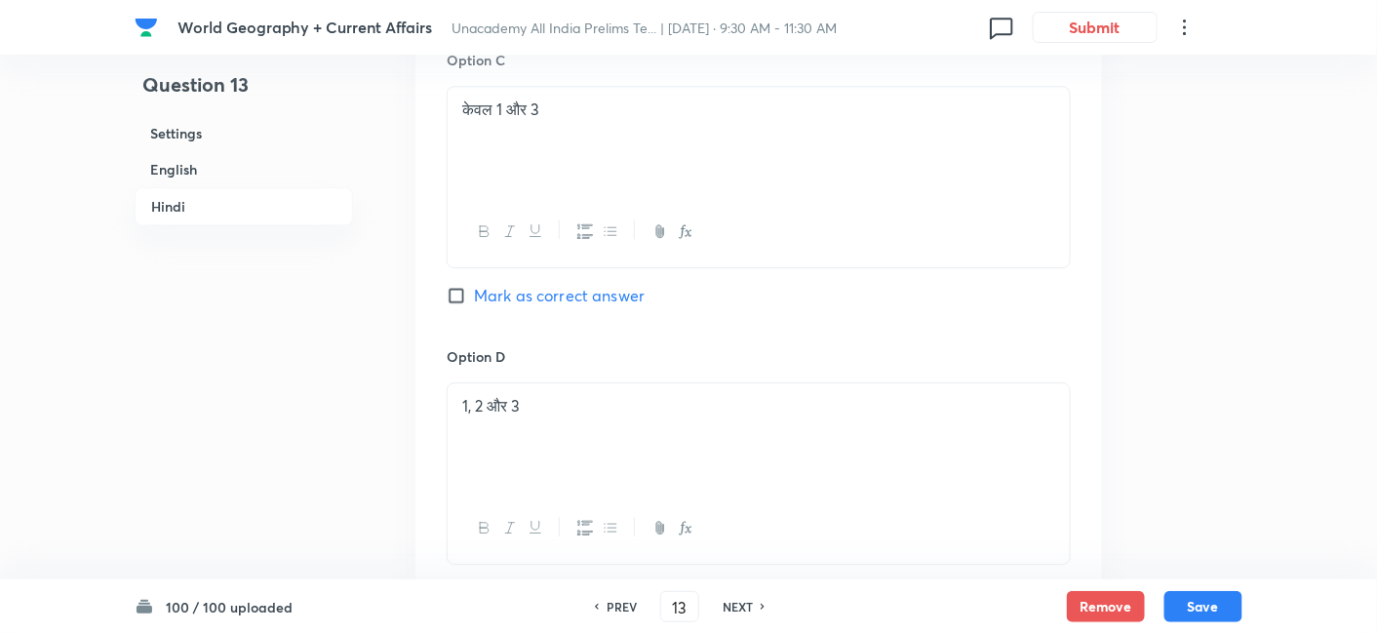
scroll to position [4261, 0]
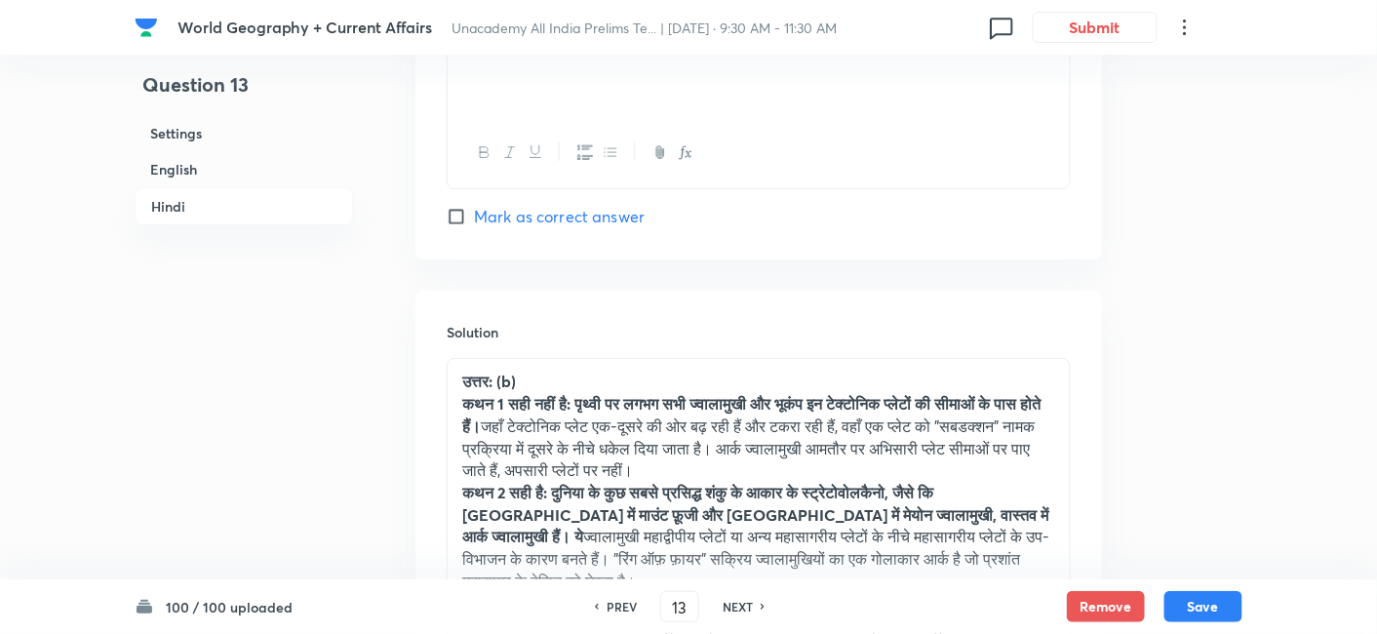
click at [745, 605] on h6 "NEXT" at bounding box center [738, 607] width 30 height 18
type input "14"
checkbox input "false"
checkbox input "true"
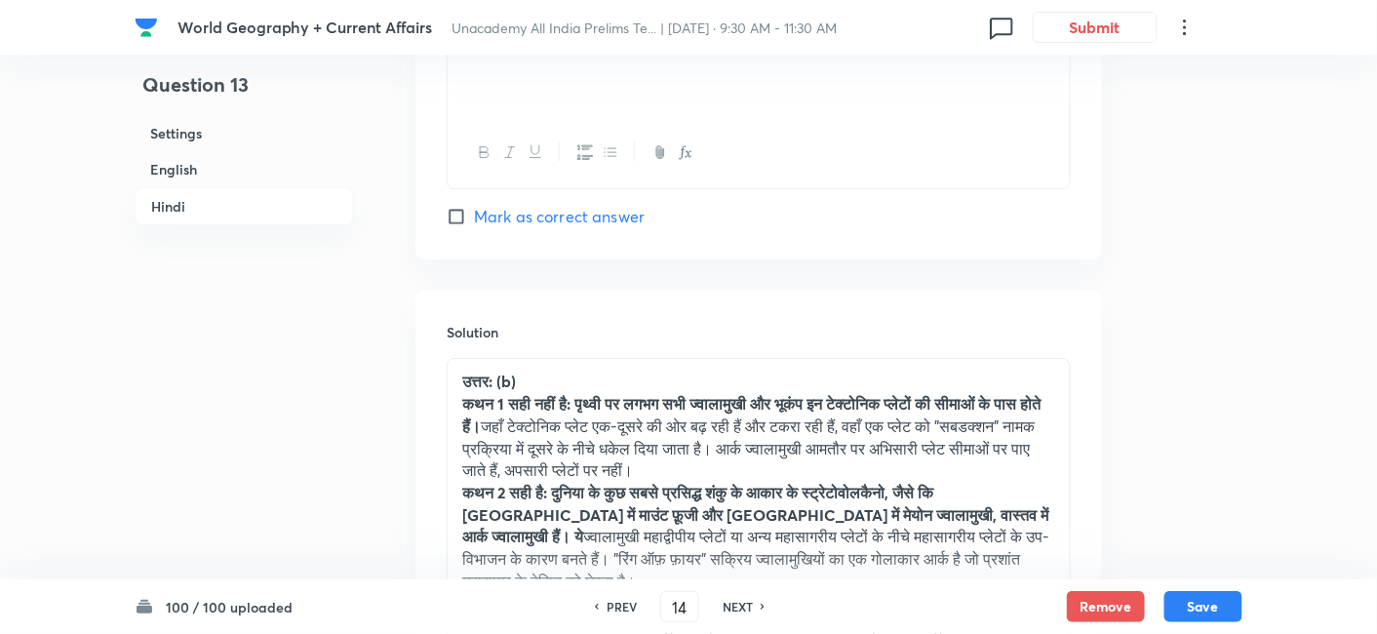
checkbox input "true"
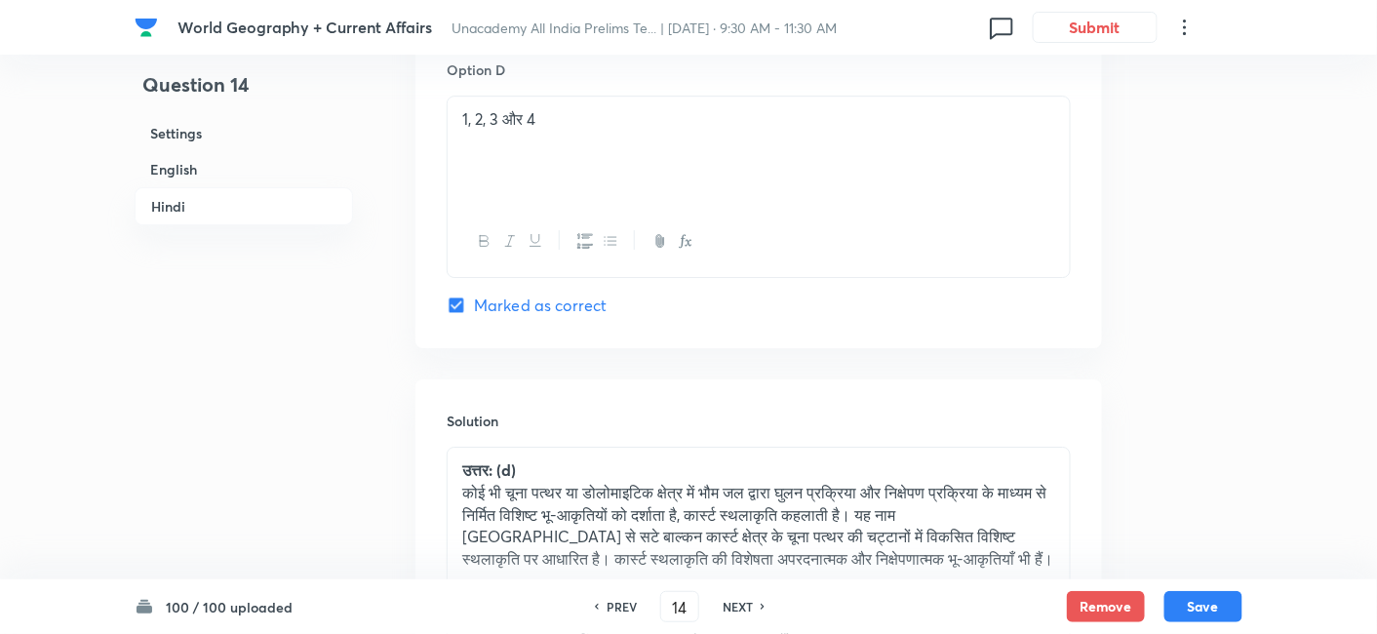
click at [745, 605] on h6 "NEXT" at bounding box center [738, 607] width 30 height 18
type input "15"
click at [745, 605] on h6 "NEXT" at bounding box center [738, 607] width 30 height 18
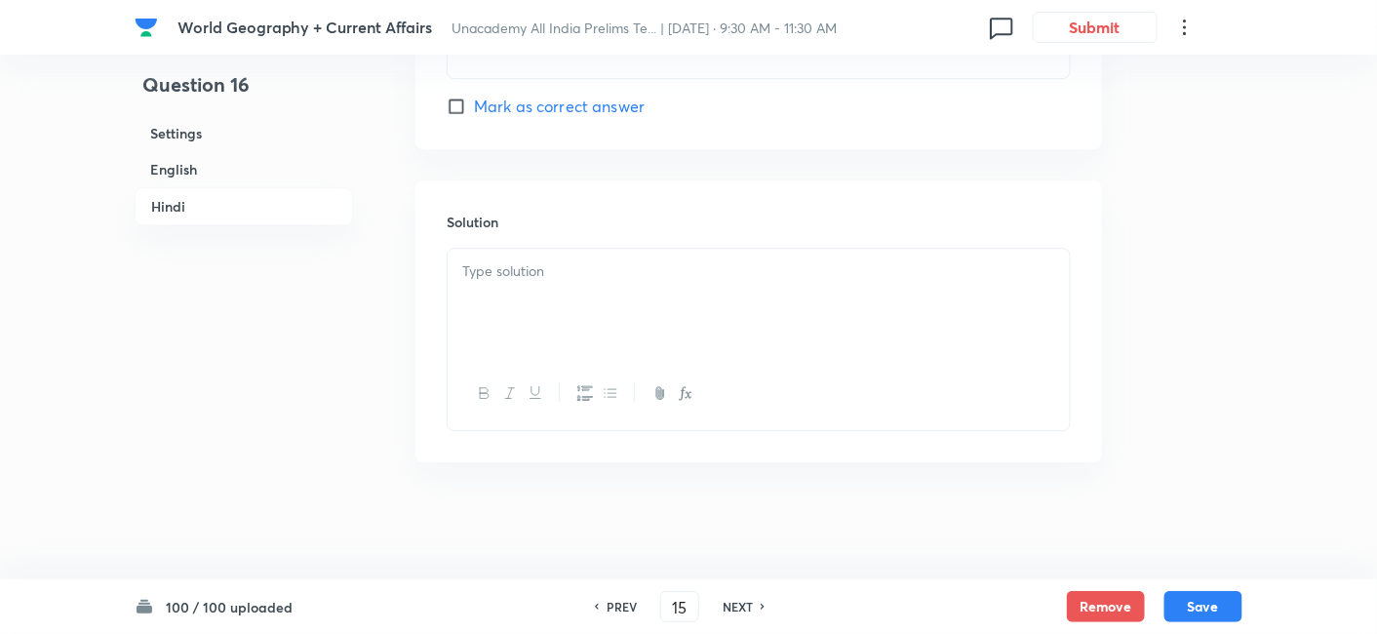
checkbox input "false"
checkbox input "true"
type input "16"
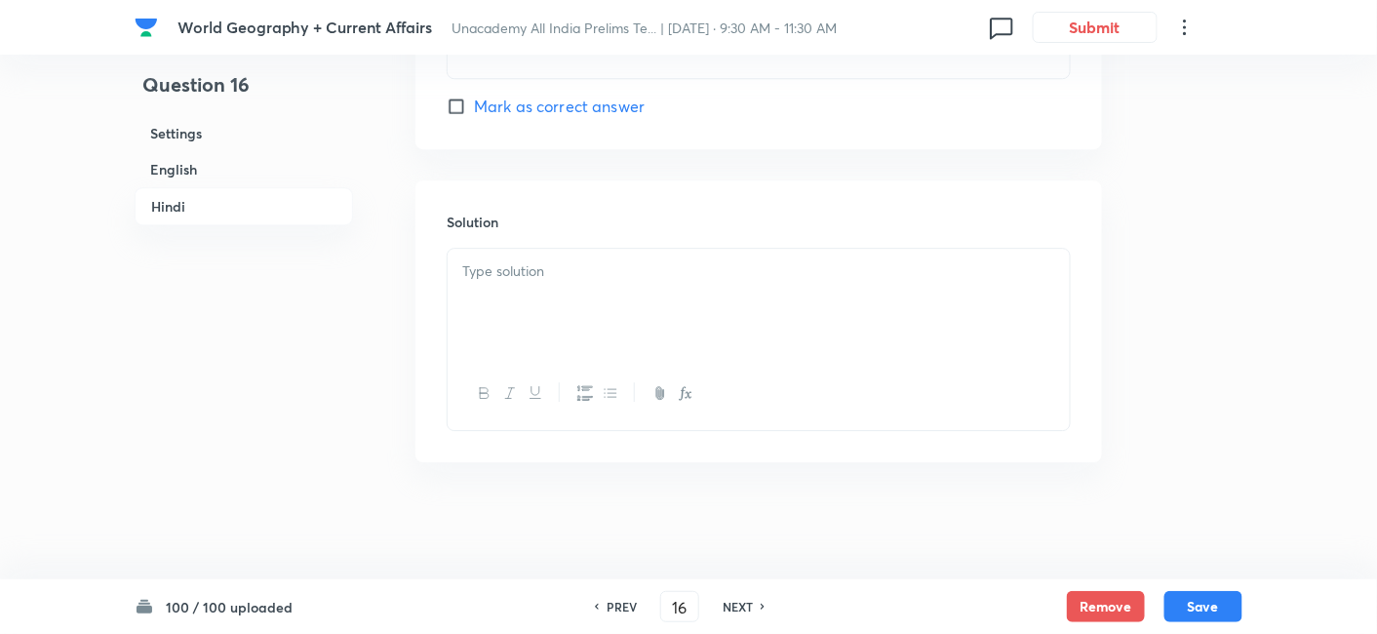
checkbox input "false"
checkbox input "true"
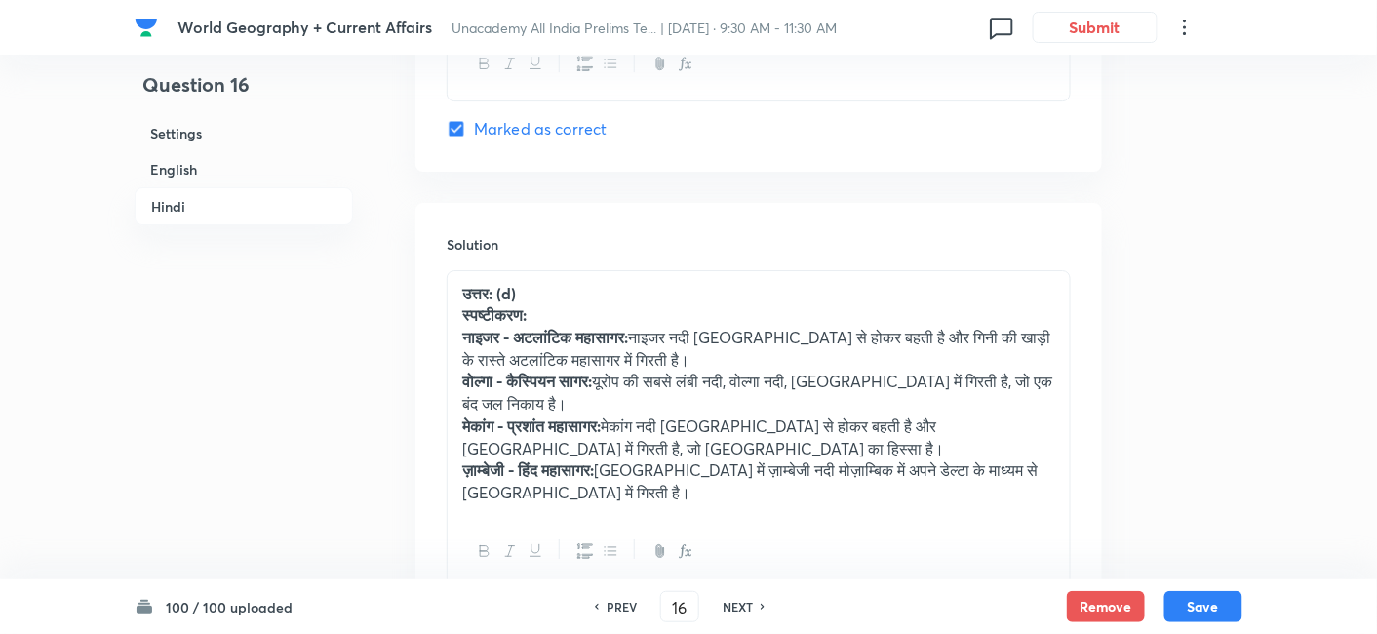
click at [745, 605] on h6 "NEXT" at bounding box center [738, 607] width 30 height 18
type input "17"
checkbox input "false"
checkbox input "true"
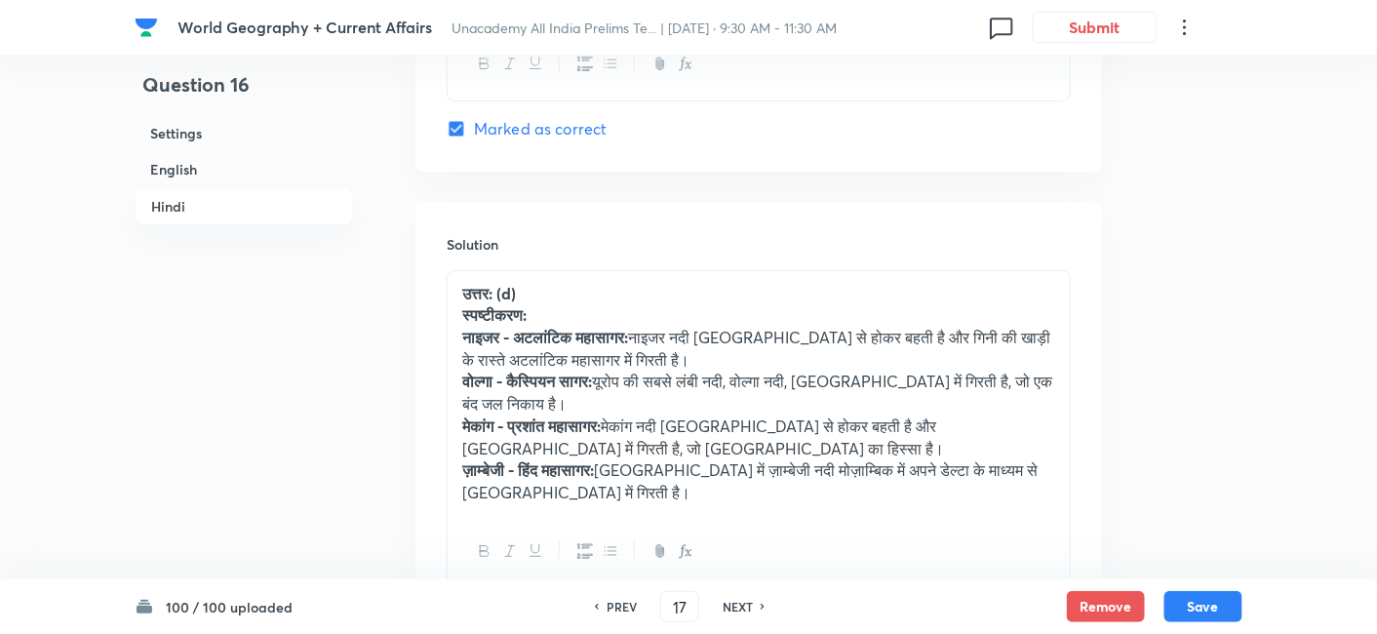
checkbox input "true"
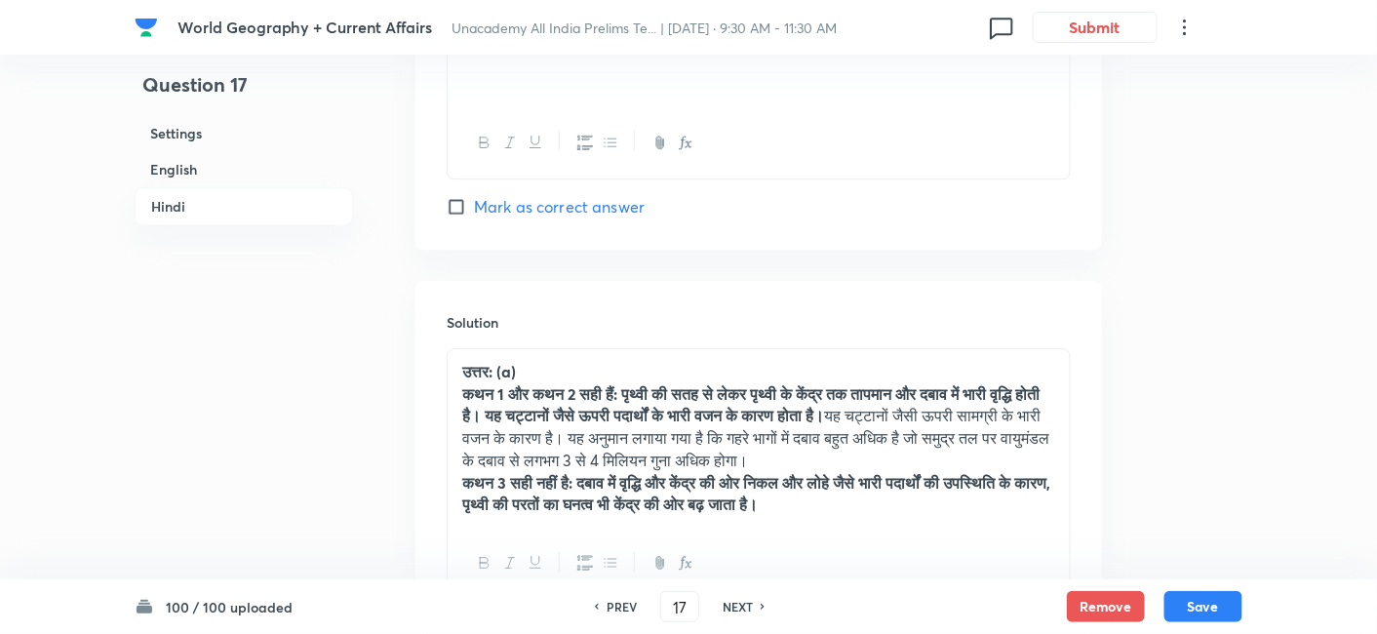
scroll to position [4126, 0]
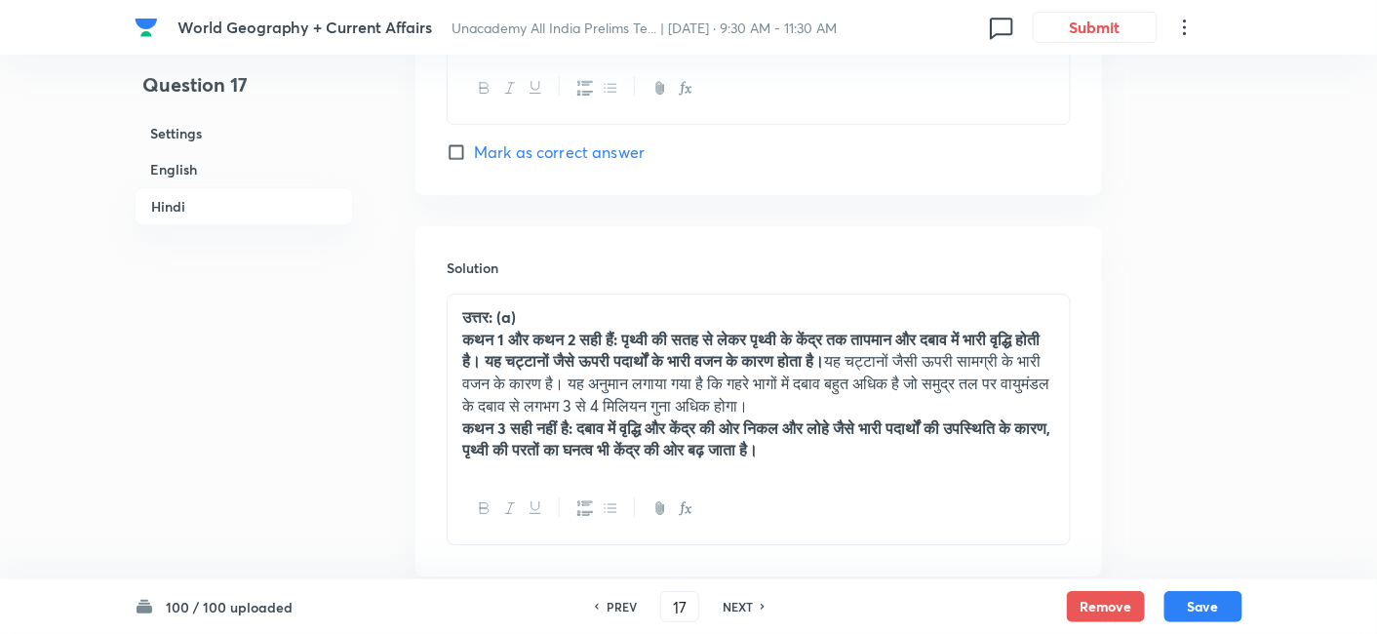
click at [745, 606] on h6 "NEXT" at bounding box center [738, 607] width 30 height 18
type input "18"
checkbox input "false"
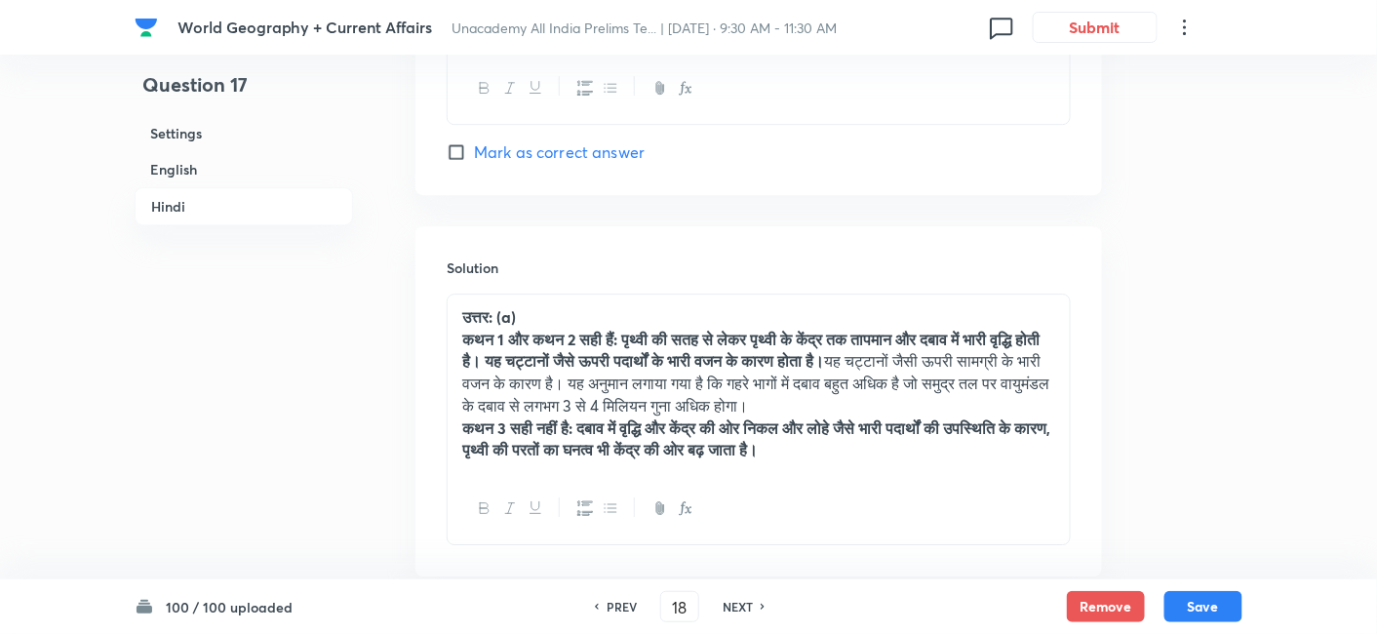
type input "19"
checkbox input "true"
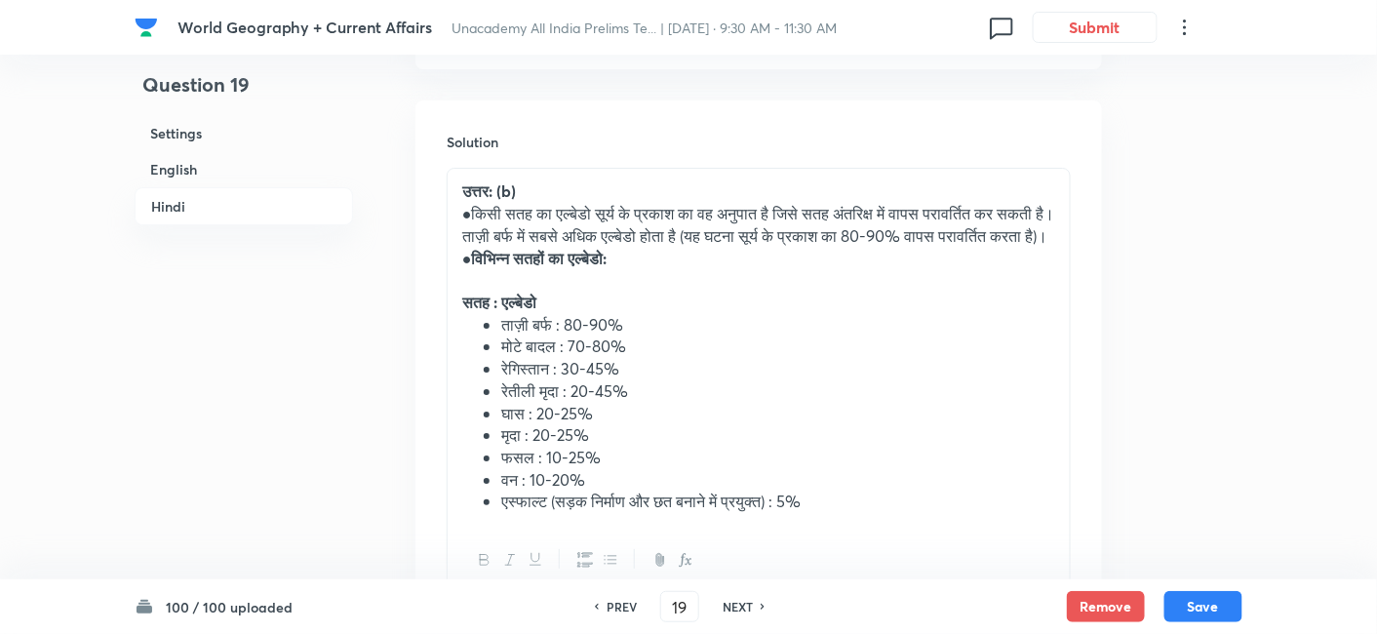
click at [745, 606] on h6 "NEXT" at bounding box center [738, 607] width 30 height 18
type input "21"
checkbox input "false"
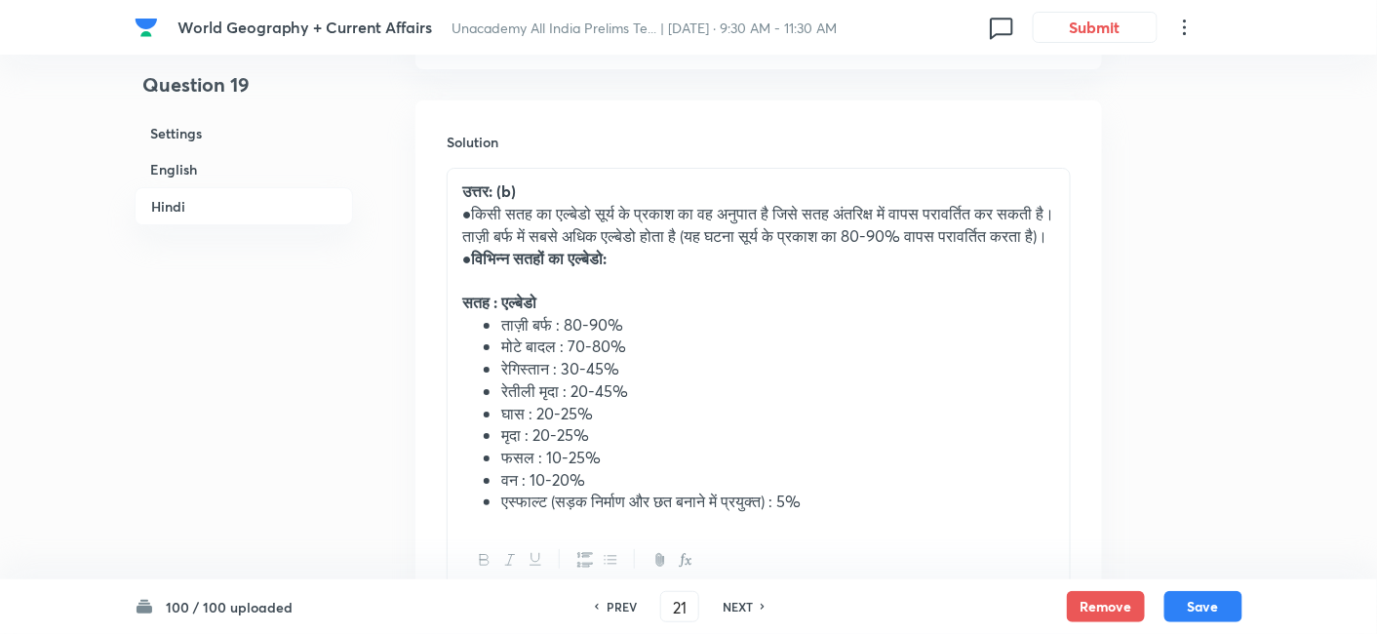
checkbox input "true"
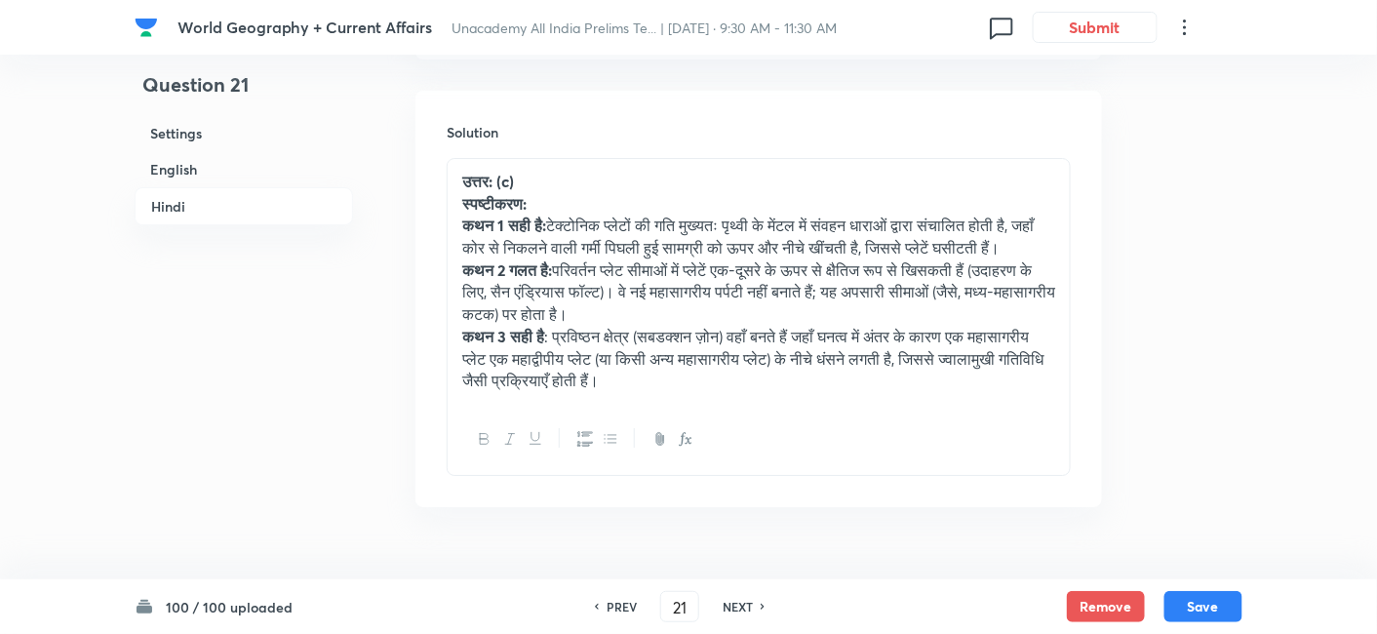
scroll to position [4411, 0]
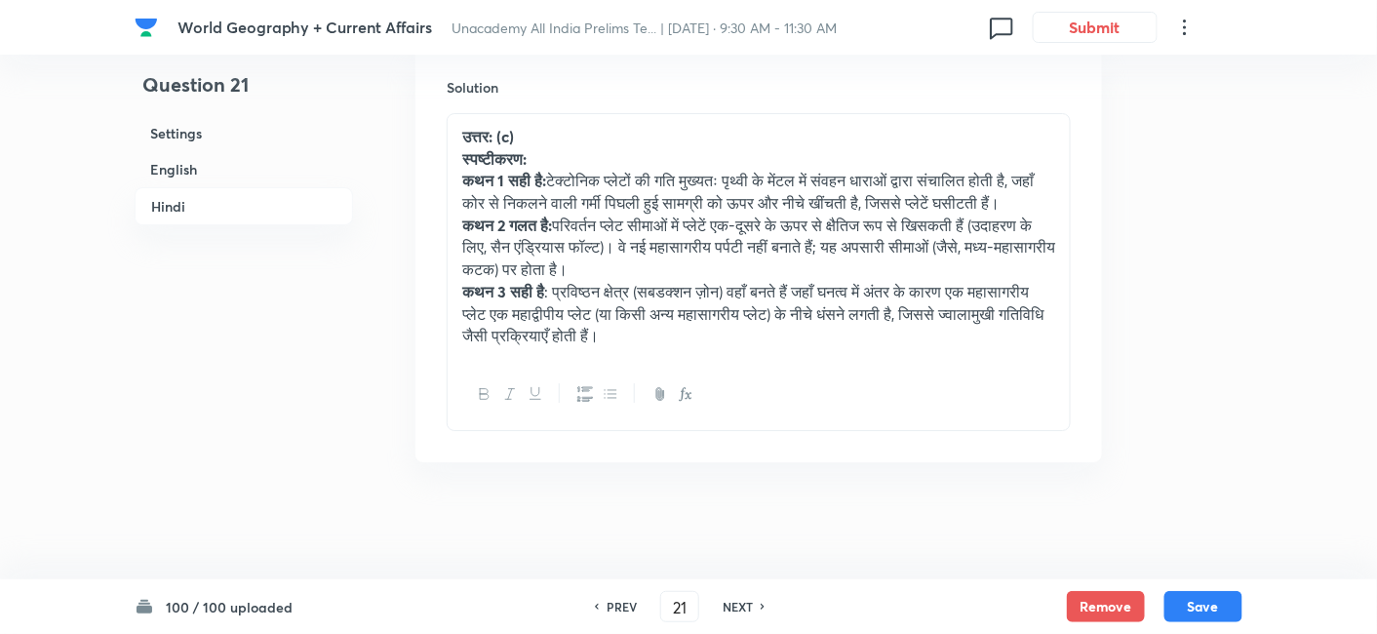
click at [745, 606] on h6 "NEXT" at bounding box center [738, 607] width 30 height 18
type input "22"
checkbox input "false"
checkbox input "true"
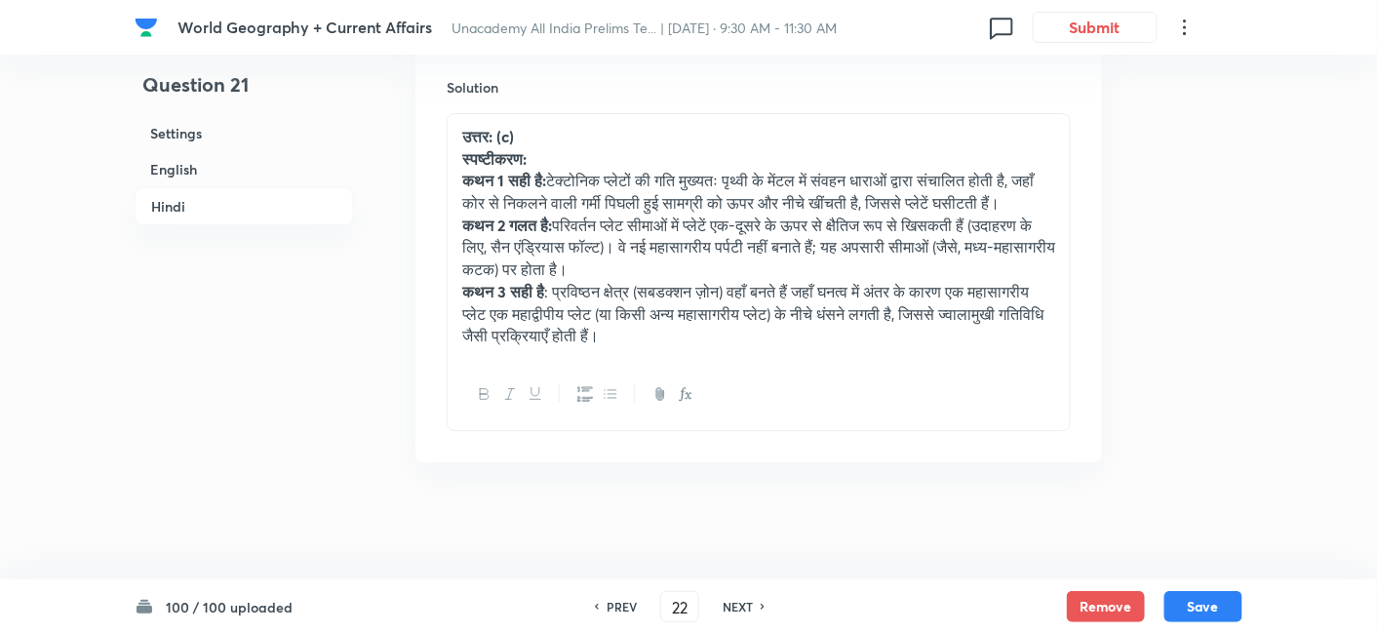
checkbox input "true"
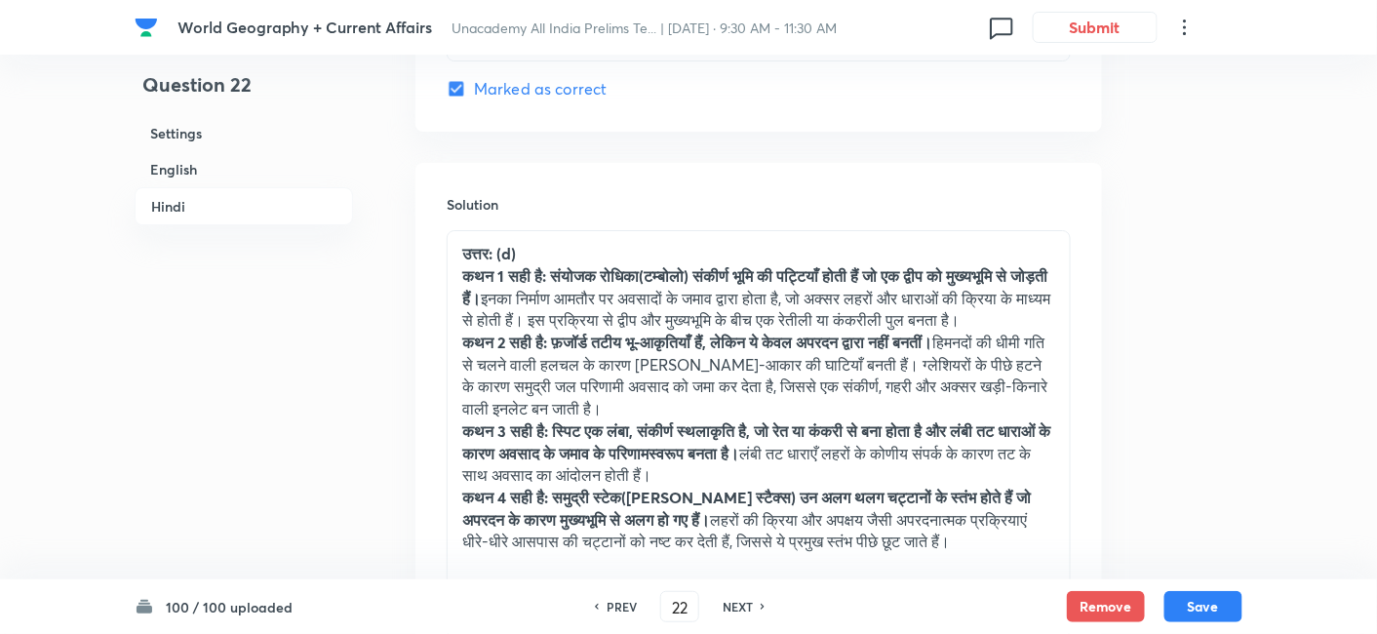
click at [745, 606] on h6 "NEXT" at bounding box center [738, 607] width 30 height 18
type input "23"
checkbox input "false"
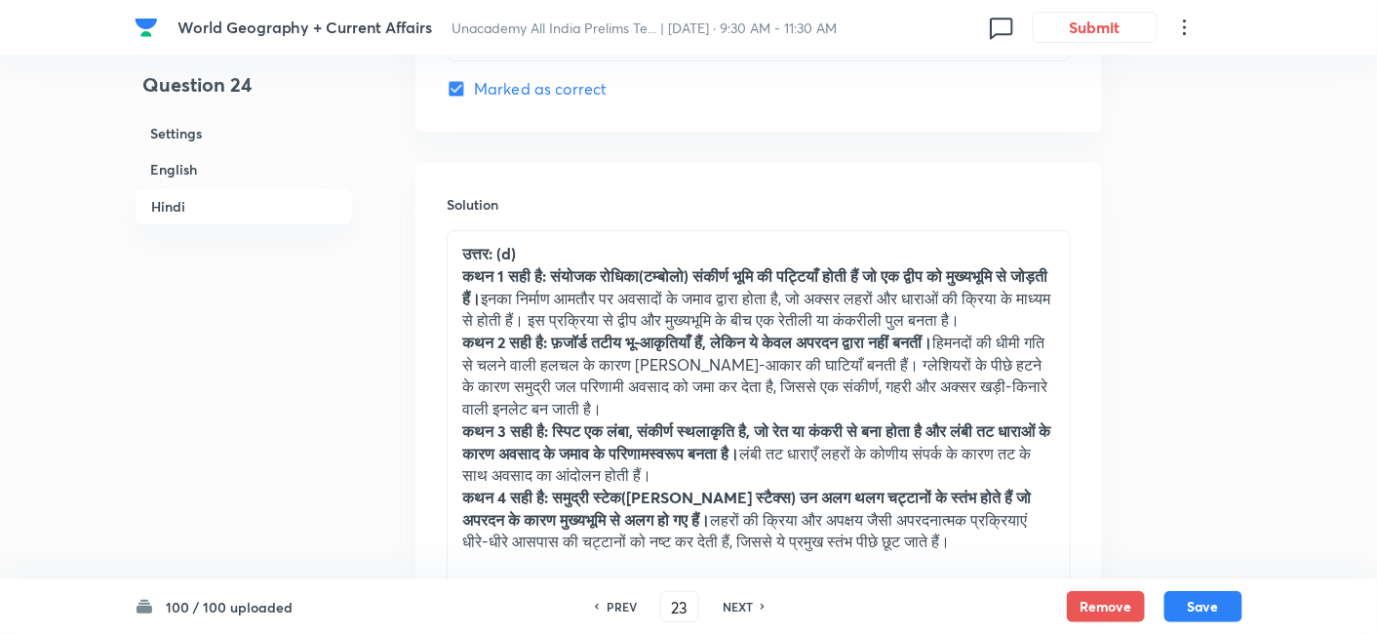
type input "24"
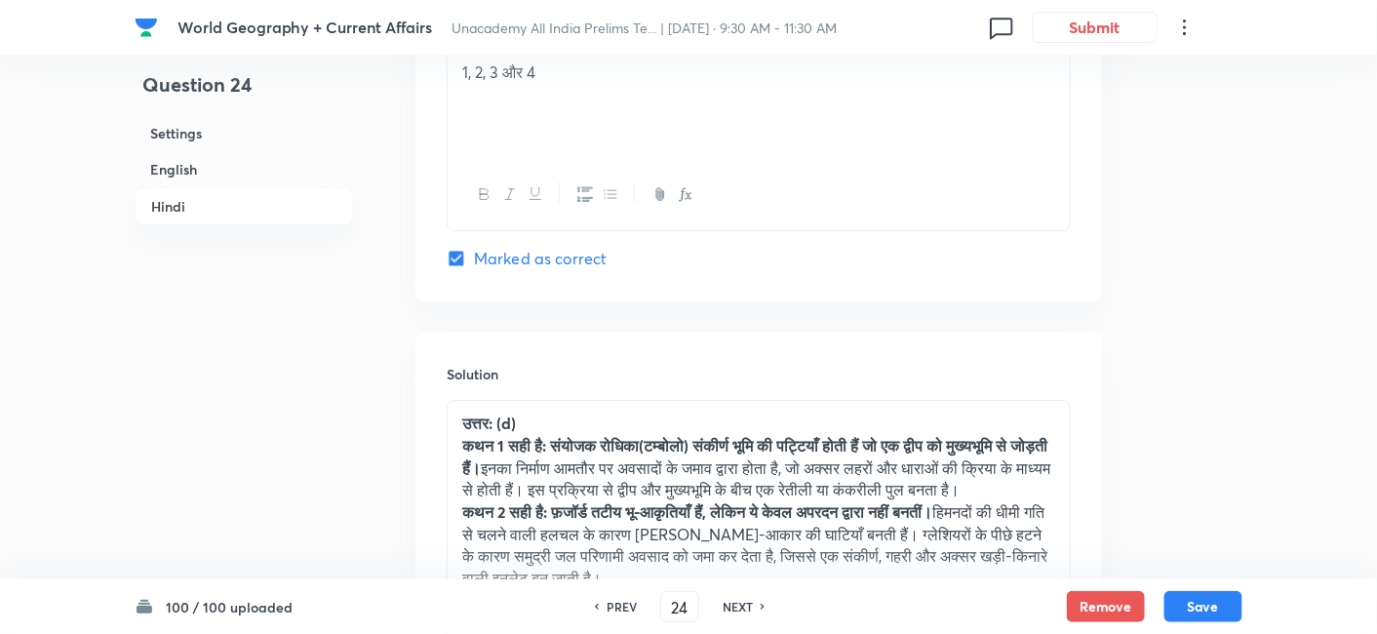
checkbox input "true"
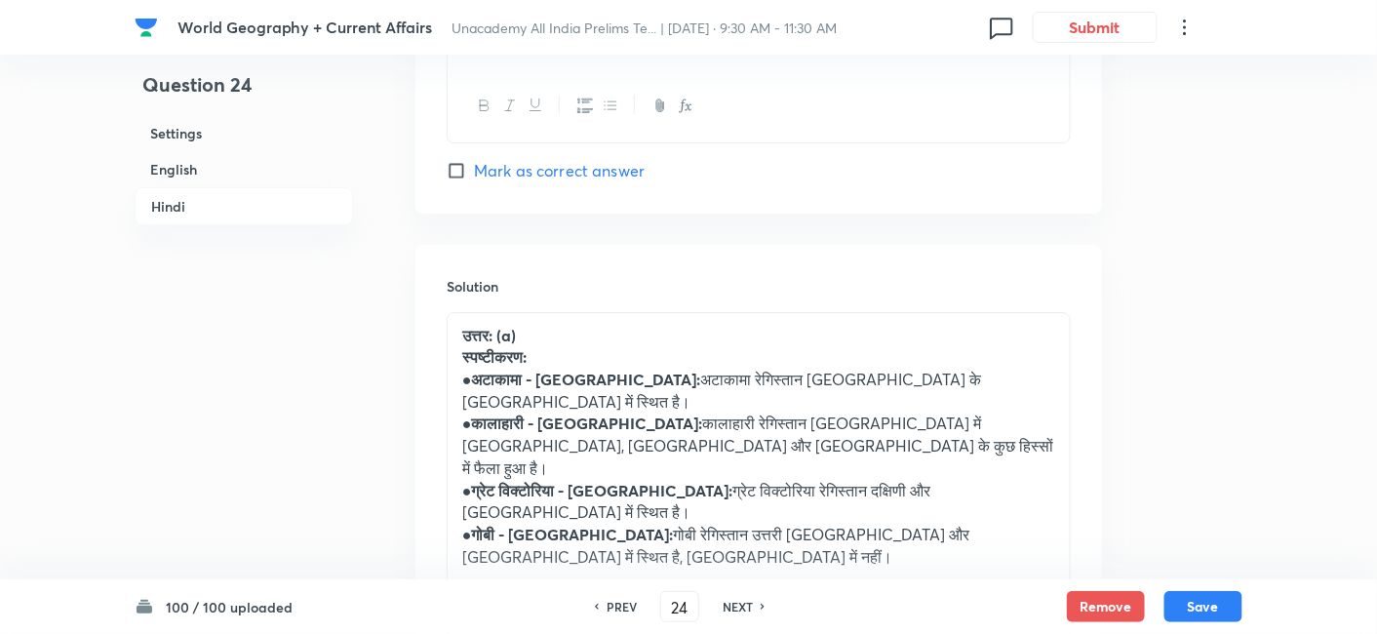
scroll to position [4345, 0]
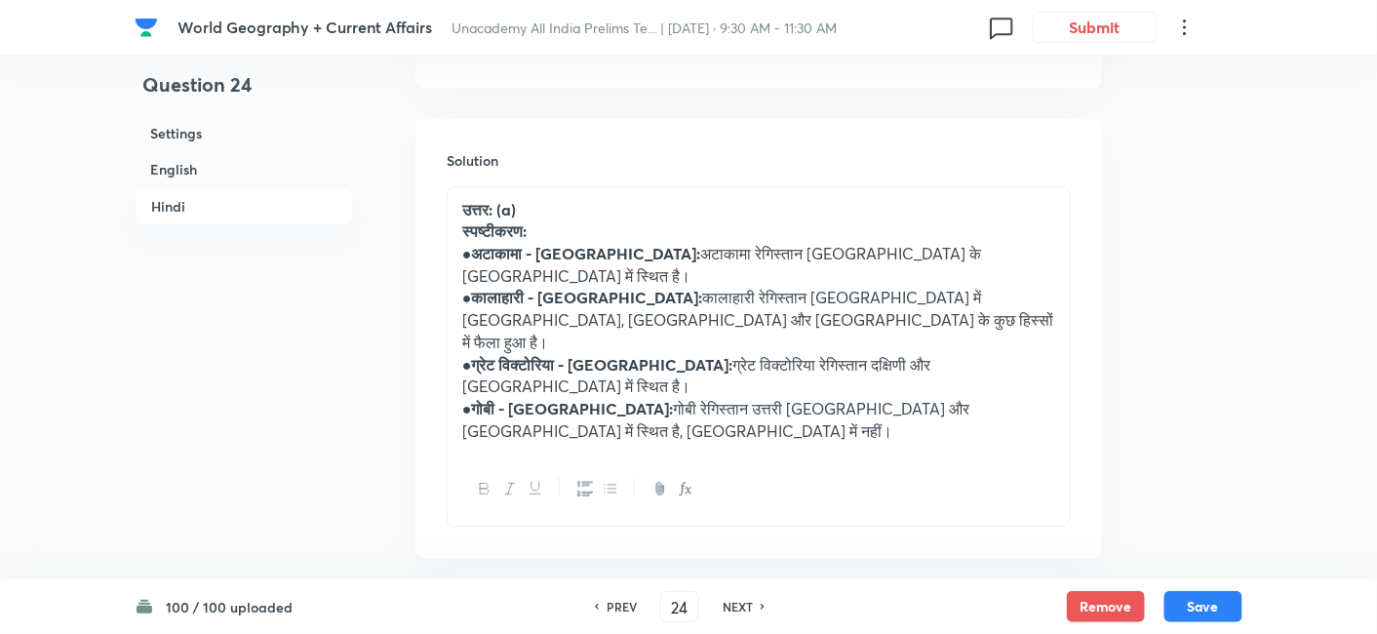
click at [745, 606] on h6 "NEXT" at bounding box center [738, 607] width 30 height 18
type input "25"
checkbox input "false"
checkbox input "true"
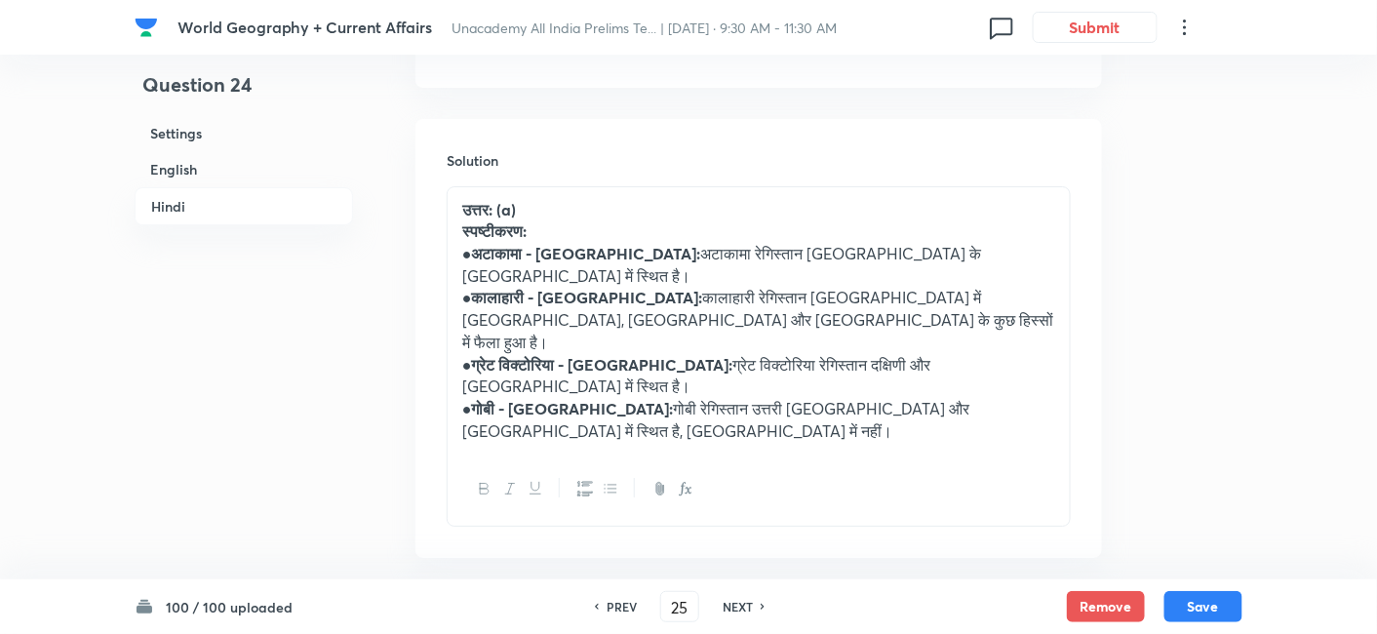
checkbox input "true"
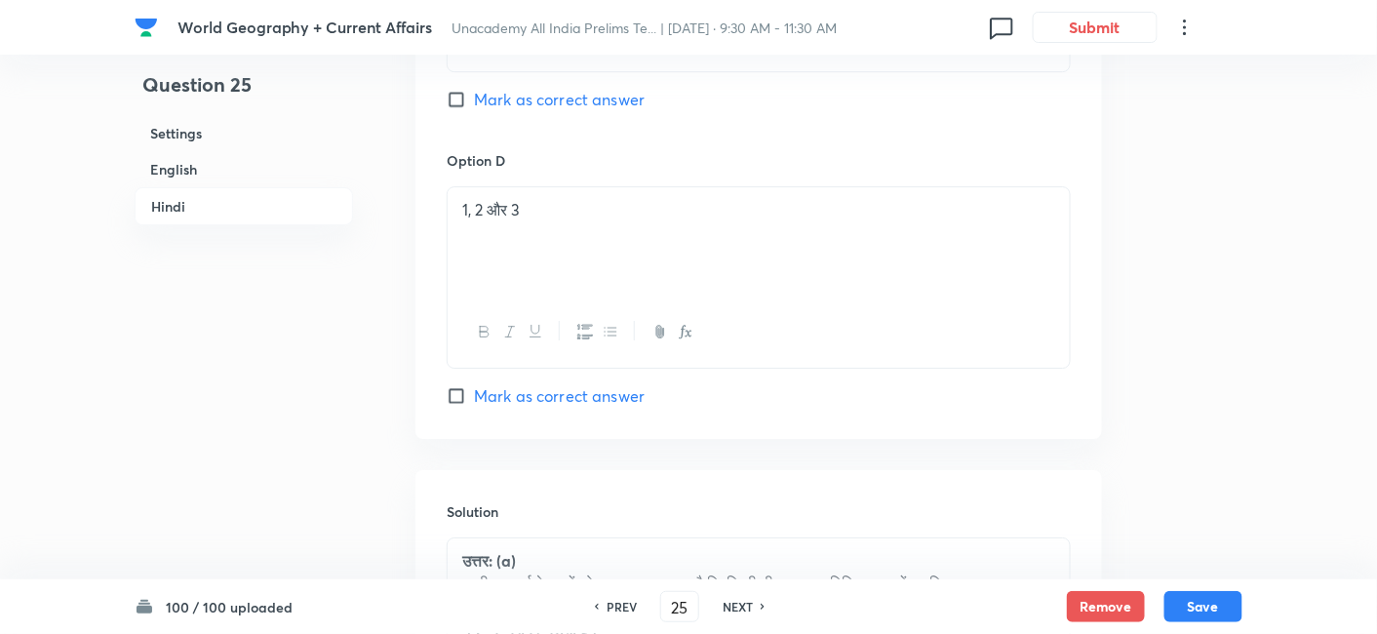
click at [745, 606] on h6 "NEXT" at bounding box center [738, 607] width 30 height 18
type input "26"
checkbox input "false"
checkbox input "true"
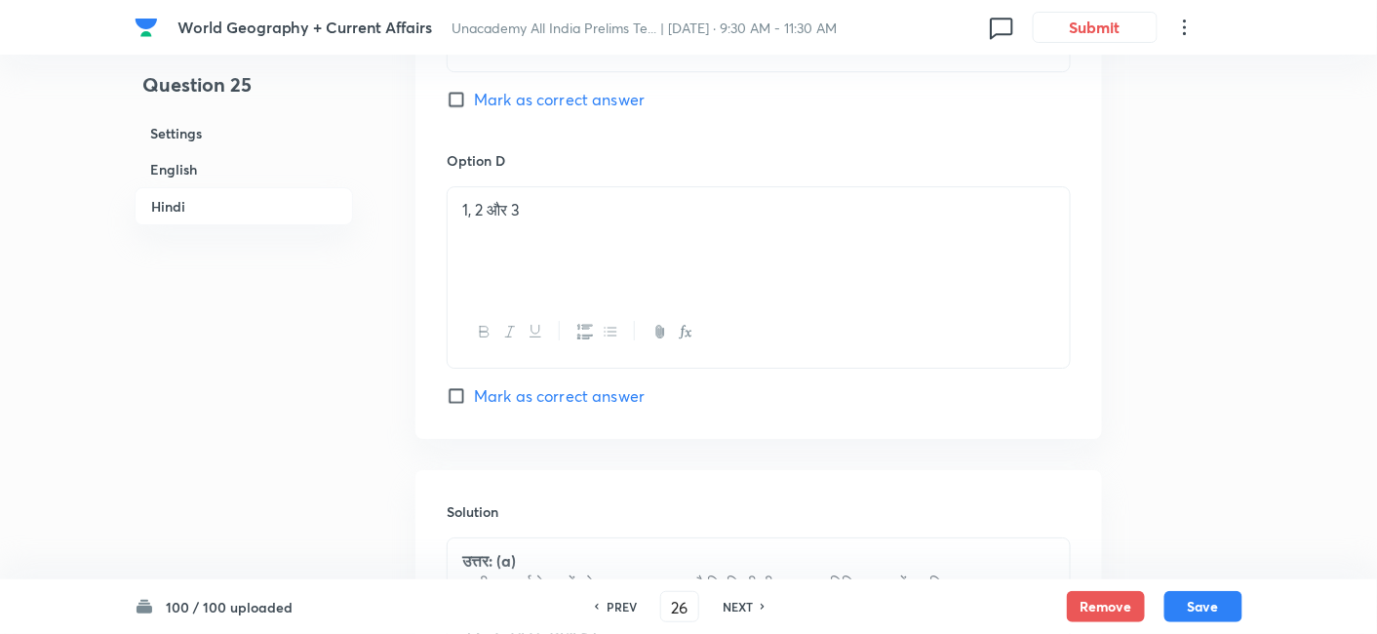
checkbox input "true"
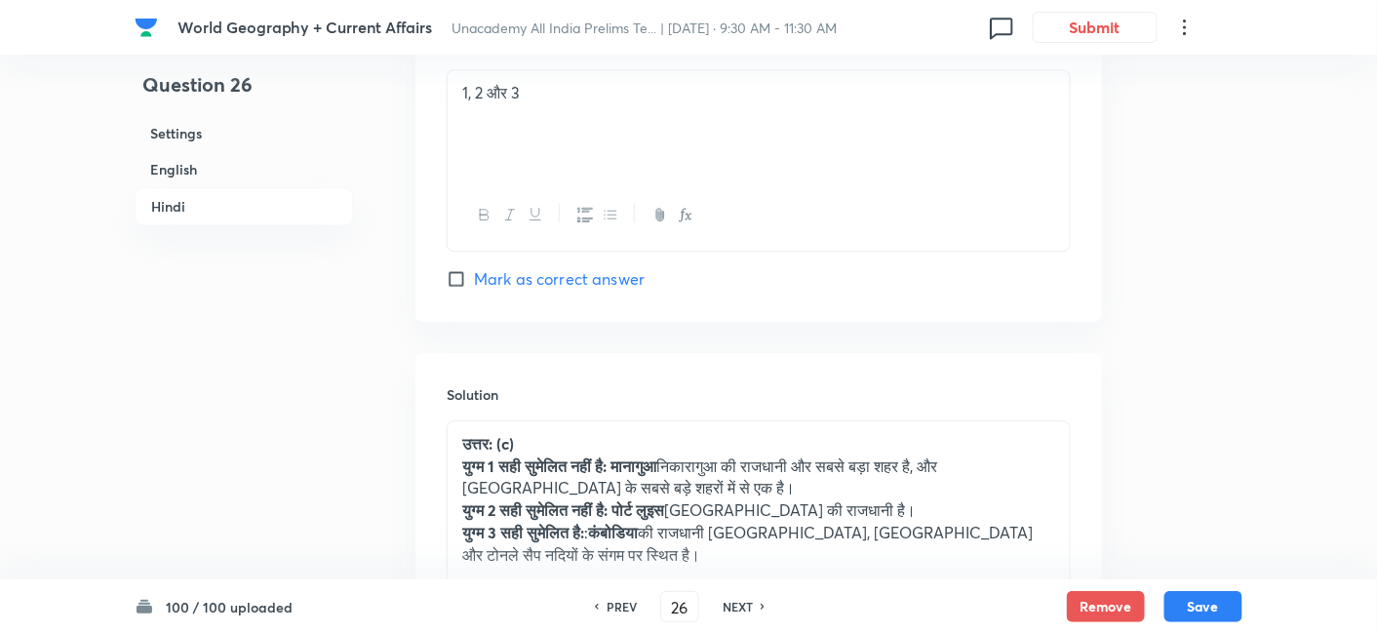
scroll to position [4191, 0]
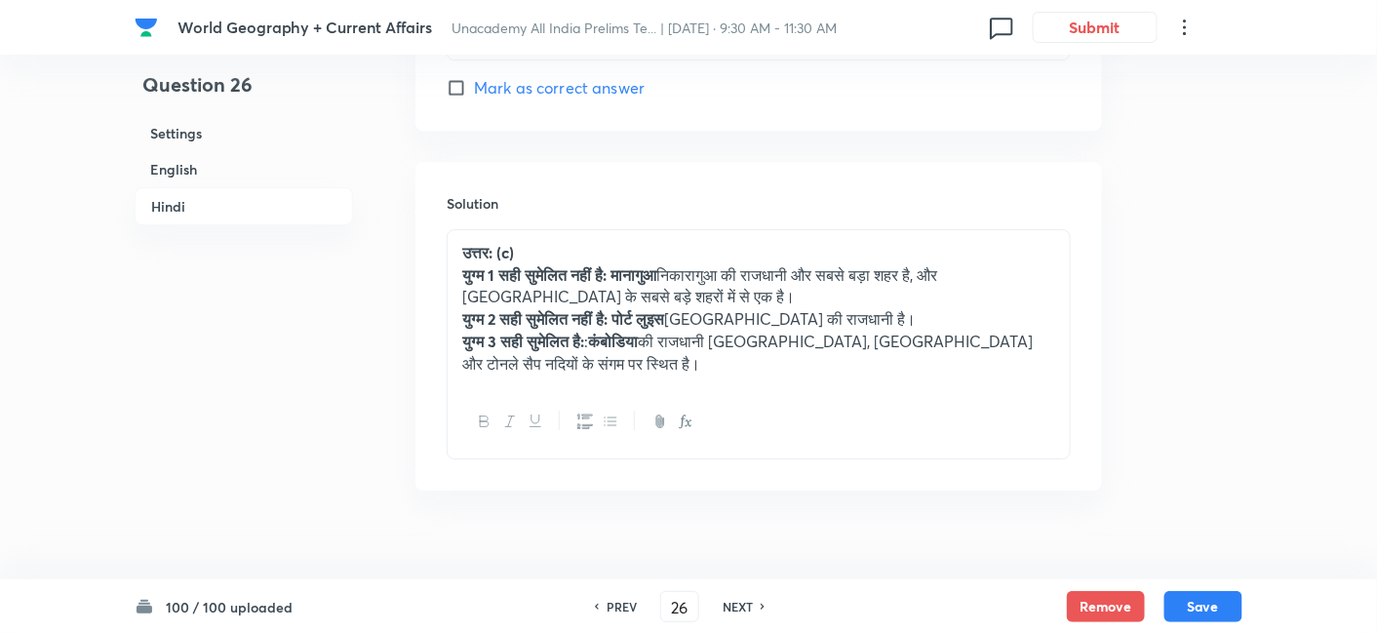
click at [745, 606] on h6 "NEXT" at bounding box center [738, 607] width 30 height 18
type input "27"
checkbox input "false"
checkbox input "true"
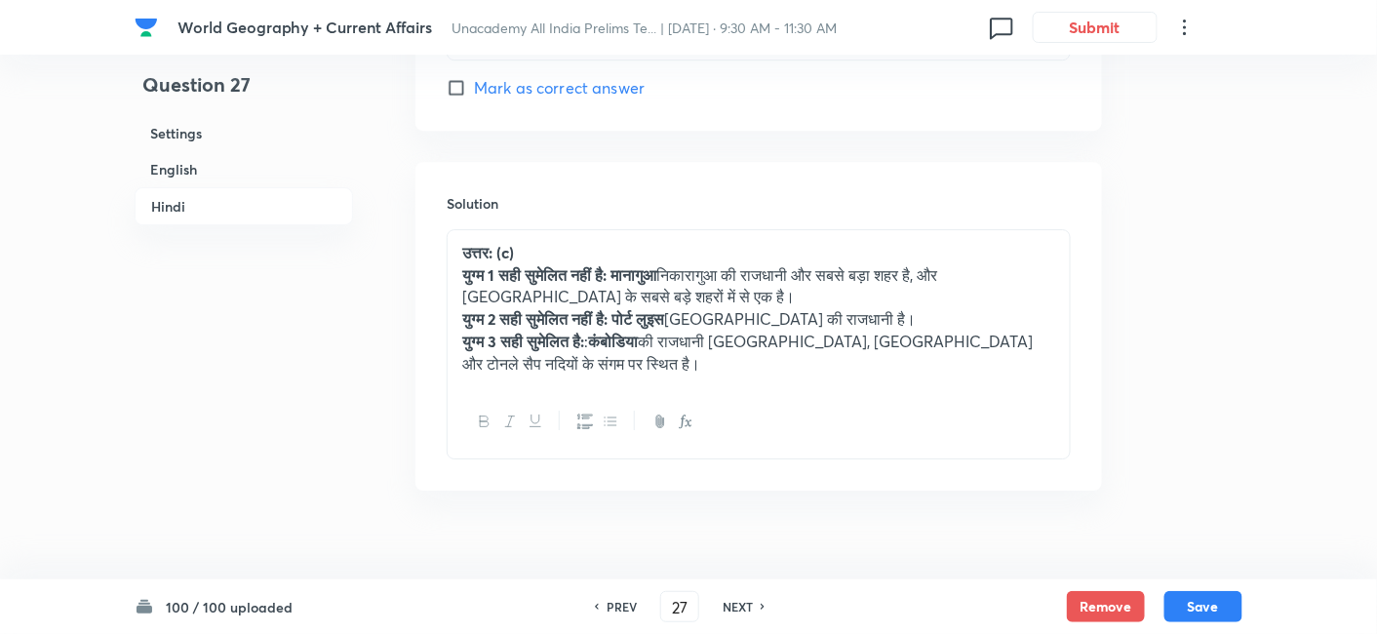
checkbox input "true"
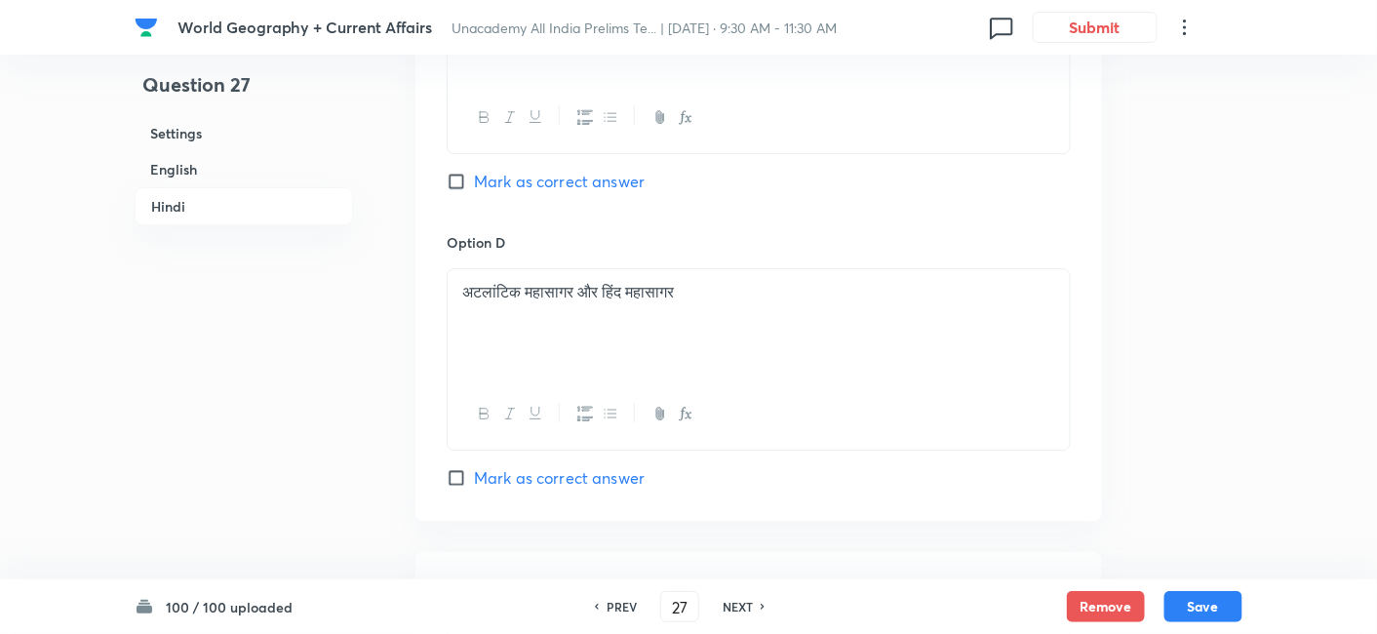
click at [745, 606] on h6 "NEXT" at bounding box center [738, 607] width 30 height 18
type input "28"
click at [745, 606] on h6 "NEXT" at bounding box center [738, 607] width 30 height 18
checkbox input "false"
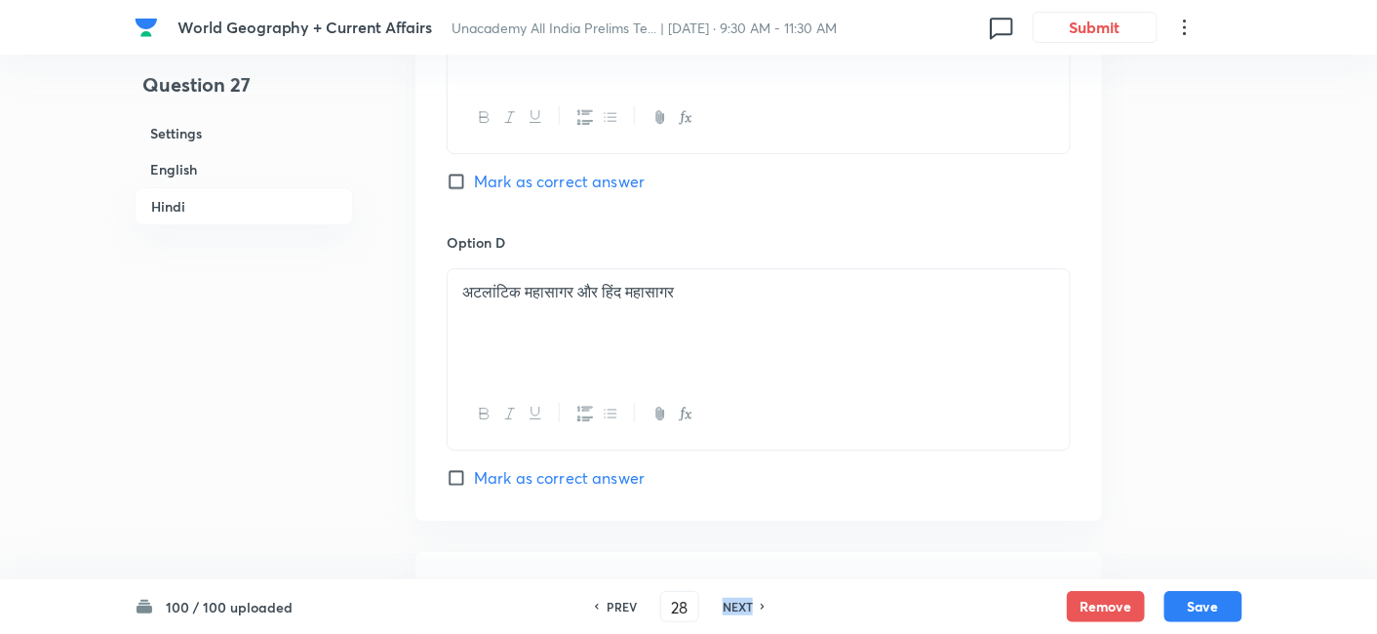
checkbox input "true"
type input "29"
checkbox input "false"
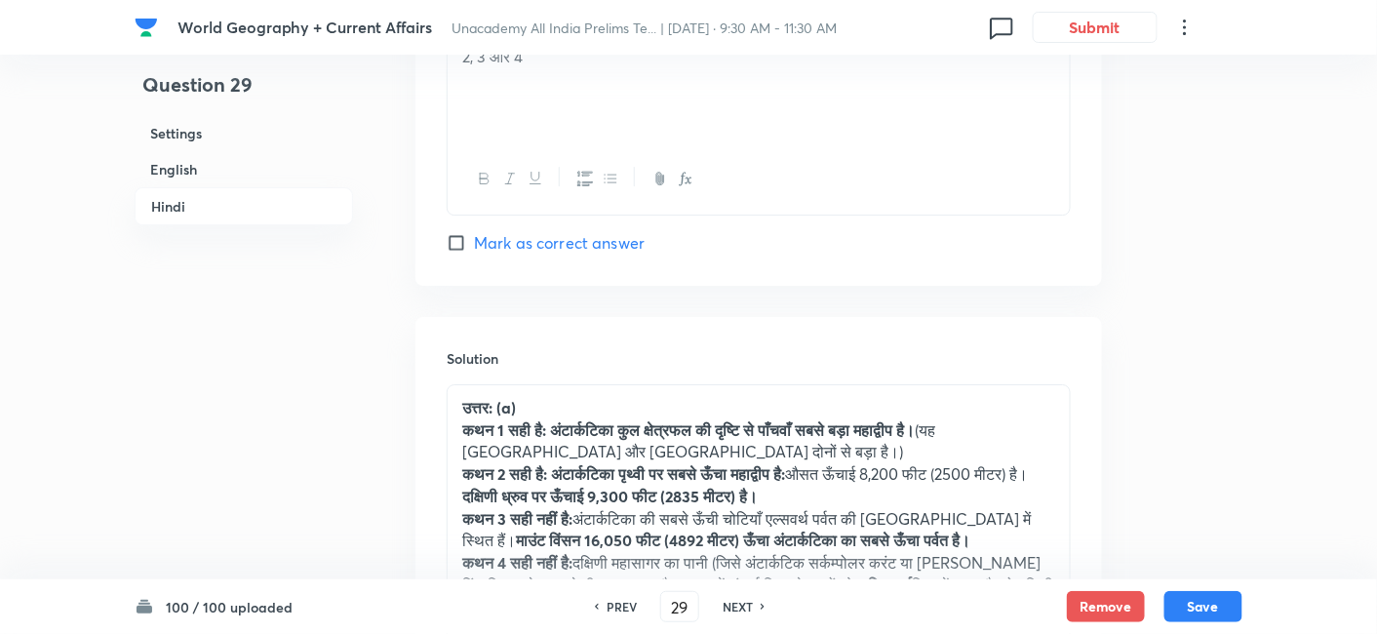
checkbox input "true"
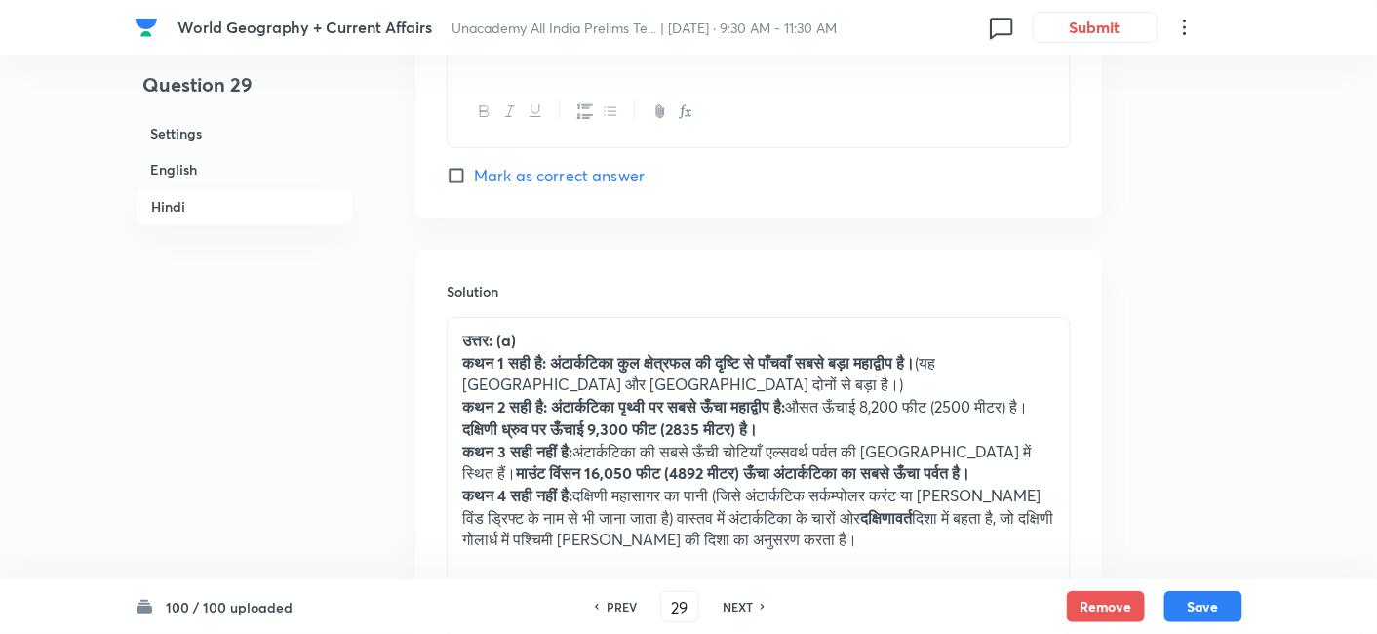
scroll to position [4299, 0]
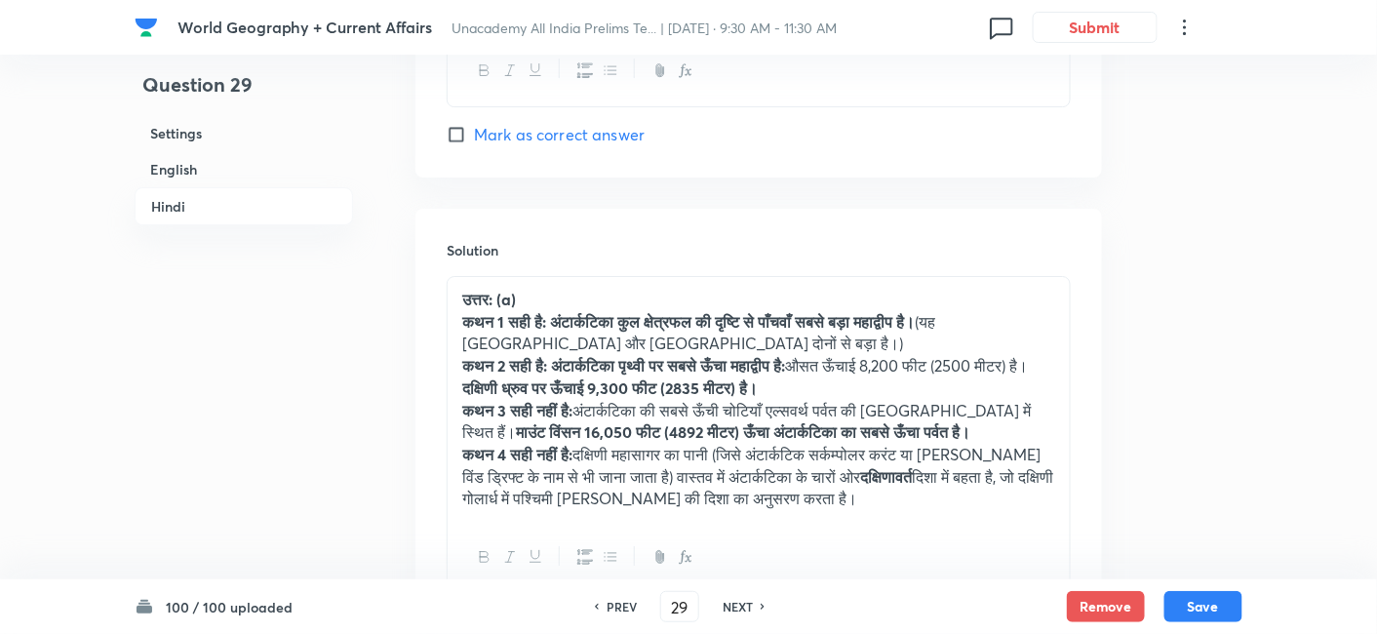
click at [745, 606] on h6 "NEXT" at bounding box center [738, 607] width 30 height 18
type input "30"
checkbox input "false"
checkbox input "true"
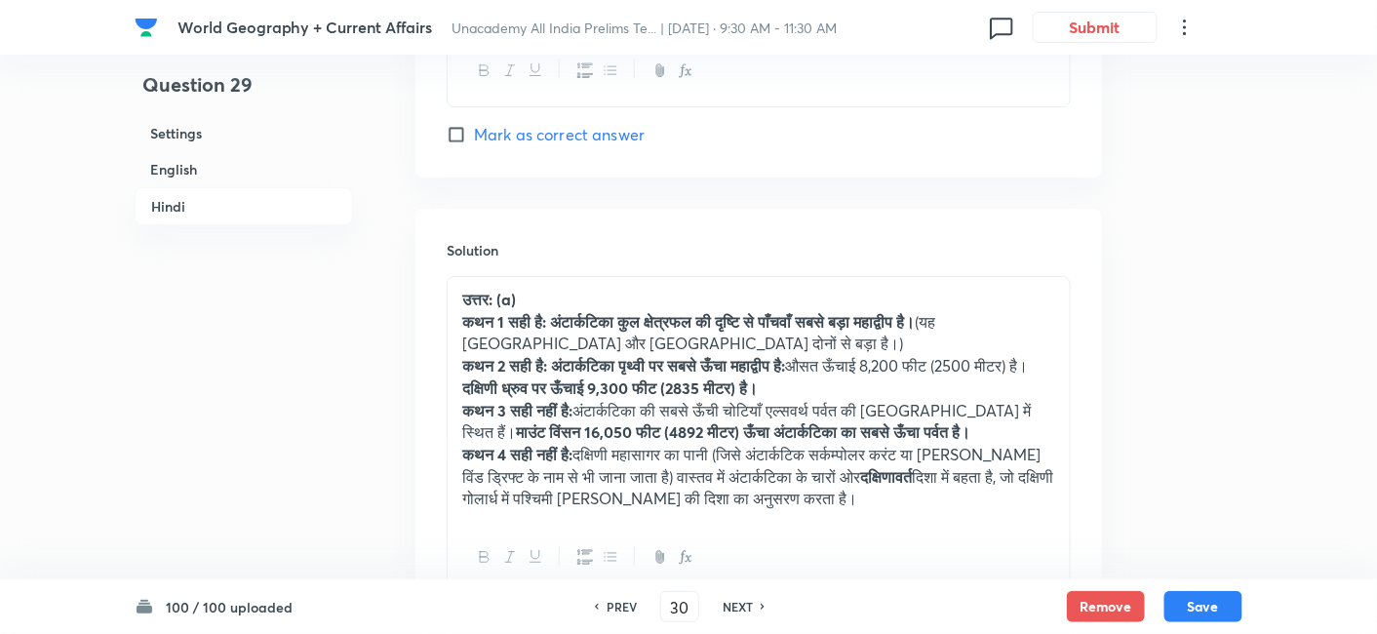
checkbox input "true"
